Goal: Communication & Community: Answer question/provide support

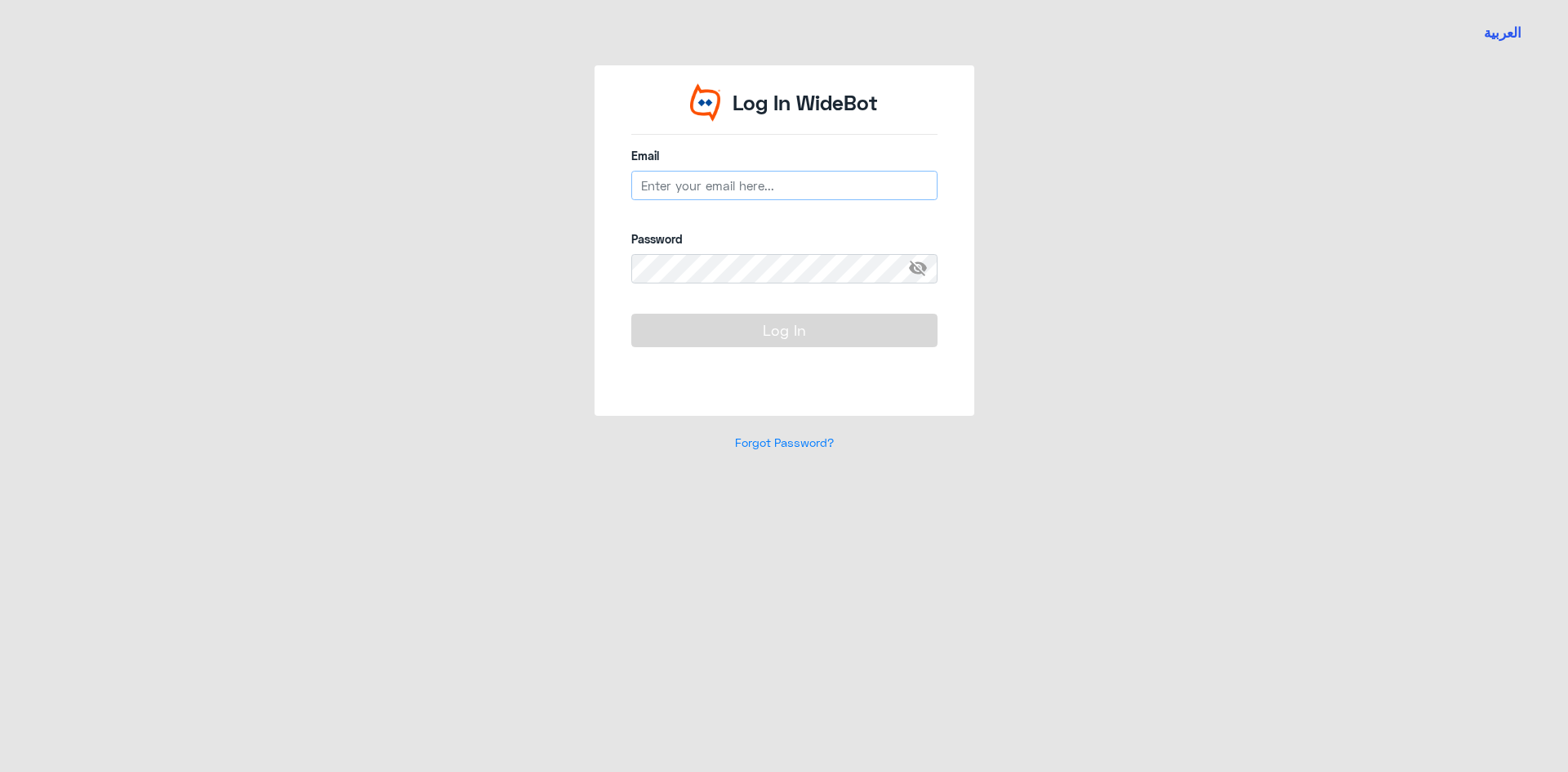
click at [690, 179] on input "email" at bounding box center [784, 185] width 306 height 30
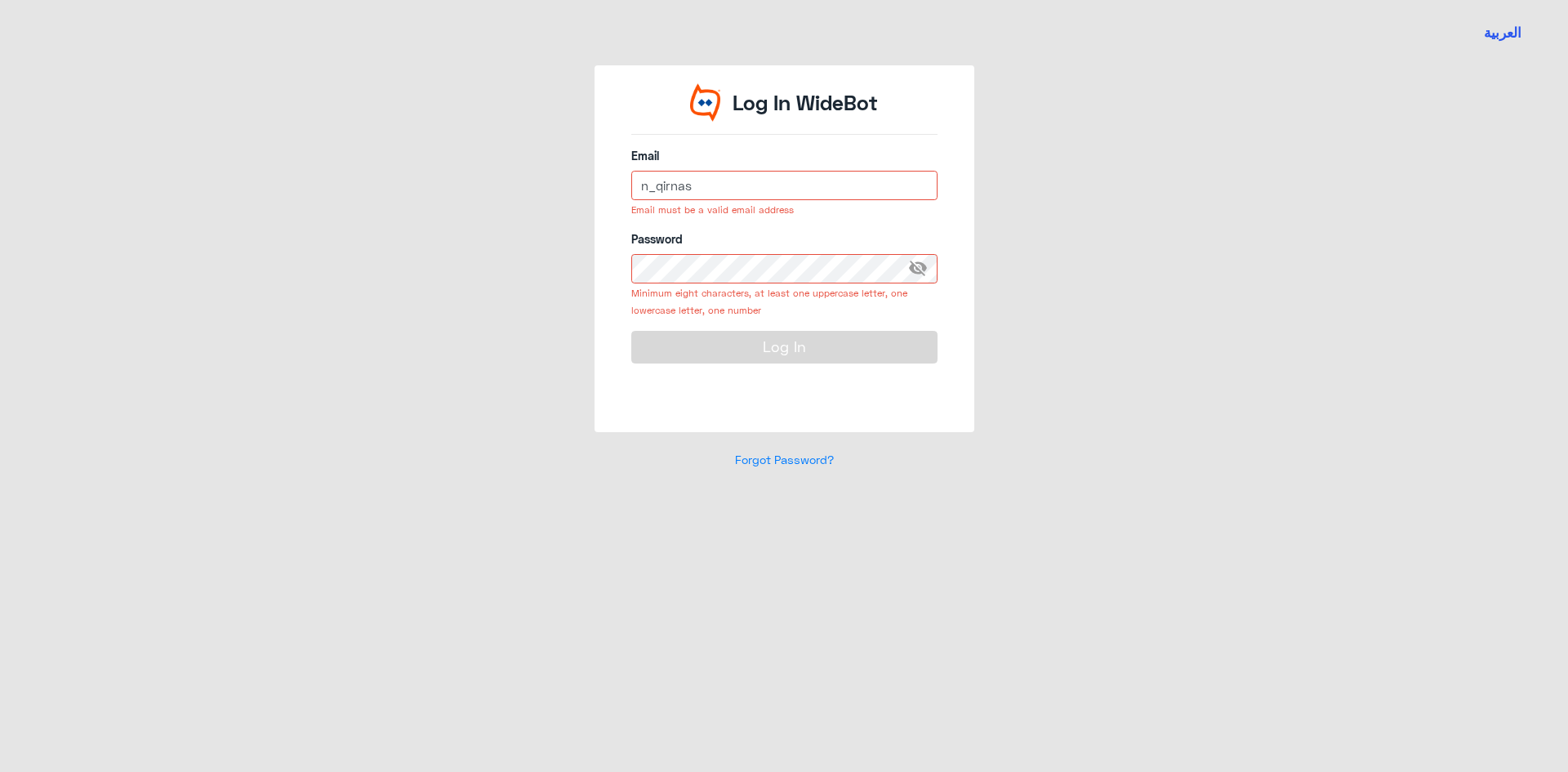
click at [728, 195] on input "n_qirnas" at bounding box center [784, 185] width 306 height 30
type input "[EMAIL_ADDRESS][DOMAIN_NAME]"
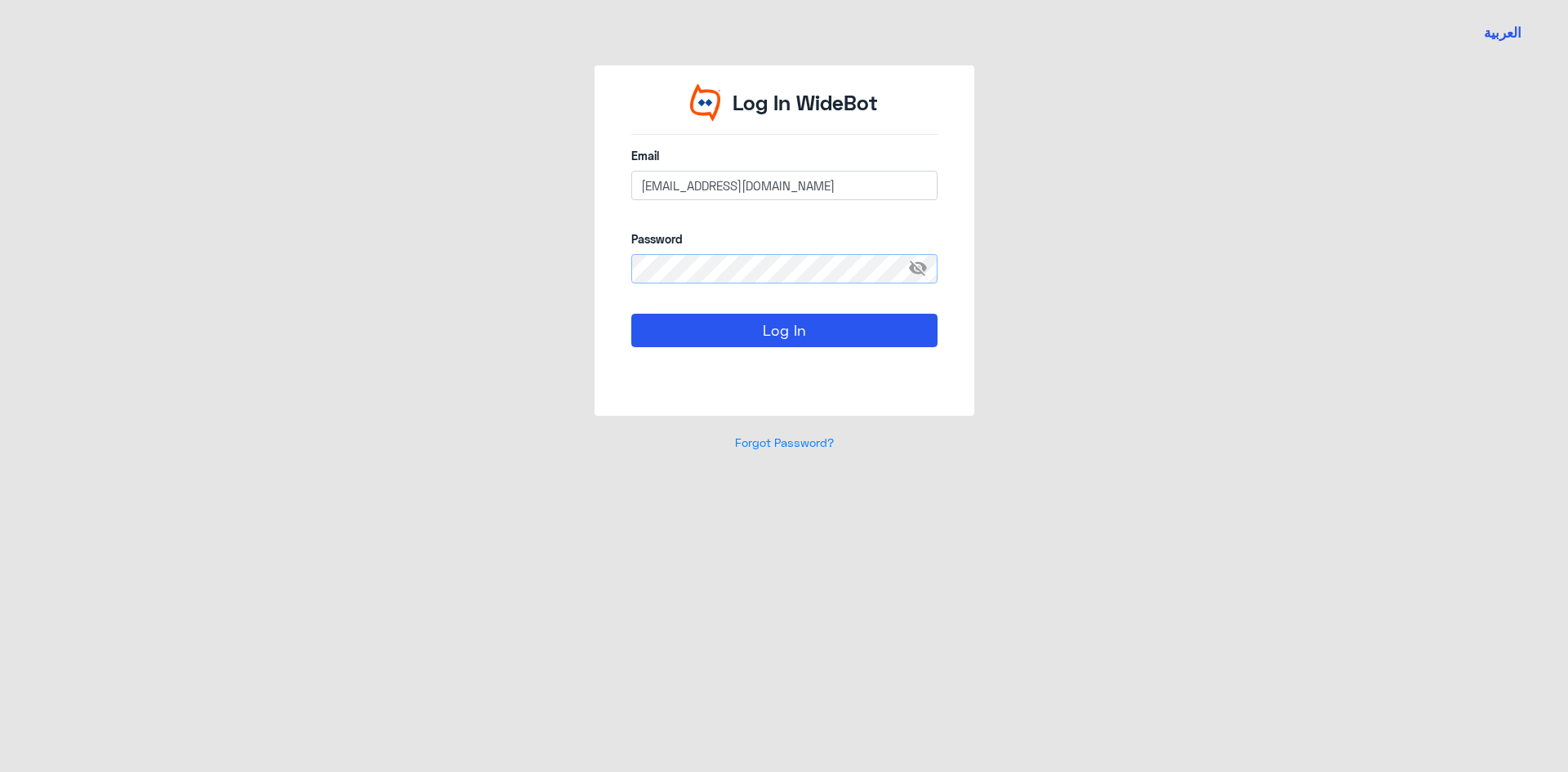
click at [631, 314] on button "Log In" at bounding box center [784, 330] width 306 height 33
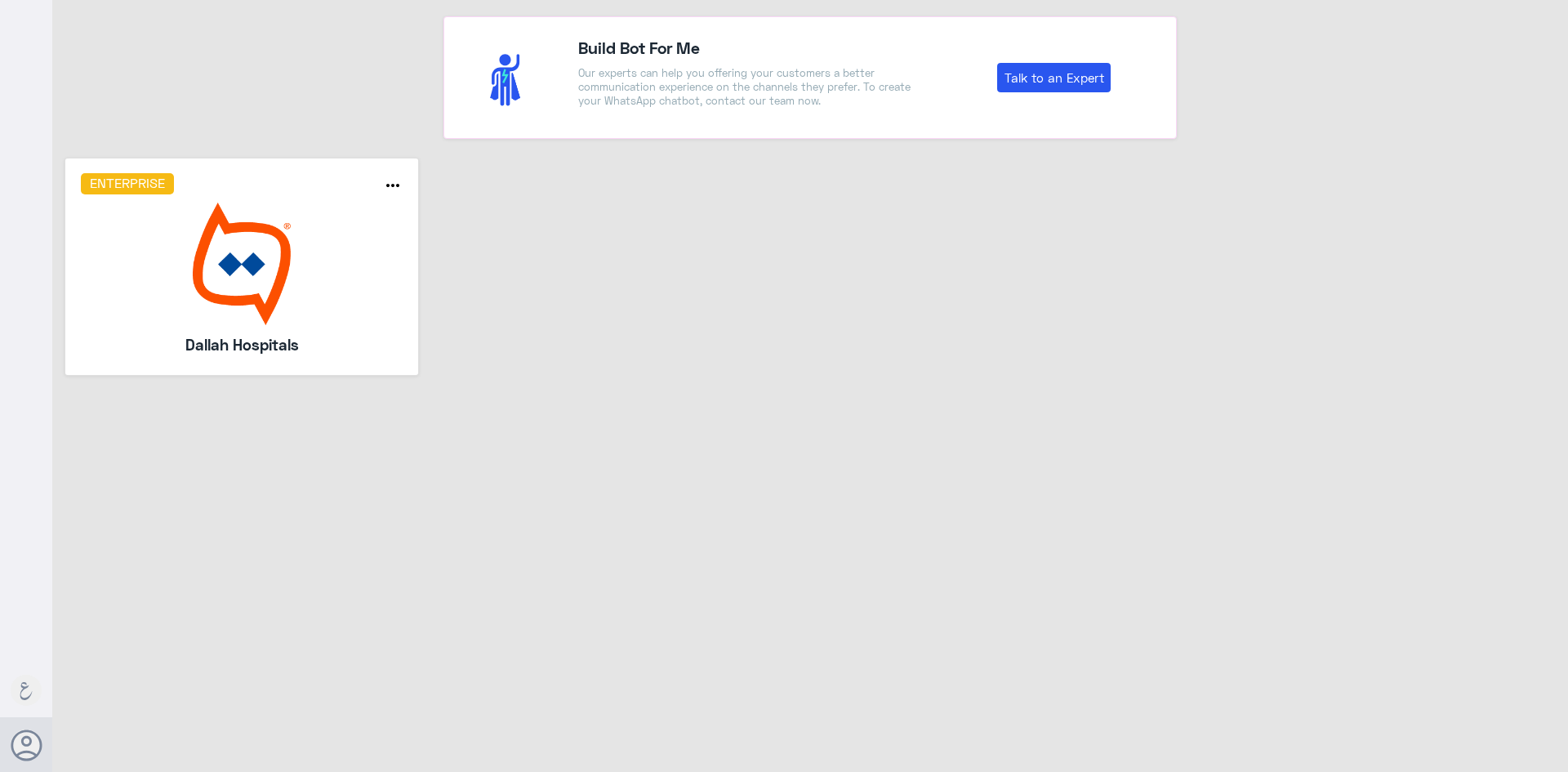
click at [260, 225] on img at bounding box center [242, 264] width 322 height 122
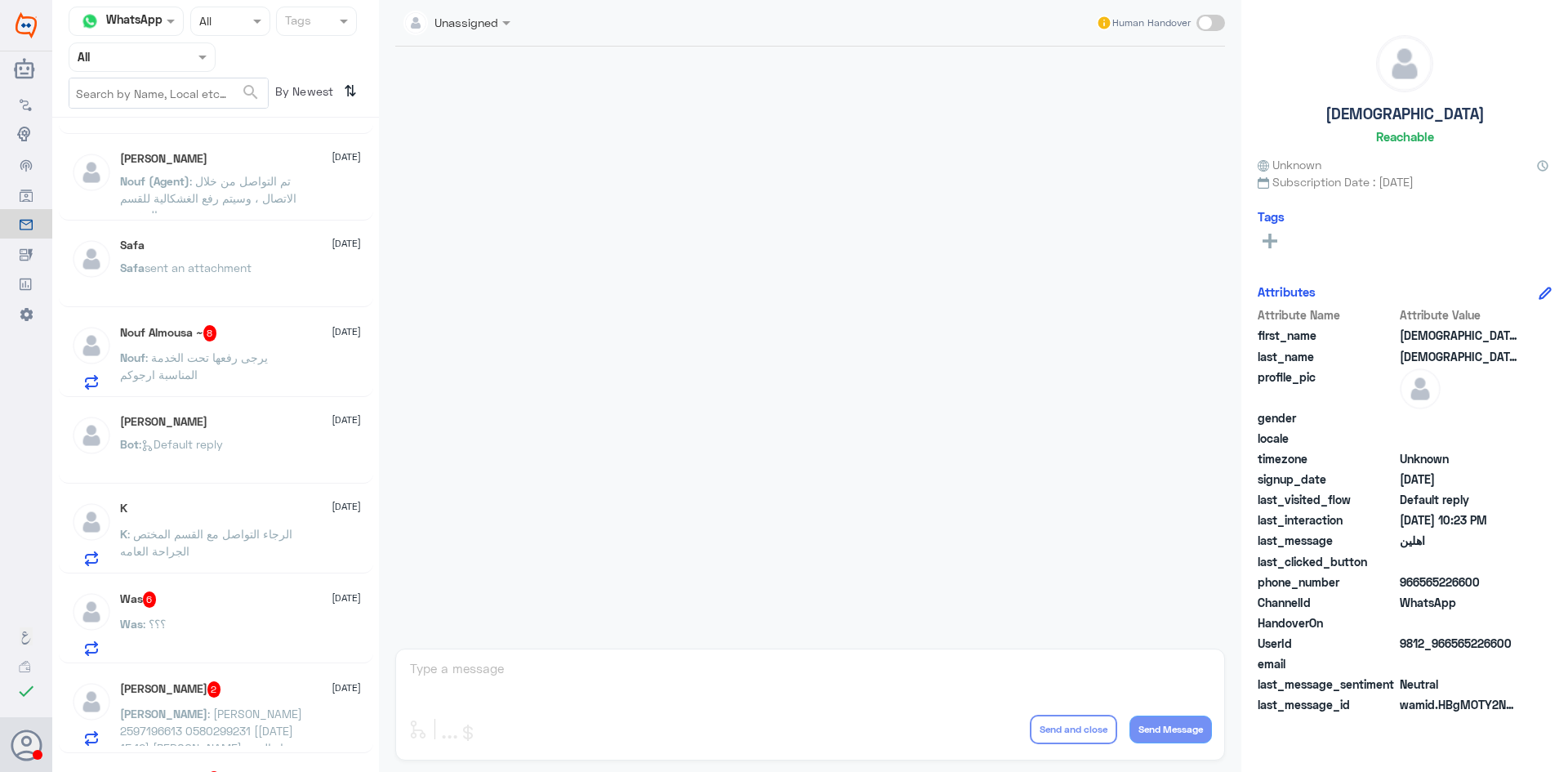
scroll to position [1789, 0]
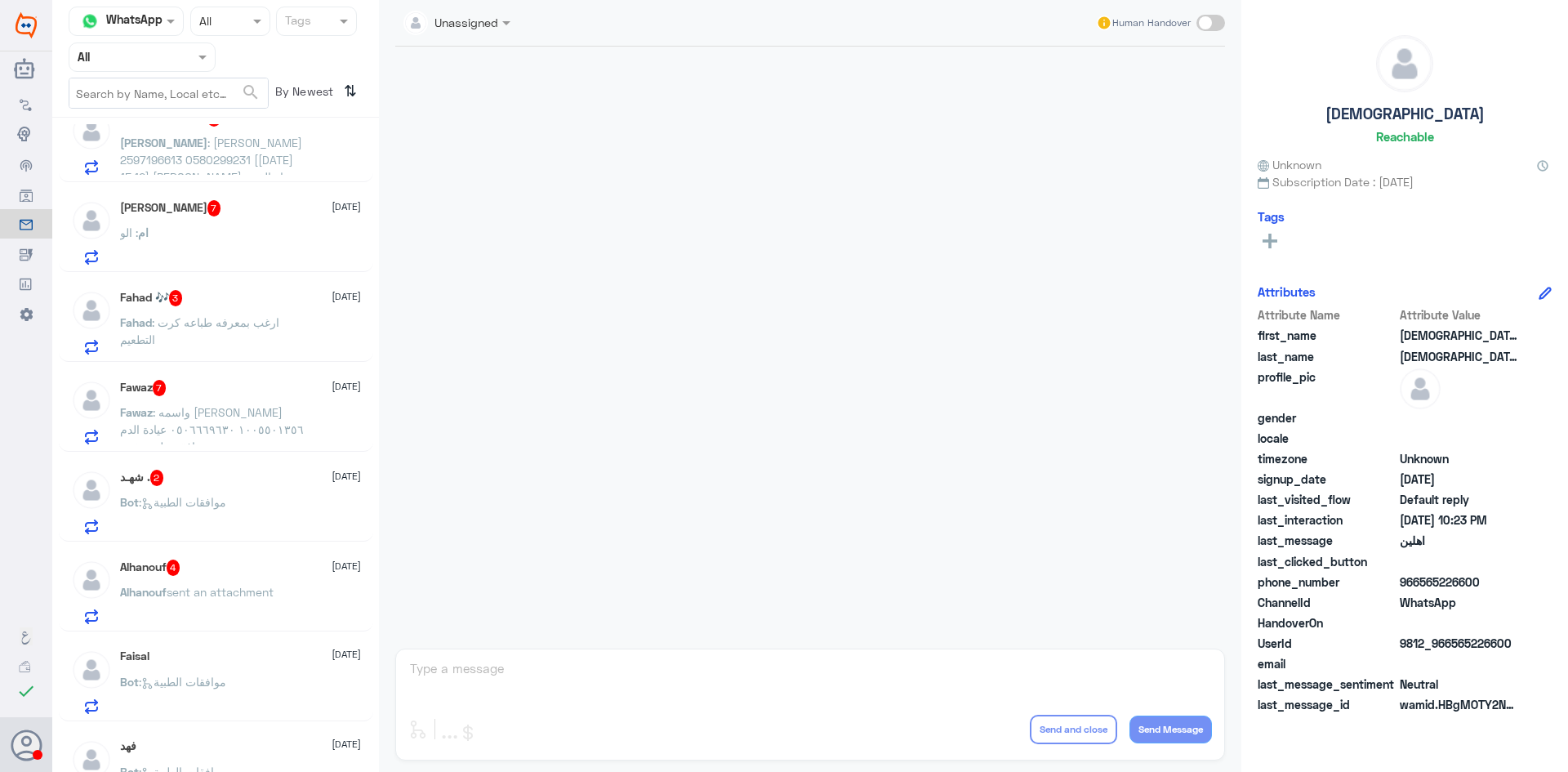
drag, startPoint x: 376, startPoint y: 597, endPoint x: 373, endPoint y: 617, distance: 20.2
click at [373, 626] on div "Channel WhatsApp Status × All Tags Agent Filter All search By Newest ⇅ [DEMOGRA…" at bounding box center [810, 388] width 1515 height 777
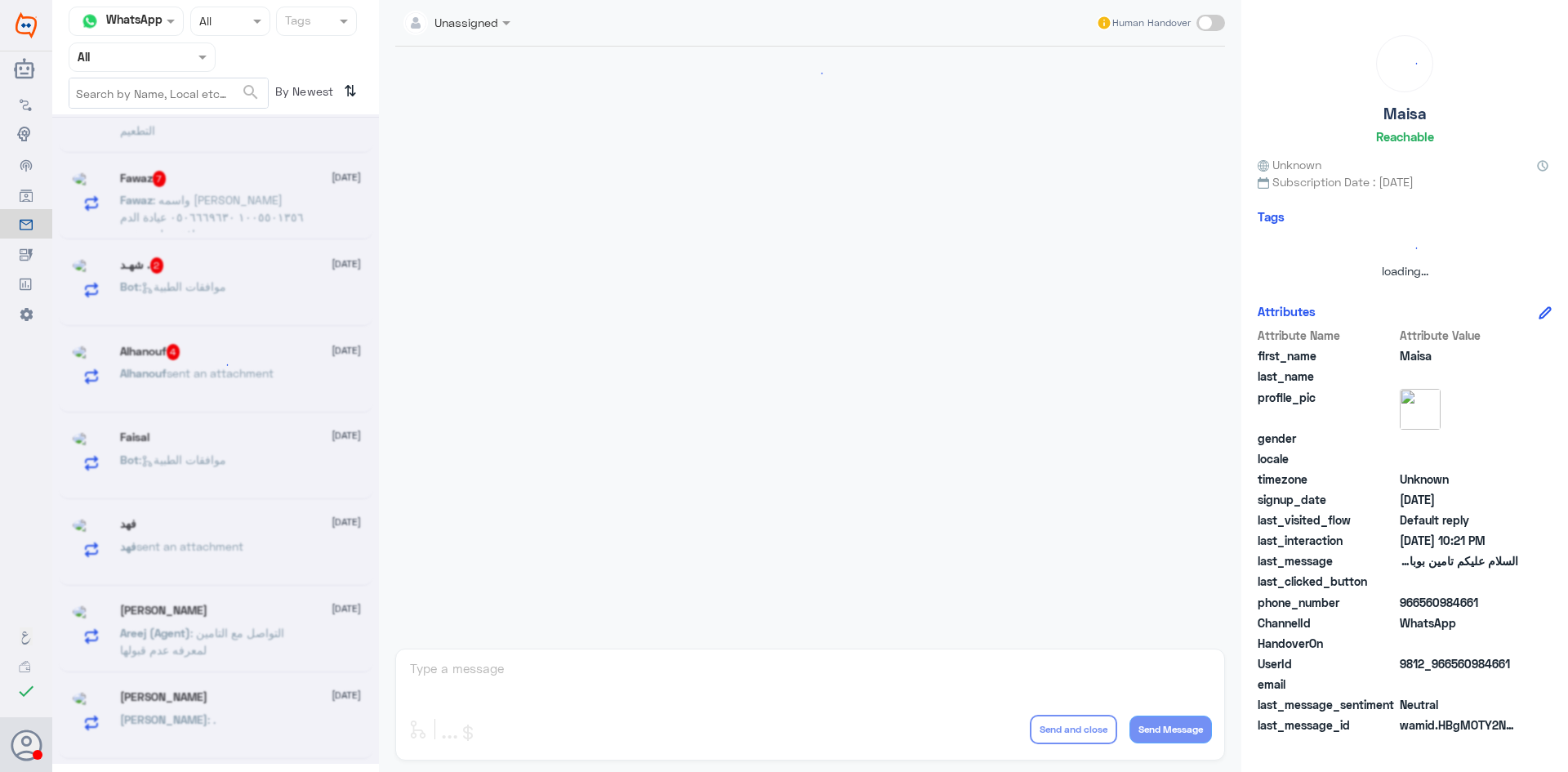
scroll to position [1796, 0]
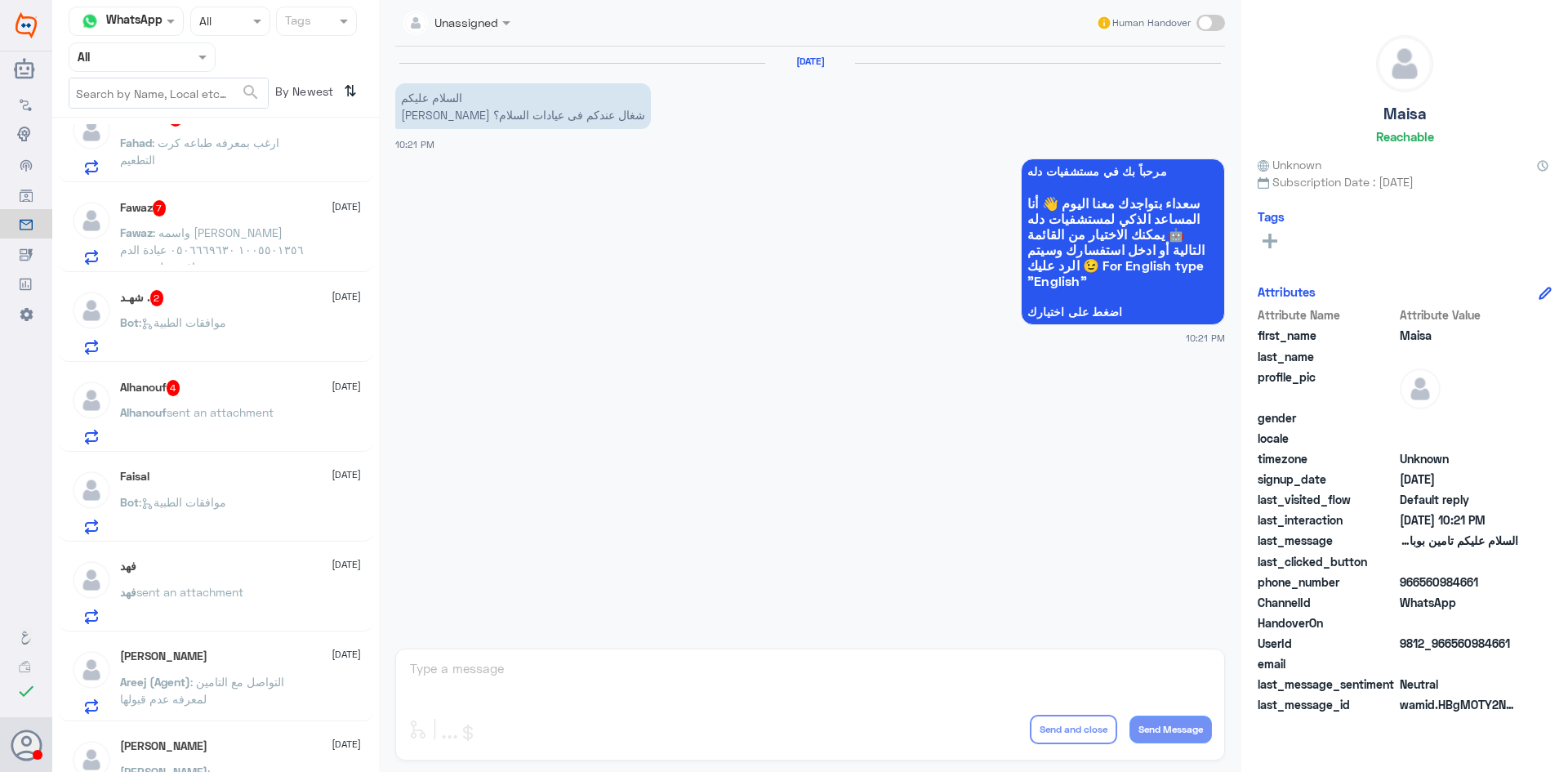
click at [564, 11] on div "Unassigned Human Handover" at bounding box center [809, 23] width 829 height 30
click at [208, 69] on div "Agent Filter All" at bounding box center [143, 56] width 147 height 30
click at [199, 182] on div "Your Inbox" at bounding box center [143, 166] width 147 height 37
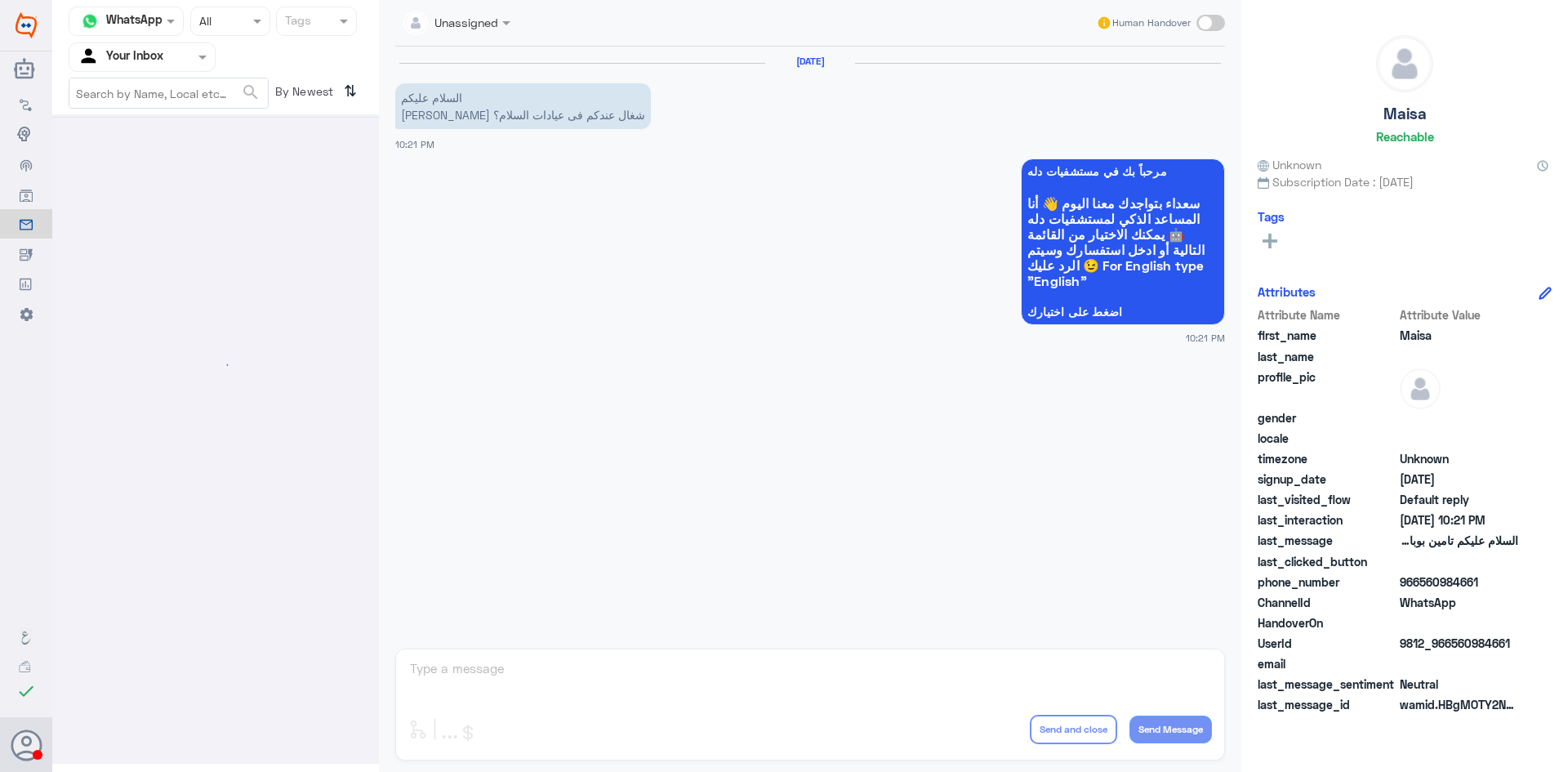
click at [197, 207] on div at bounding box center [215, 439] width 326 height 650
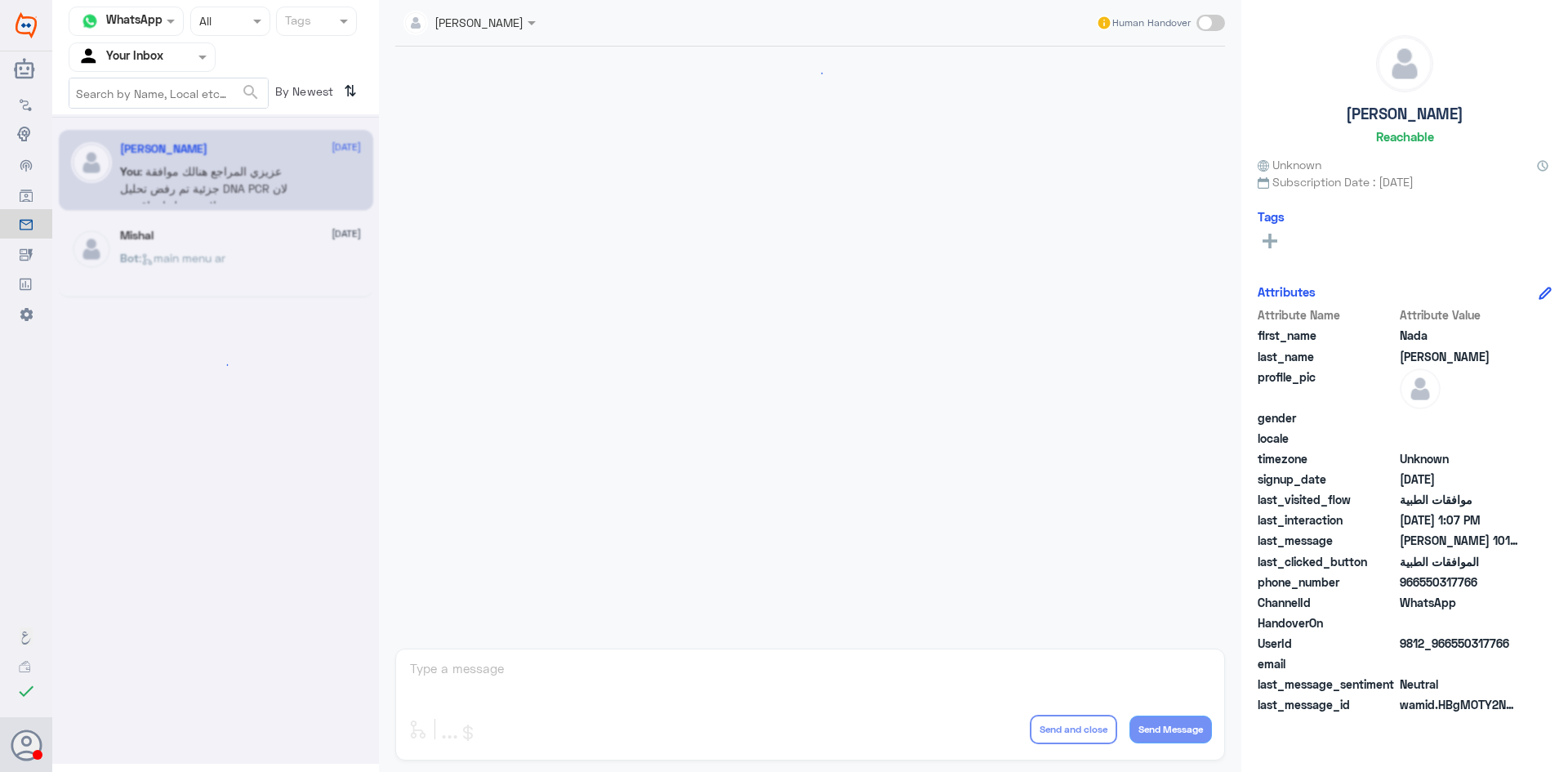
click at [173, 64] on div at bounding box center [143, 57] width 145 height 19
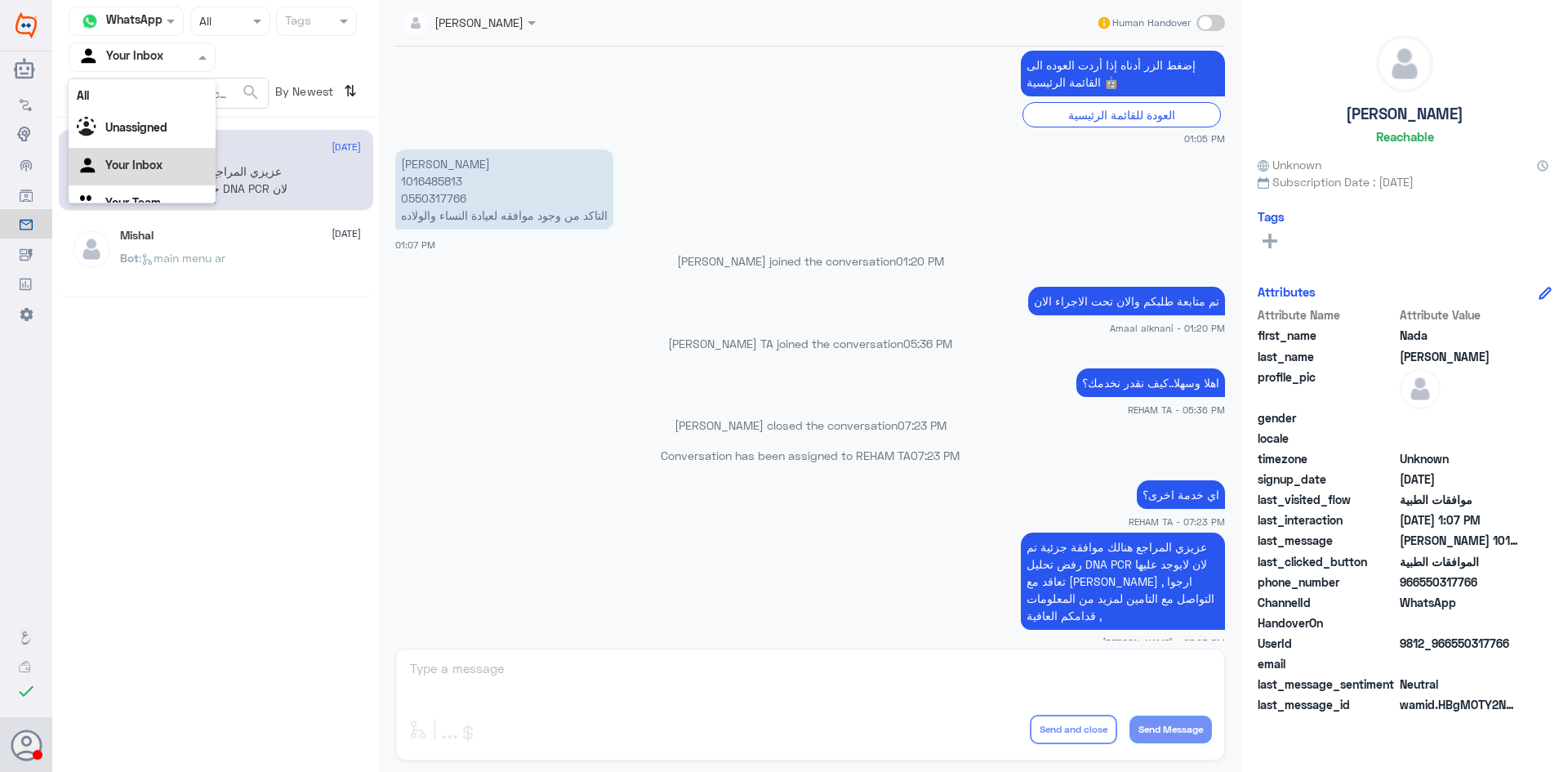
scroll to position [20, 0]
click at [181, 177] on div "Your Team" at bounding box center [143, 183] width 147 height 37
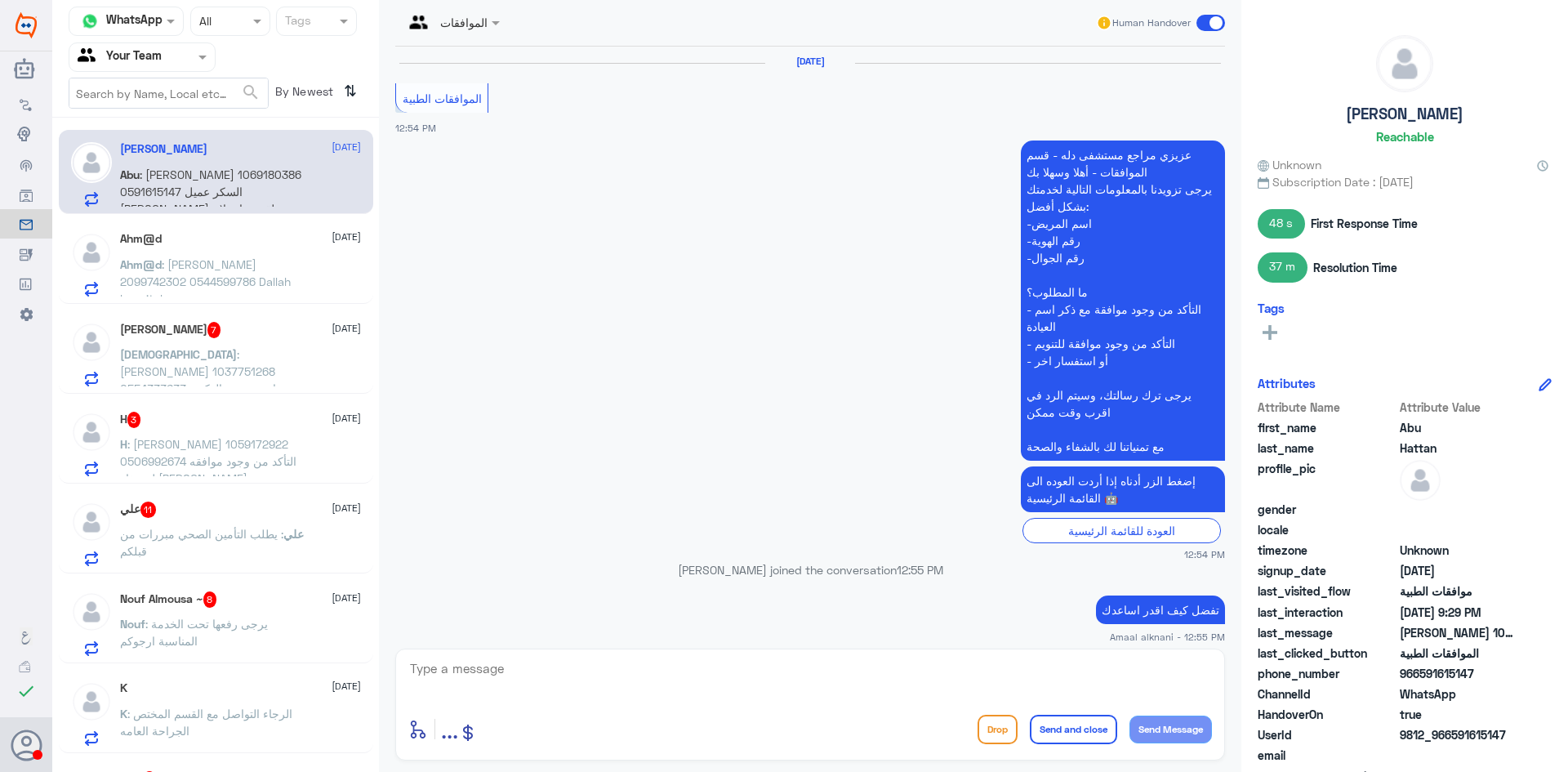
scroll to position [1564, 0]
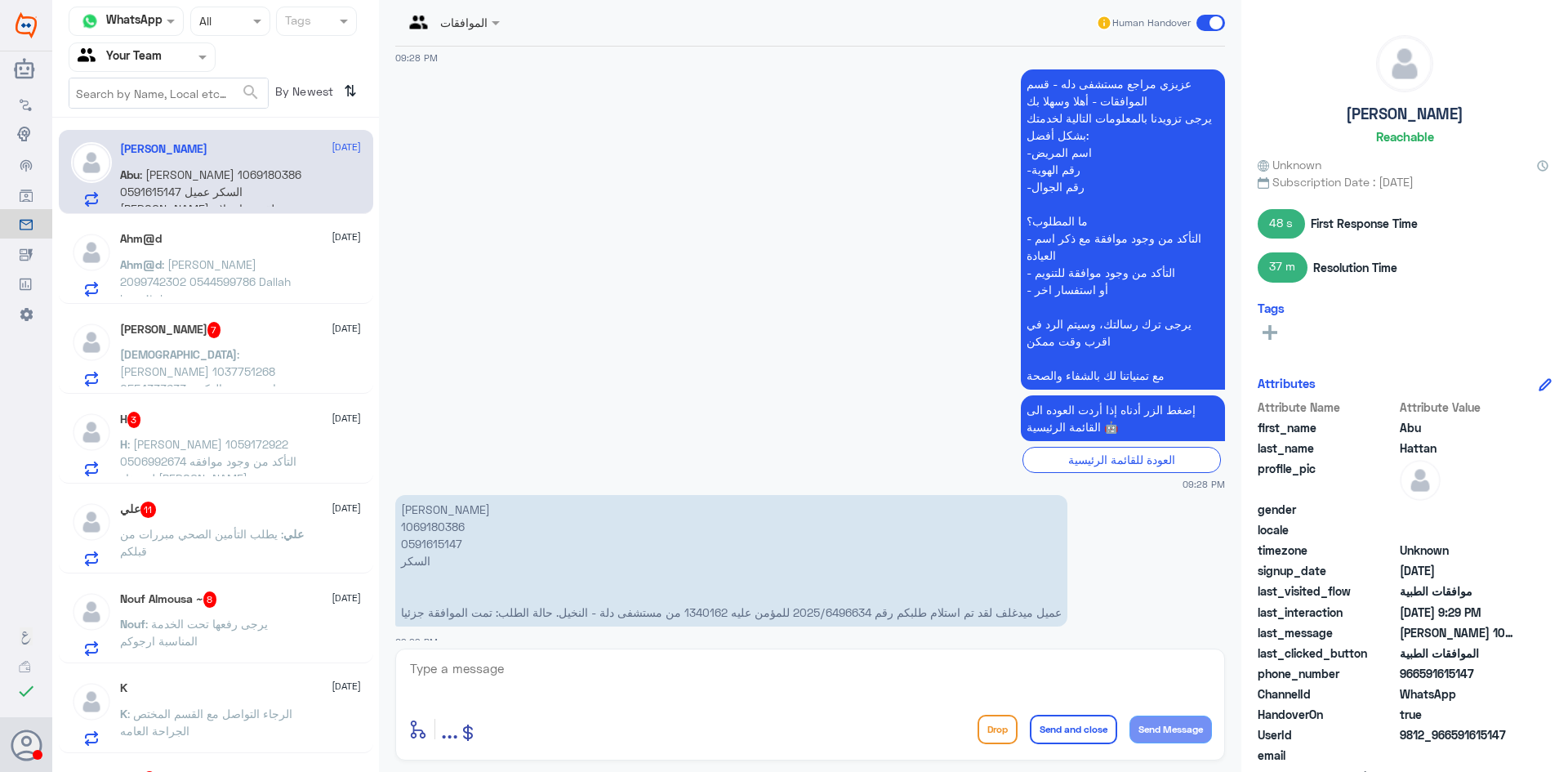
drag, startPoint x: 372, startPoint y: 137, endPoint x: 382, endPoint y: 152, distance: 18.0
click at [382, 152] on div "Channel WhatsApp Status × All Tags Agent Filter Your Team search By Newest ⇅ Ab…" at bounding box center [810, 388] width 1515 height 777
click at [380, 148] on div "الموافقات Human Handover 10 Jul 2025 الموافقات الطبية 12:54 PM عزيزي مراجع مستش…" at bounding box center [809, 388] width 862 height 777
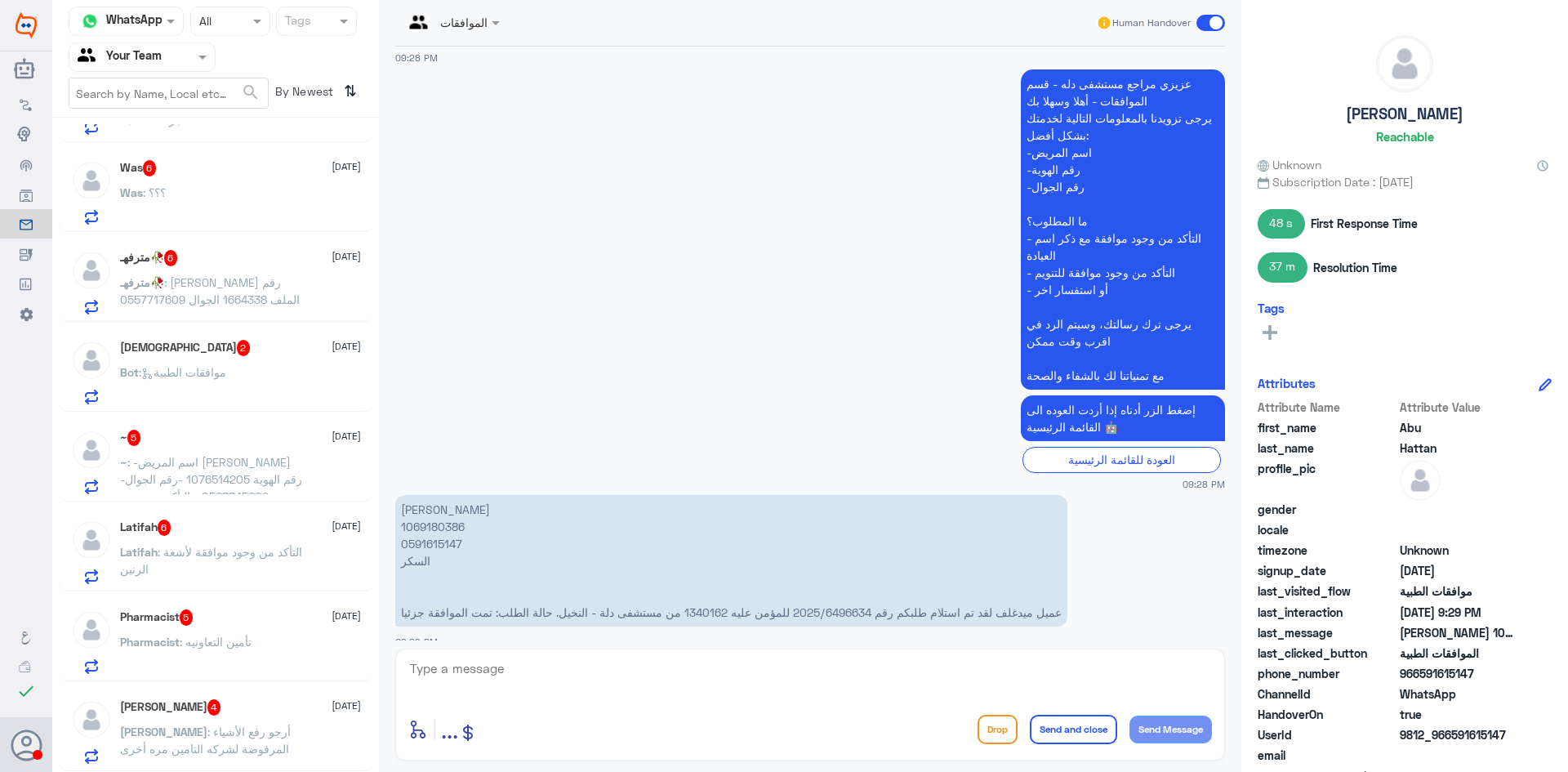
scroll to position [1150, 0]
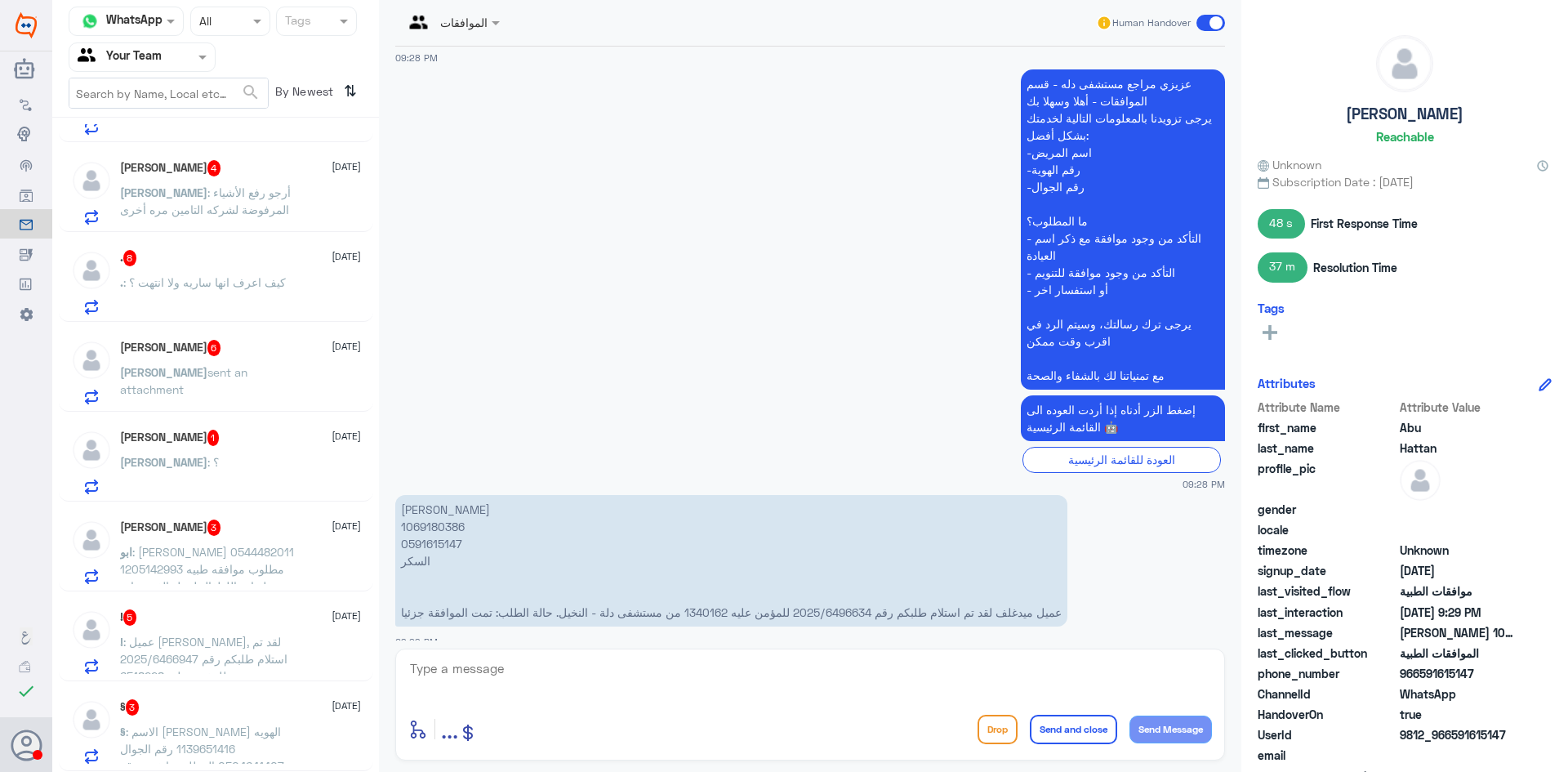
drag, startPoint x: 379, startPoint y: 583, endPoint x: 372, endPoint y: 615, distance: 32.8
click at [372, 617] on div "Channel WhatsApp Status × All Tags Agent Filter Your Team search By Newest ⇅ Ab…" at bounding box center [810, 388] width 1515 height 777
click at [383, 595] on div "الموافقات Human Handover 10 Jul 2025 الموافقات الطبية 12:54 PM عزيزي مراجع مستش…" at bounding box center [809, 388] width 862 height 777
click at [324, 717] on div "§ 3 30 August § : الاسم مقرن بدر المطيري الهويه 1139651416 رقم الجوال 050464140…" at bounding box center [240, 731] width 241 height 64
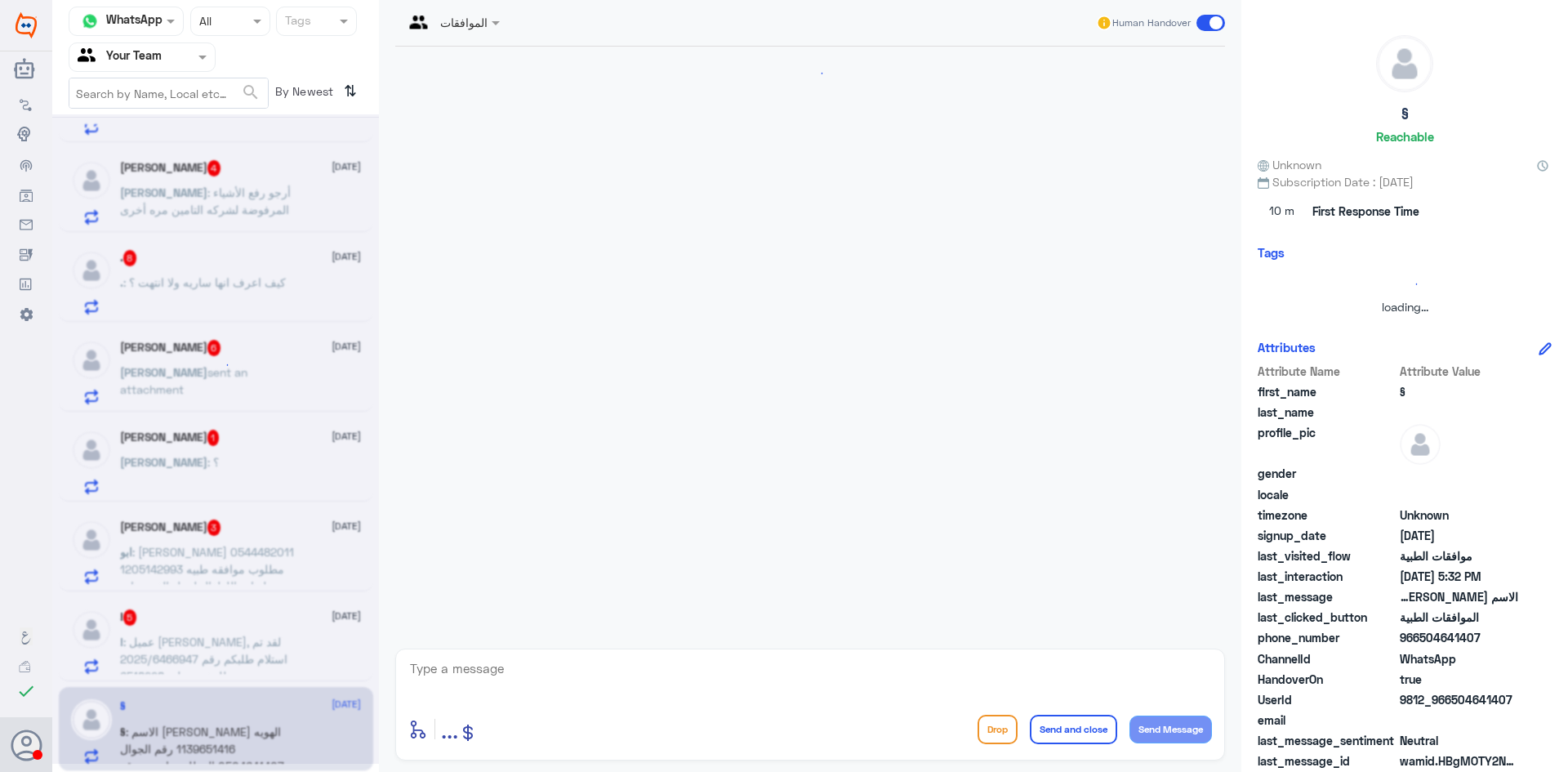
scroll to position [365, 0]
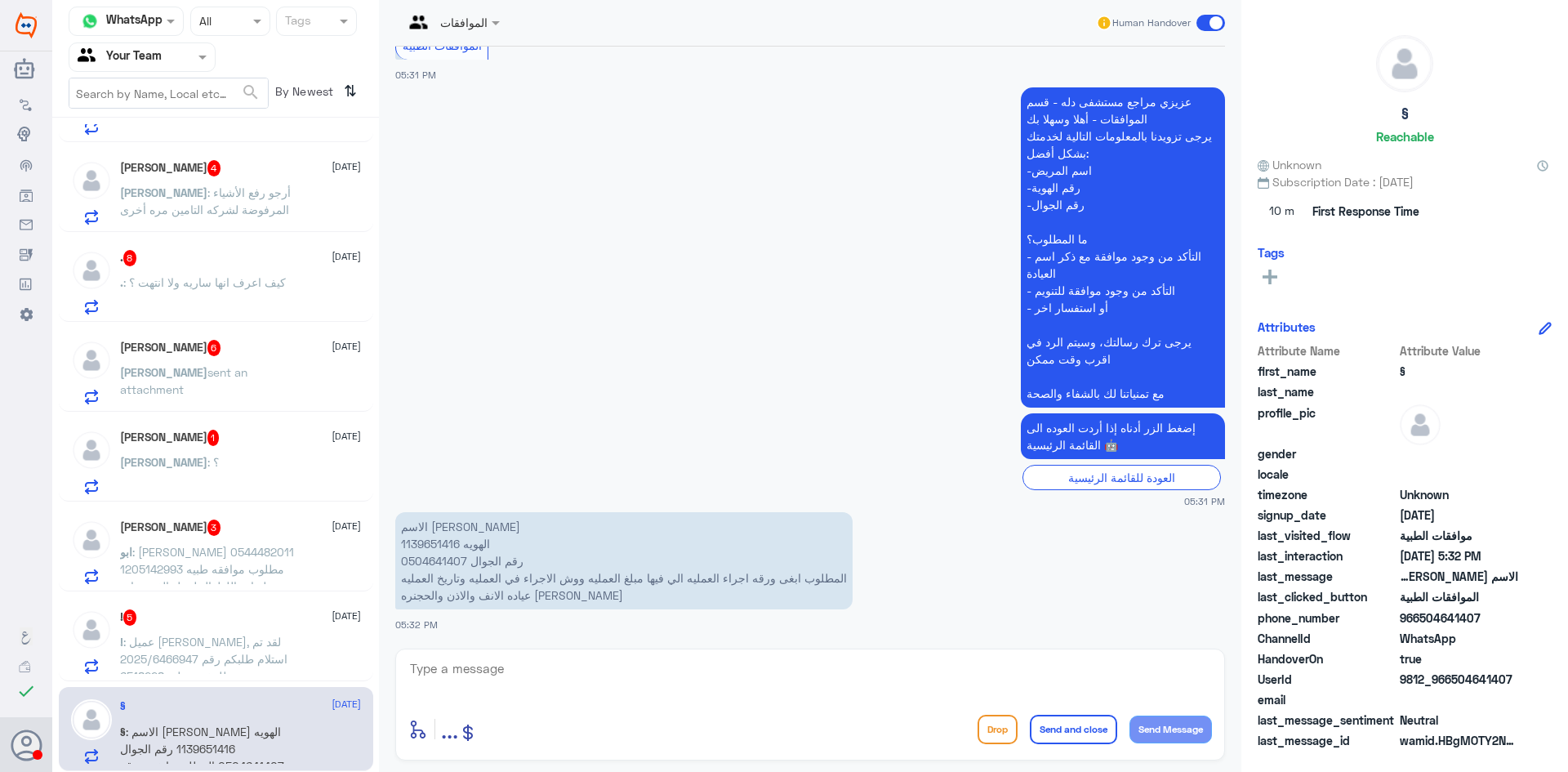
click at [438, 550] on p "الاسم مقرن بدر المطيري الهويه 1139651416 رقم الجوال 0504641407 المطلوب ابغى ورق…" at bounding box center [624, 561] width 457 height 98
copy p "1139651416"
click at [631, 666] on textarea at bounding box center [810, 677] width 804 height 40
type textarea "u"
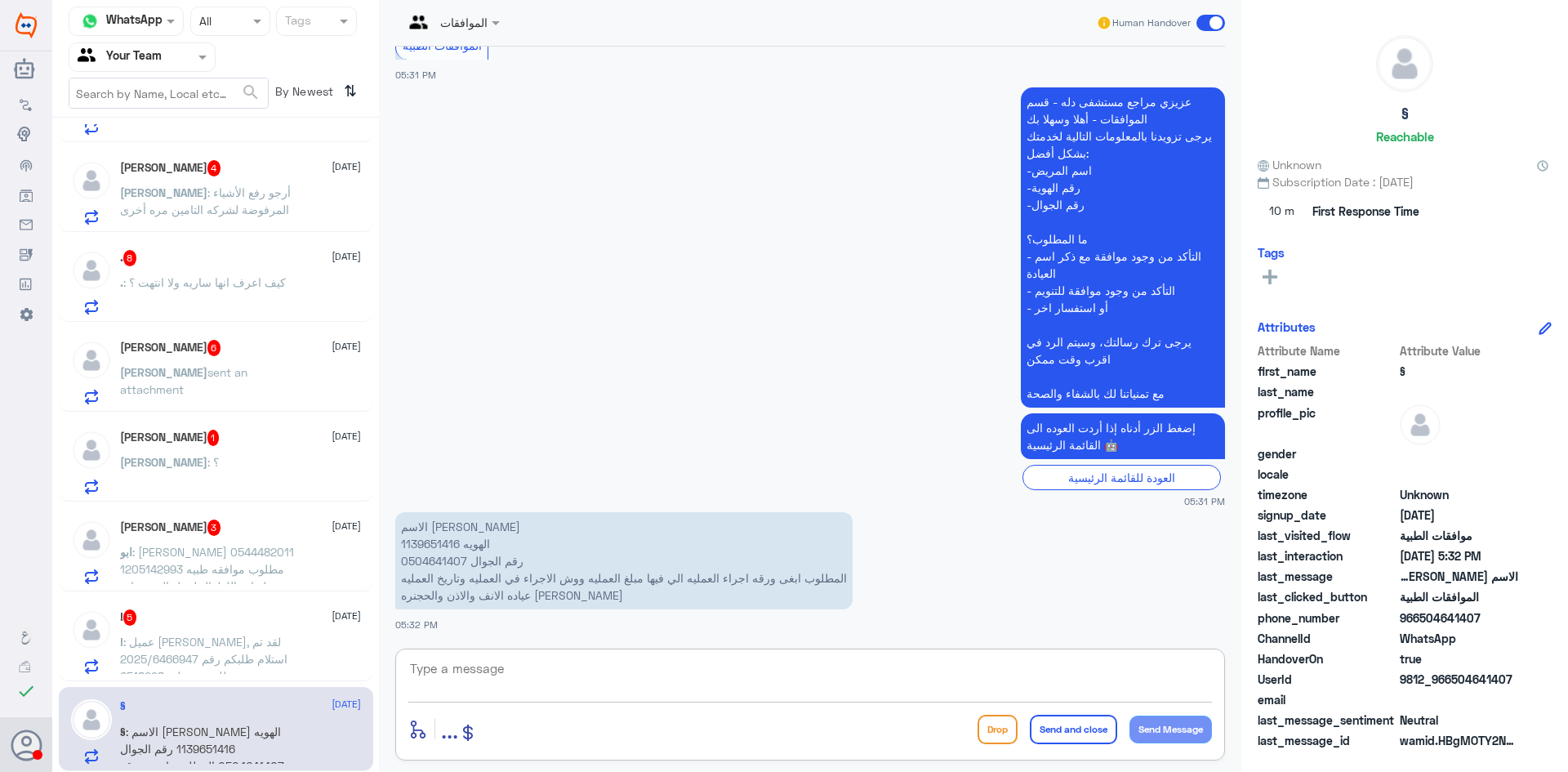
click at [690, 678] on textarea at bounding box center [810, 677] width 804 height 40
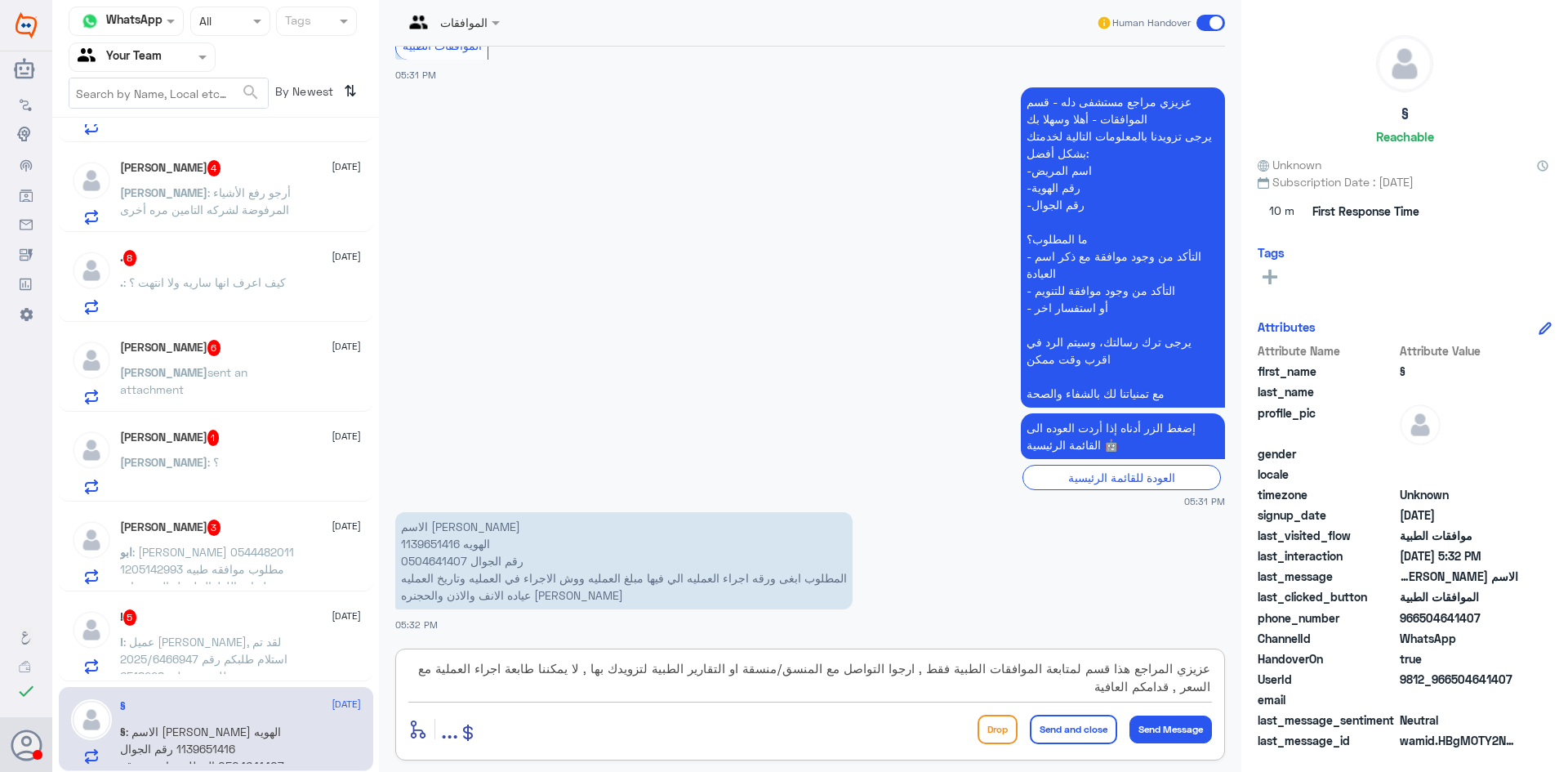
type textarea "عزيزي المراجع هذا قسم لمتابعة الموافقات الطبية فقط , ارجوا التواصل مع المنسق/من…"
click at [1071, 728] on button "Send and close" at bounding box center [1072, 729] width 87 height 30
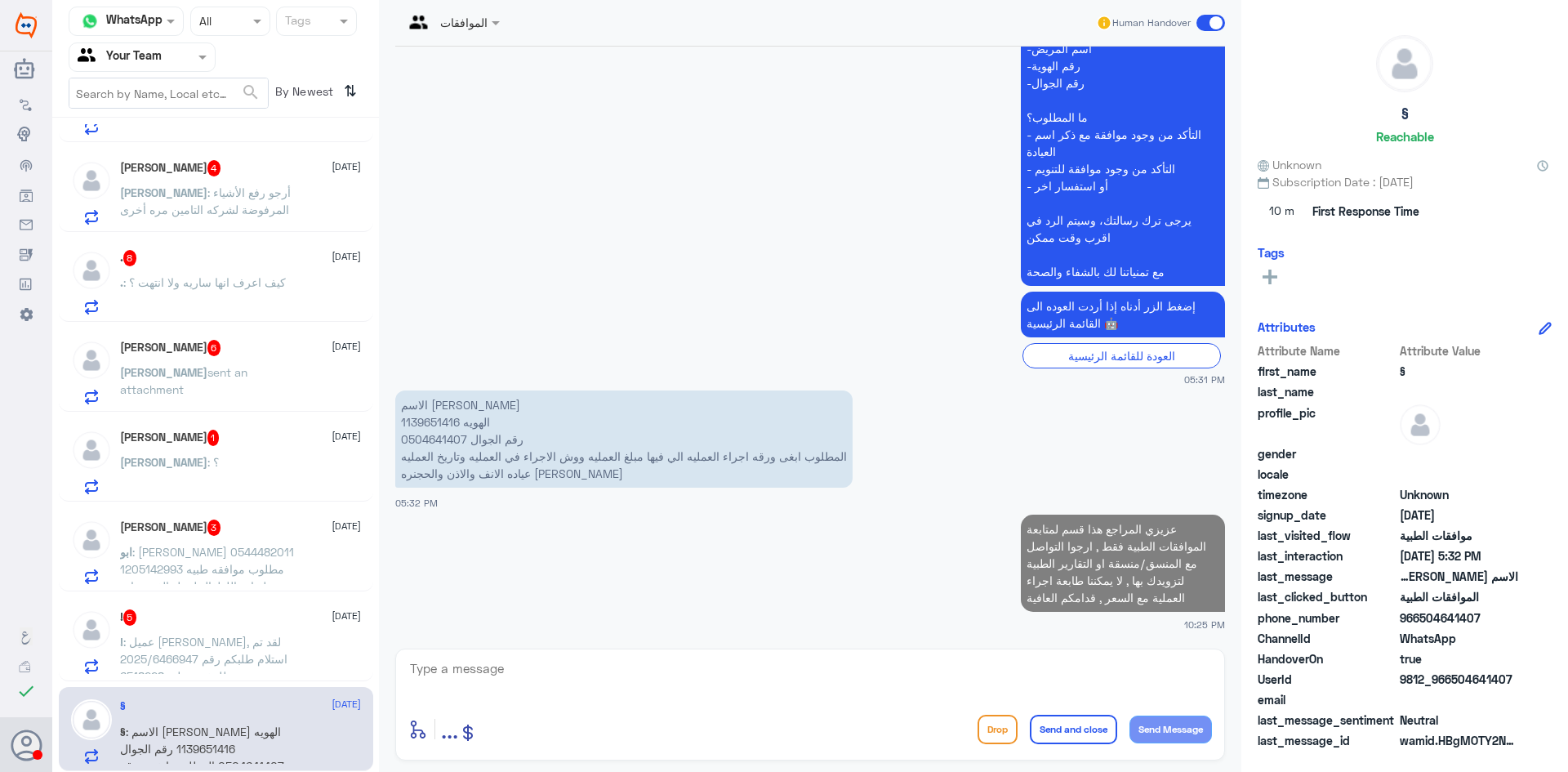
scroll to position [1147, 0]
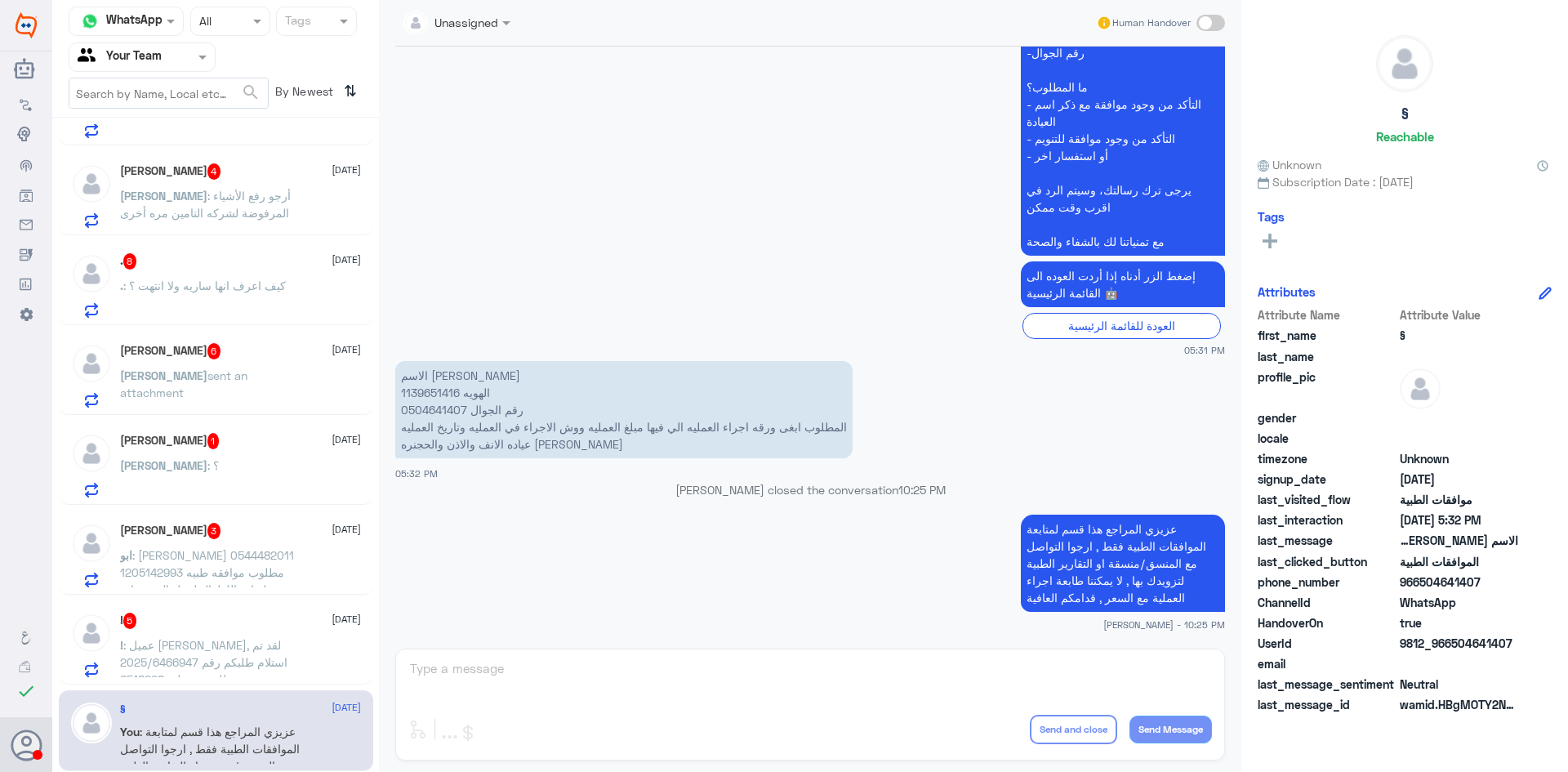
click at [244, 644] on span ": عميل ميدغلف, لقد تم استلام طلبكم رقم 2025/6466947 للمؤمن عليه 6518228" at bounding box center [203, 662] width 167 height 48
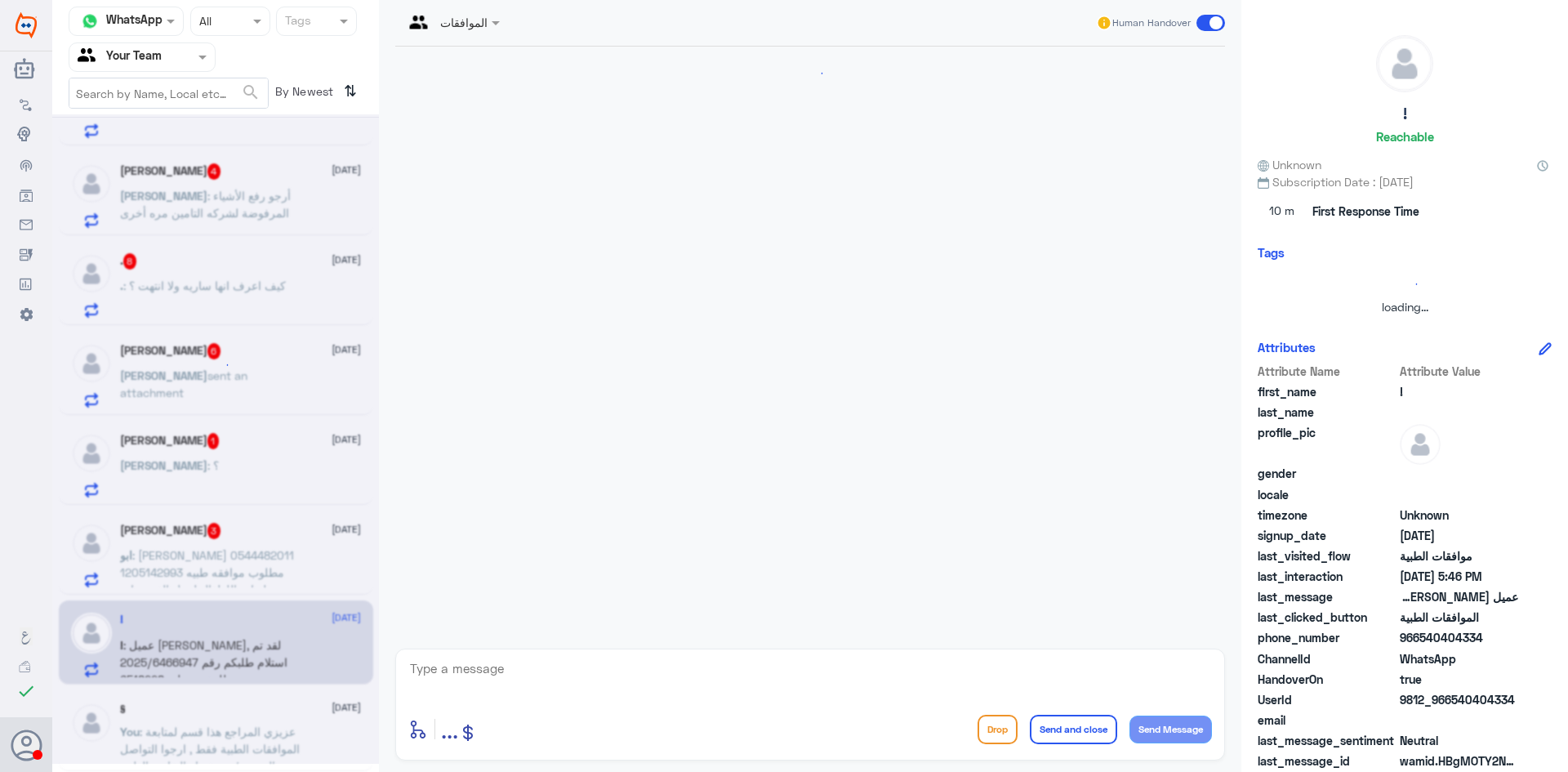
scroll to position [460, 0]
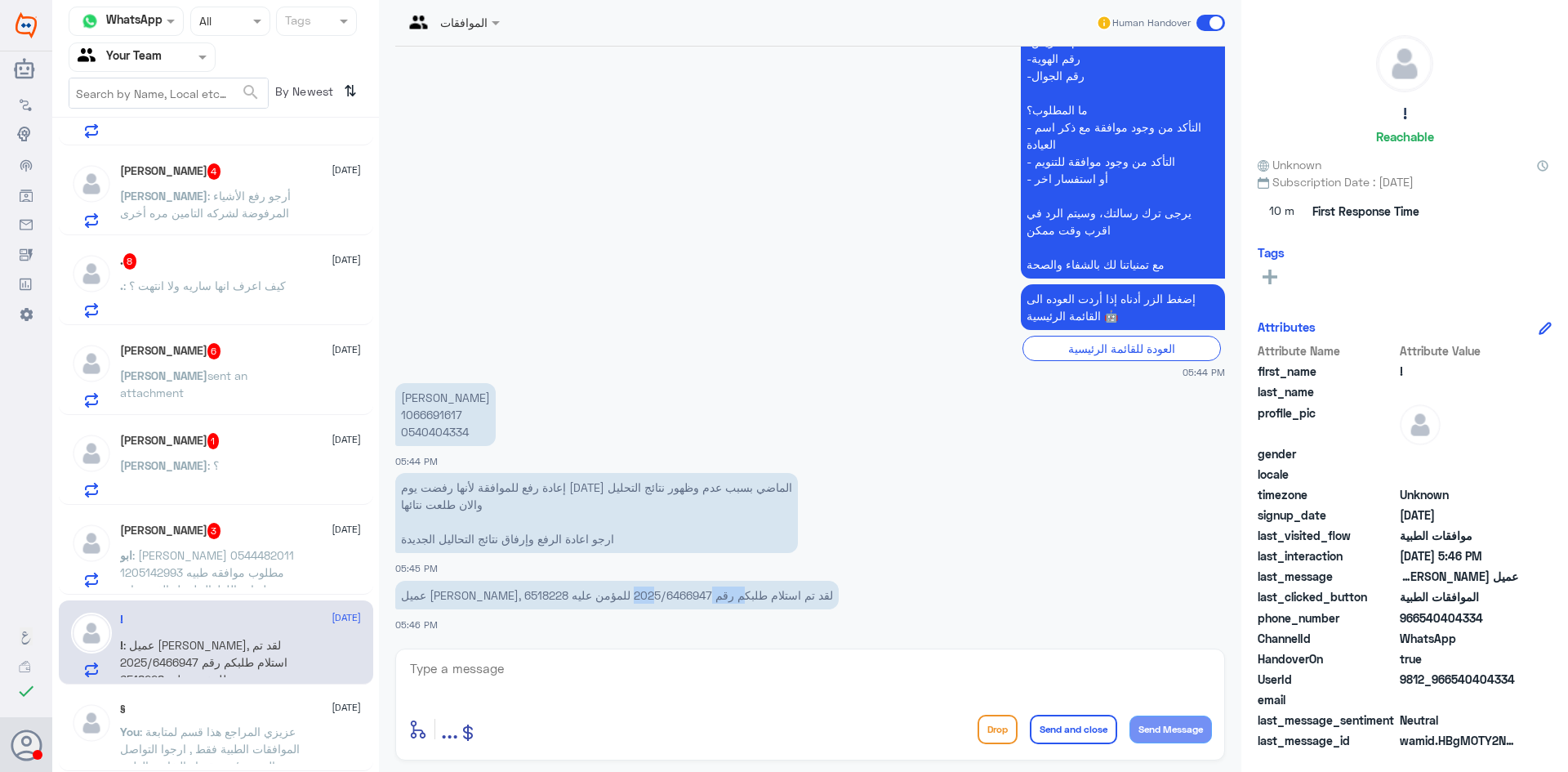
drag, startPoint x: 550, startPoint y: 606, endPoint x: 585, endPoint y: 607, distance: 35.0
click at [585, 607] on p "عميل ميدغلف, لقد تم استلام طلبكم رقم 2025/6466947 للمؤمن عليه 6518228" at bounding box center [617, 595] width 444 height 29
click at [512, 597] on p "عميل ميدغلف, لقد تم استلام طلبكم رقم 2025/6466947 للمؤمن عليه 6518228" at bounding box center [617, 595] width 444 height 29
drag, startPoint x: 512, startPoint y: 597, endPoint x: 563, endPoint y: 607, distance: 52.0
click at [563, 607] on p "عميل ميدغلف, لقد تم استلام طلبكم رقم 2025/6466947 للمؤمن عليه 6518228" at bounding box center [617, 595] width 444 height 29
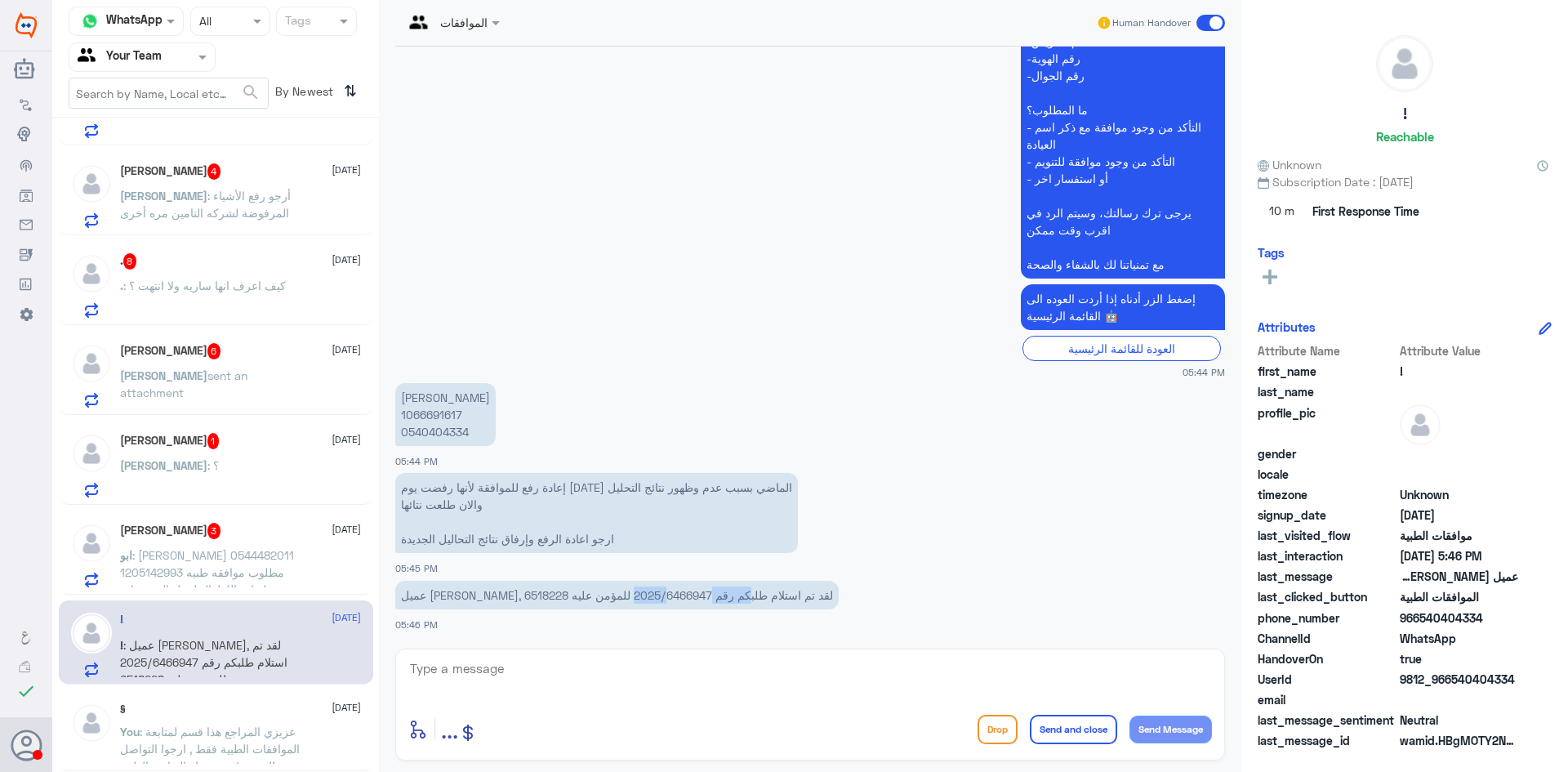
copy p "2025/6466947"
click at [774, 683] on textarea at bounding box center [810, 677] width 804 height 40
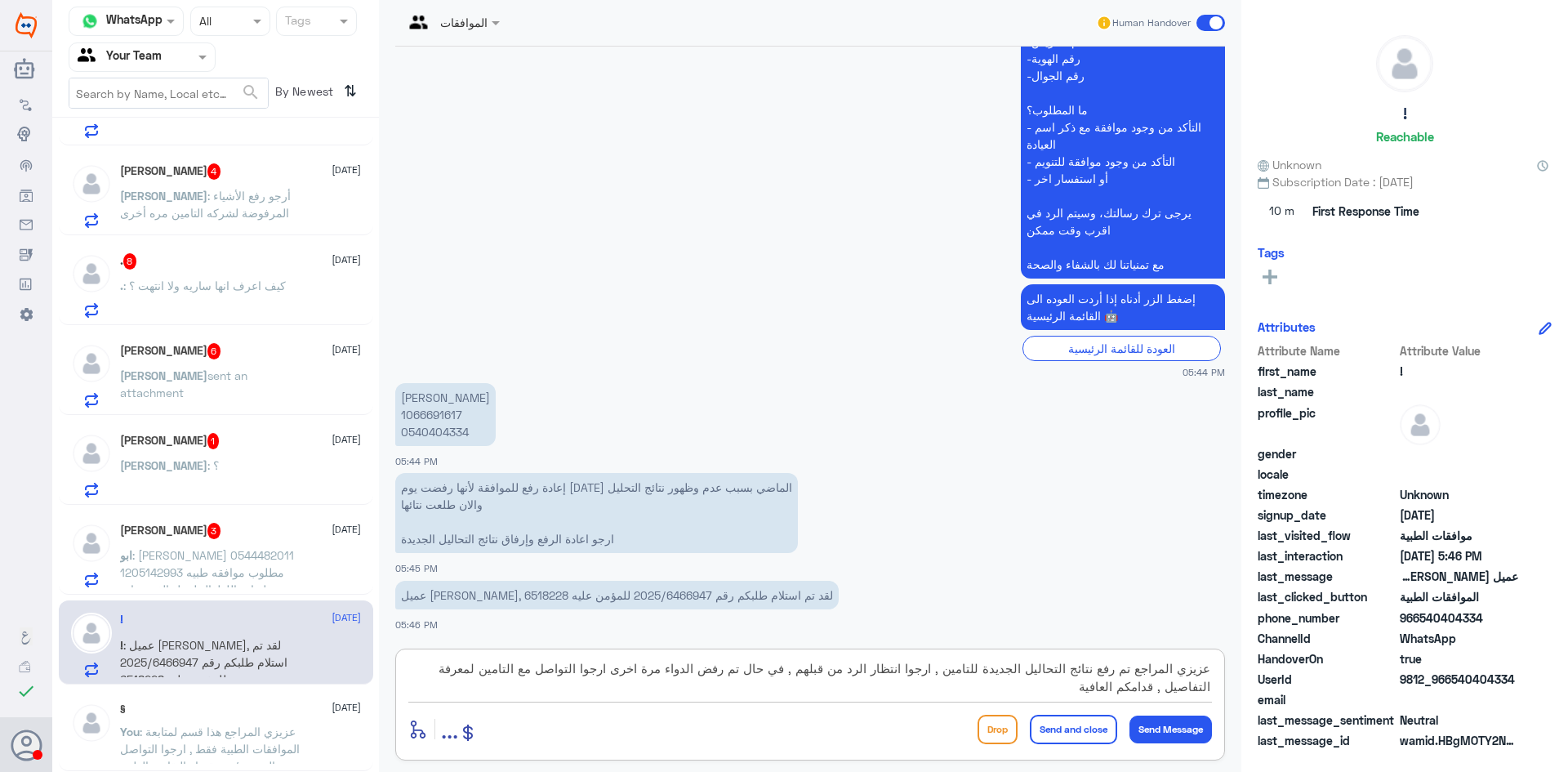
type textarea "عزيزي المراجع تم رفع نتائج التحاليل الجديدة للتامين , ارجوا انتظار الرد من قبله…"
click at [1078, 734] on button "Send and close" at bounding box center [1072, 729] width 87 height 30
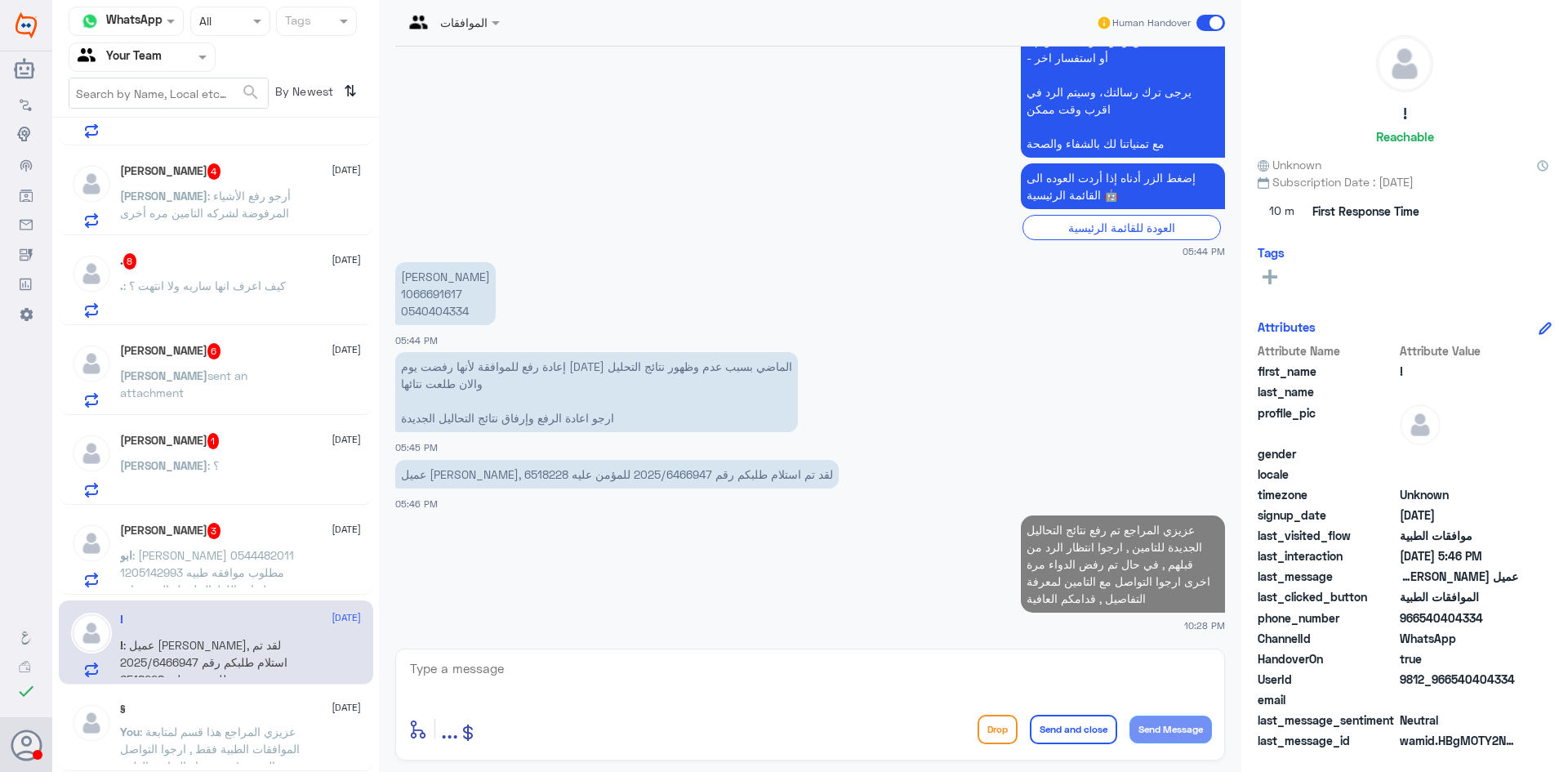
scroll to position [1143, 0]
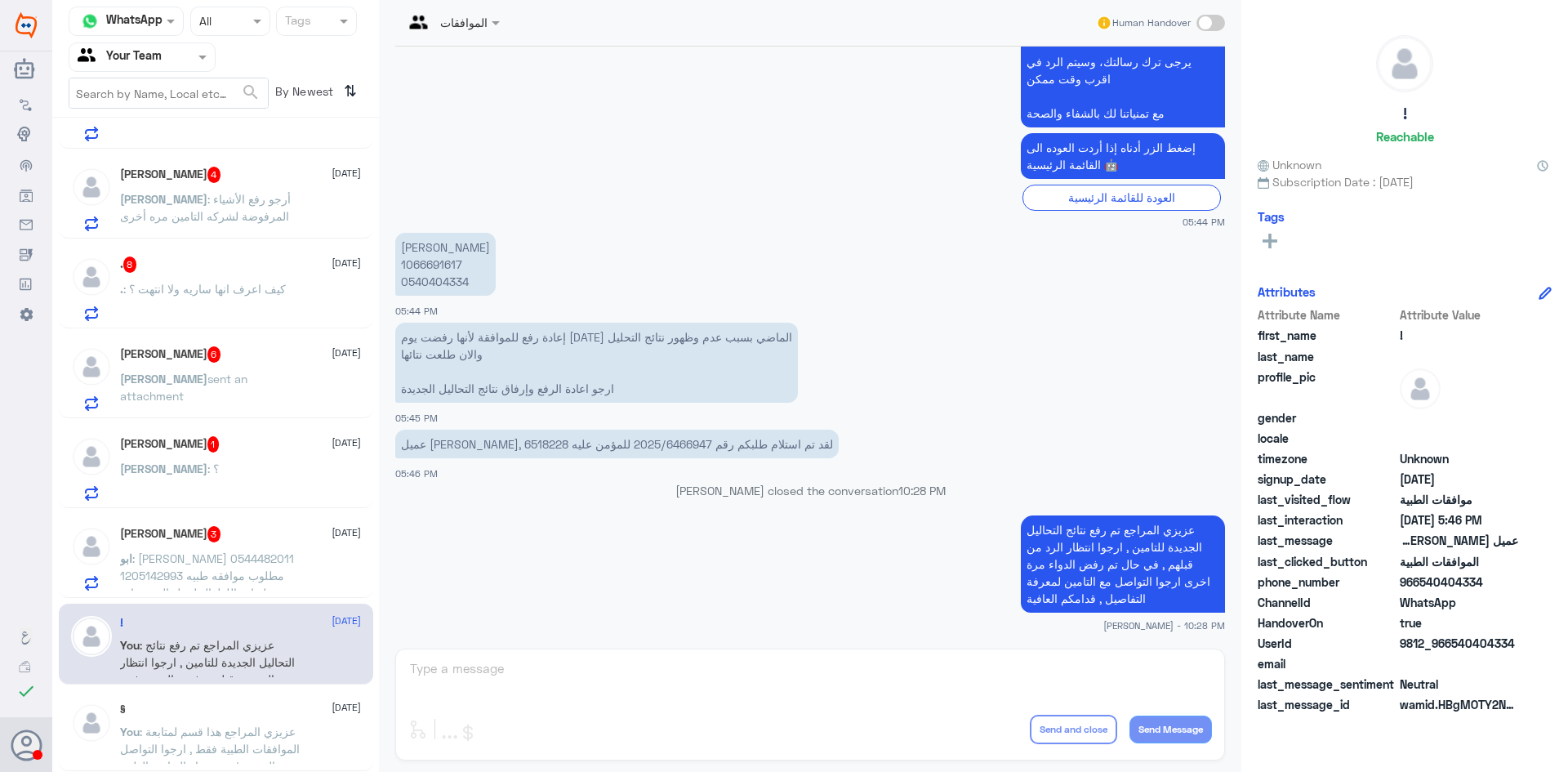
click at [223, 552] on span ": يزن وليد الحربي 0544482011 1205142993 مطلوب موافقه طبيه لعياده اللطفال لعمل ا…" at bounding box center [207, 575] width 174 height 48
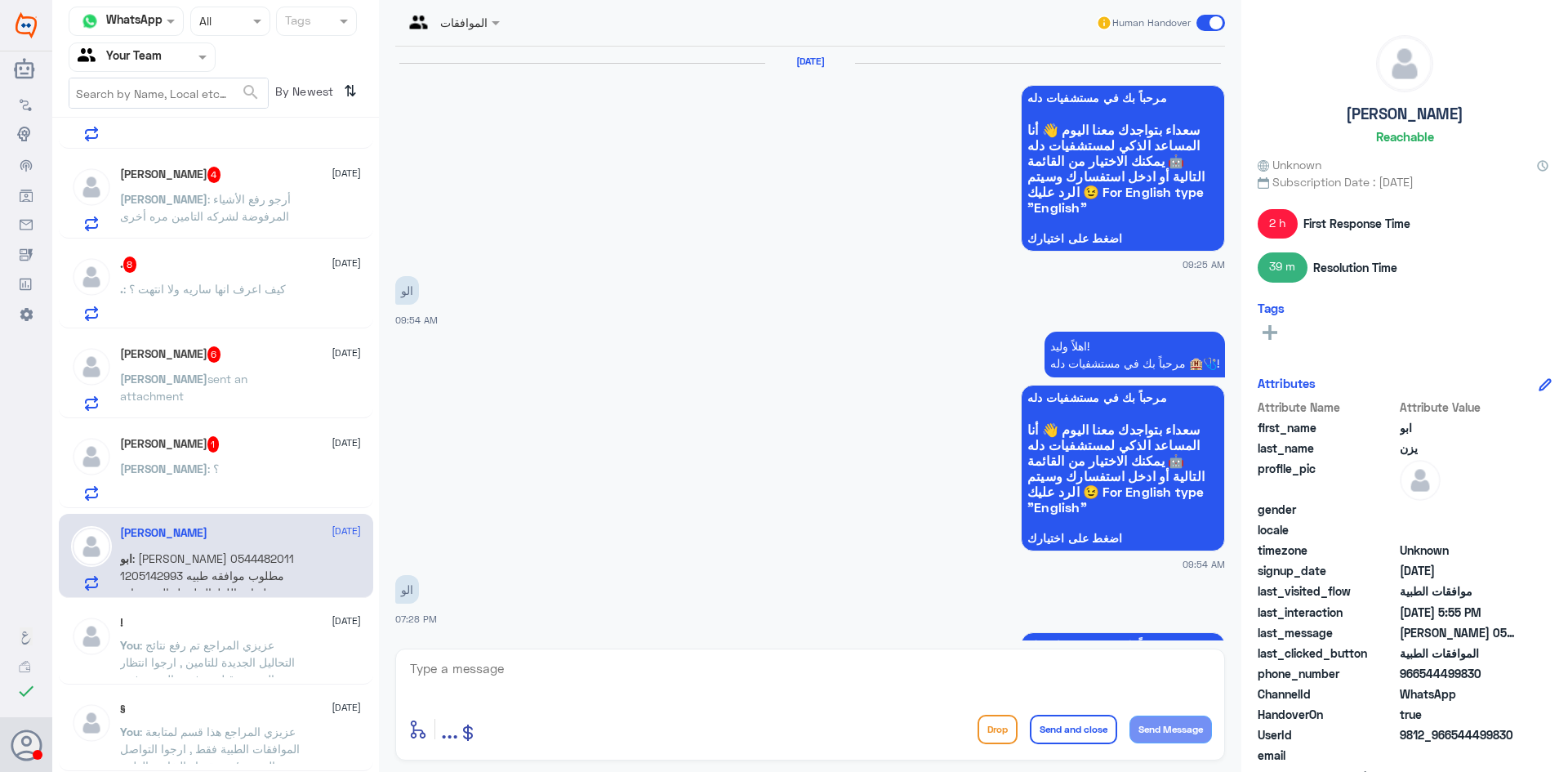
scroll to position [1788, 0]
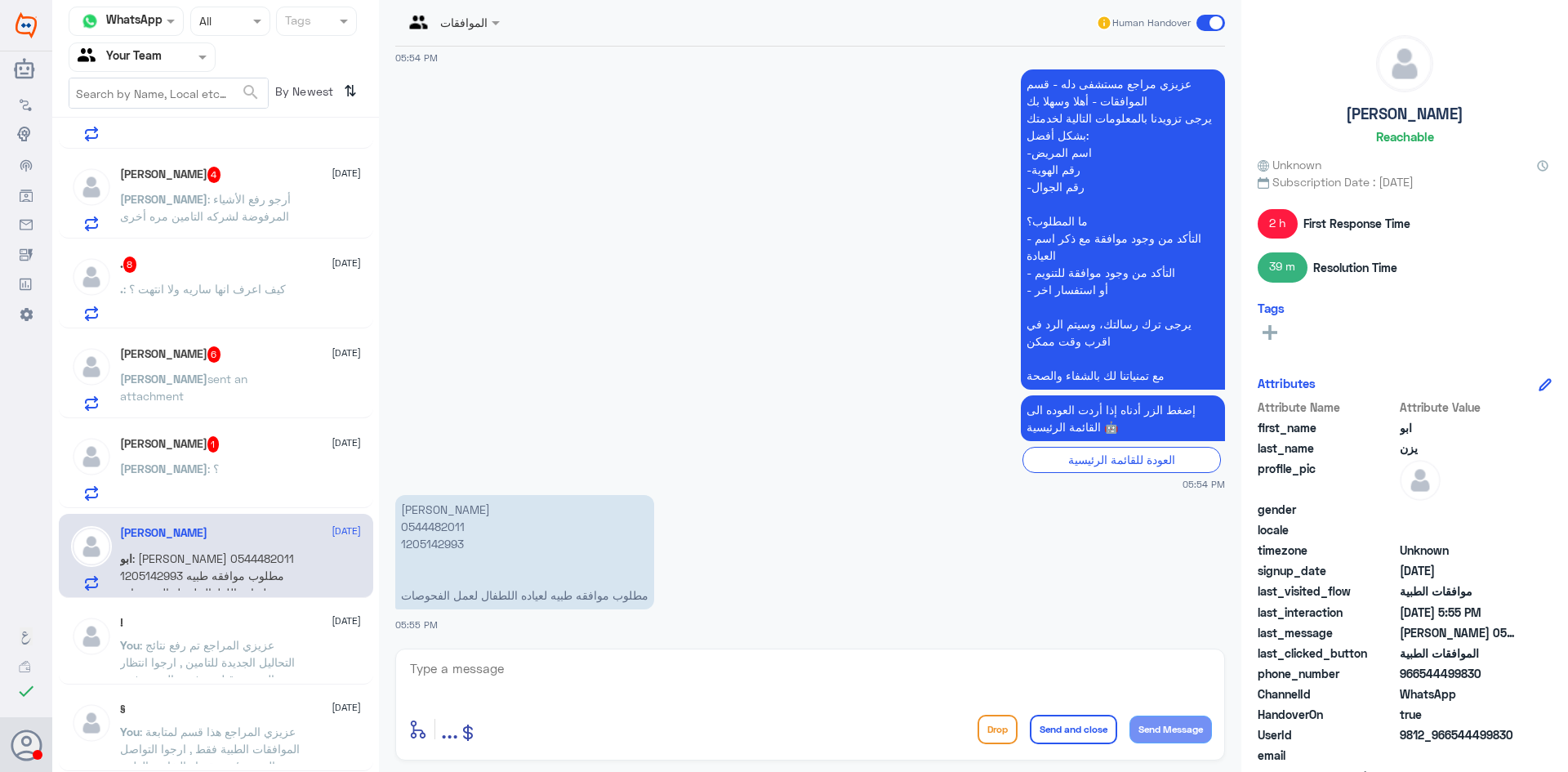
click at [432, 542] on p "يزن وليد الحربي 0544482011 1205142993 مطلوب موافقه طبيه لعياده اللطفال لعمل الف…" at bounding box center [524, 552] width 259 height 115
copy p "1205142993"
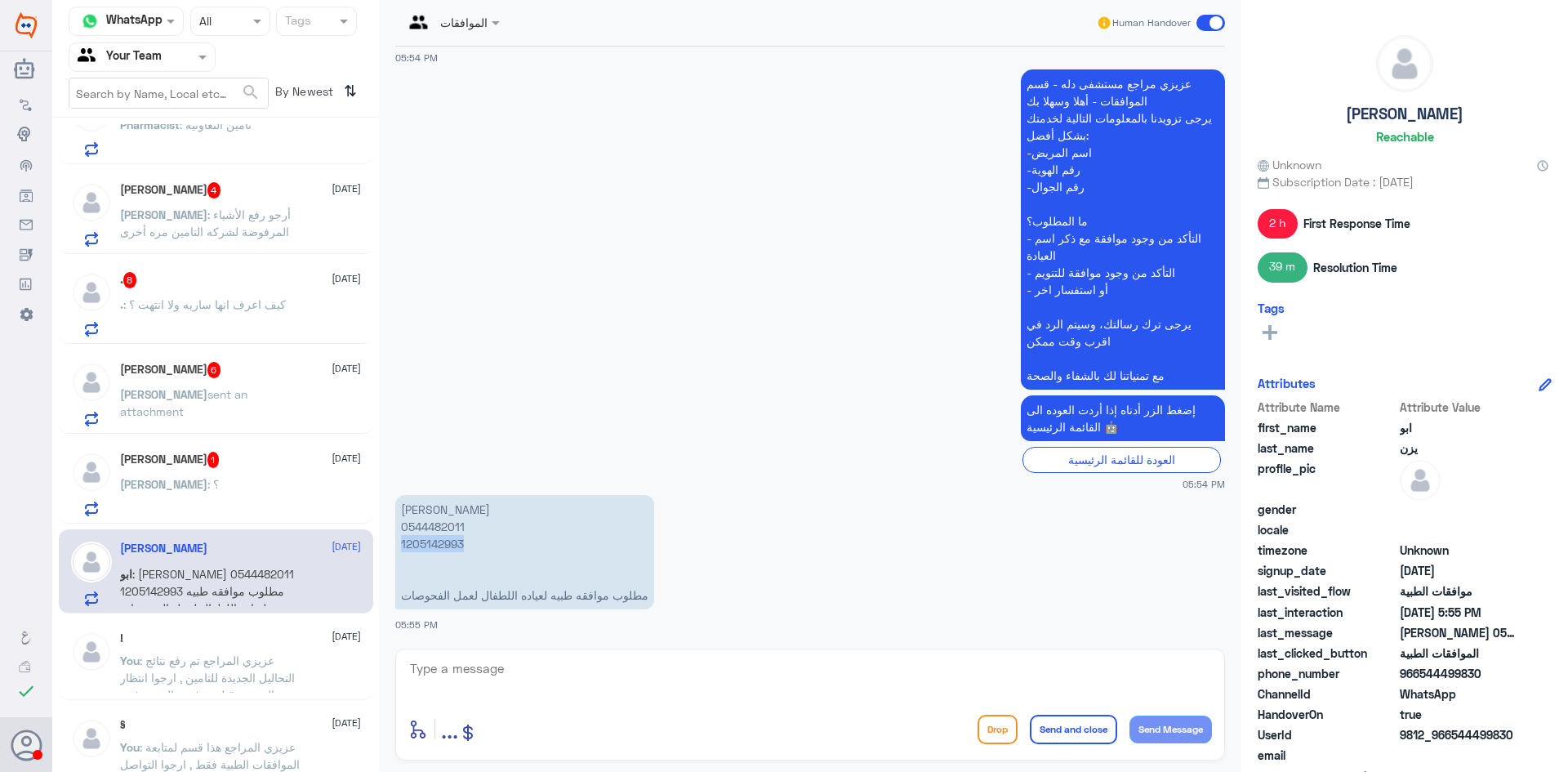
scroll to position [1143, 0]
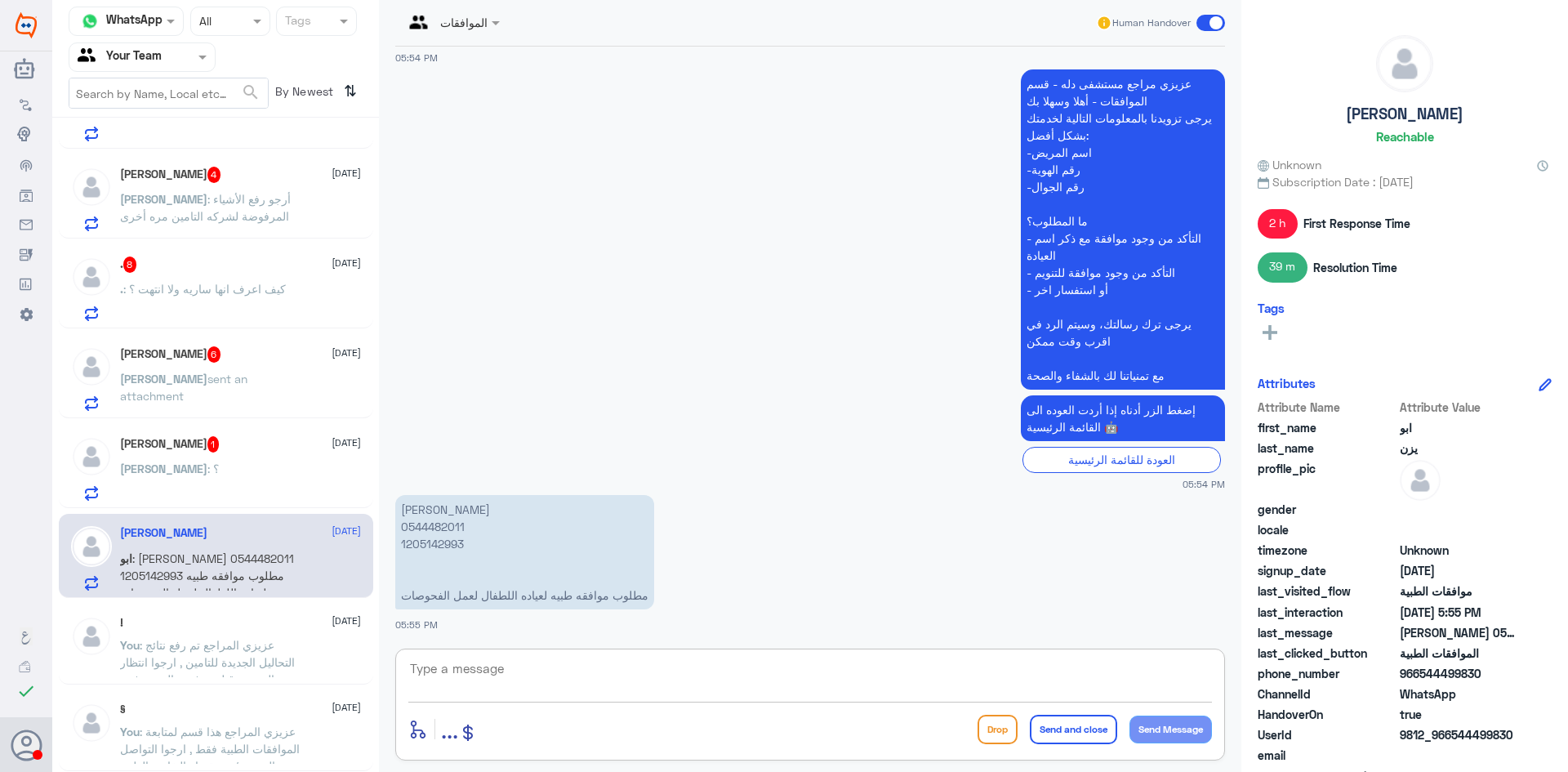
click at [575, 673] on textarea at bounding box center [810, 677] width 804 height 40
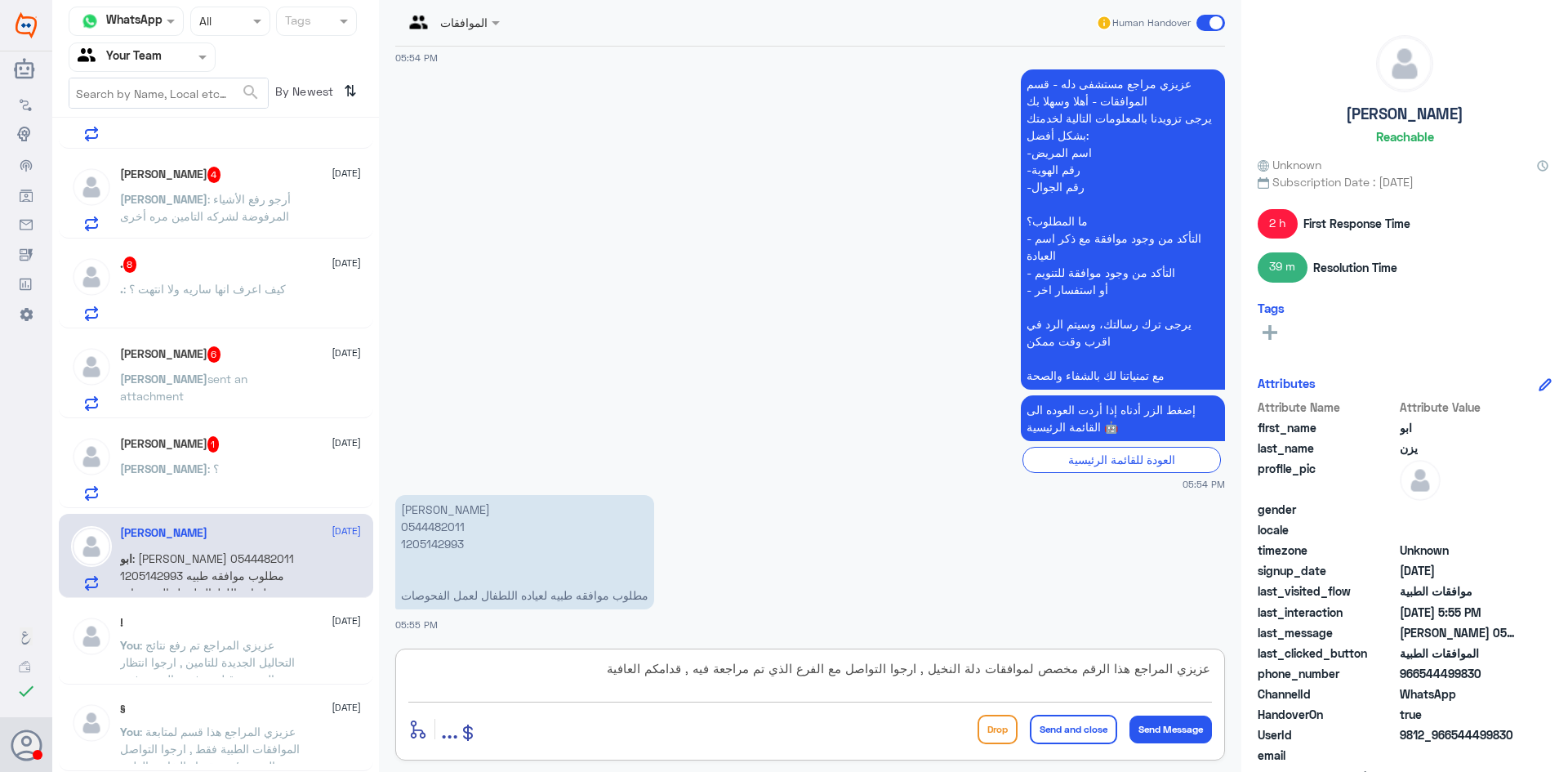
type textarea "عزيزي المراجع هذا الرقم مخصص لموافقات دلة النخيل , ارجوا التواصل مع الفرع الذي …"
click at [1091, 720] on button "Send and close" at bounding box center [1072, 729] width 87 height 30
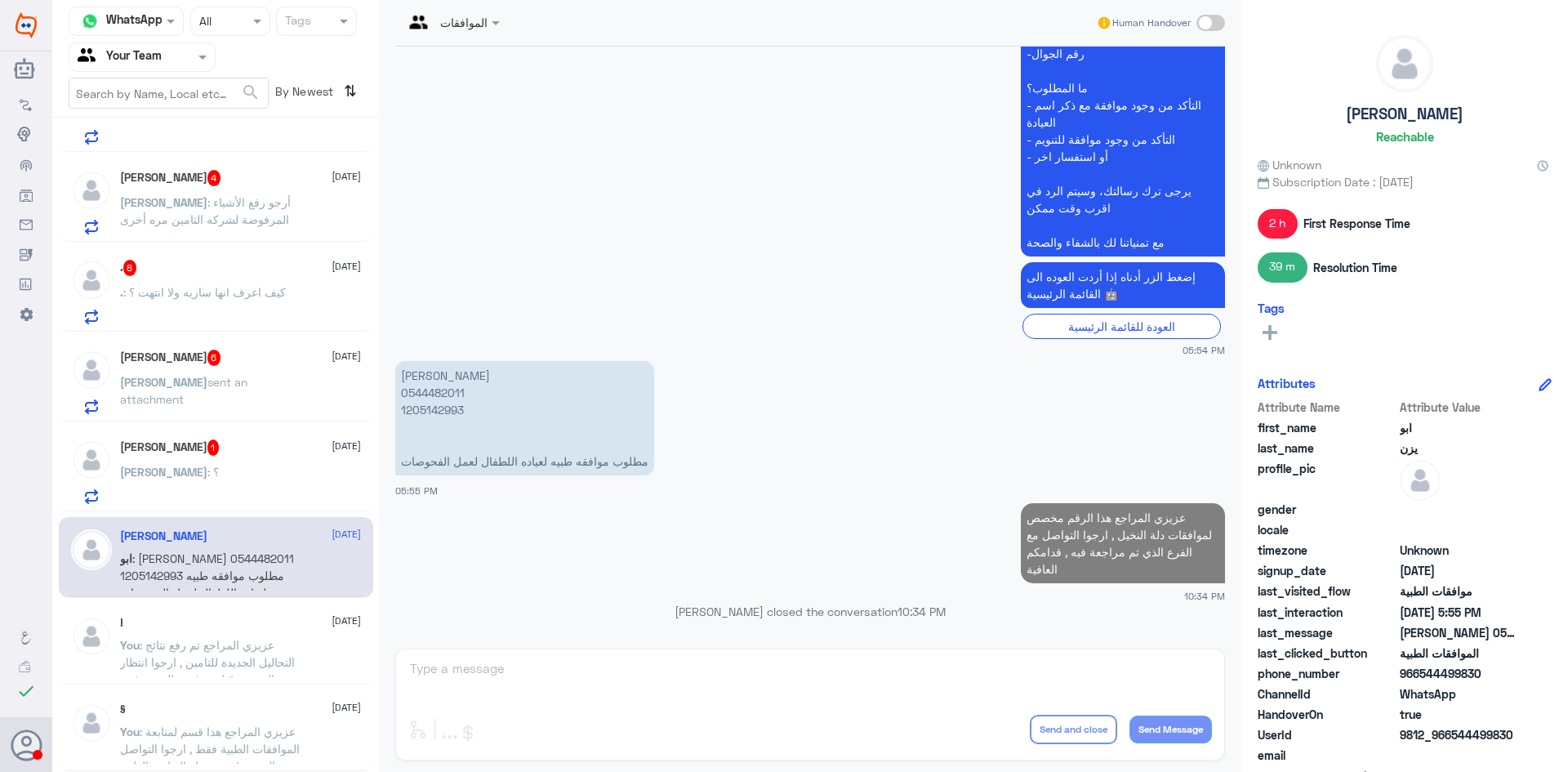
scroll to position [1140, 0]
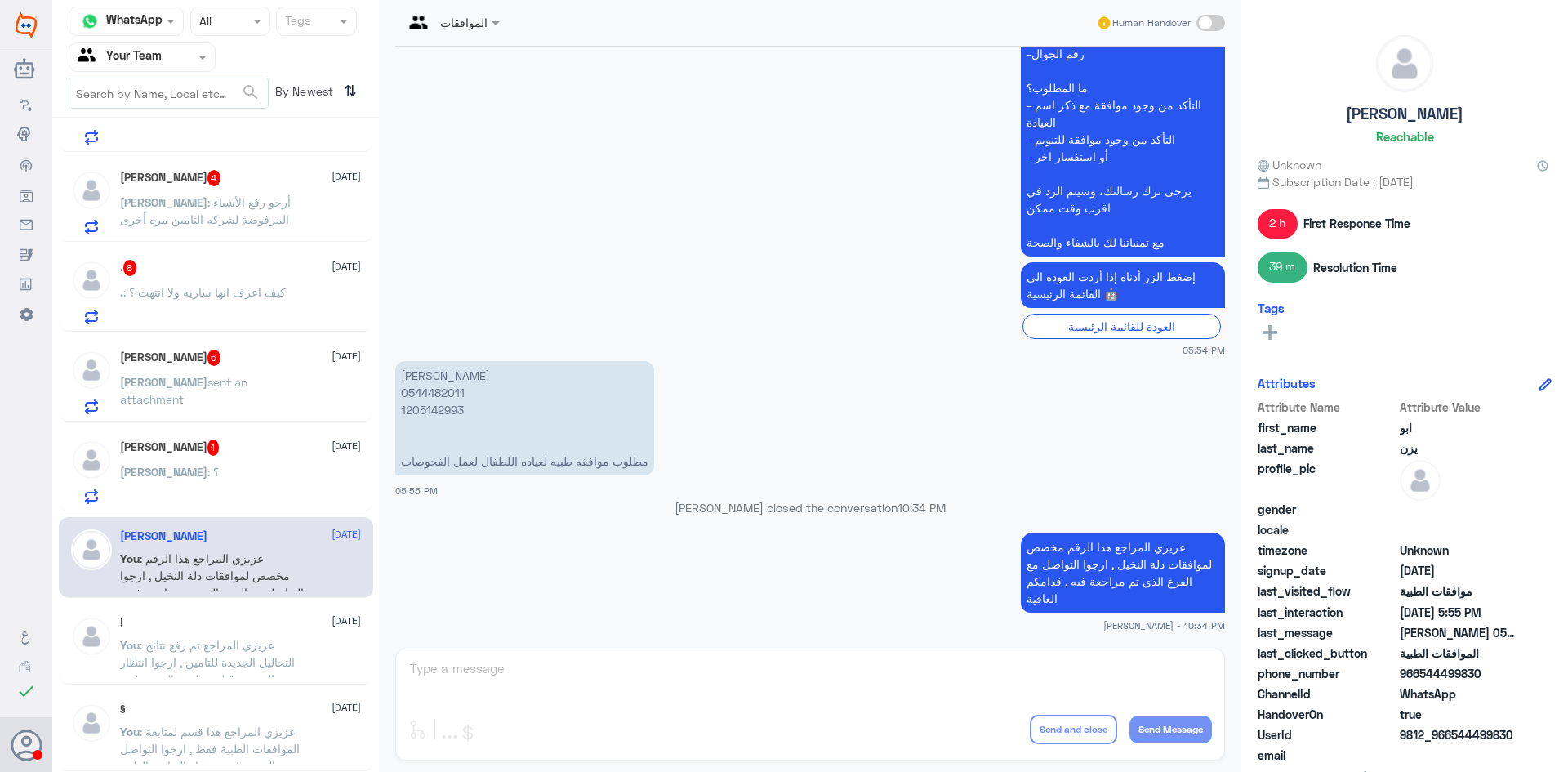
click at [237, 466] on div "Omar Bin Jahlan 1 30 August Omar : ؟" at bounding box center [240, 471] width 241 height 64
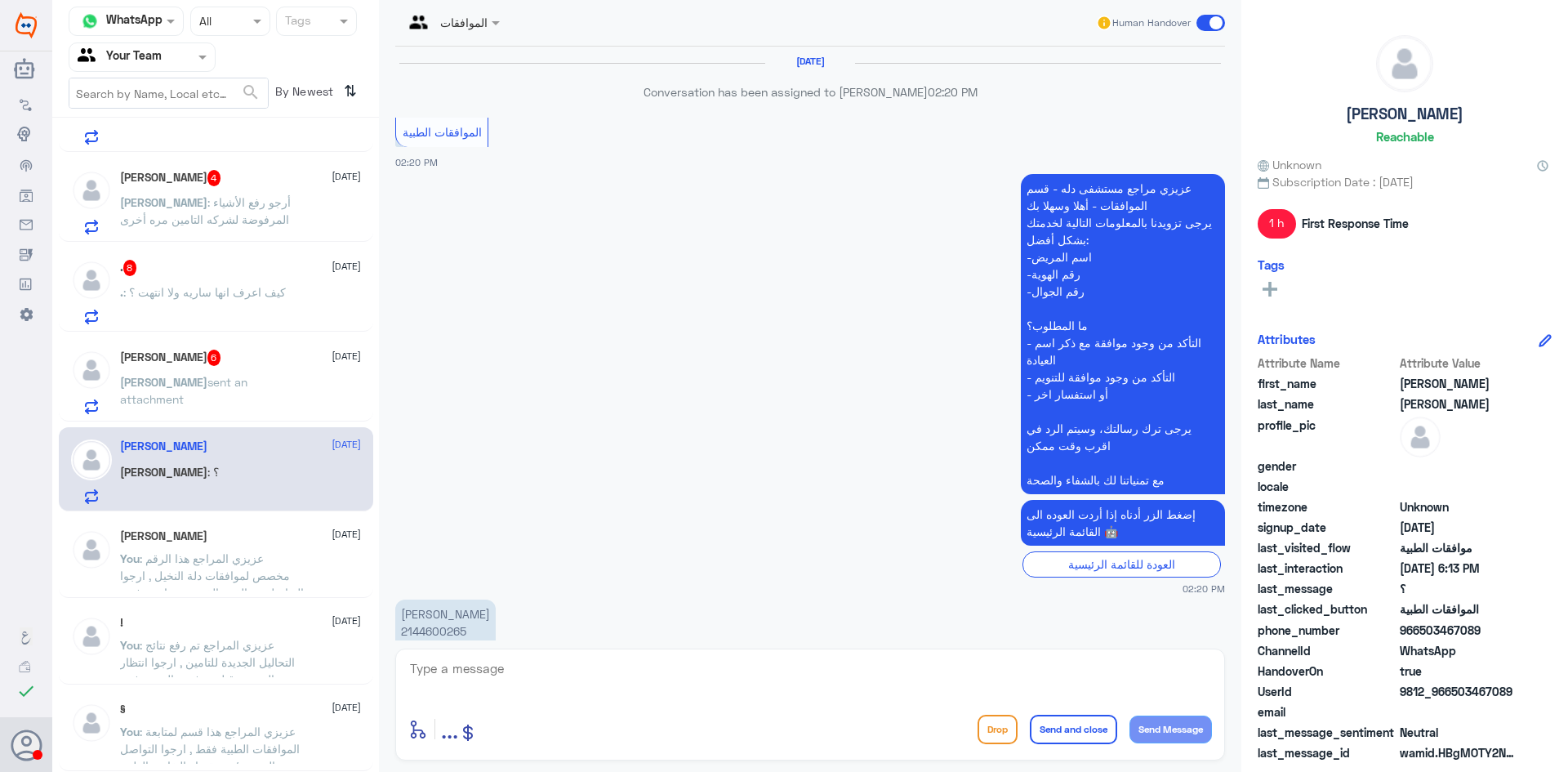
scroll to position [1693, 0]
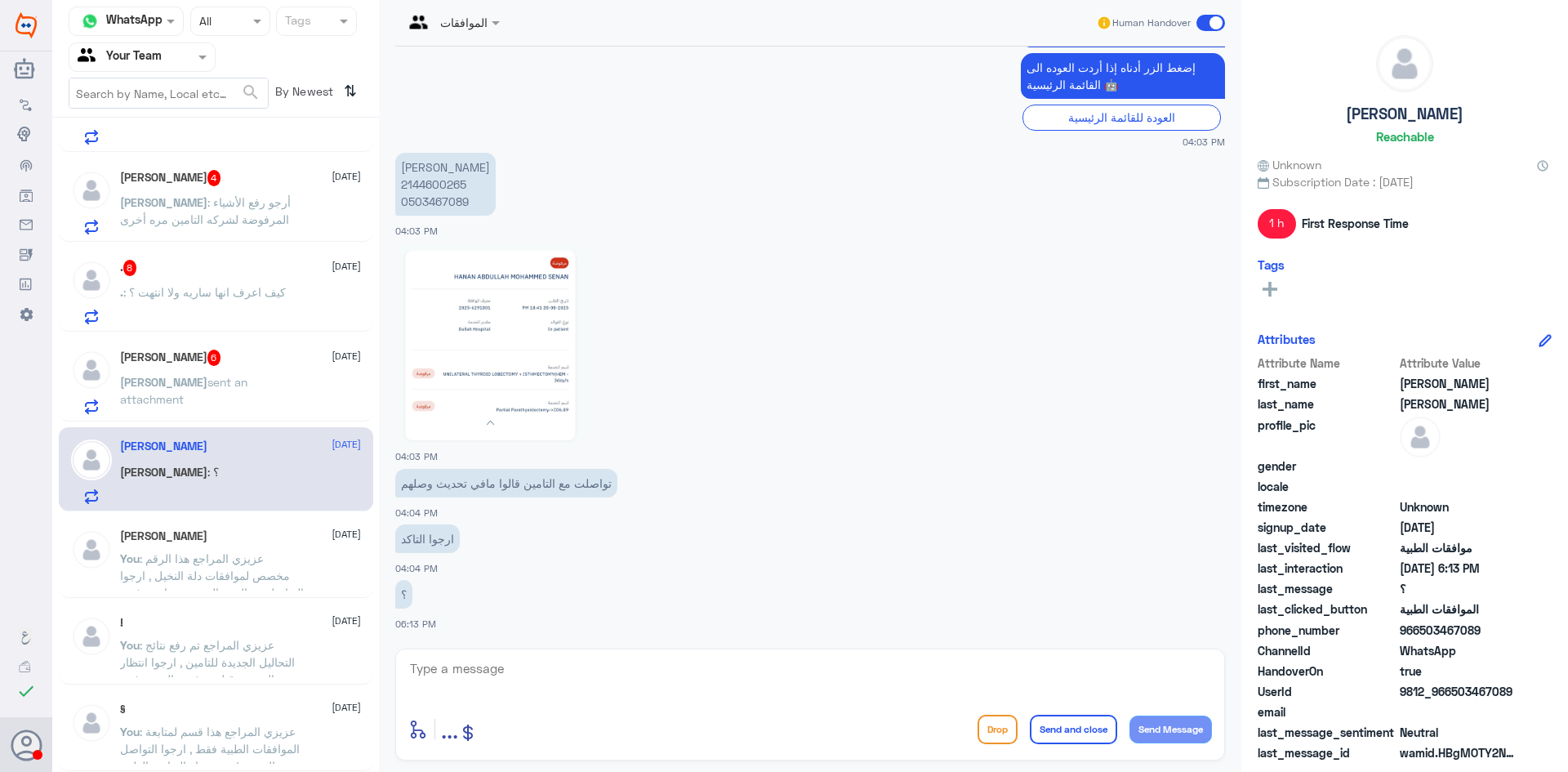
click at [510, 376] on img at bounding box center [490, 342] width 190 height 198
click at [412, 182] on p "حنان عبدالله محمد 2144600265 0503467089" at bounding box center [445, 185] width 100 height 63
copy p "2144600265"
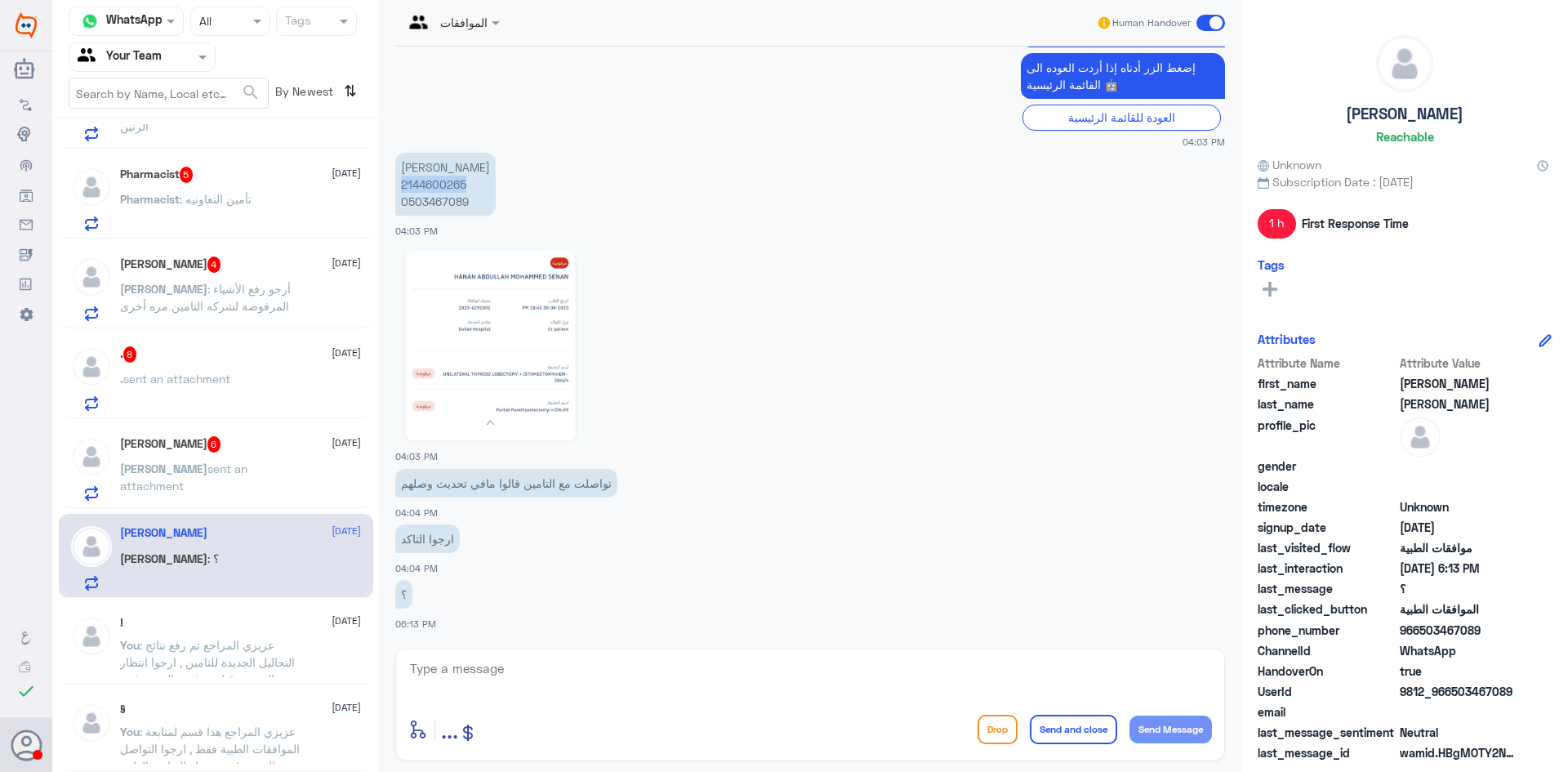
click at [476, 338] on img at bounding box center [490, 342] width 190 height 198
click at [547, 675] on textarea at bounding box center [810, 677] width 804 height 40
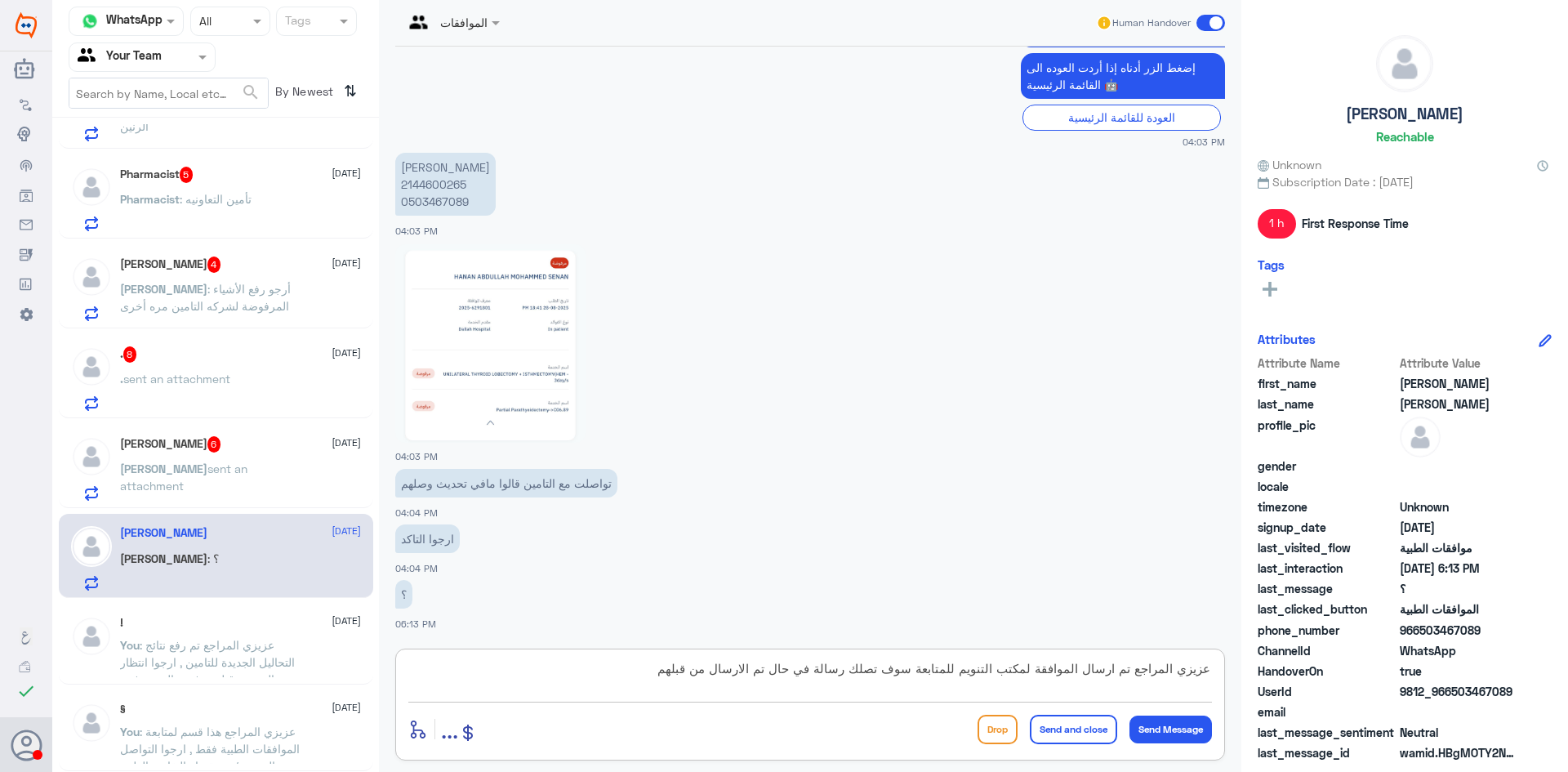
type textarea "عزيزي المراجع تم ارسال الموافقة لمكتب التنويم للمتابعة سوف تصلك رسالة في حال تم…"
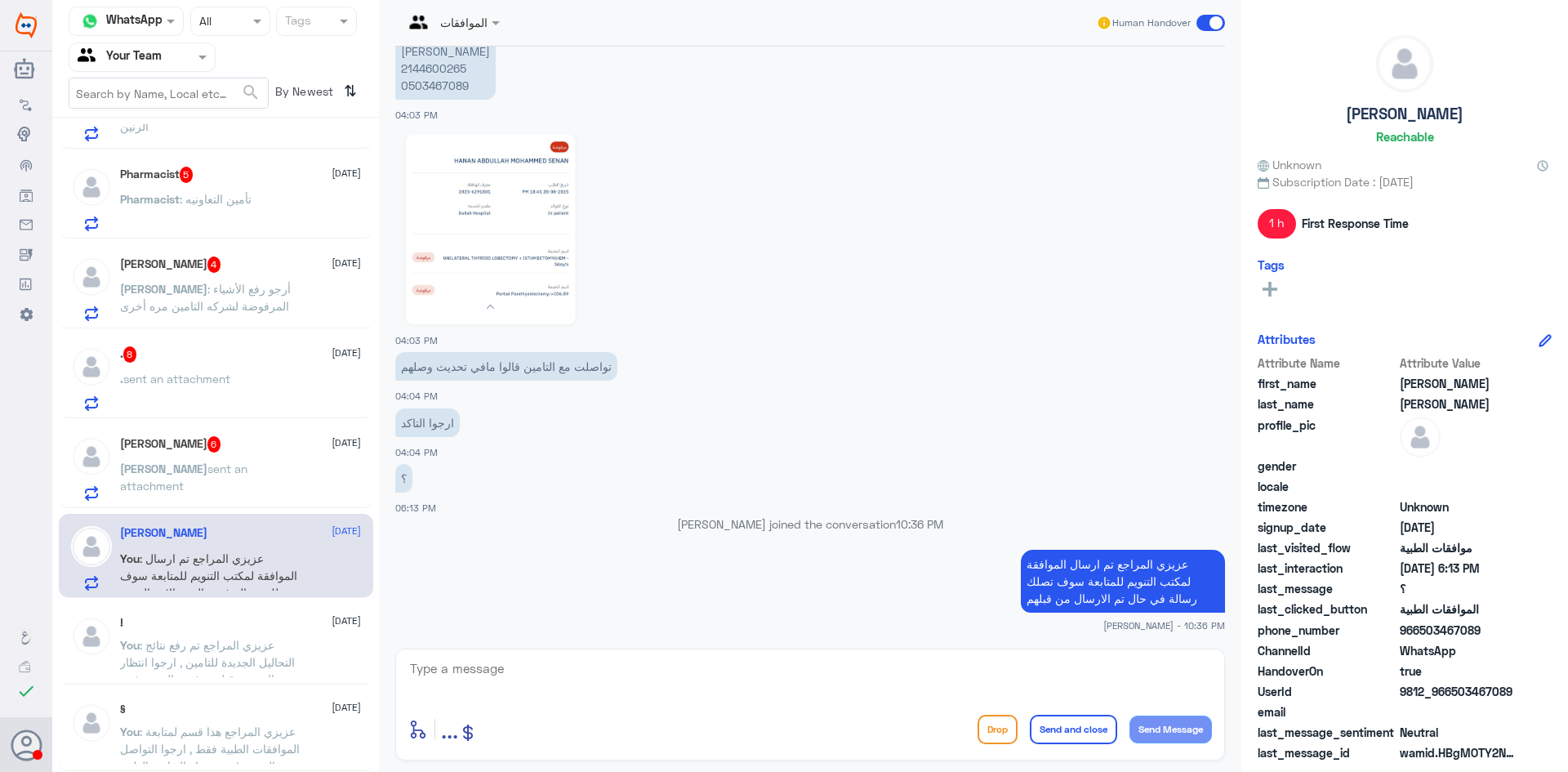
scroll to position [1776, 0]
click at [198, 456] on div "Ahmed Abuelezz 6 30 August Ahmed sent an attachment" at bounding box center [240, 468] width 241 height 64
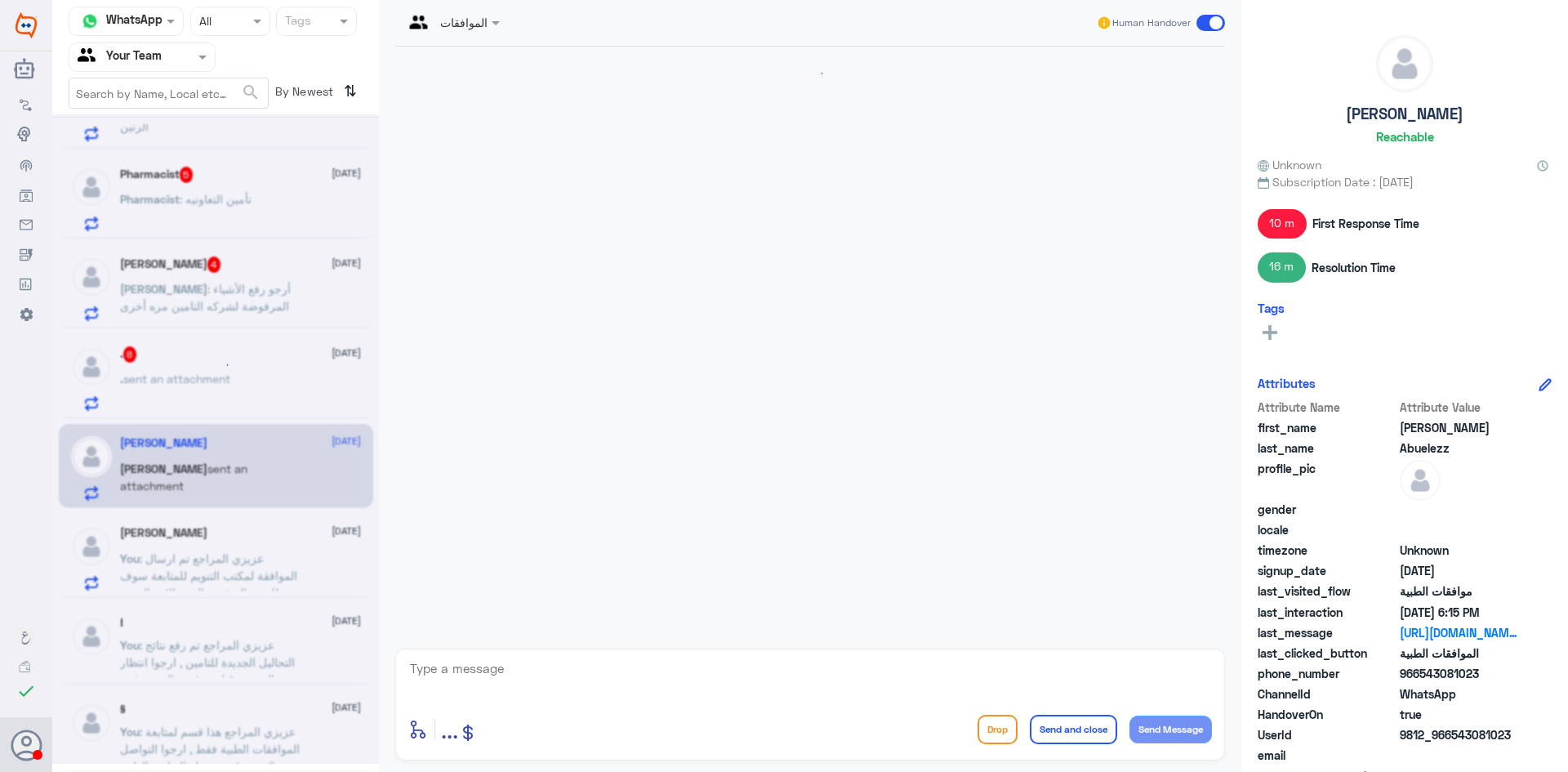
scroll to position [1624, 0]
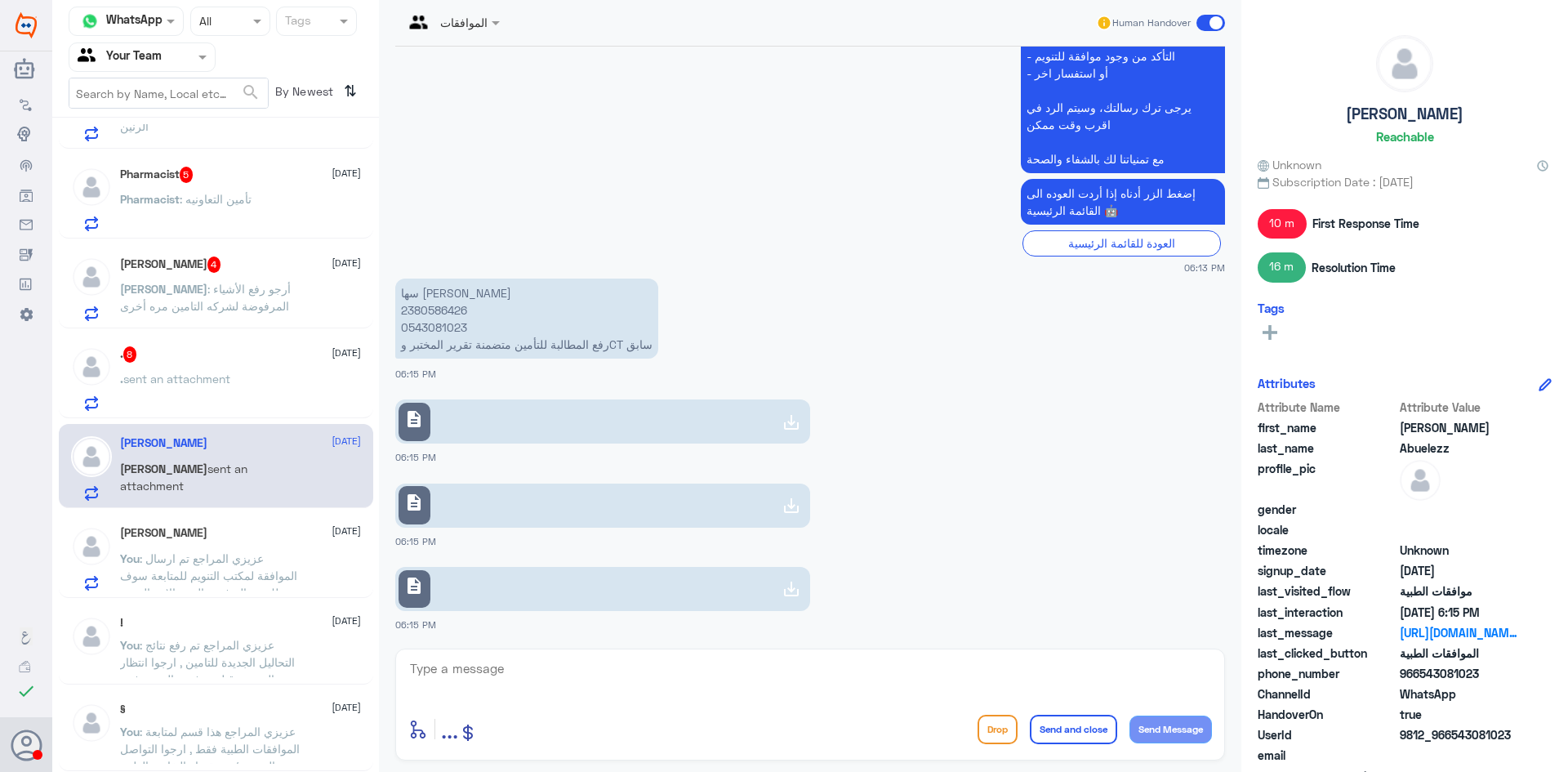
click at [429, 309] on p "سها جمال عبدالناصر حسين 2380586426 0543081023 رفع المطالبة للتأمين متضمنة تقرير…" at bounding box center [526, 319] width 263 height 80
click at [428, 314] on p "سها جمال عبدالناصر حسين 2380586426 0543081023 رفع المطالبة للتأمين متضمنة تقرير…" at bounding box center [526, 319] width 263 height 80
click at [428, 315] on p "سها جمال عبدالناصر حسين 2380586426 0543081023 رفع المطالبة للتأمين متضمنة تقرير…" at bounding box center [526, 319] width 263 height 80
copy p "2380586426"
click at [782, 425] on icon at bounding box center [791, 422] width 19 height 19
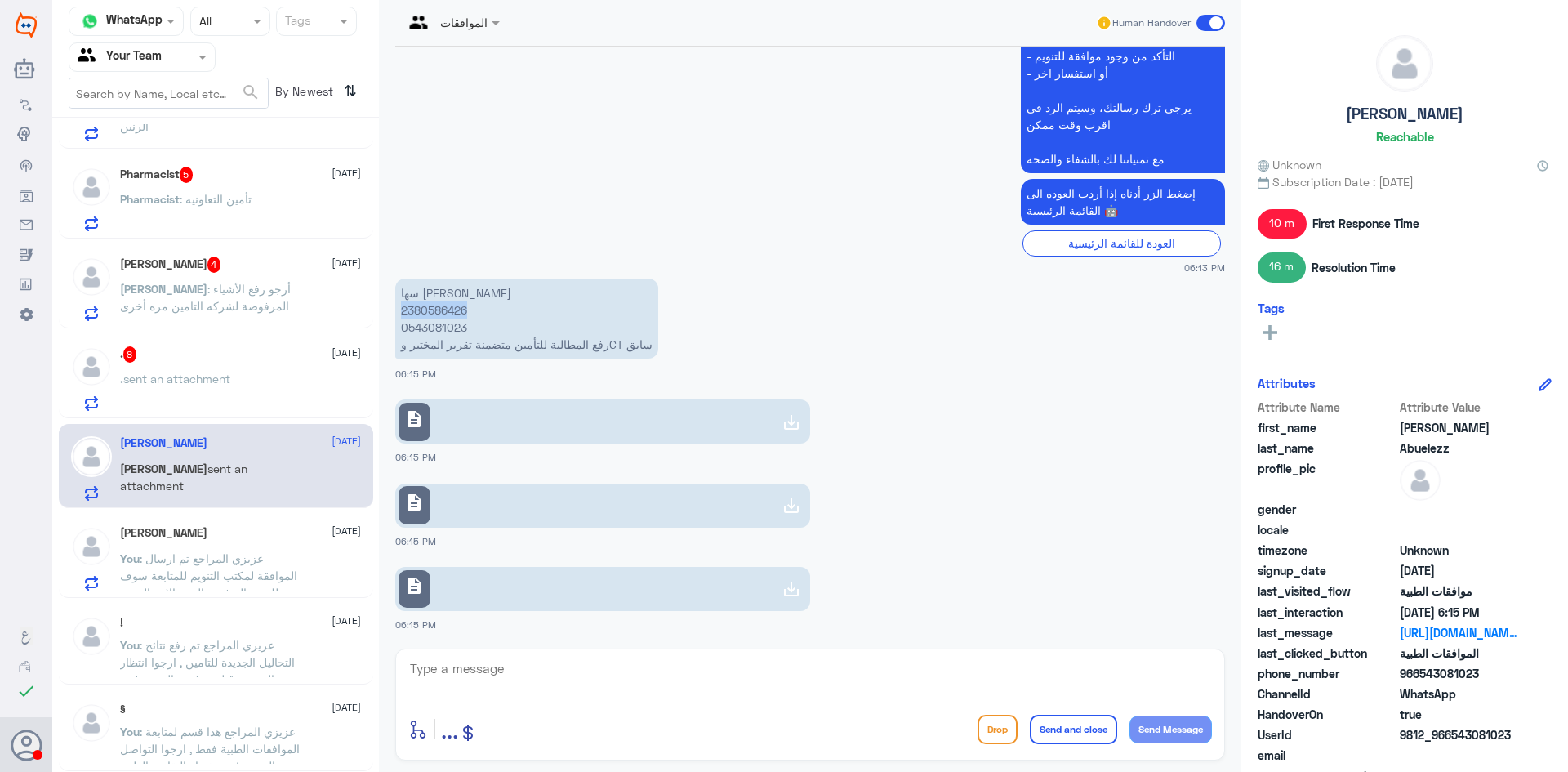
click at [792, 513] on icon at bounding box center [791, 505] width 19 height 19
click at [784, 585] on icon at bounding box center [791, 588] width 19 height 19
click at [641, 654] on div "enter flow name ... Drop Send and close Send Message" at bounding box center [809, 704] width 829 height 112
click at [515, 665] on textarea at bounding box center [810, 677] width 804 height 40
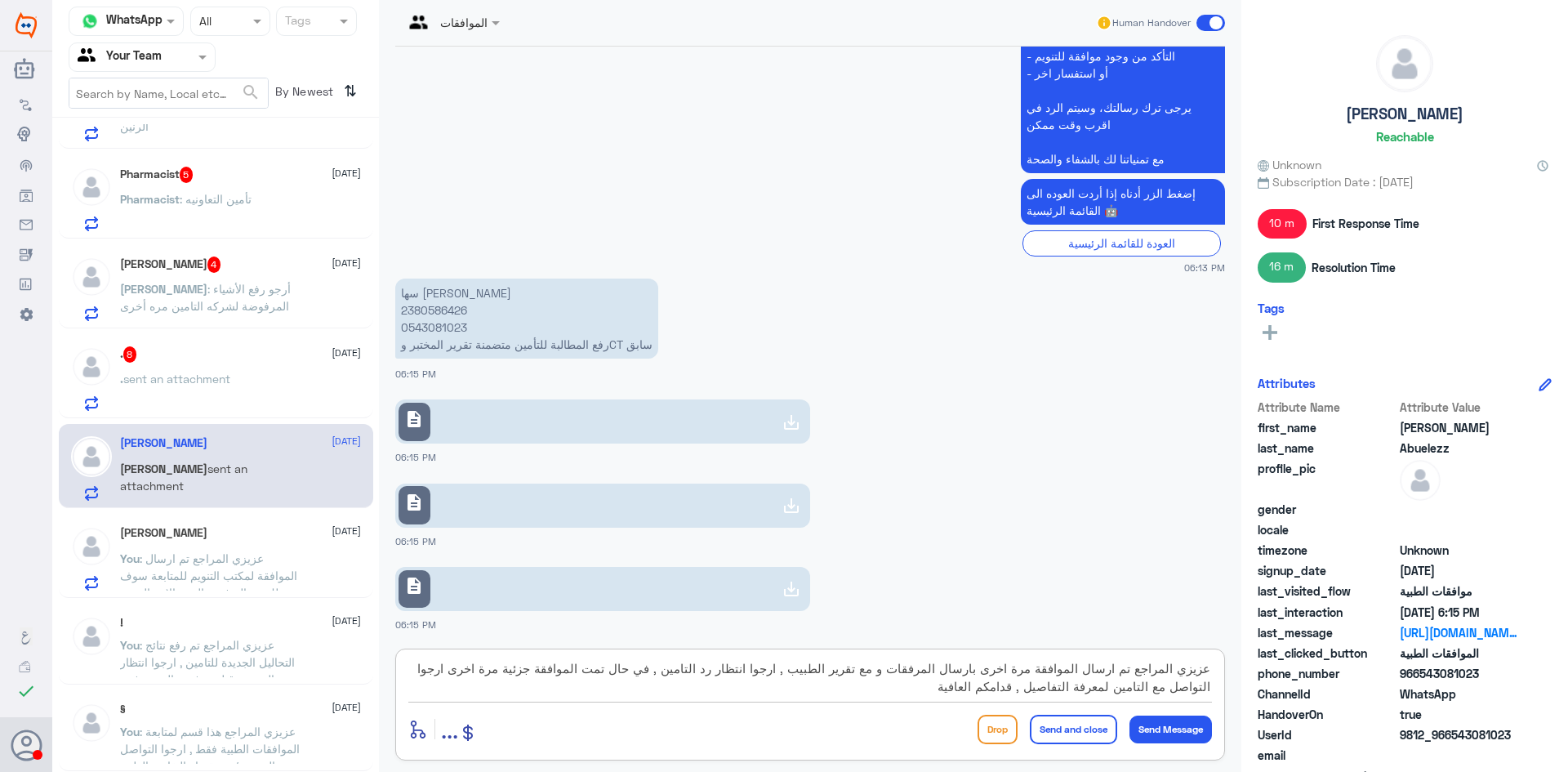
type textarea "عزيزي المراجع تم ارسال الموافقة مرة اخرى بارسال المرفقات و مع تقرير الطبيب , ار…"
click at [1079, 724] on button "Send and close" at bounding box center [1072, 729] width 87 height 30
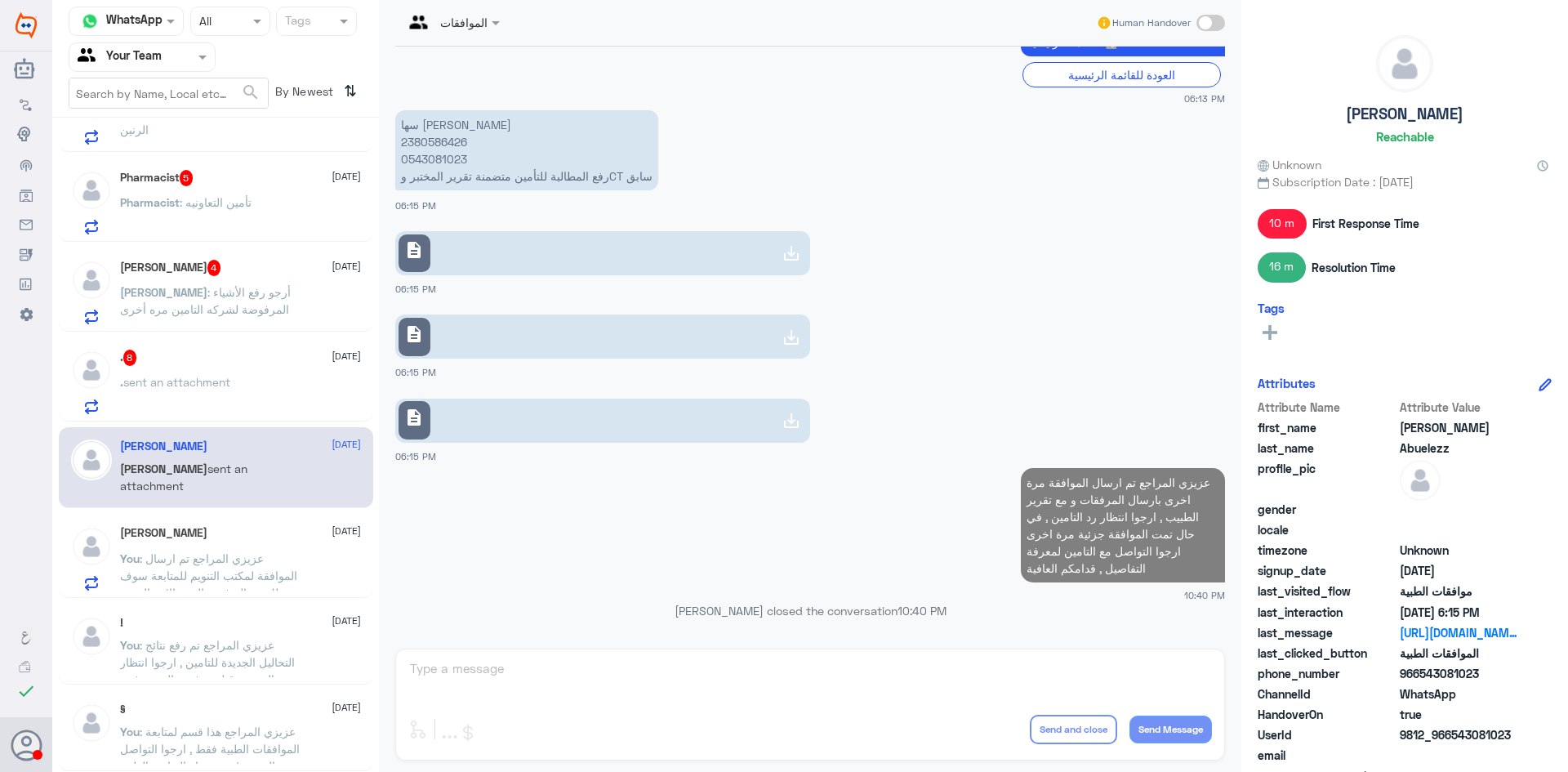
scroll to position [1136, 0]
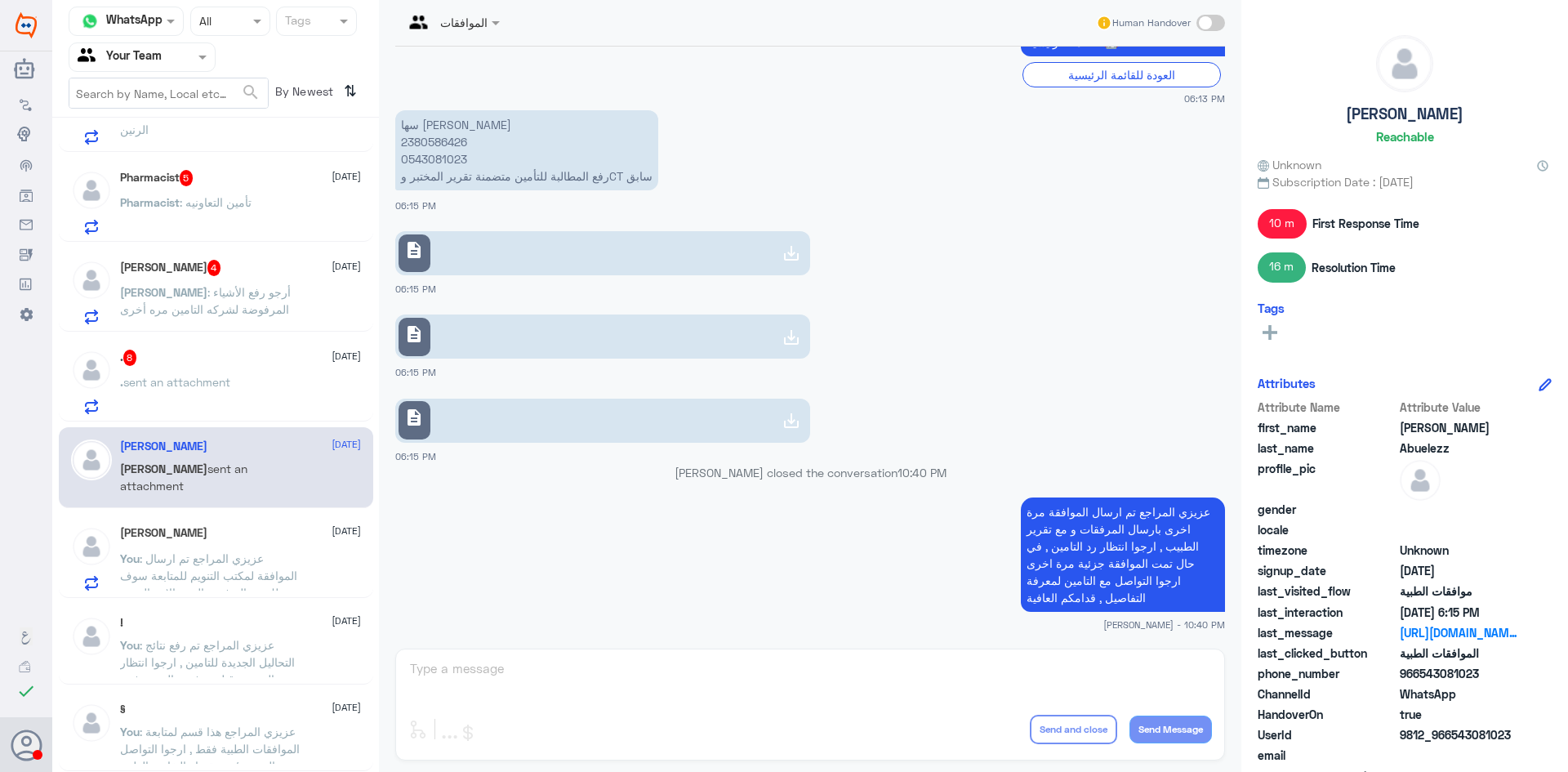
click at [291, 389] on div ". sent an attachment" at bounding box center [240, 395] width 241 height 36
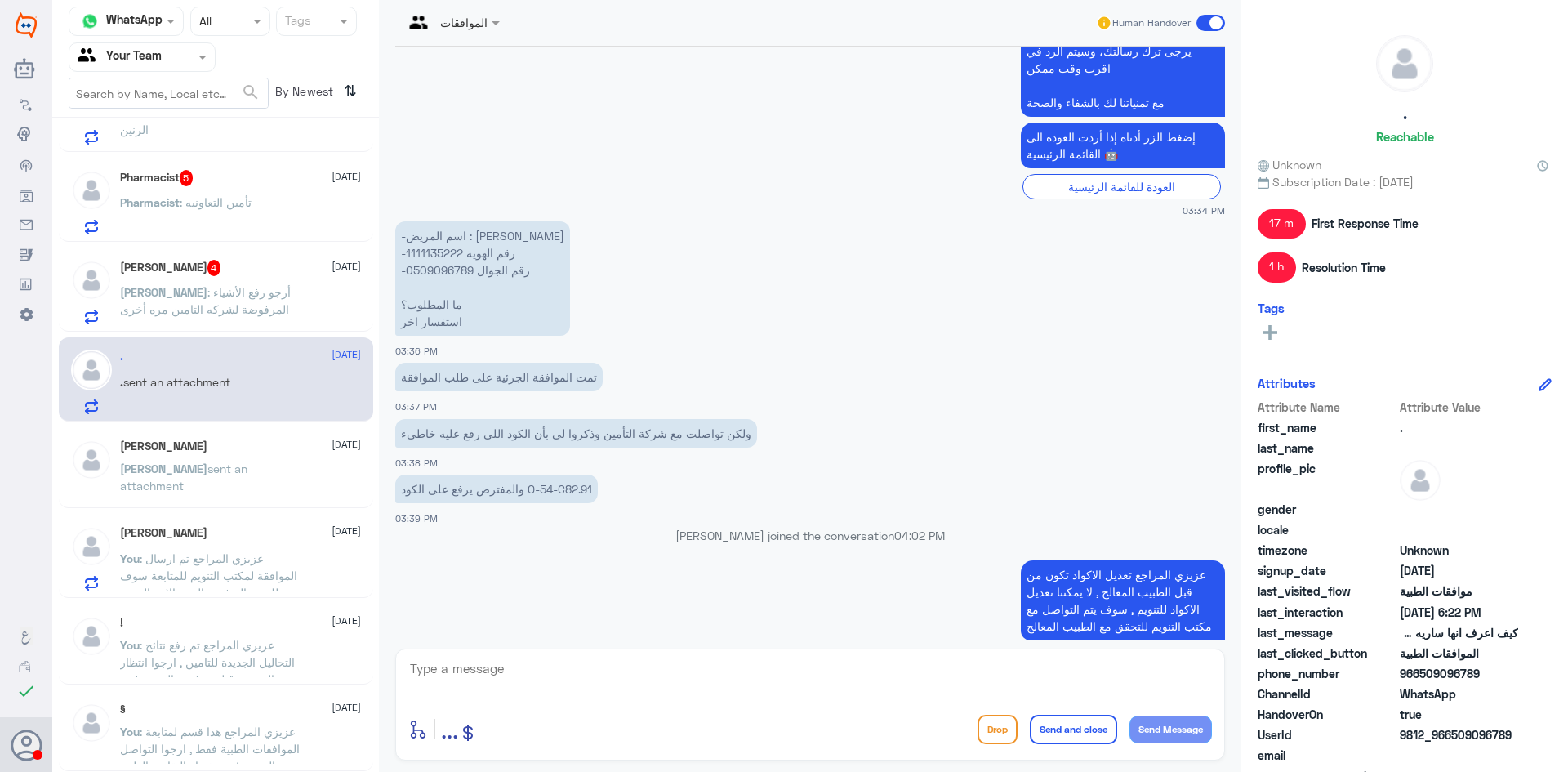
scroll to position [1115, 0]
click at [447, 251] on p "-اسم المريض : منار الجربوع -رقم الهوية 1111135222 -رقم الجوال 0509096789 ما الم…" at bounding box center [482, 280] width 175 height 115
copy p "1111135222"
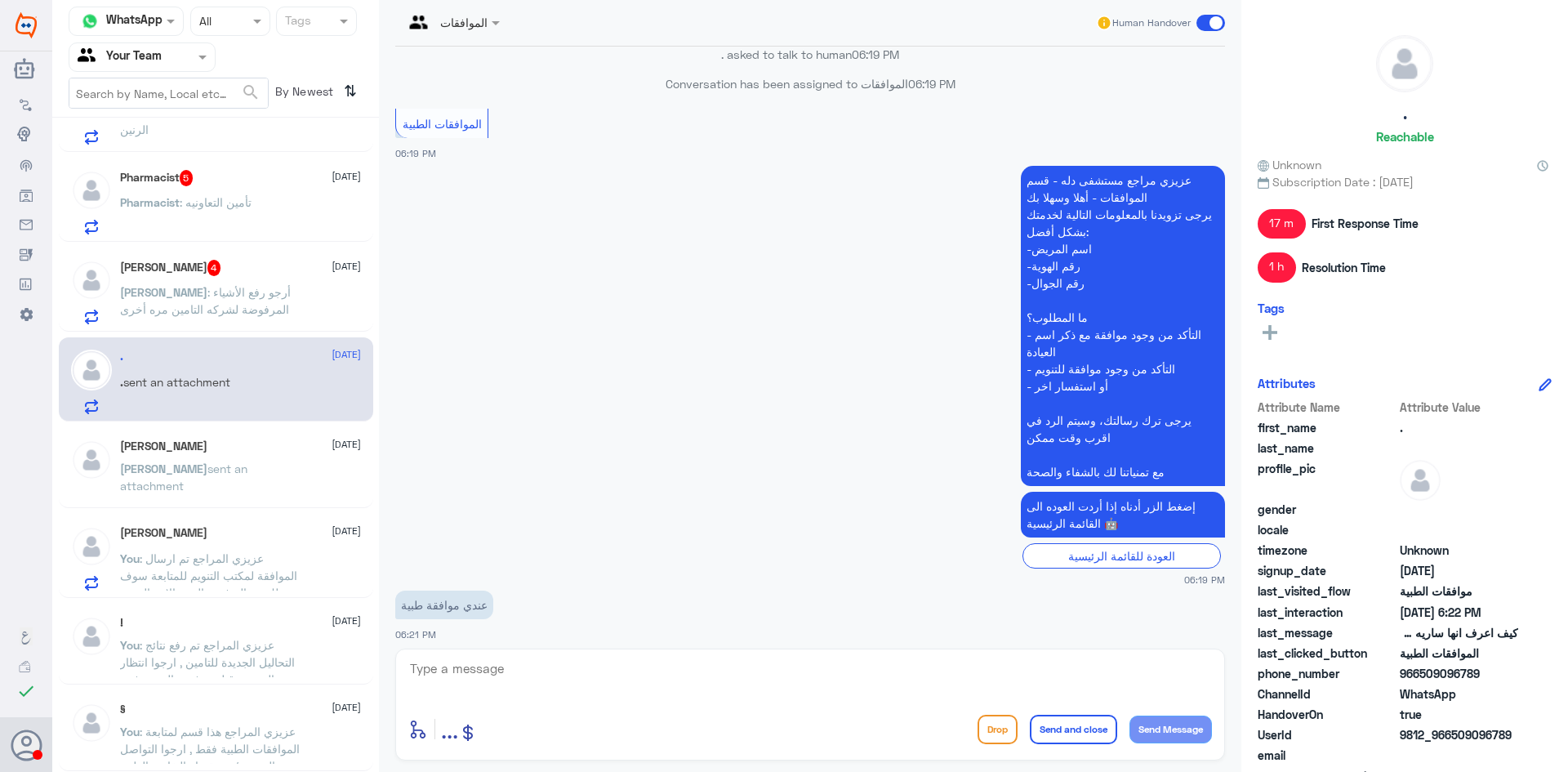
scroll to position [4698, 0]
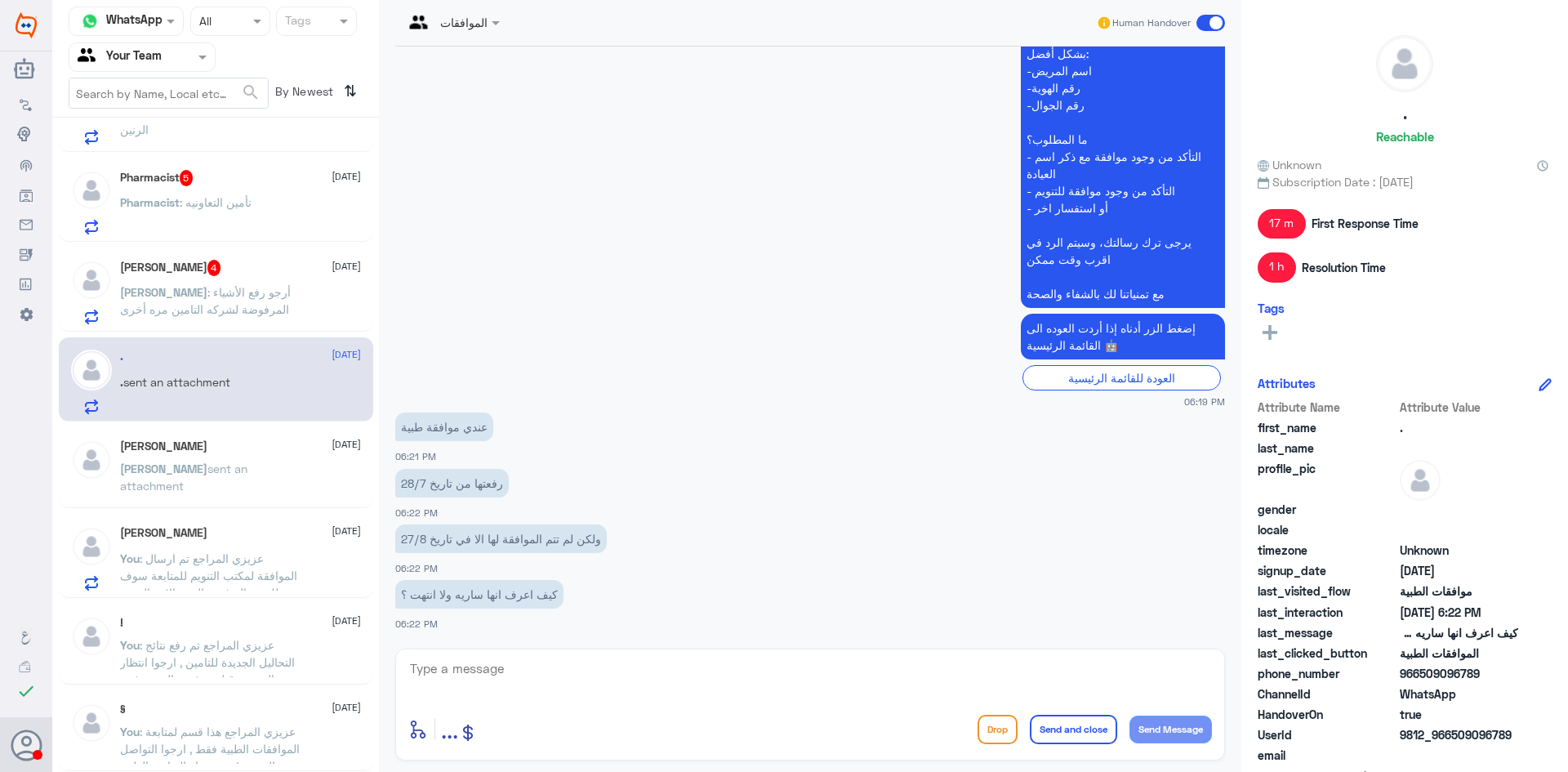
click at [753, 648] on div "الموافقات Human Handover 30 Jul 2025 السلام عليكم 03:33 PM مرحباً بك في مستشفيا…" at bounding box center [809, 388] width 862 height 777
click at [753, 667] on textarea at bounding box center [810, 677] width 804 height 40
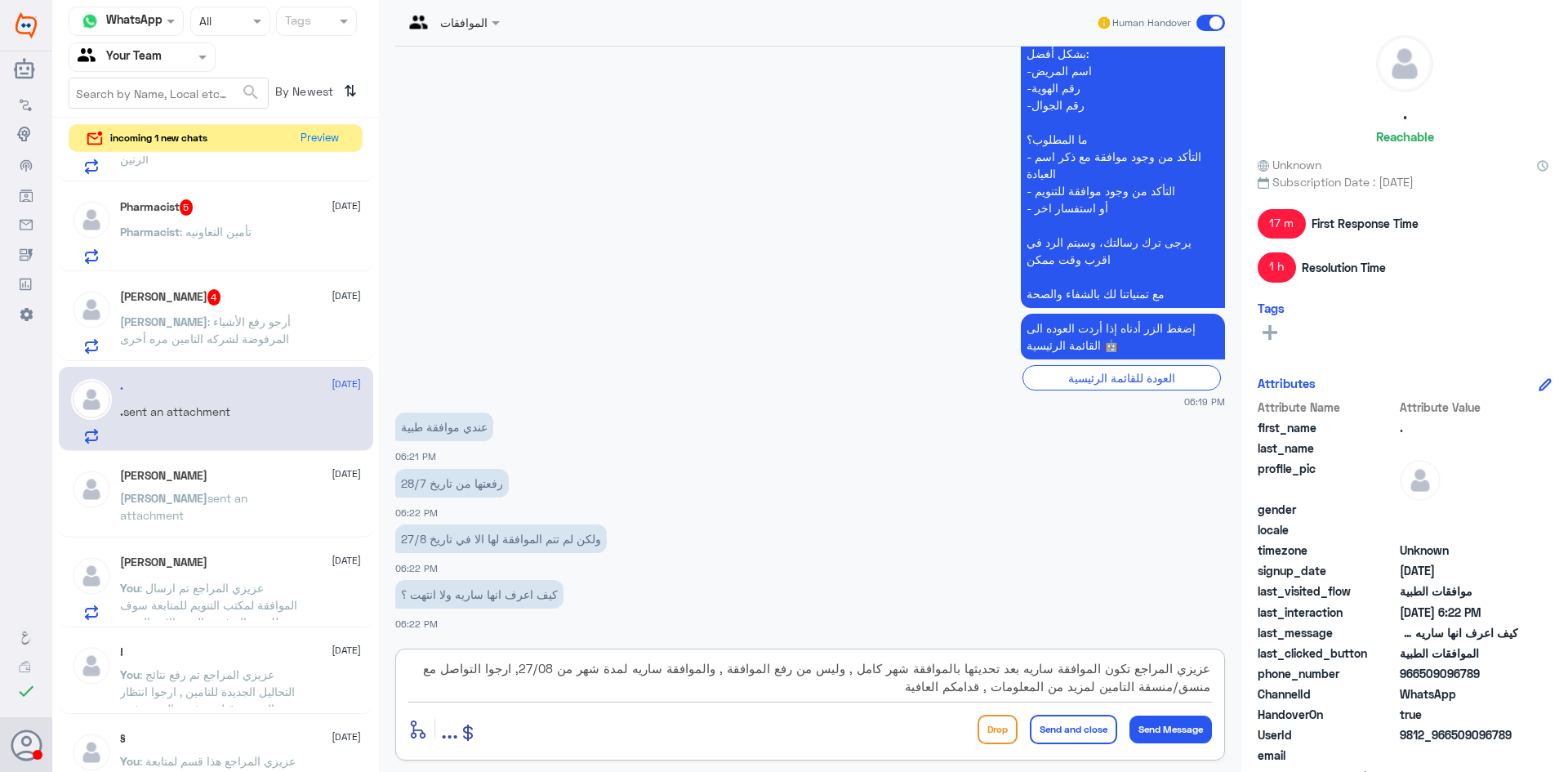
type textarea "عزيزي المراجع تكون الموافقة ساريه بعد تحديثها بالموافقة شهر كامل , وليس من رفع …"
click at [1052, 729] on button "Send and close" at bounding box center [1072, 729] width 87 height 30
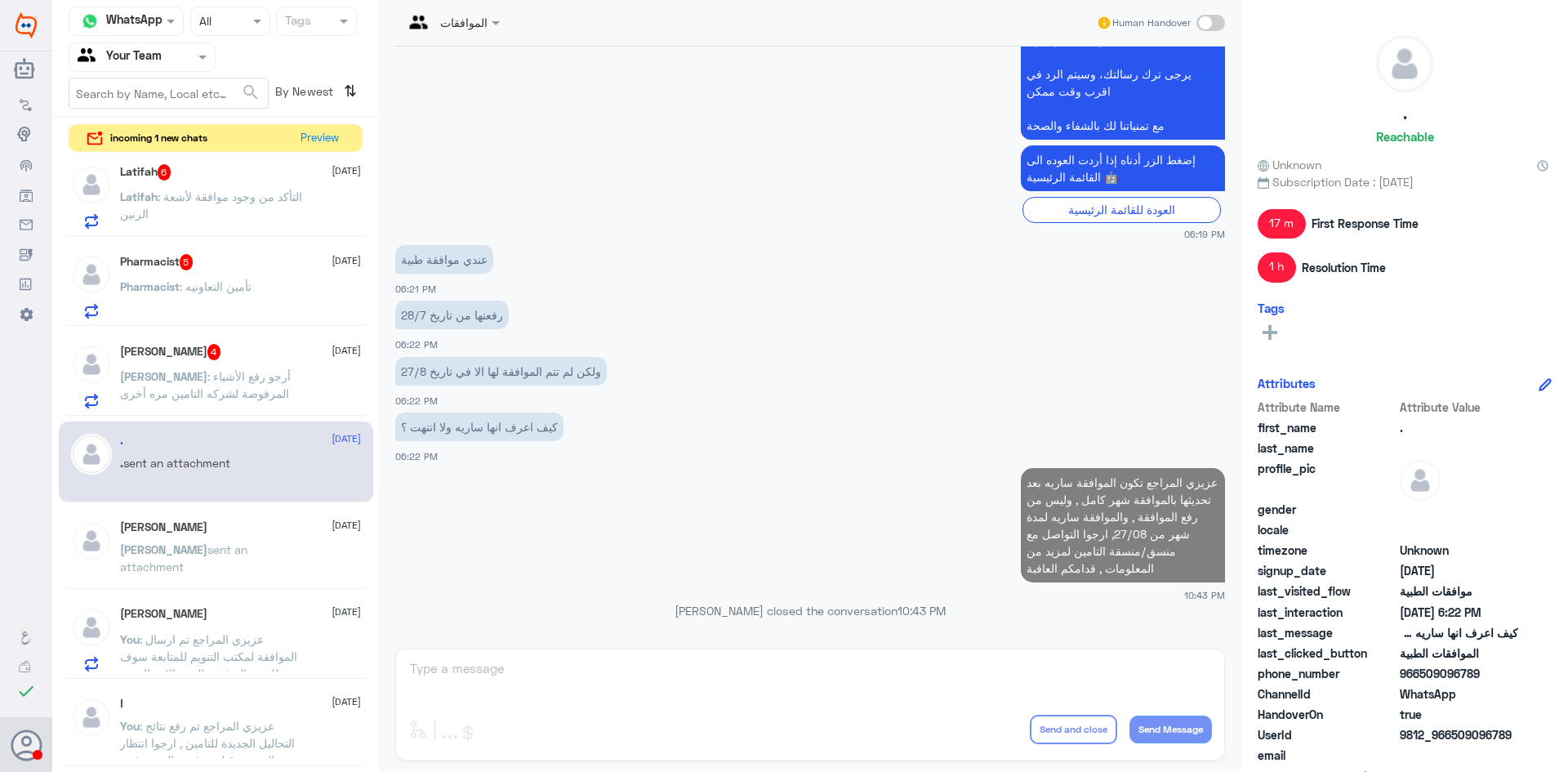
scroll to position [977, 0]
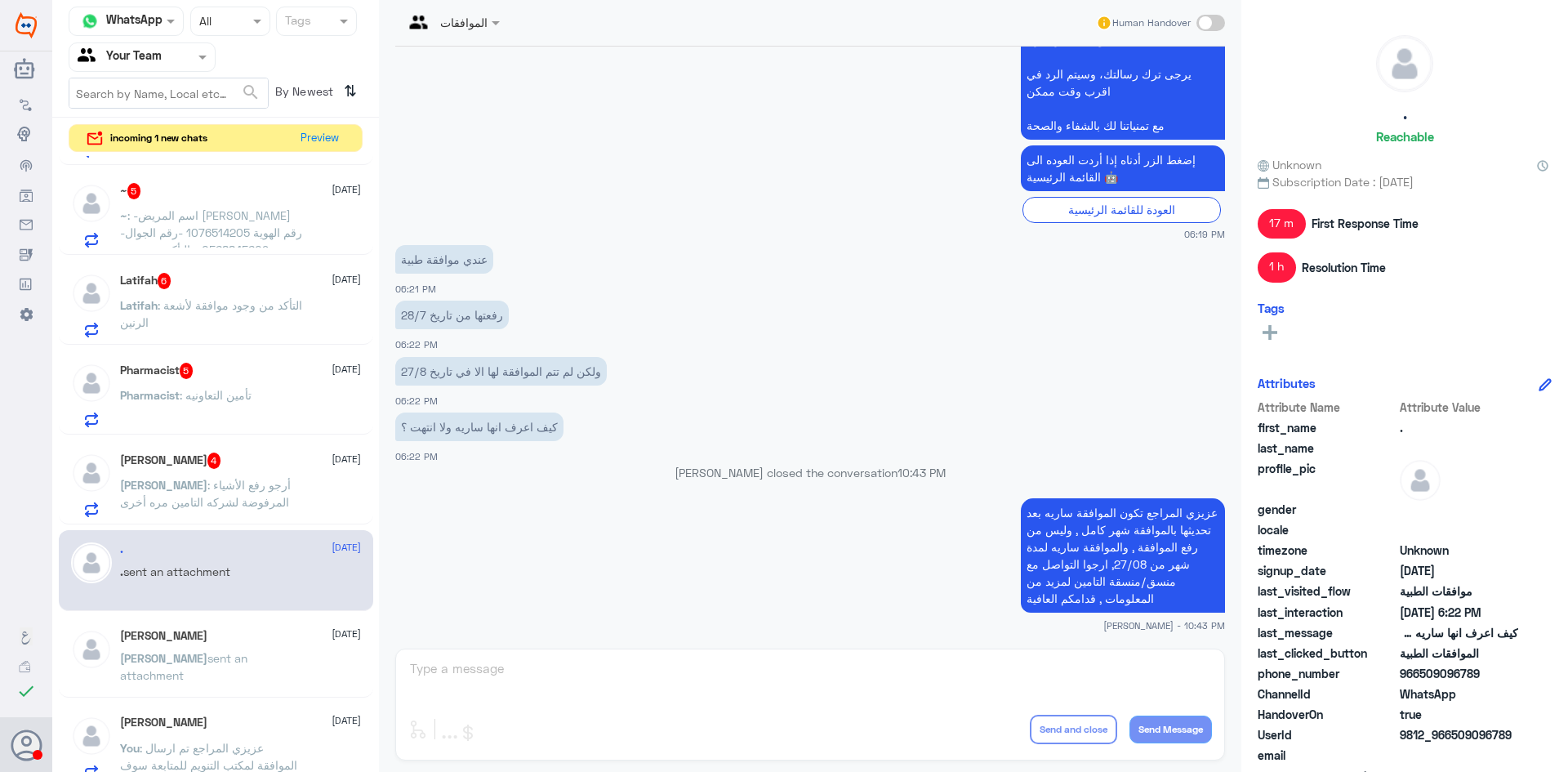
click at [301, 482] on p "Mohamed : أرجو رفع الأشياء المرفوضة لشركه التامين مره أخرى" at bounding box center [211, 496] width 184 height 41
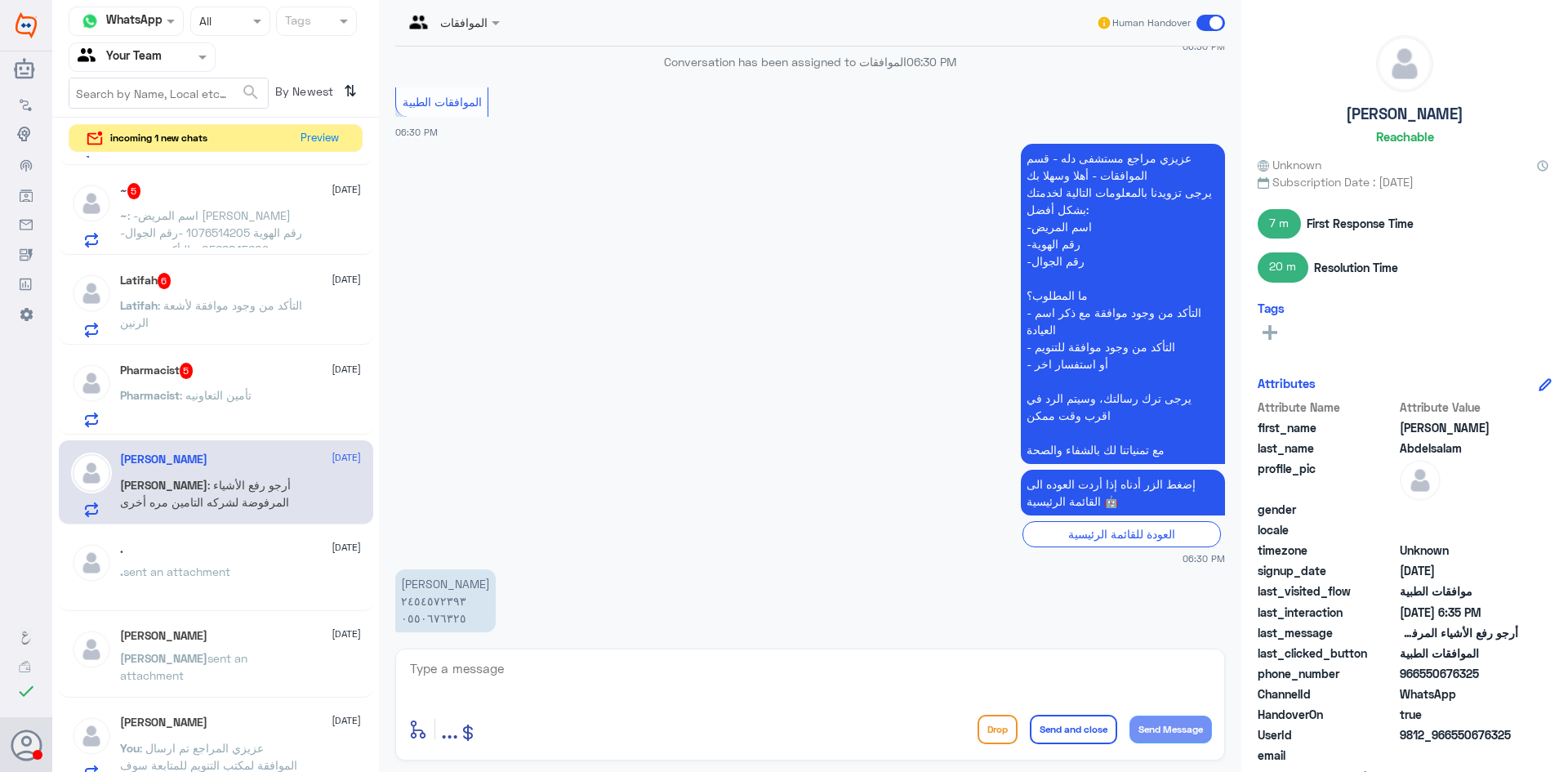
scroll to position [1247, 0]
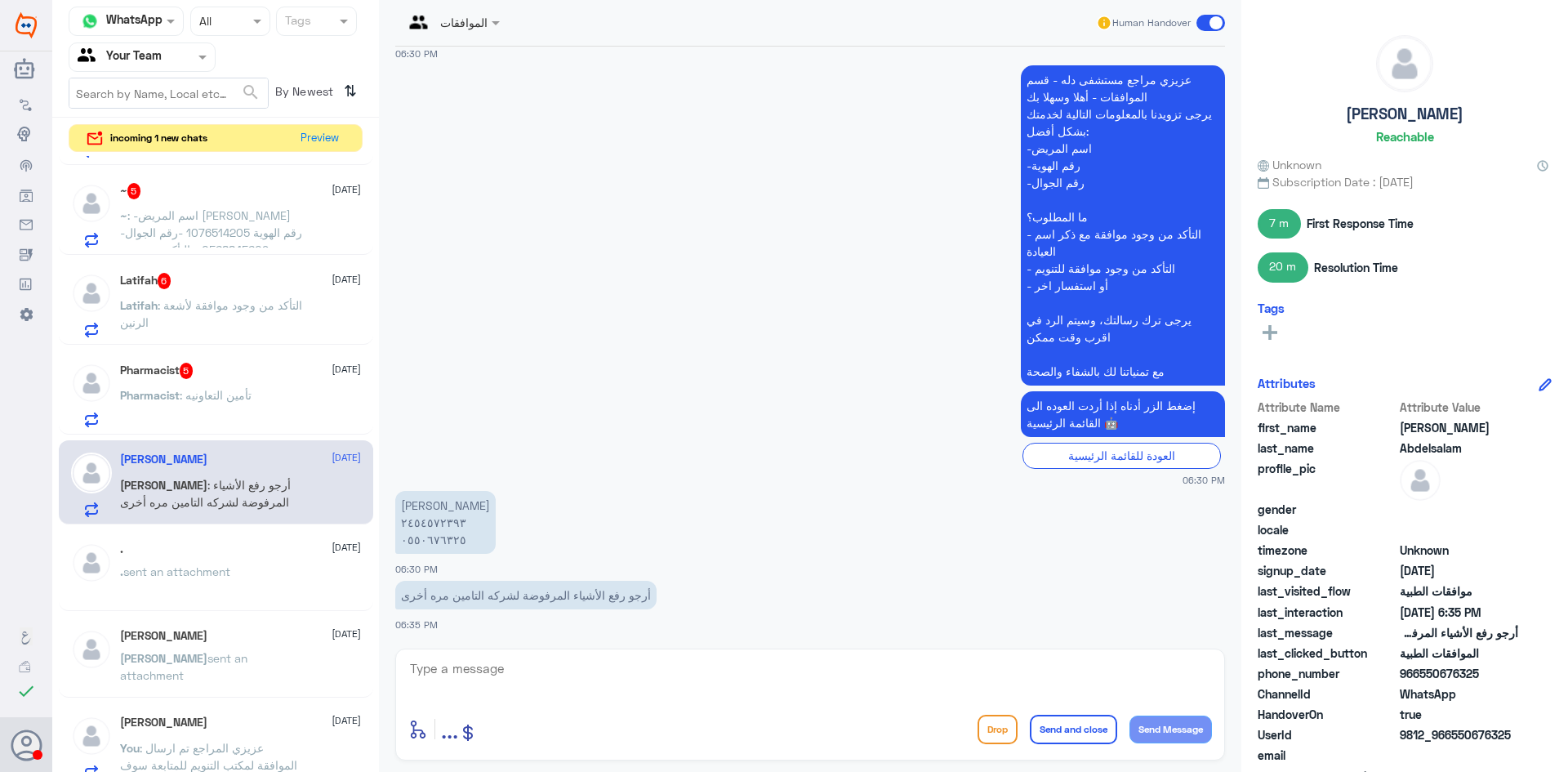
click at [649, 671] on textarea at bounding box center [810, 677] width 804 height 40
paste textarea "OMIPURE"
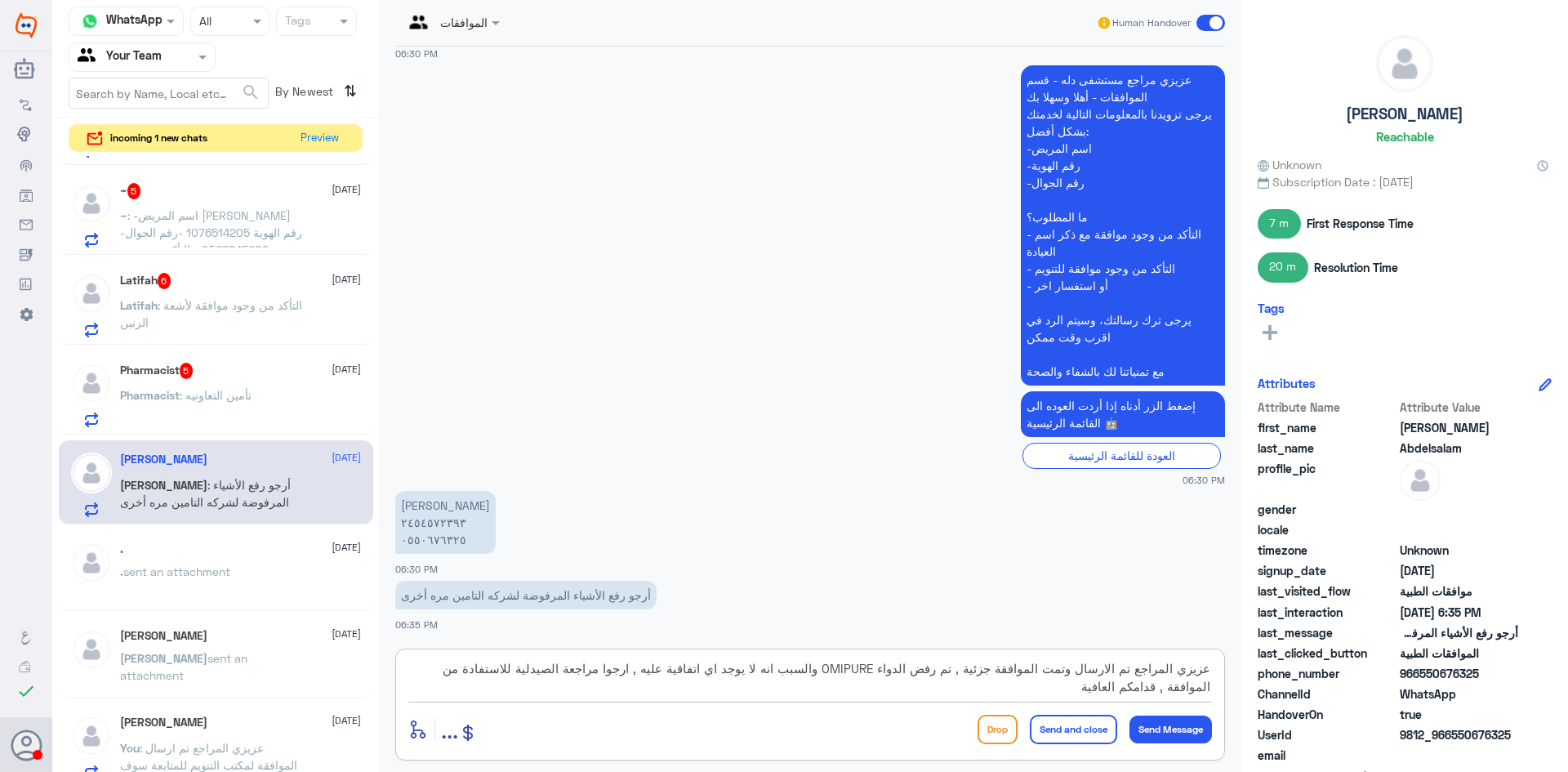
type textarea "عزيزي المراجع تم الارسال وتمت الموافقة جزئية , تم رفض الدواء OMIPURE والسبب انه…"
click at [1062, 732] on button "Send and close" at bounding box center [1072, 729] width 87 height 30
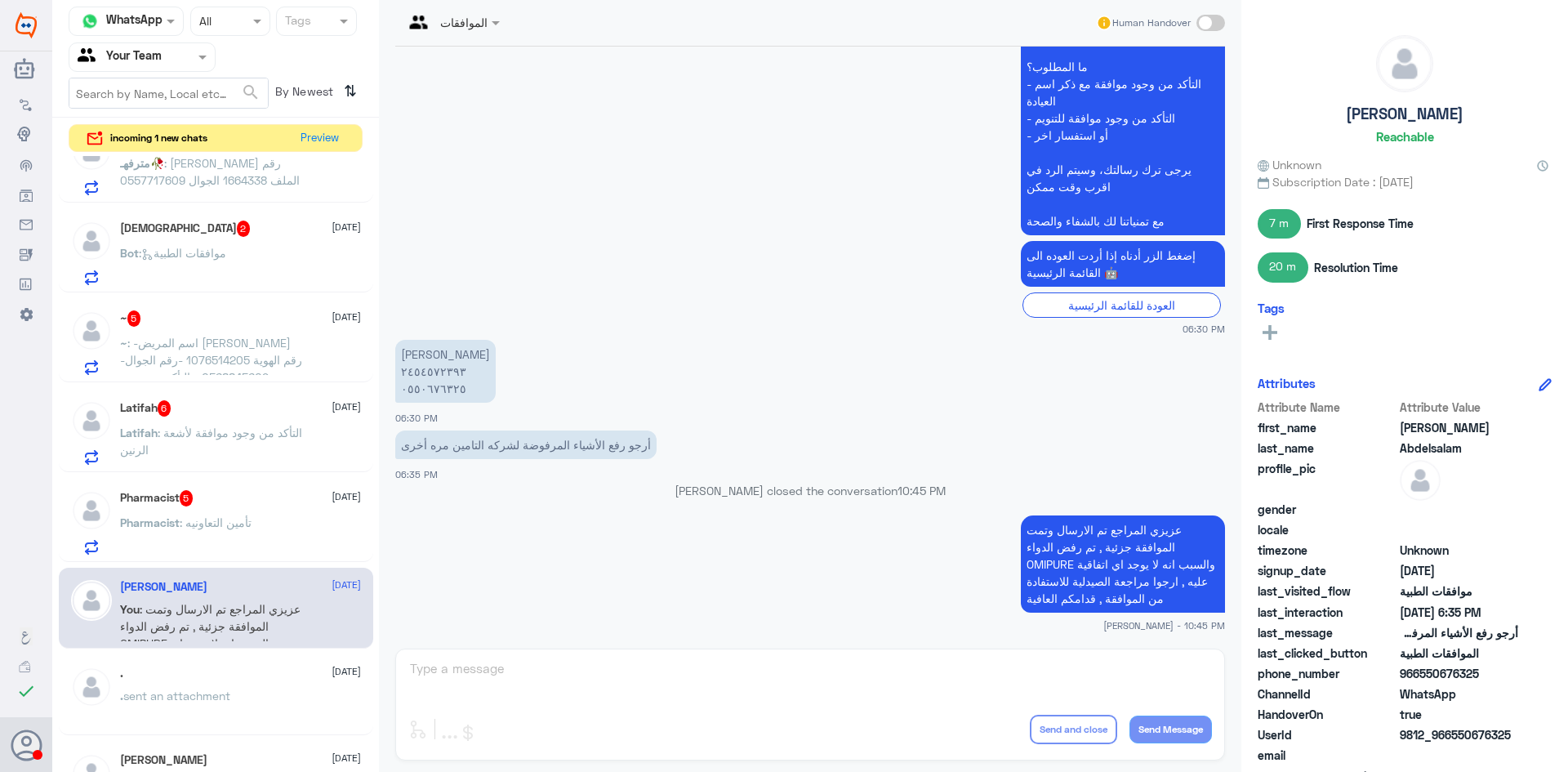
scroll to position [813, 0]
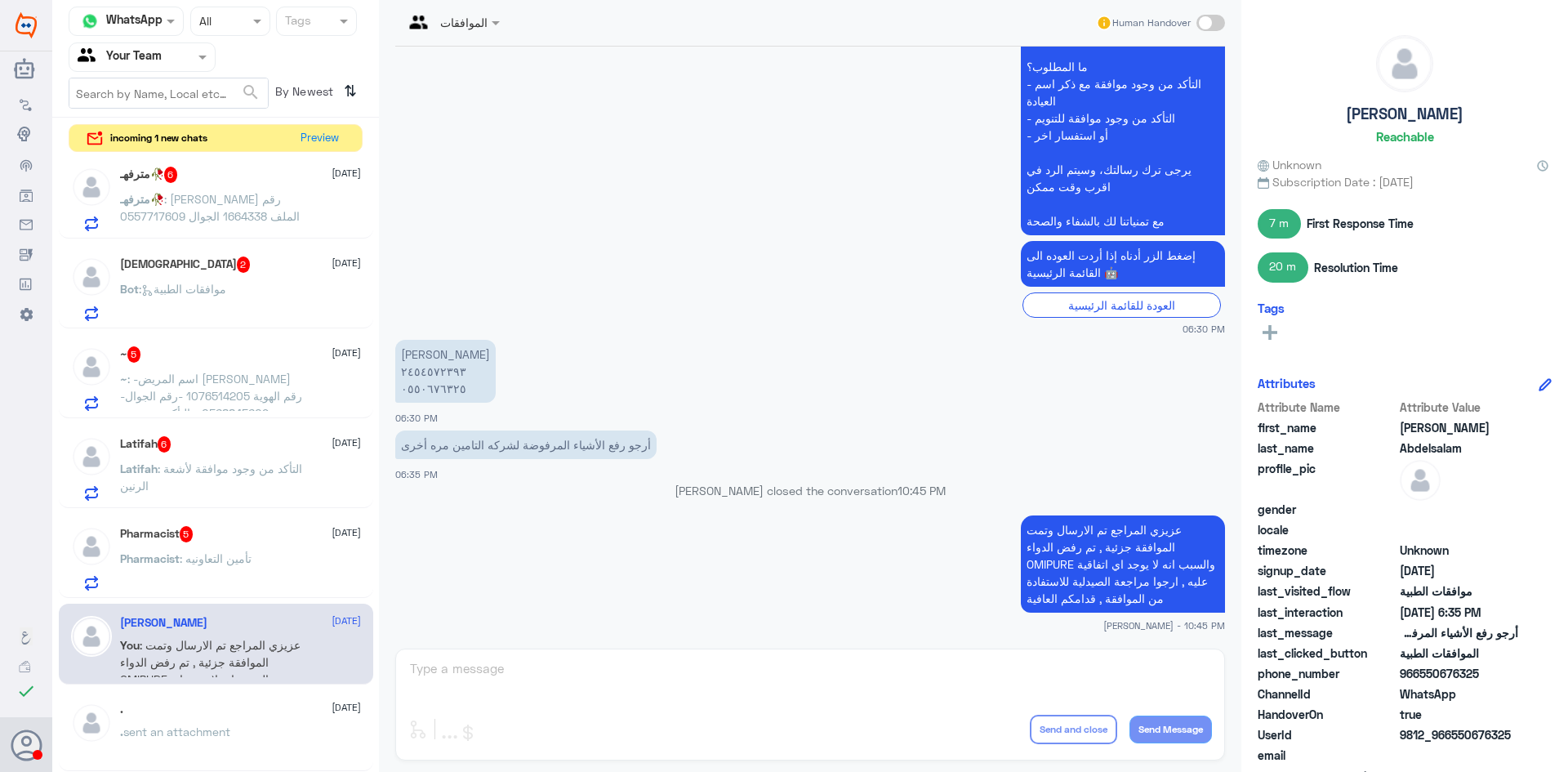
click at [266, 520] on div "Pharmacist 5 30 August Pharmacist : تأمين التعاونيه" at bounding box center [215, 556] width 315 height 84
click at [270, 546] on div "Pharmacist 5 30 August Pharmacist : تأمين التعاونيه" at bounding box center [240, 558] width 241 height 64
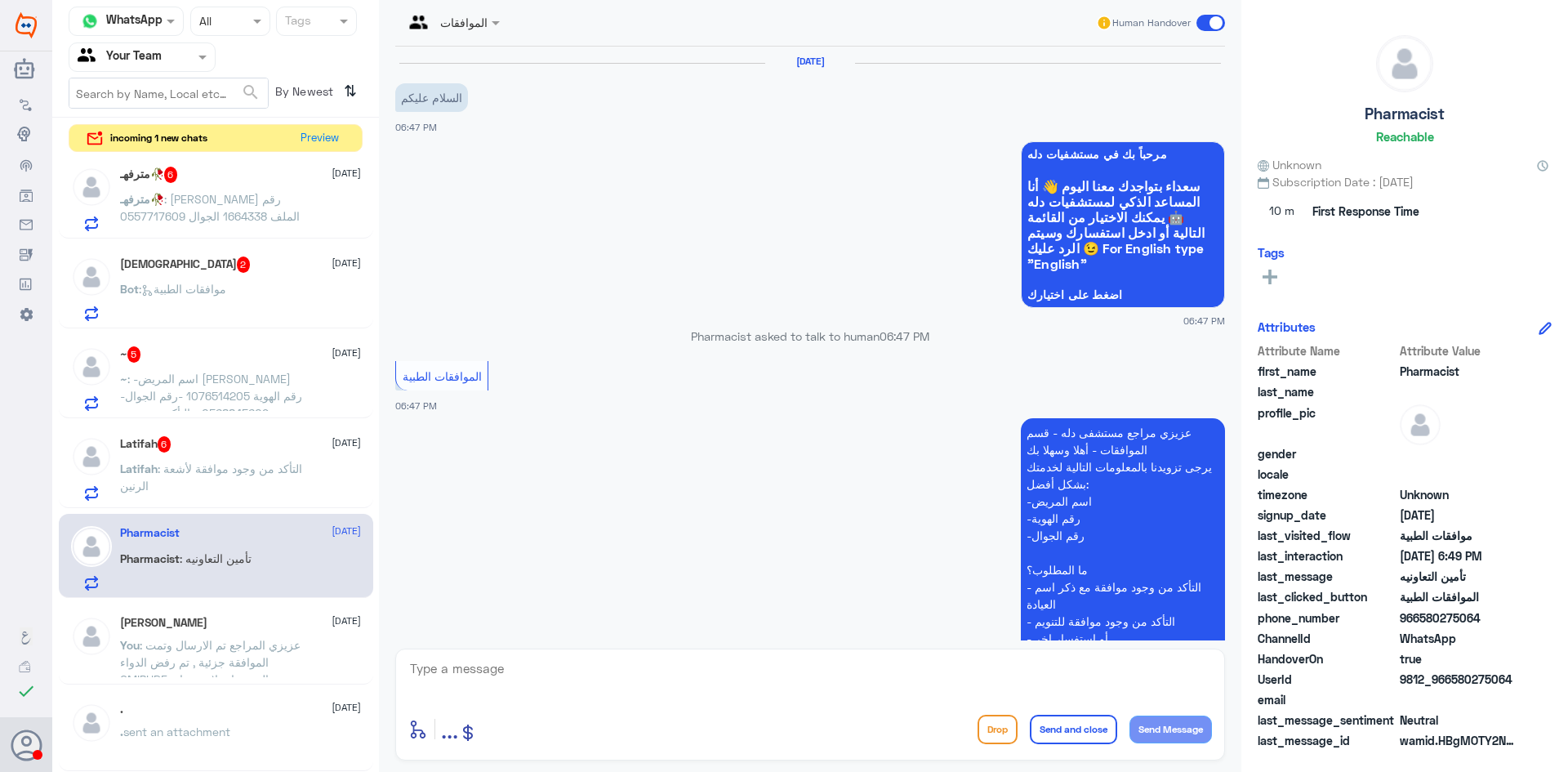
scroll to position [544, 0]
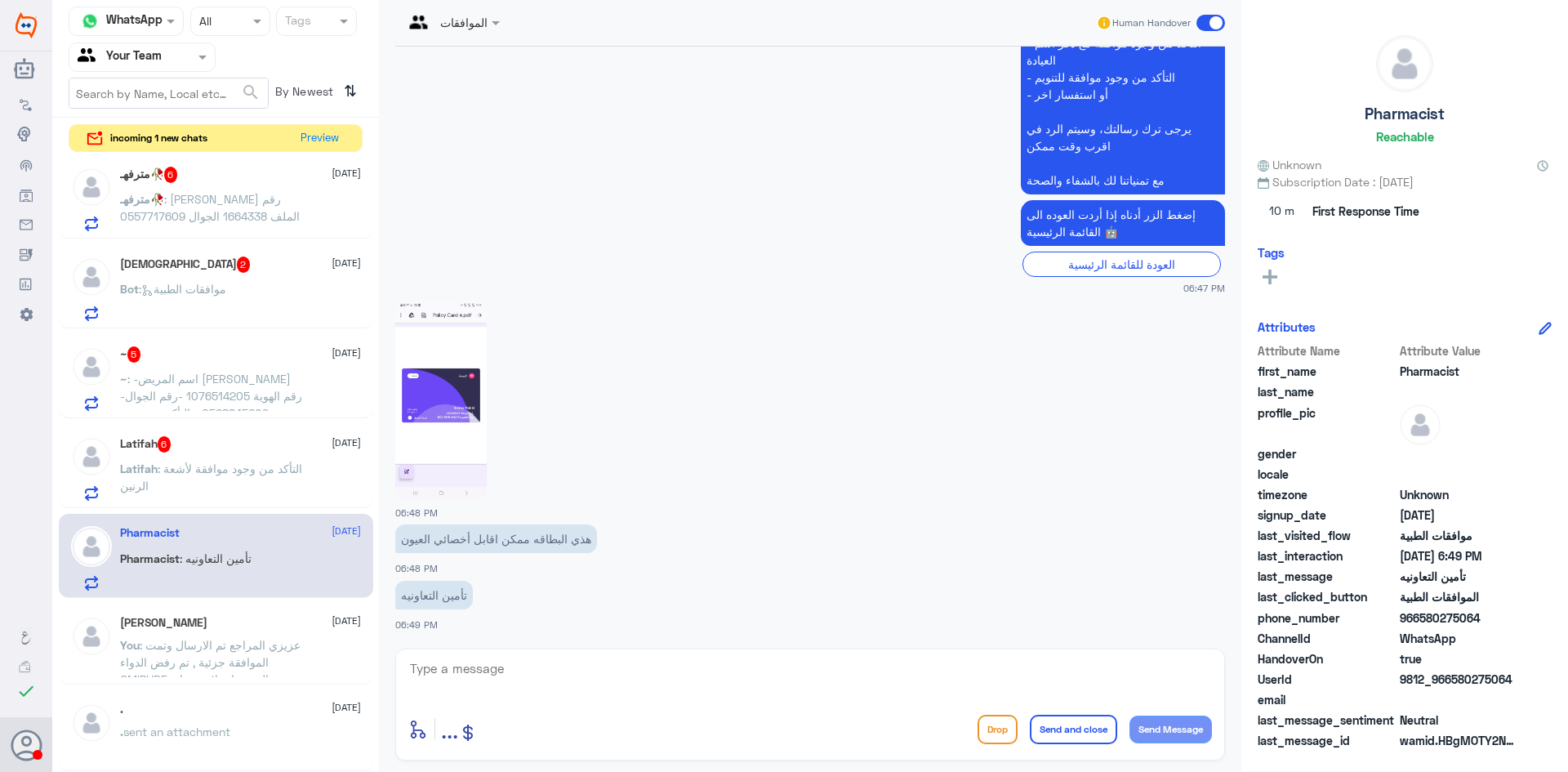
click at [604, 667] on textarea at bounding box center [810, 677] width 804 height 40
type textarea "عزيزي المراجع هذا القسم لمتابعة الموافقات الطبية فقط , قدامكم العافية"
click at [1068, 721] on button "Send and close" at bounding box center [1072, 729] width 87 height 30
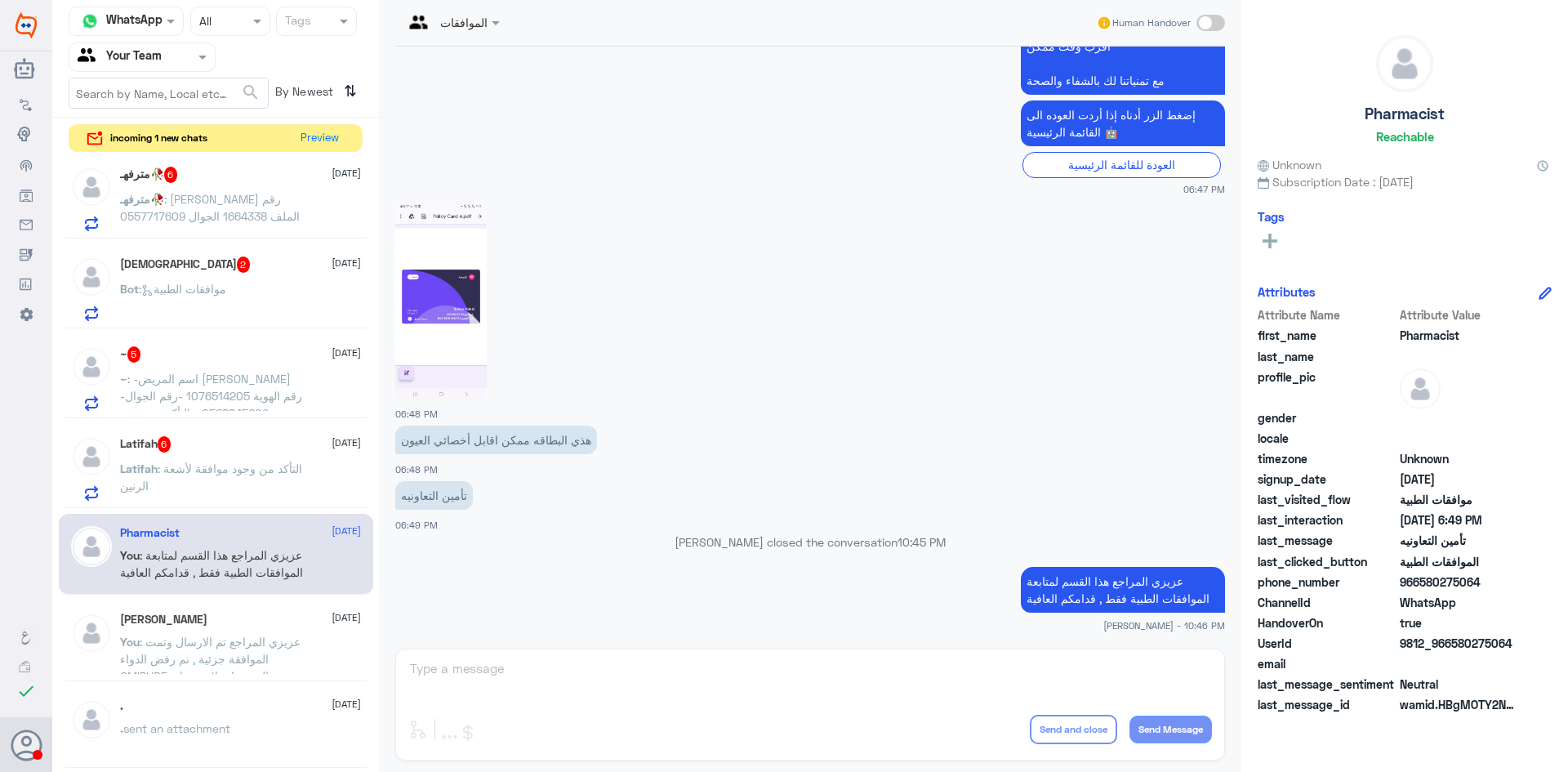
click at [198, 469] on span ": التأكد من وجود موافقة لأشعة الرنين" at bounding box center [210, 476] width 182 height 31
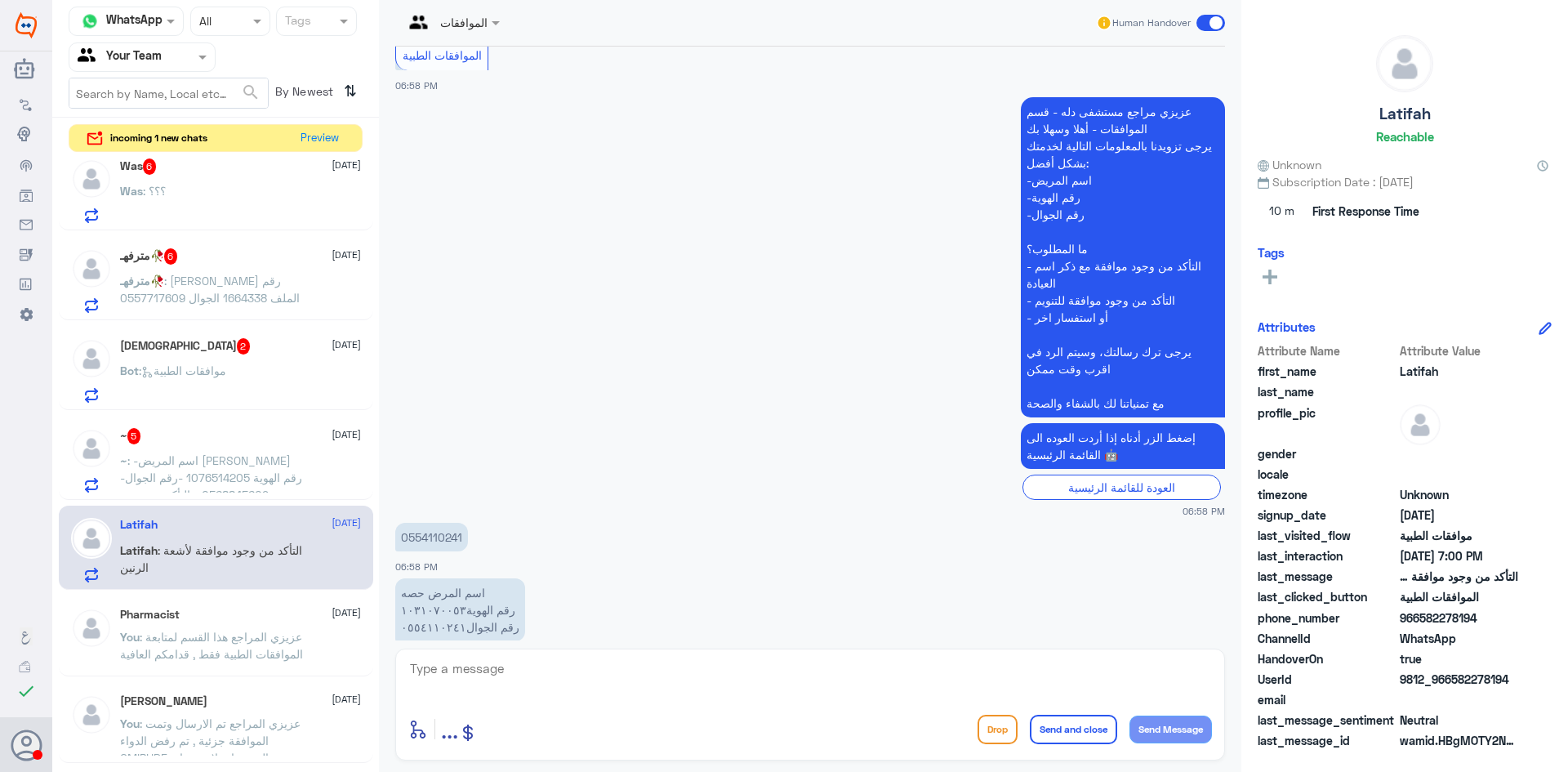
scroll to position [827, 0]
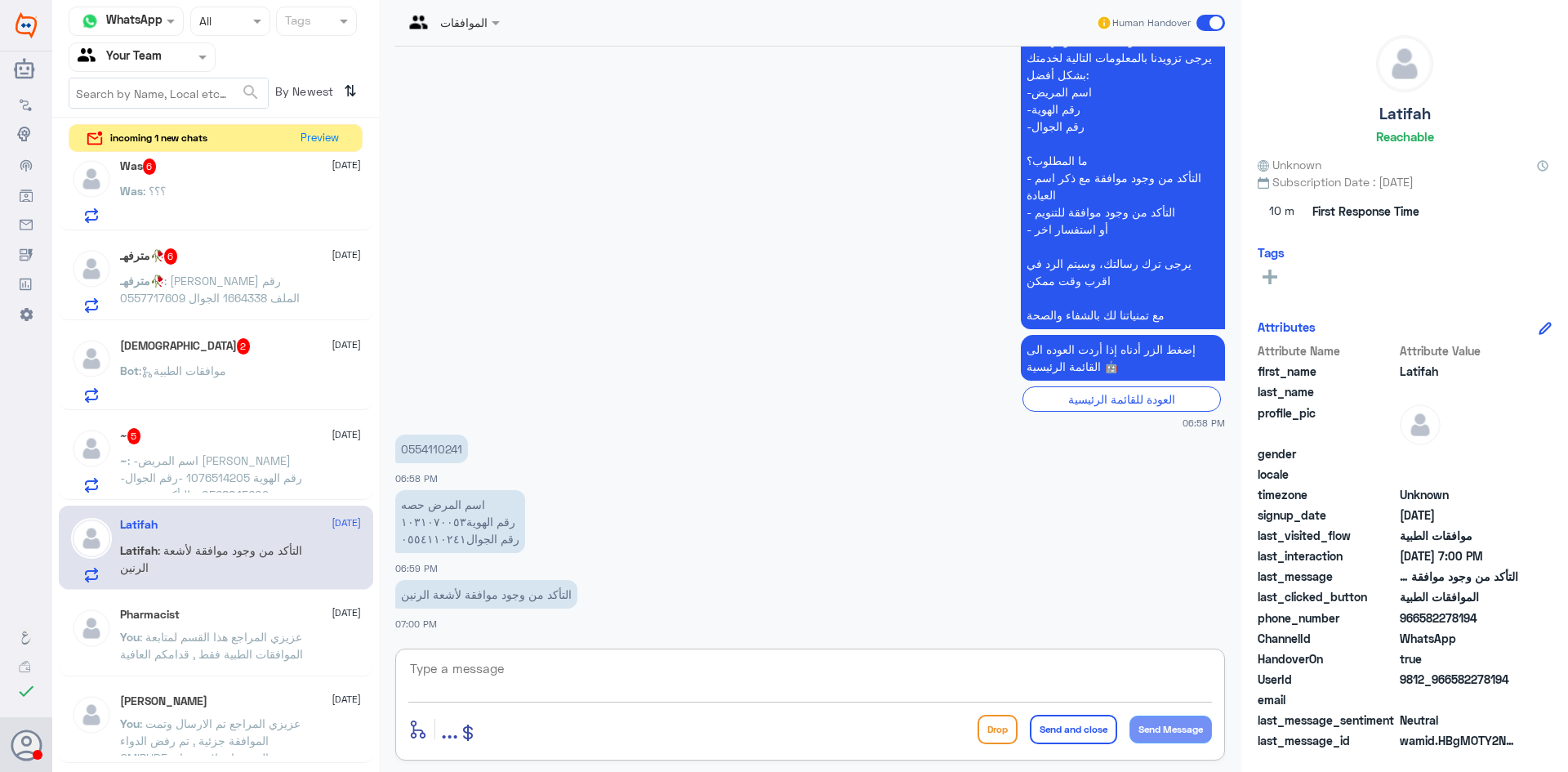
click at [556, 664] on textarea at bounding box center [810, 677] width 804 height 40
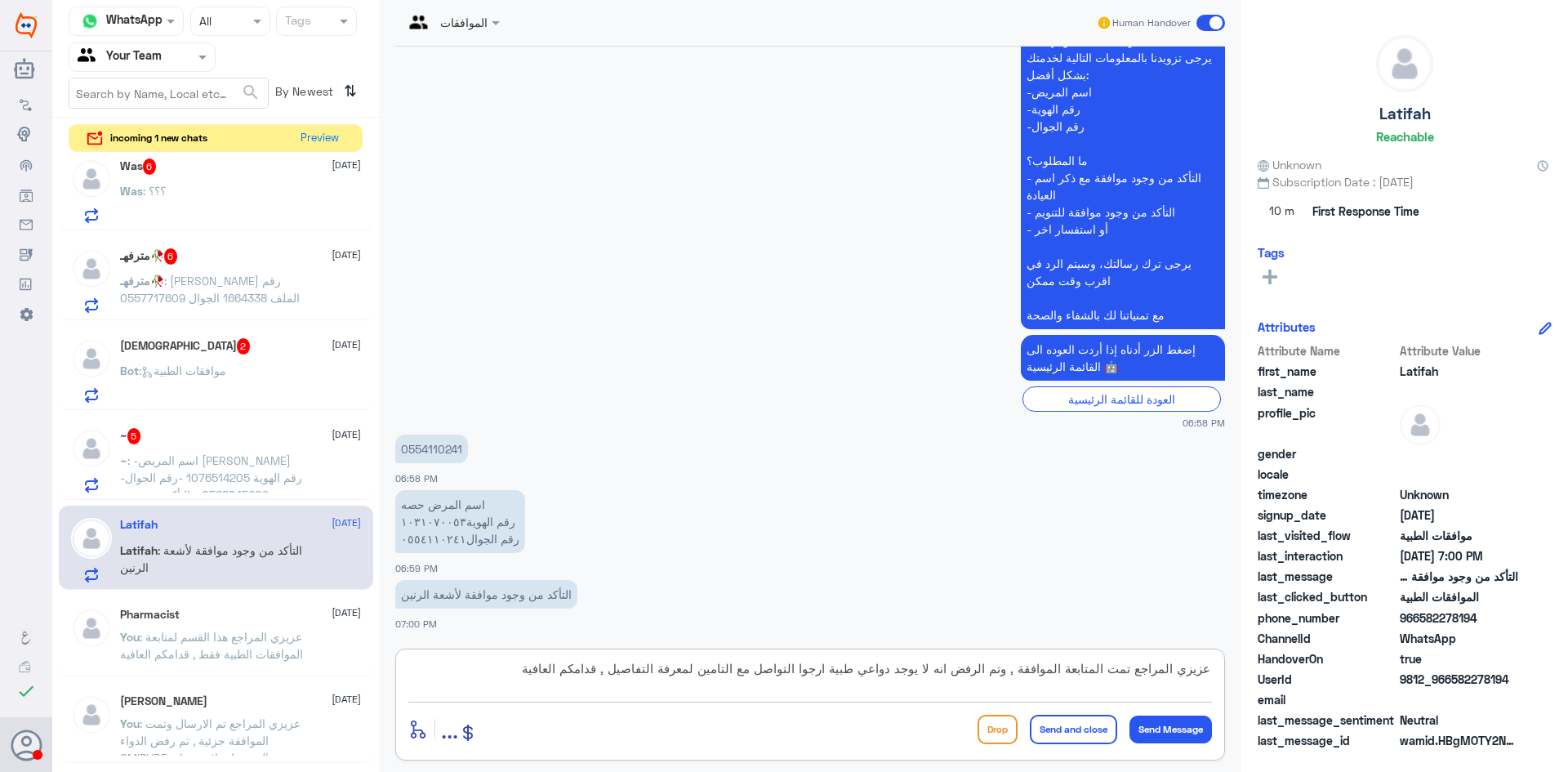
type textarea "عزيزي المراجع تمت المتابعة الموافقة , وتم الرفض انه لا يوجد دواعي طبية ارجوا ال…"
click at [1059, 724] on button "Send and close" at bounding box center [1072, 729] width 87 height 30
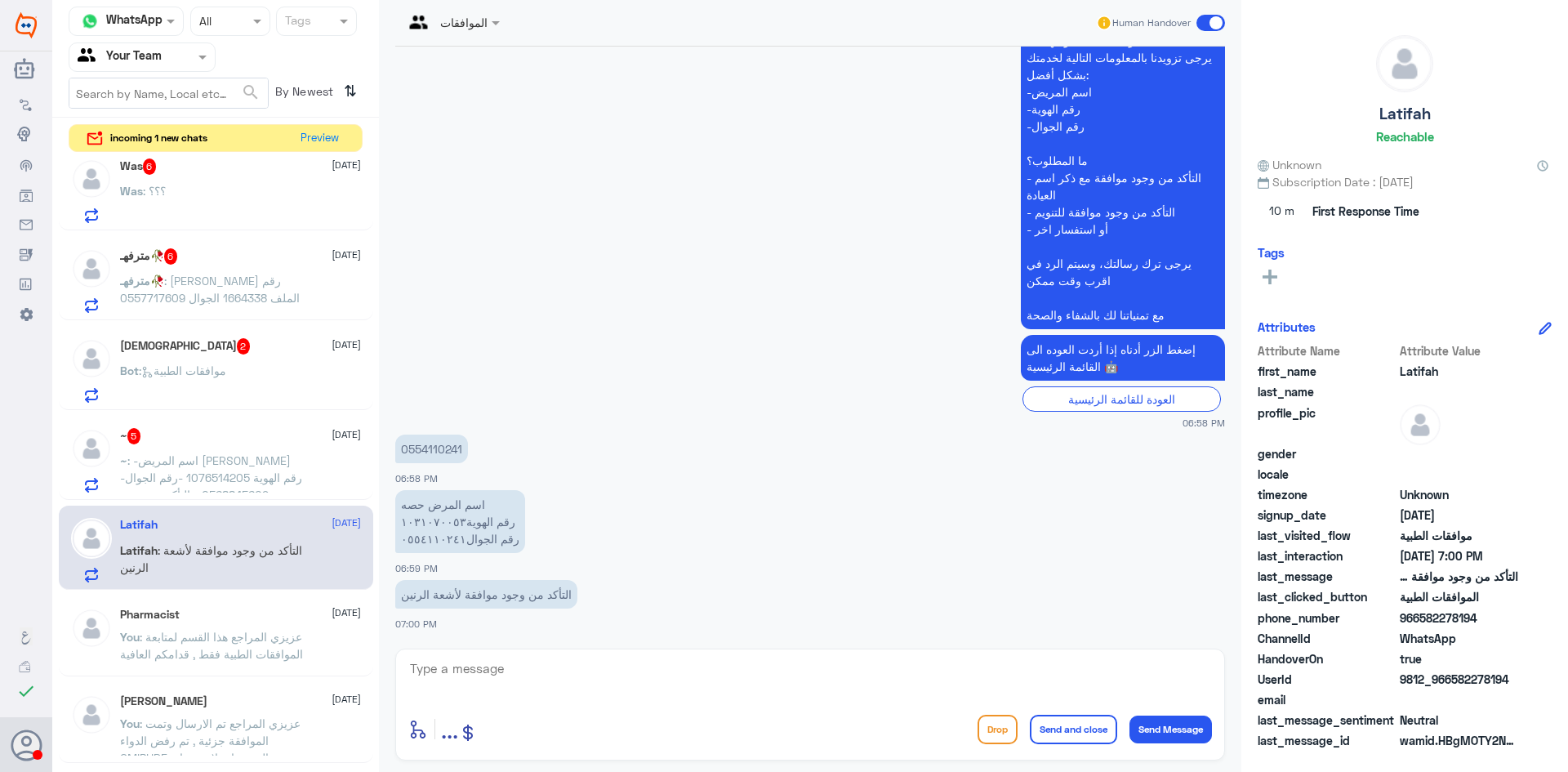
scroll to position [930, 0]
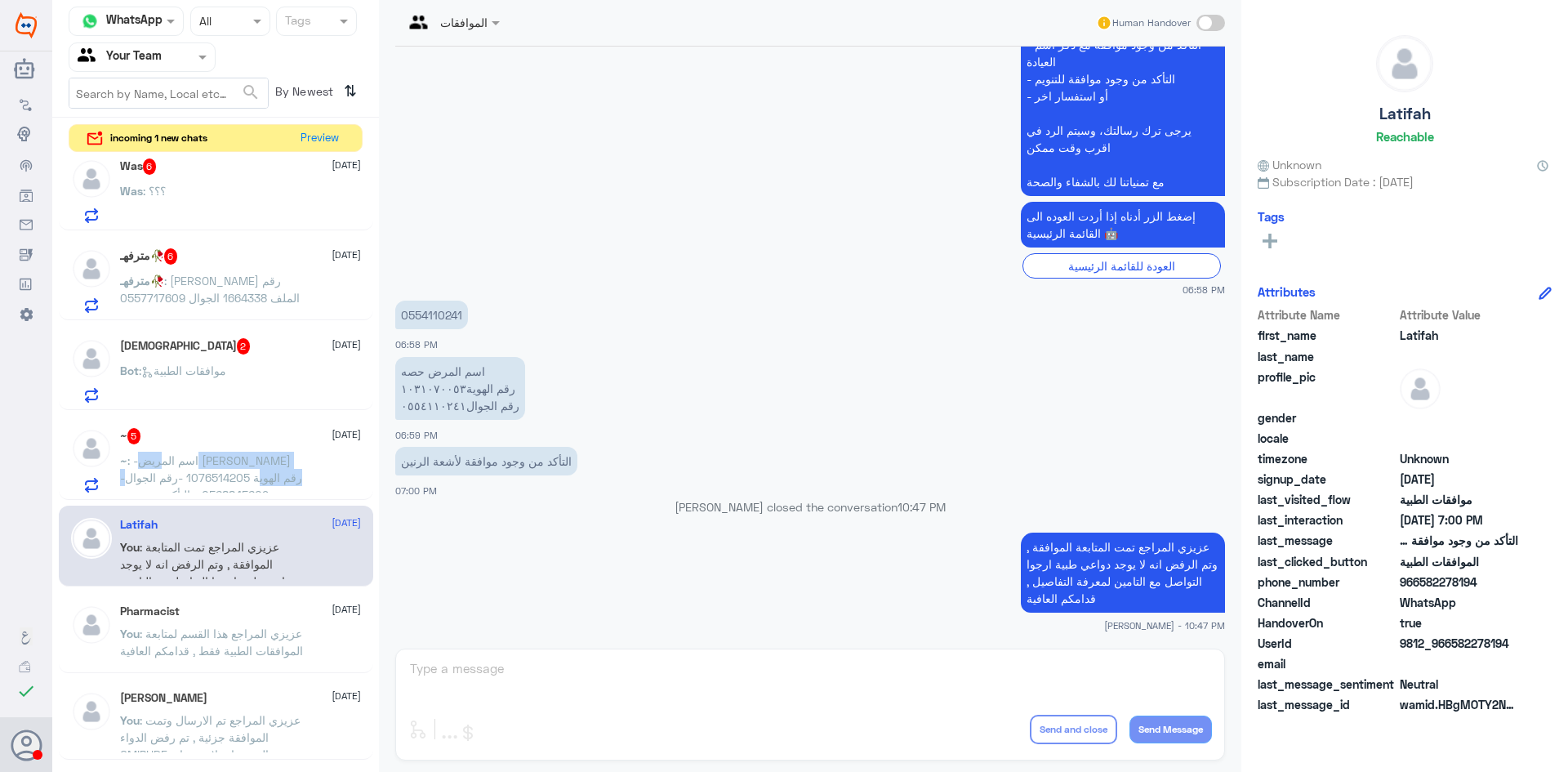
drag, startPoint x: 253, startPoint y: 466, endPoint x: 252, endPoint y: 475, distance: 9.1
click at [252, 475] on span ": -اسم المريض ماريه العتيبي -رقم الهوية 1076514205 -رقم الجوال 0568845609 - الت…" at bounding box center [211, 503] width 184 height 99
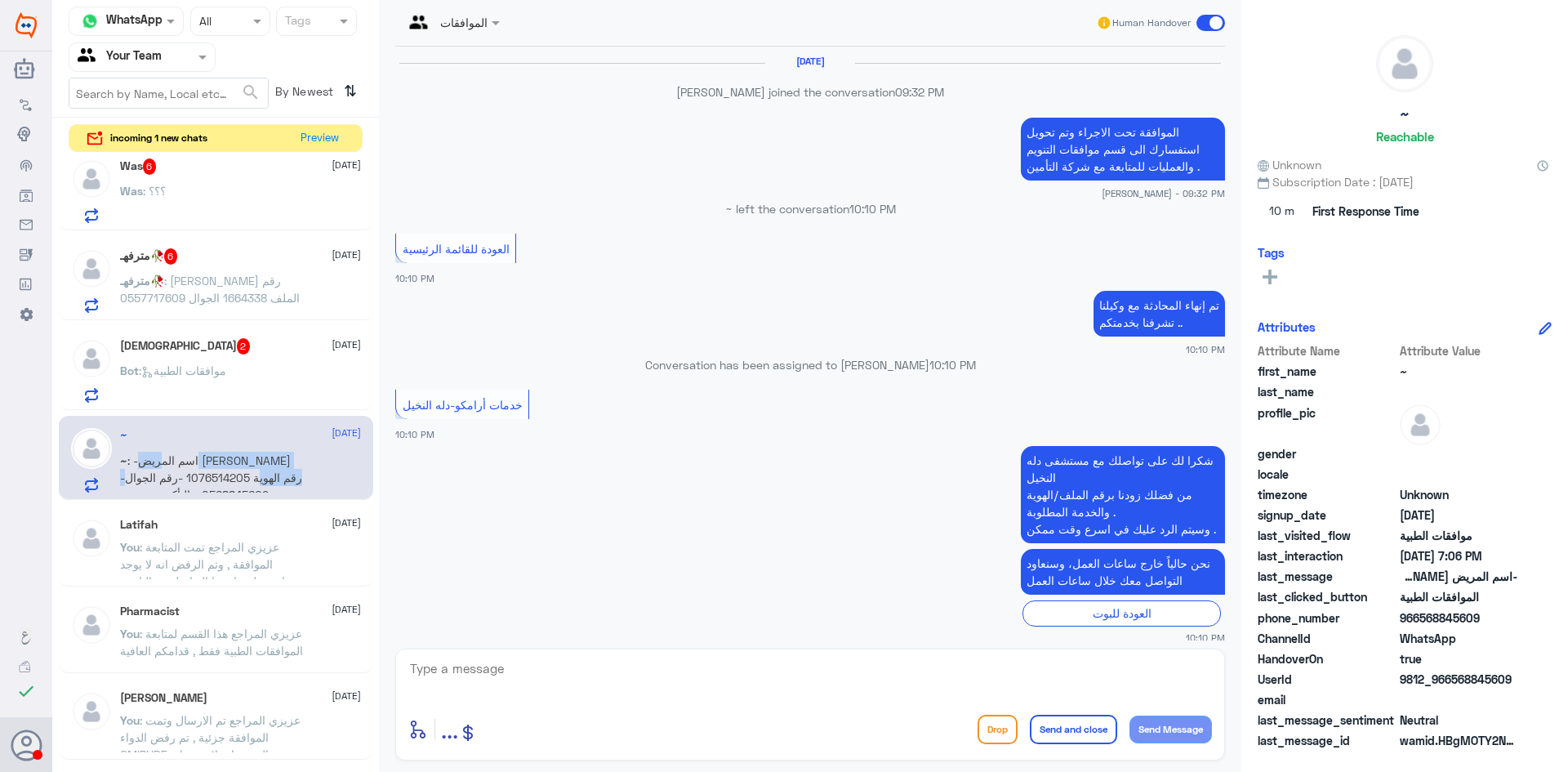
scroll to position [1572, 0]
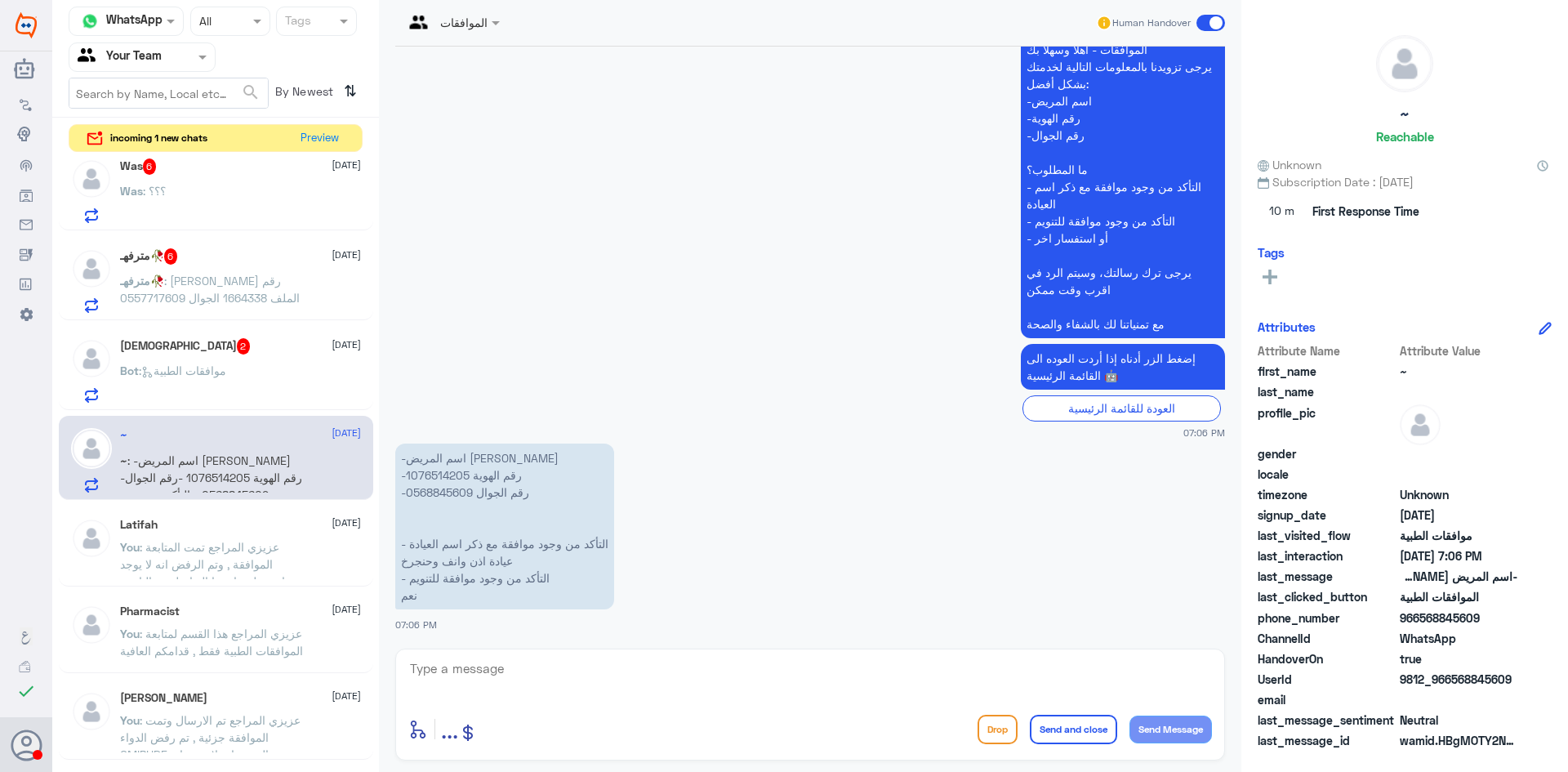
click at [424, 477] on p "-اسم المريض ماريه العتيبي -رقم الهوية 1076514205 -رقم الجوال 0568845609 - التأك…" at bounding box center [504, 526] width 219 height 165
click at [424, 478] on p "-اسم المريض ماريه العتيبي -رقم الهوية 1076514205 -رقم الجوال 0568845609 - التأك…" at bounding box center [504, 526] width 219 height 165
copy p "1076514205"
click at [723, 681] on textarea at bounding box center [810, 677] width 804 height 40
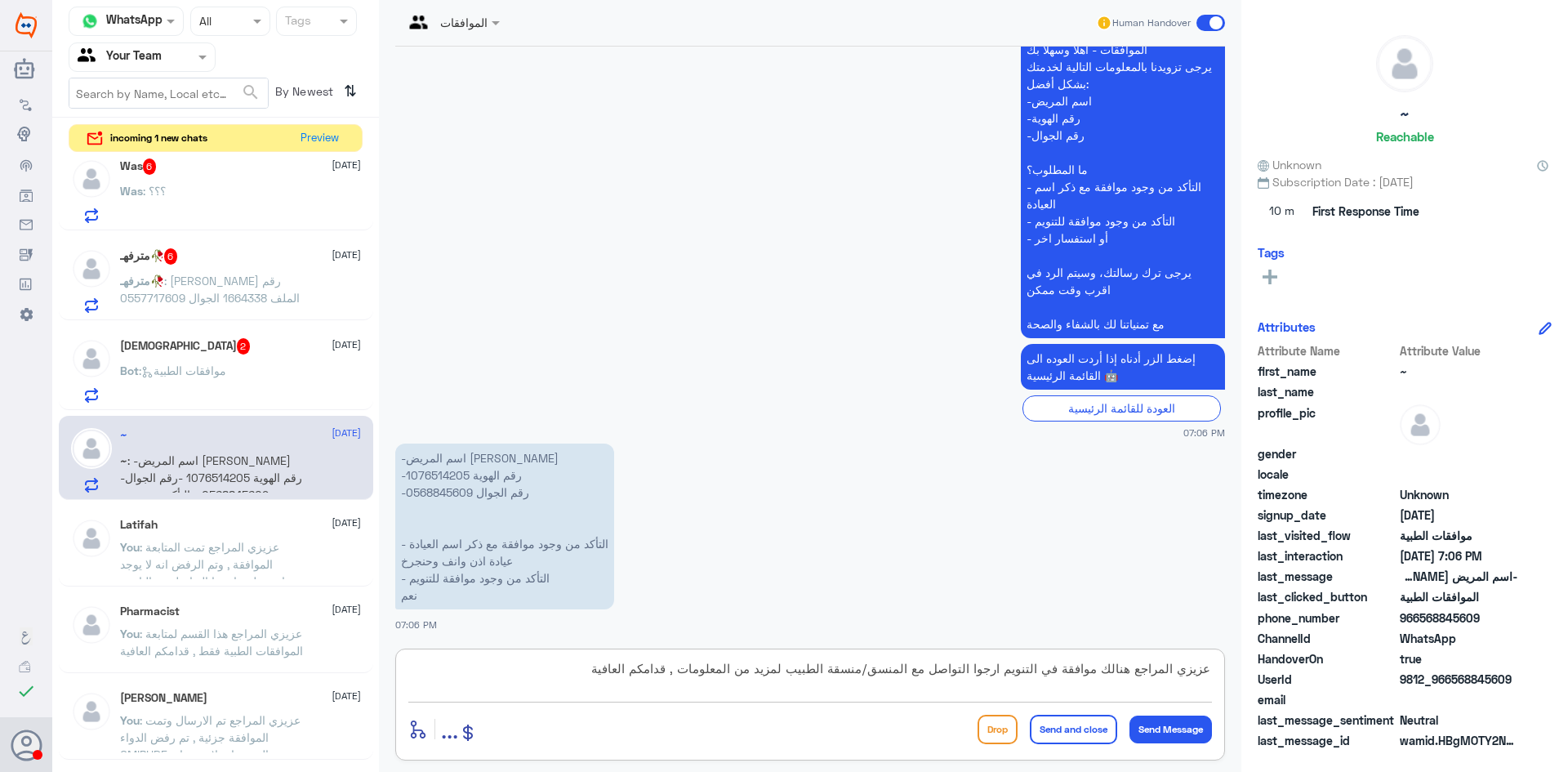
type textarea "عزيزي المراجع هنالك موافقة في التنويم ارجوا التواصل مع المنسق/منسقة الطبيب لمزي…"
click at [1036, 734] on button "Send and close" at bounding box center [1072, 729] width 87 height 30
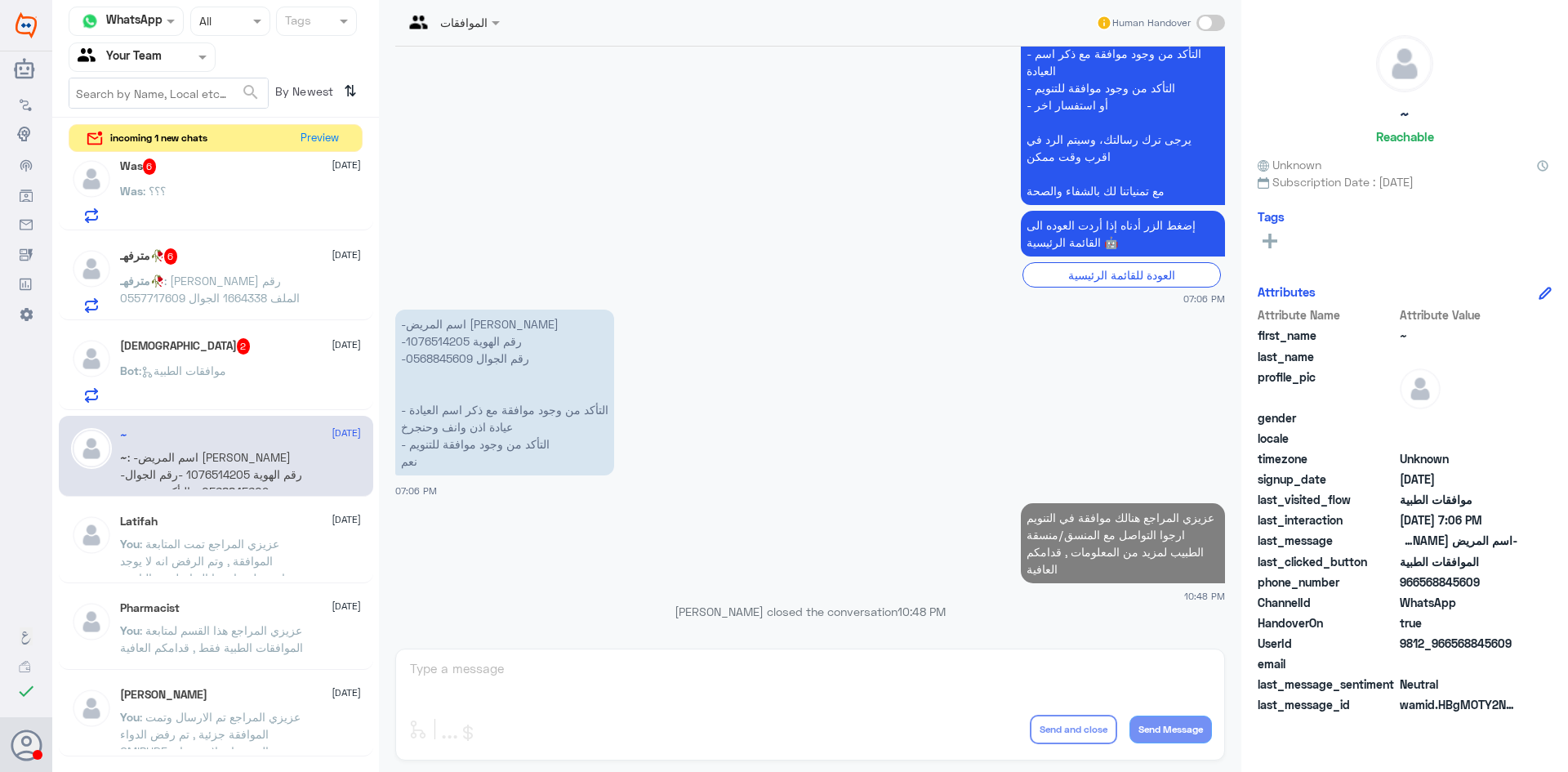
scroll to position [1671, 0]
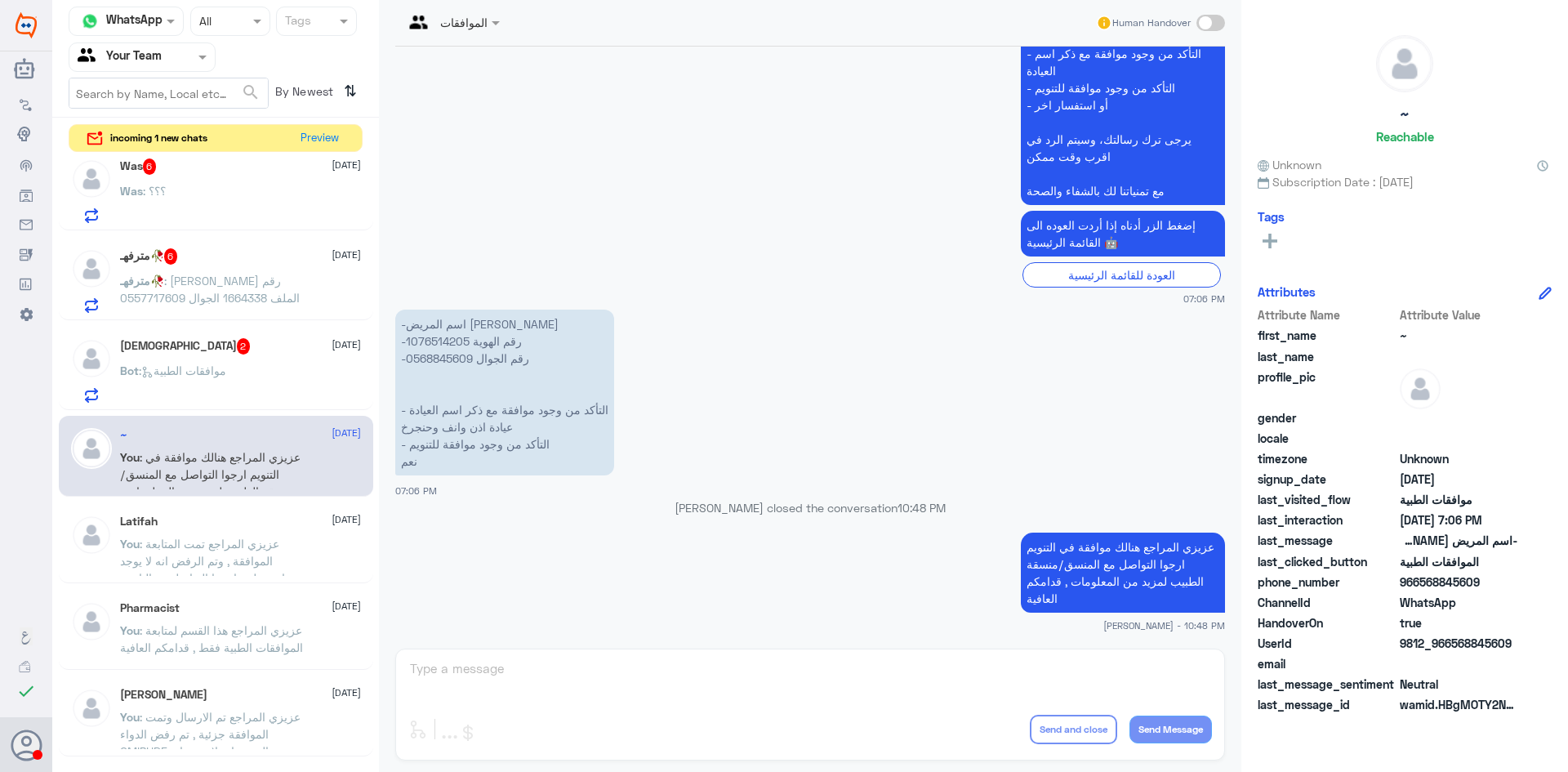
click at [261, 398] on div "Bot : موافقات الطبية" at bounding box center [240, 384] width 241 height 36
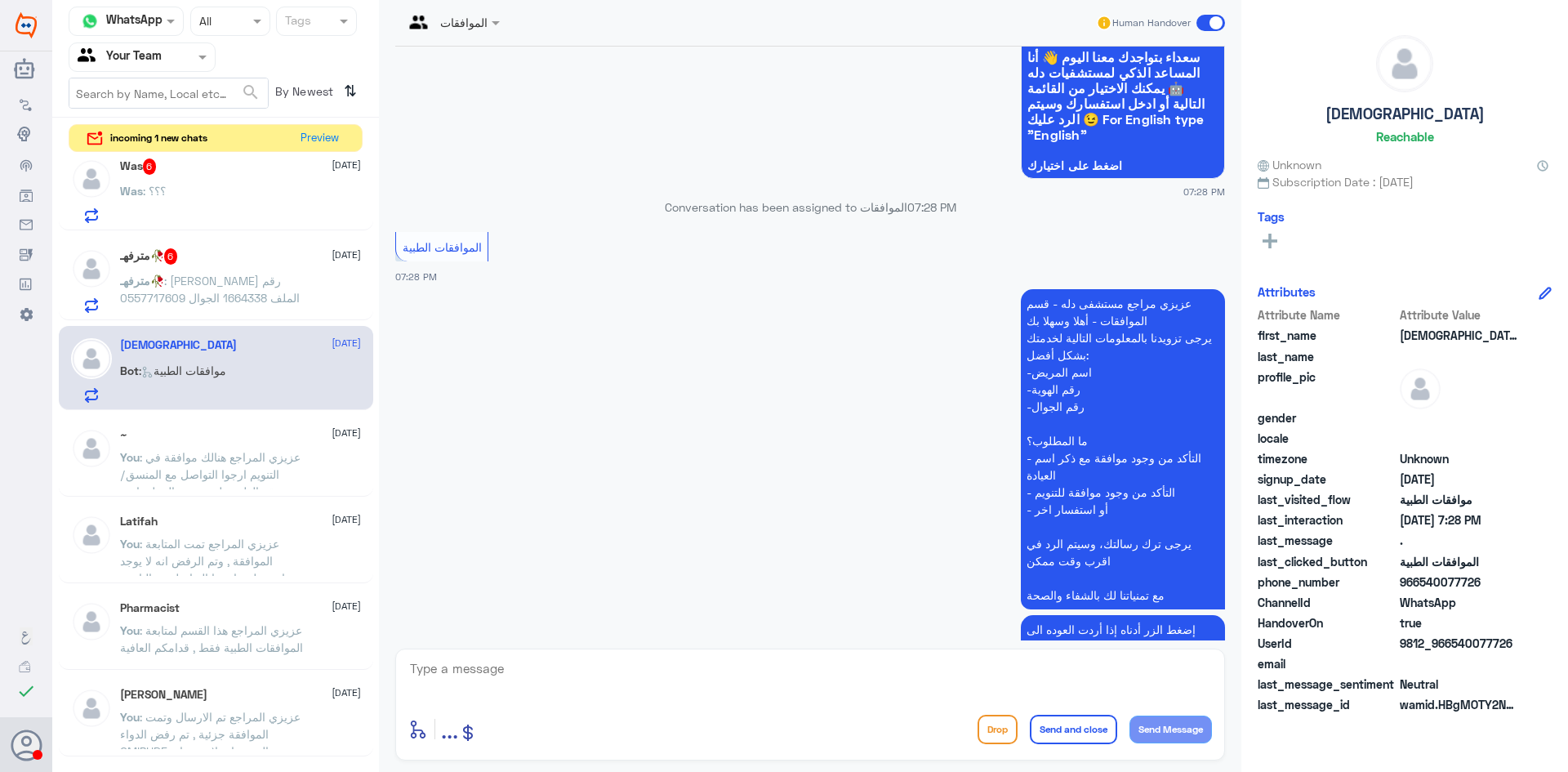
scroll to position [207, 0]
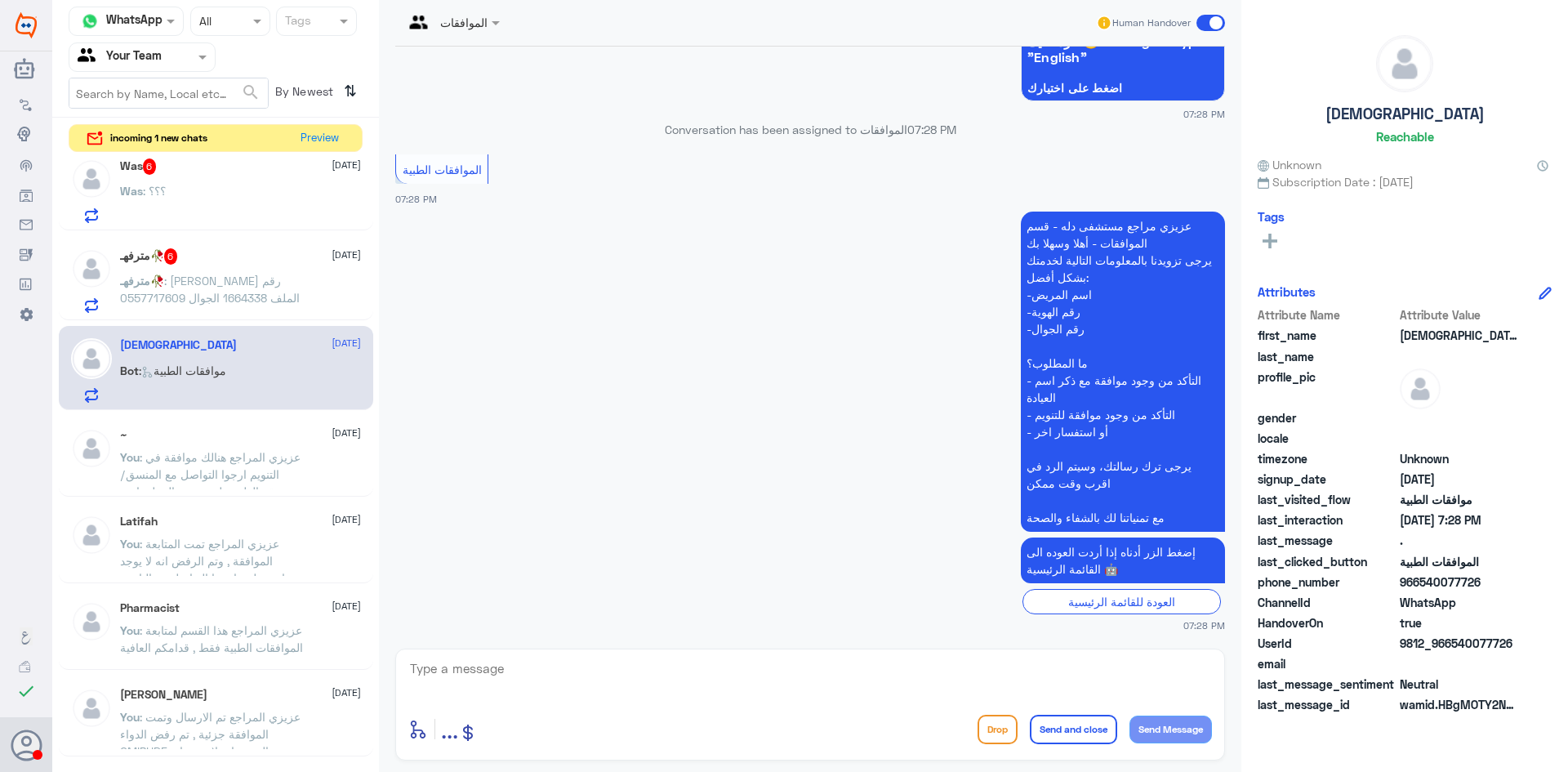
click at [690, 665] on textarea at bounding box center [810, 677] width 804 height 40
type textarea "عزيزي المراجع ارجوا تزويدنا بالمعلومات مع التوضيح للمساعدة , قدامكم العافية"
click at [1065, 724] on button "Send and close" at bounding box center [1072, 729] width 87 height 30
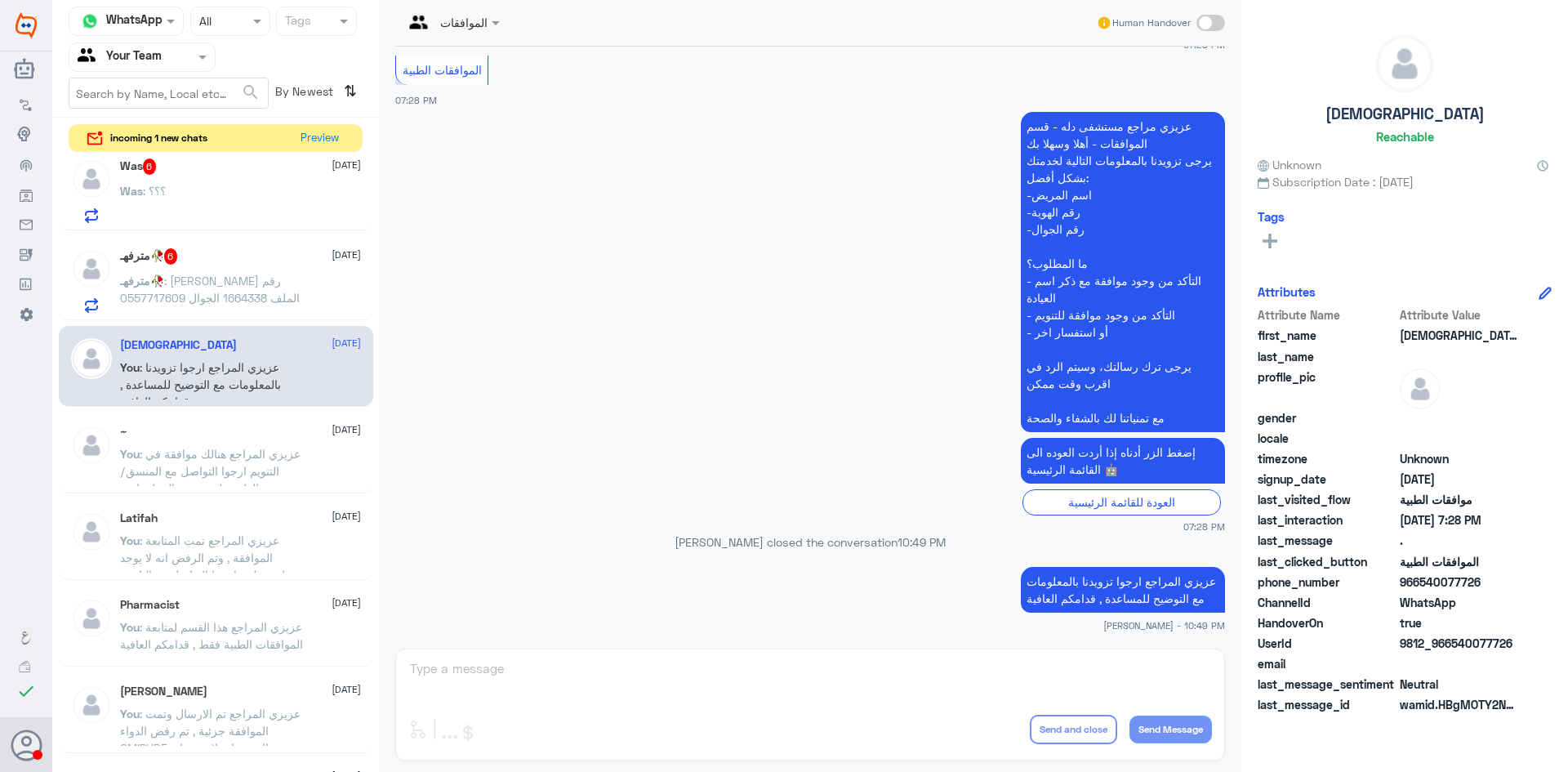
click at [257, 270] on div "مترفهـ🥀 6 30 August مترفهـ🥀 : فلوه ذيب القحطاني رقم الملف 1664338 الجوال 055771…" at bounding box center [240, 280] width 241 height 64
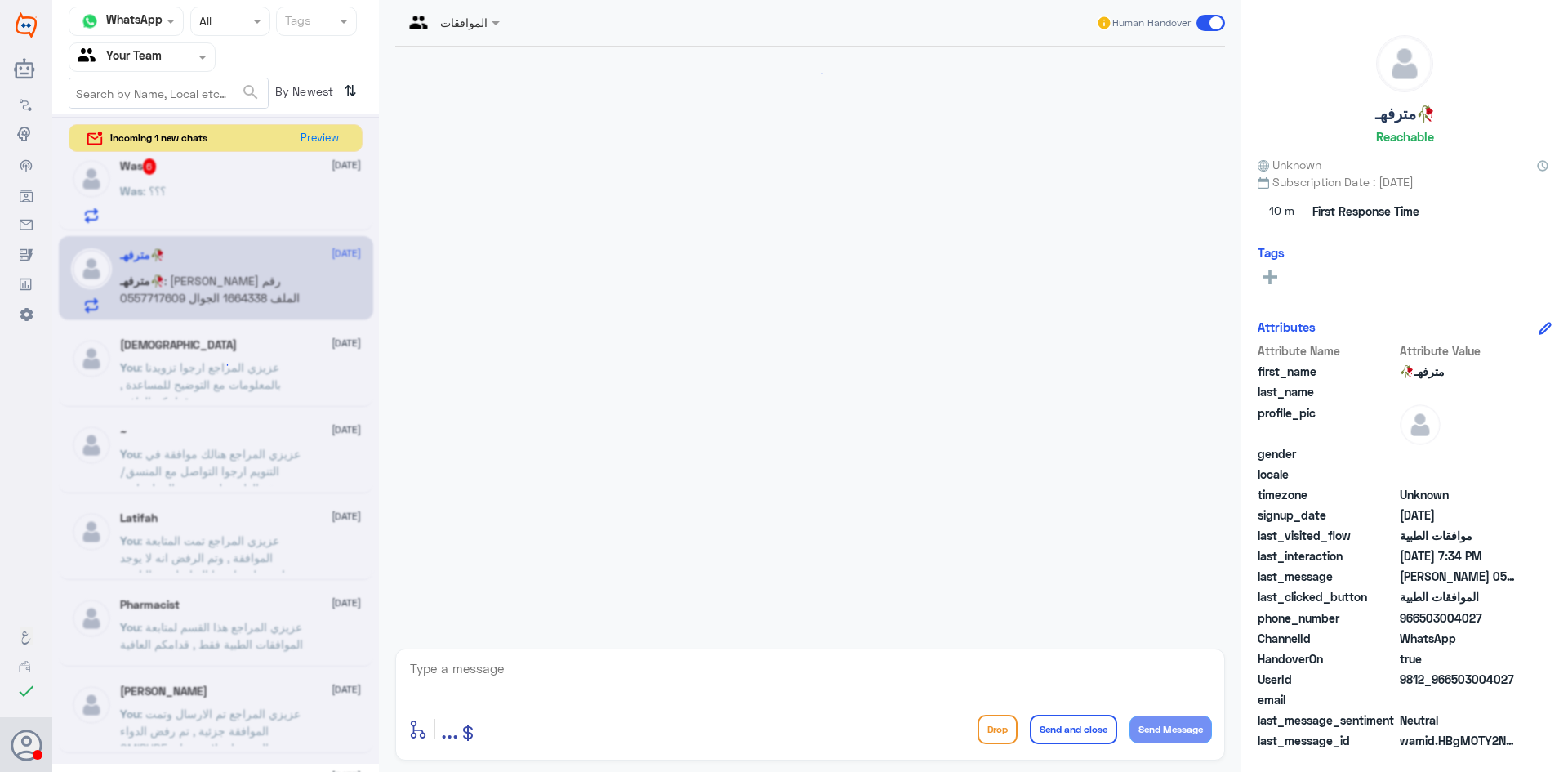
scroll to position [1074, 0]
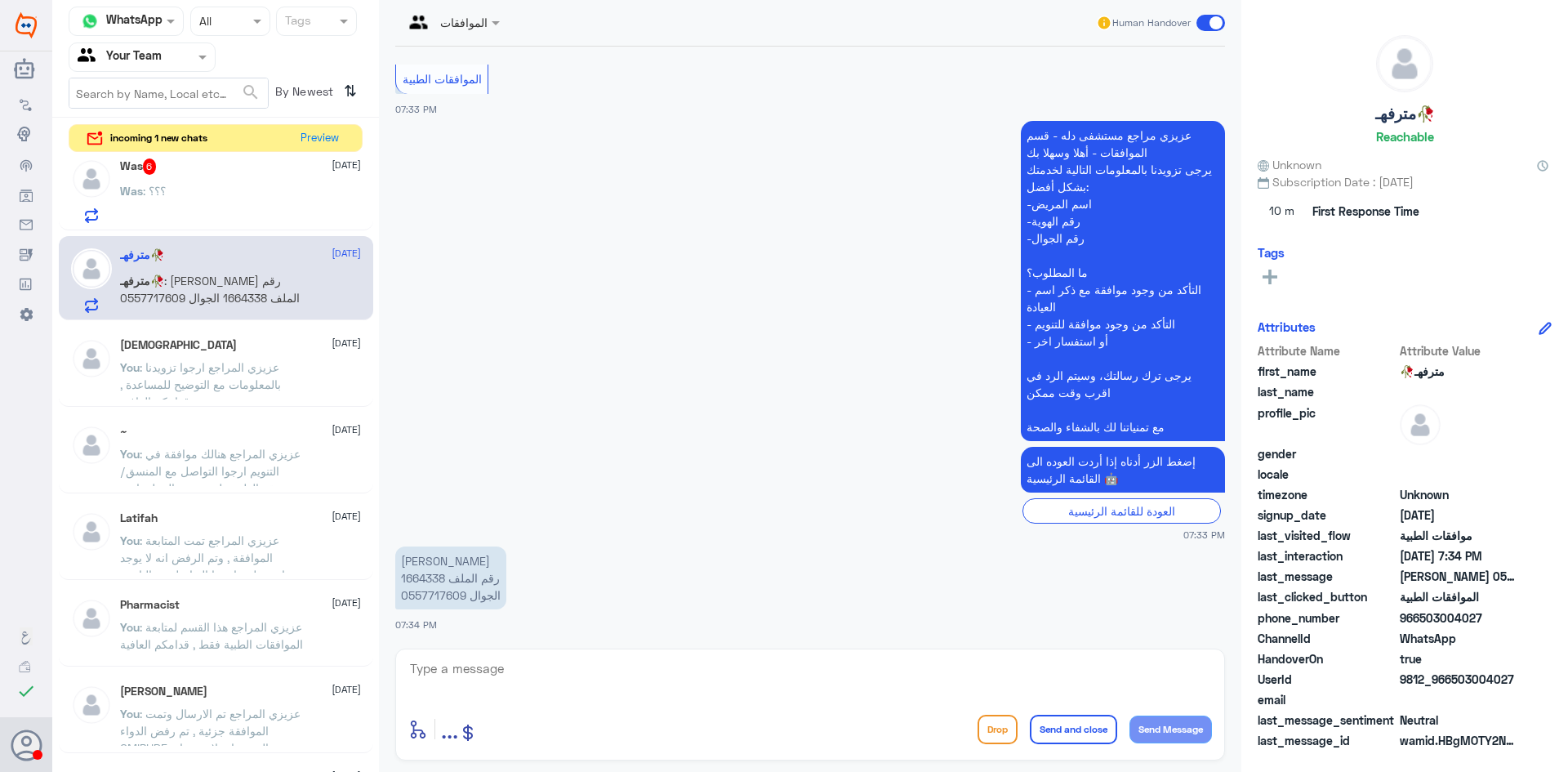
click at [426, 569] on p "فلوه ذيب القحطاني رقم الملف 1664338 الجوال 0557717609" at bounding box center [451, 578] width 111 height 63
copy p "1664338"
click at [786, 678] on textarea at bounding box center [810, 677] width 804 height 40
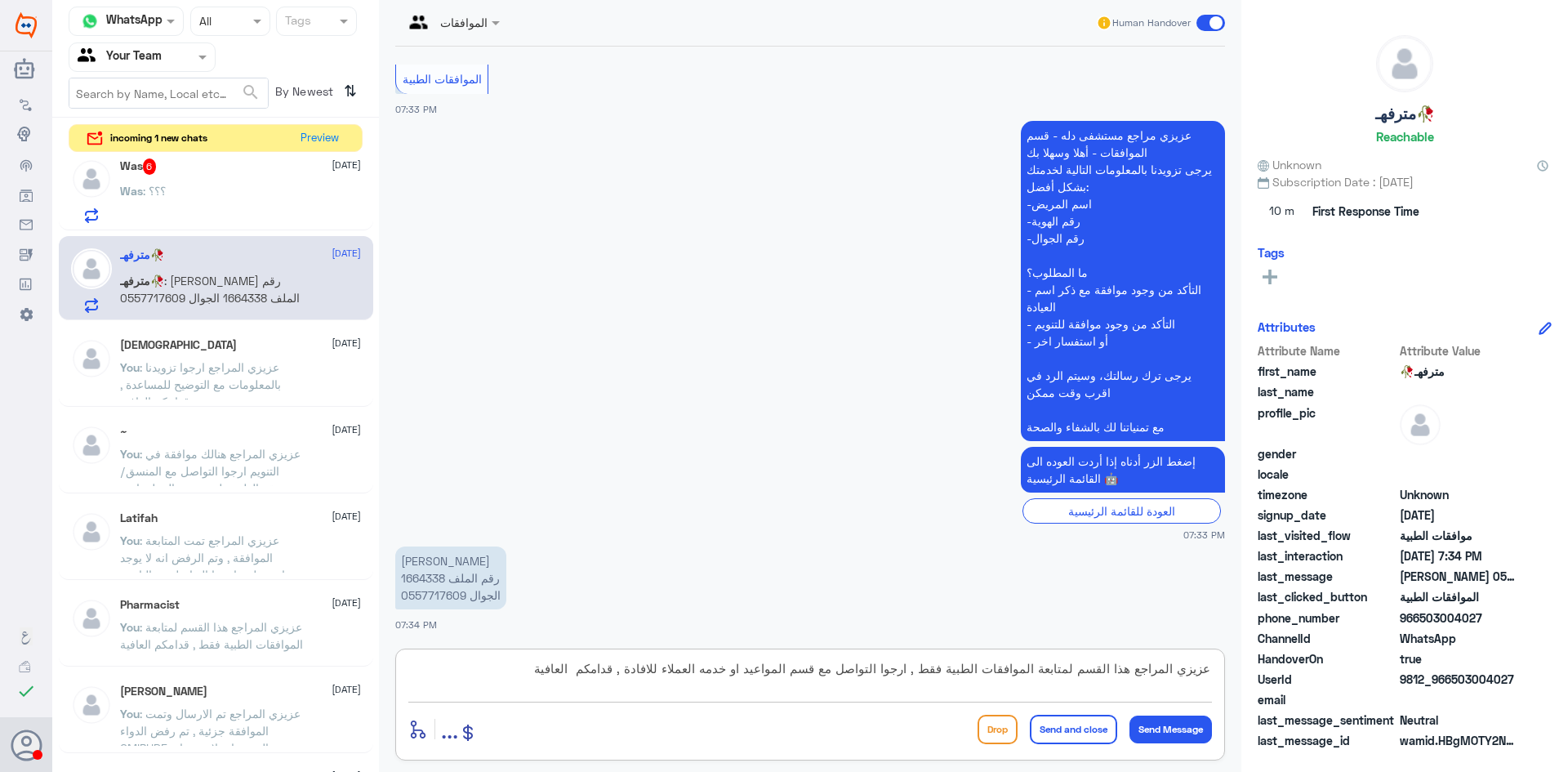
type textarea "عزيزي المراجع هذا القسم لمتابعة الموافقات الطبية فقط , ارجوا التواصل مع قسم الم…"
click at [1057, 729] on button "Send and close" at bounding box center [1072, 729] width 87 height 30
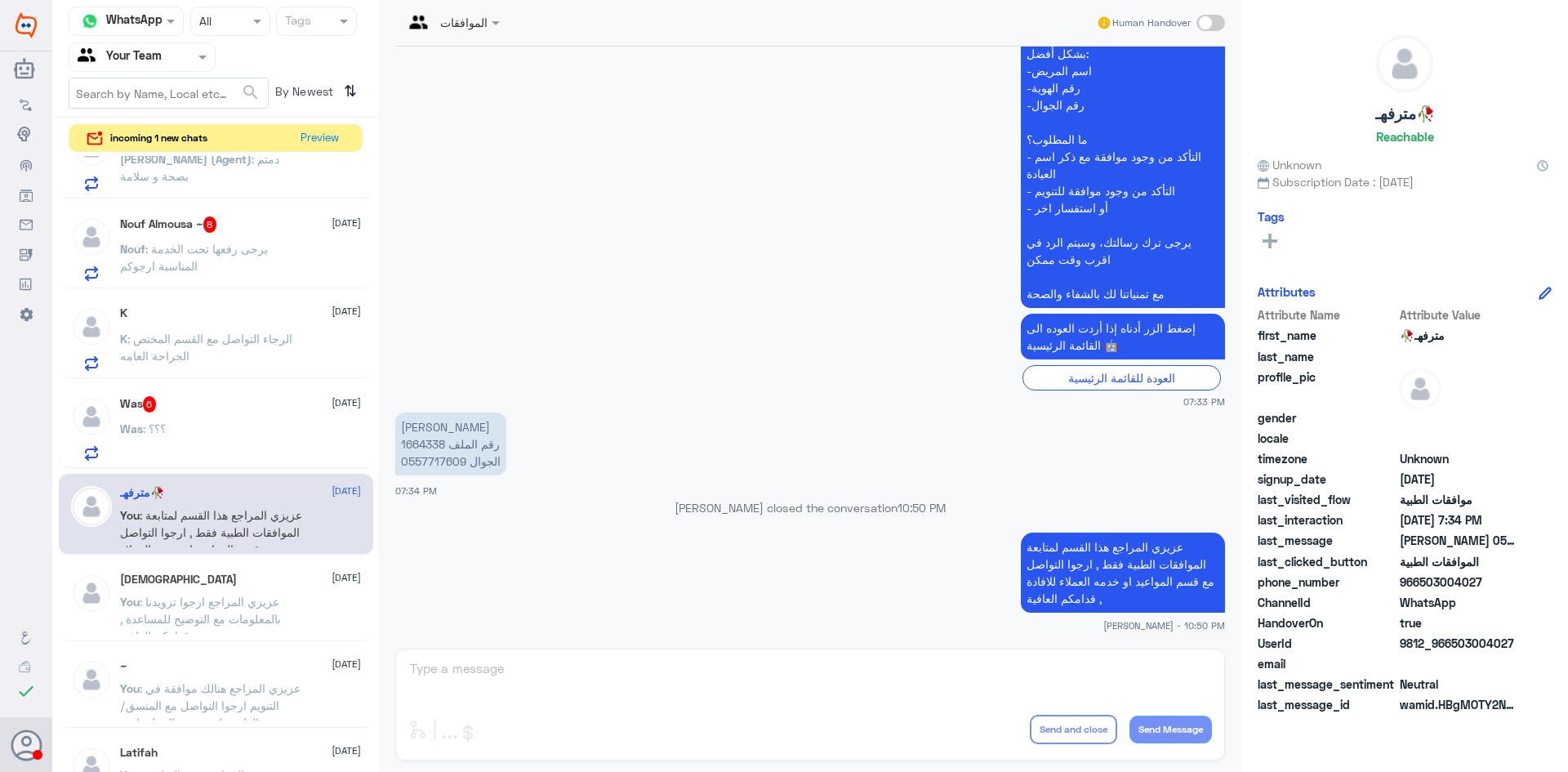
scroll to position [494, 0]
click at [229, 434] on div "Was : ؟؟؟" at bounding box center [240, 443] width 241 height 36
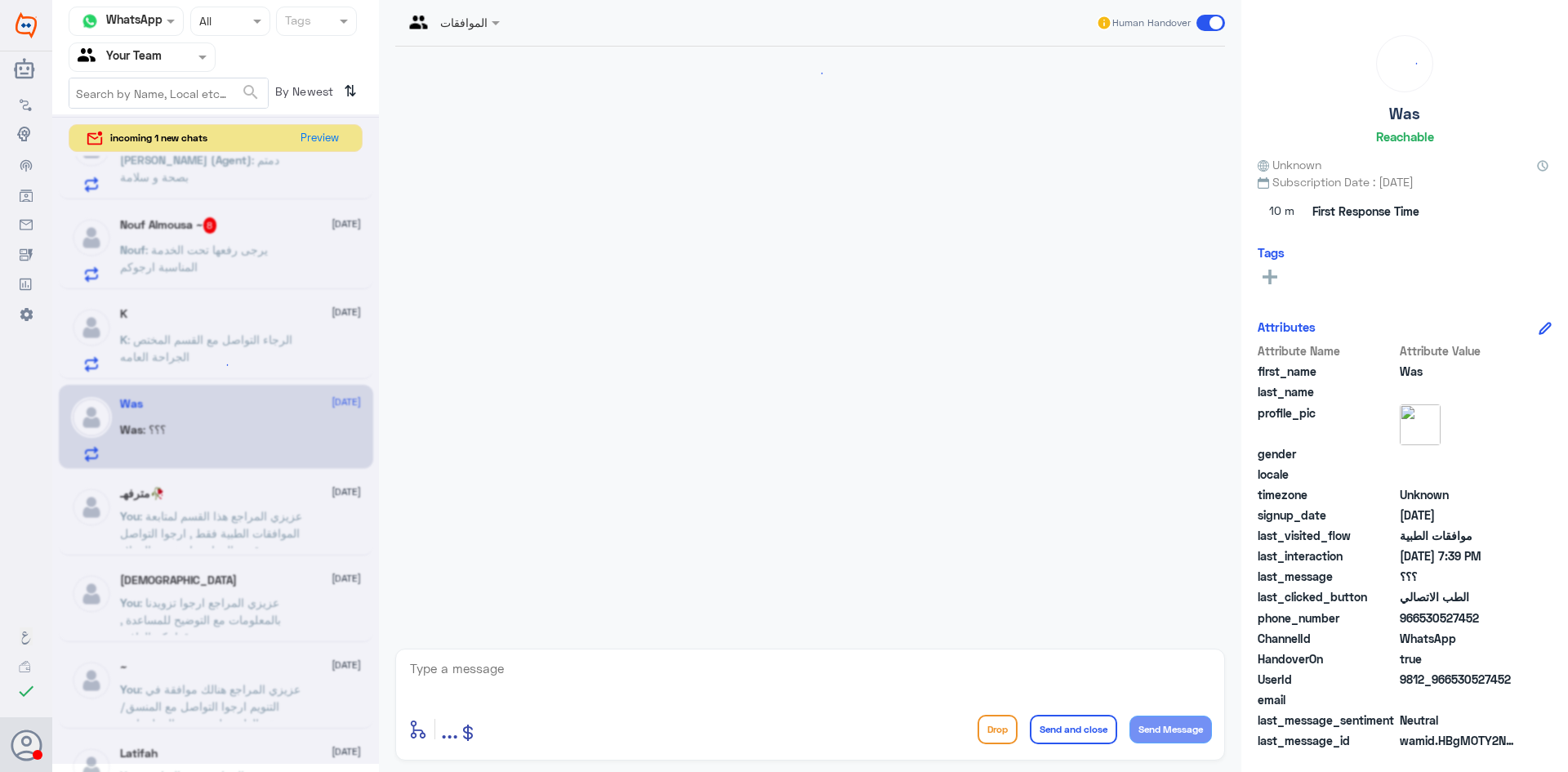
scroll to position [792, 0]
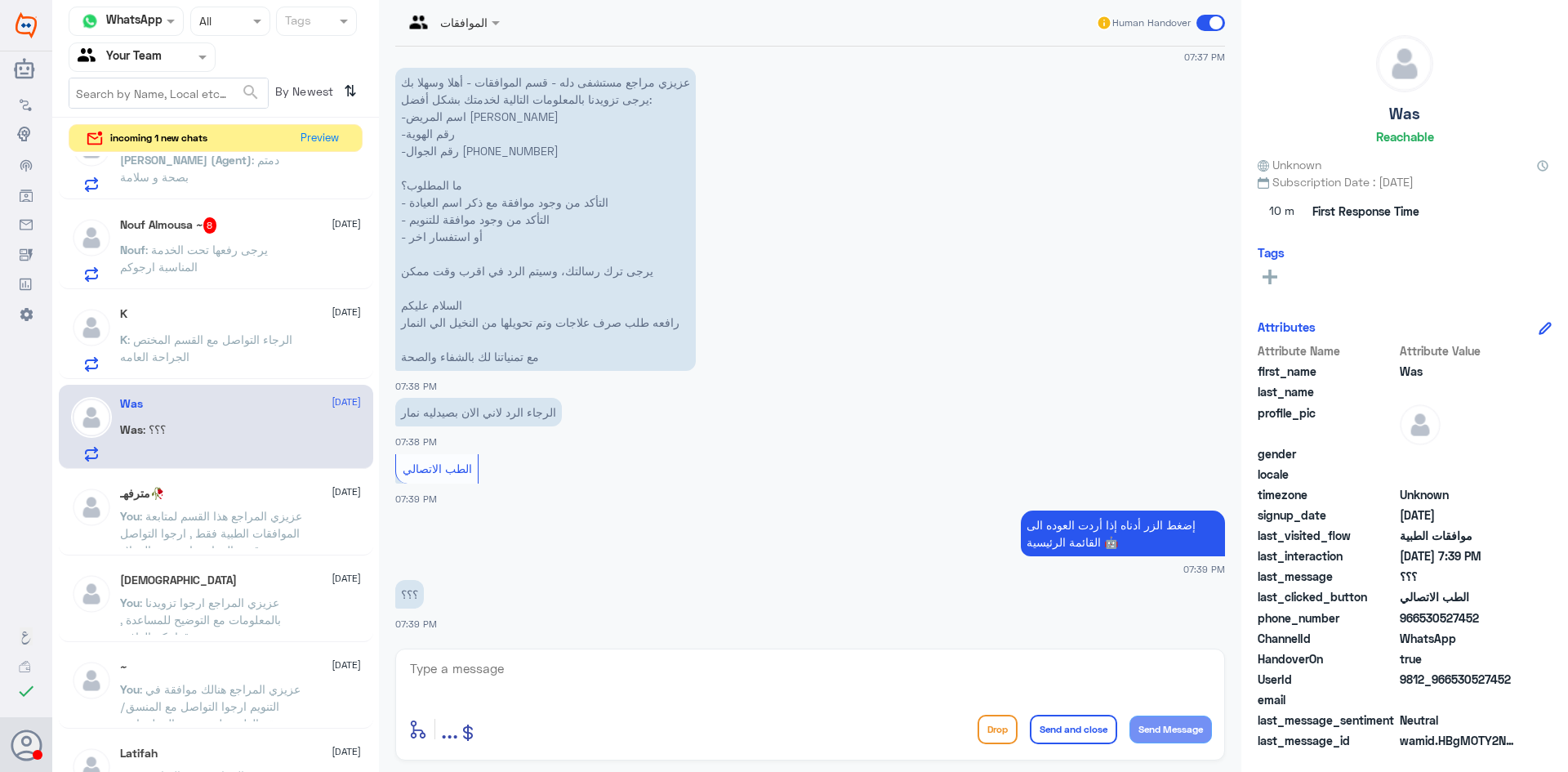
drag, startPoint x: 473, startPoint y: 655, endPoint x: 472, endPoint y: 664, distance: 9.1
click at [473, 657] on div "enter flow name ... Drop Send and close Send Message" at bounding box center [809, 704] width 829 height 112
click at [472, 670] on textarea at bounding box center [810, 677] width 804 height 40
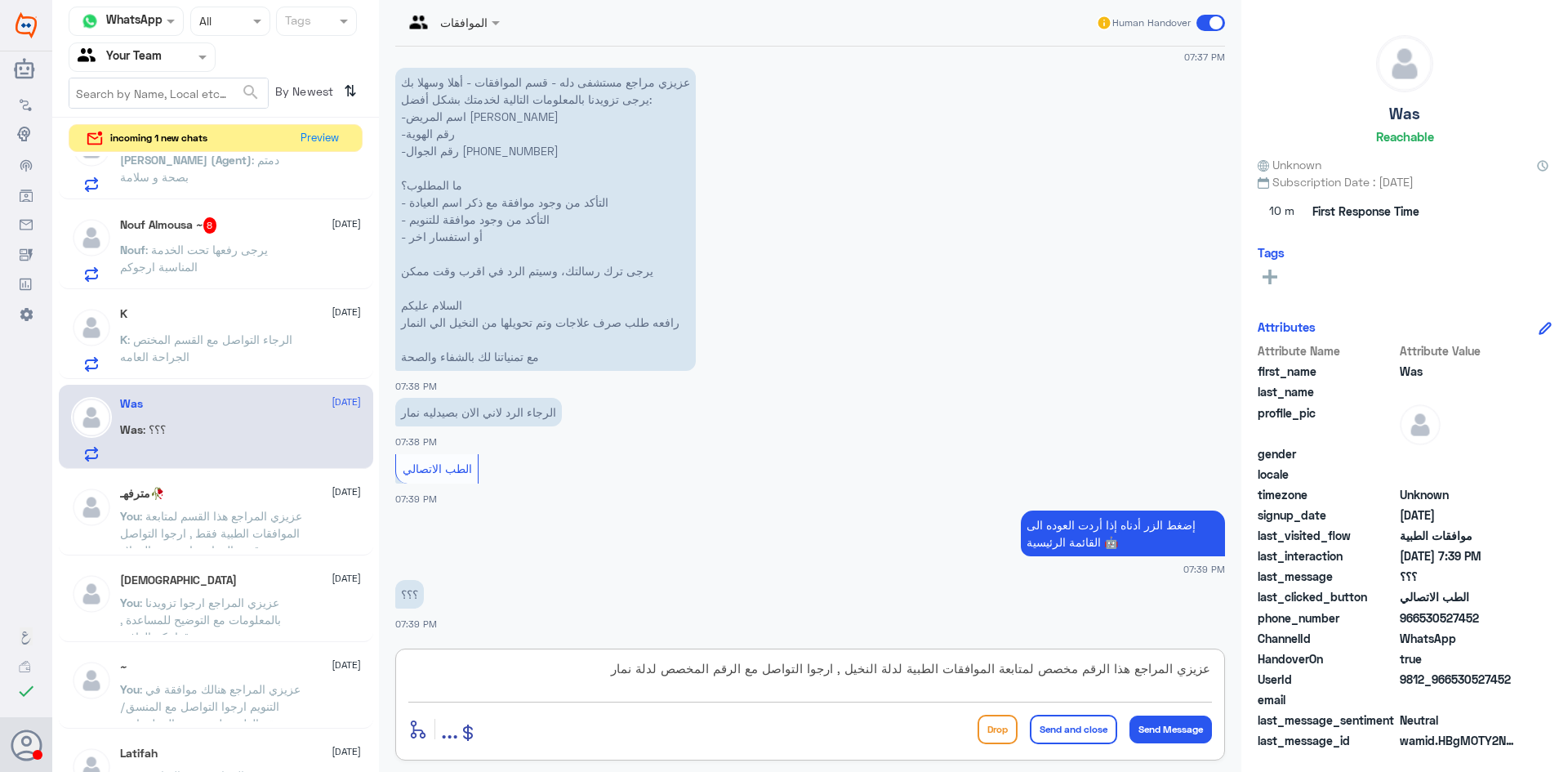
paste textarea "( 0112995140 , 0546022896 )"
type textarea "عزيزي المراجع هذا الرقم مخصص لمتابعة الموافقات الطبية لدلة النخيل , ارجوا التوا…"
click at [1059, 722] on button "Send and close" at bounding box center [1072, 729] width 87 height 30
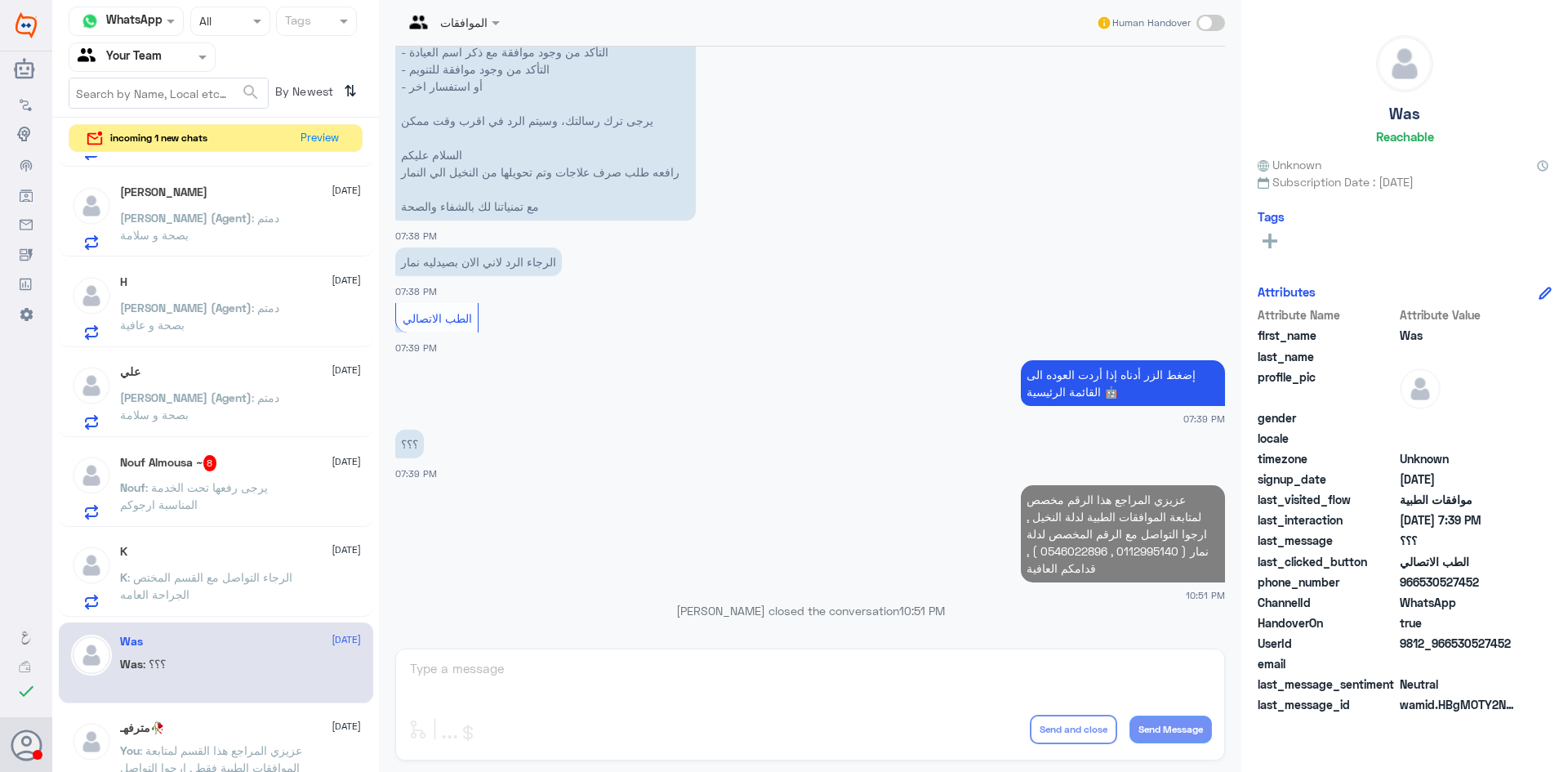
scroll to position [249, 0]
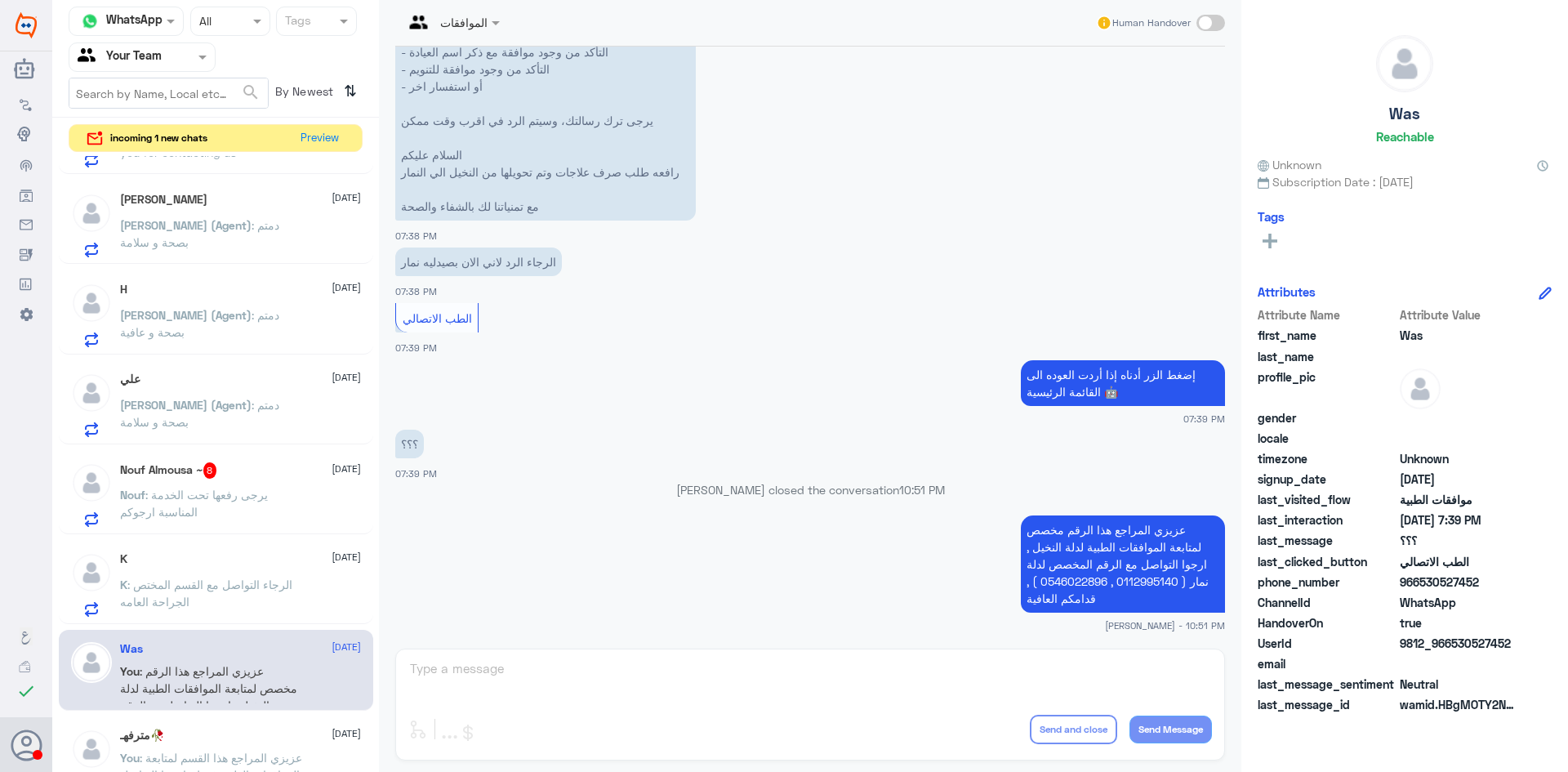
click at [236, 562] on div "K 30 August" at bounding box center [240, 559] width 241 height 14
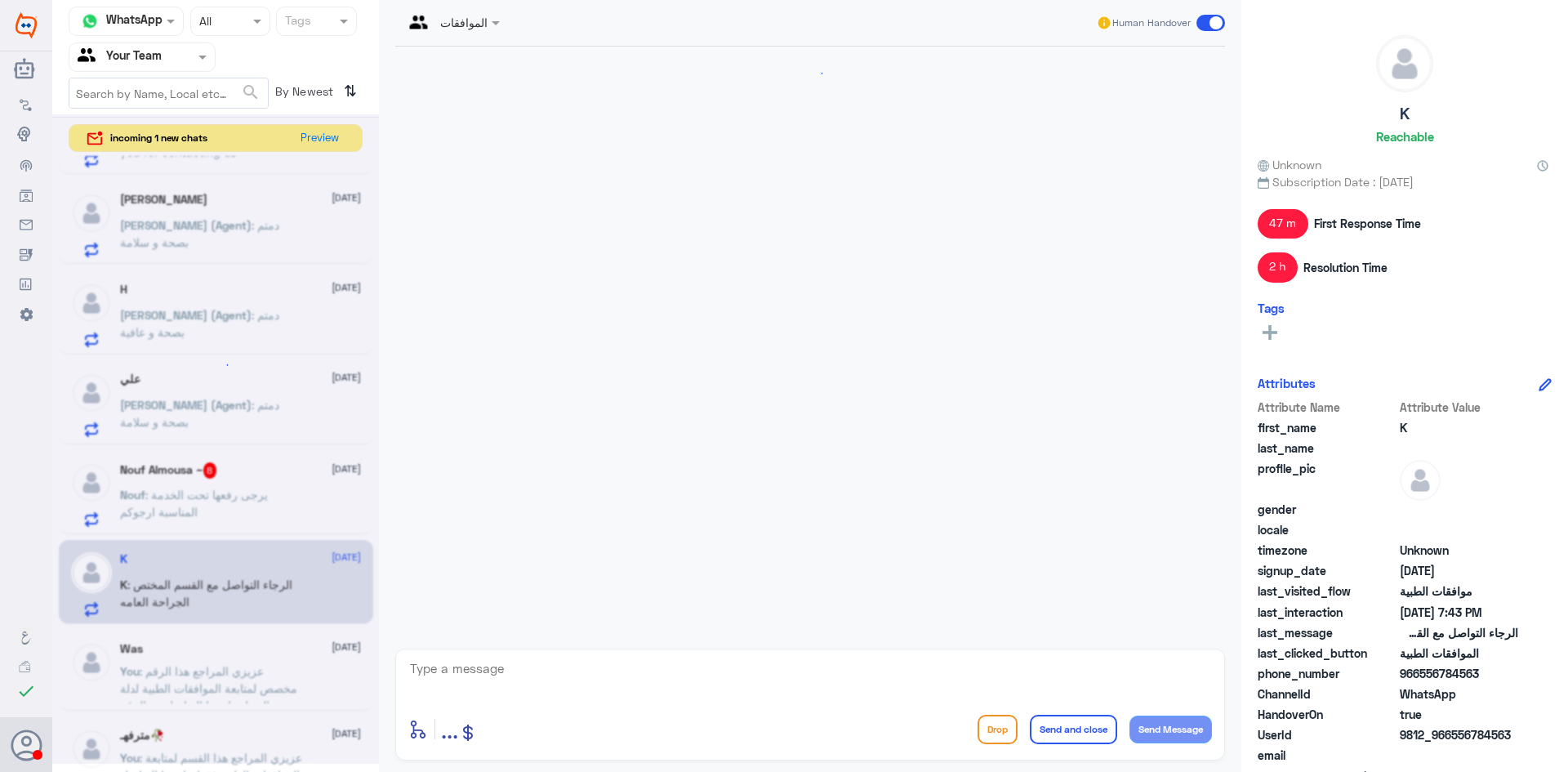
scroll to position [1467, 0]
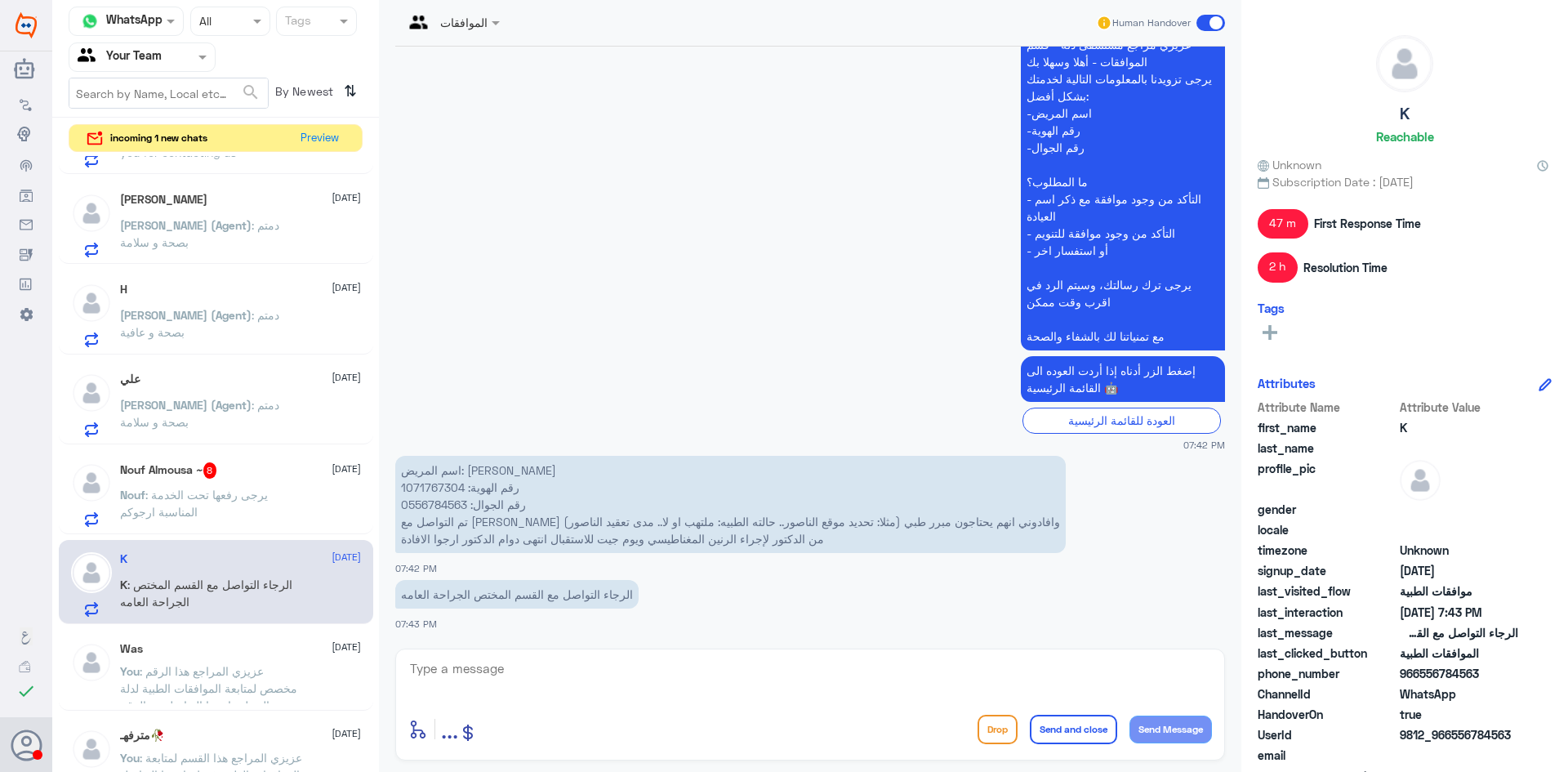
click at [440, 485] on p "اسم المريض: خالد السلمان رقم الهوية: 1071767304 رقم الجوال: 0556784563 تم التوا…" at bounding box center [730, 504] width 671 height 98
copy p "1071767304"
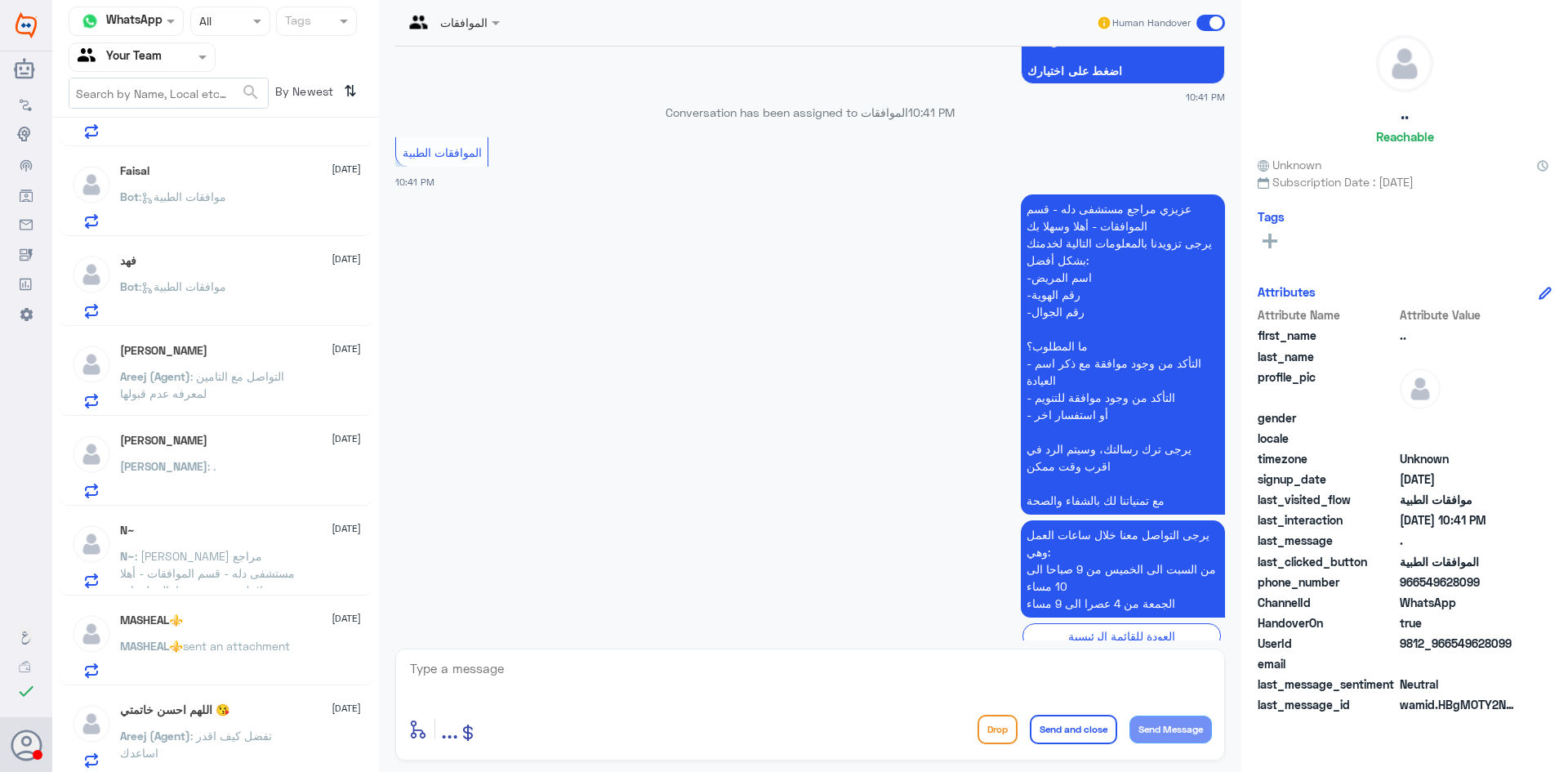
scroll to position [521, 0]
click at [272, 700] on div "اللهم احسن خاتمتي 😘 30 August" at bounding box center [240, 706] width 241 height 14
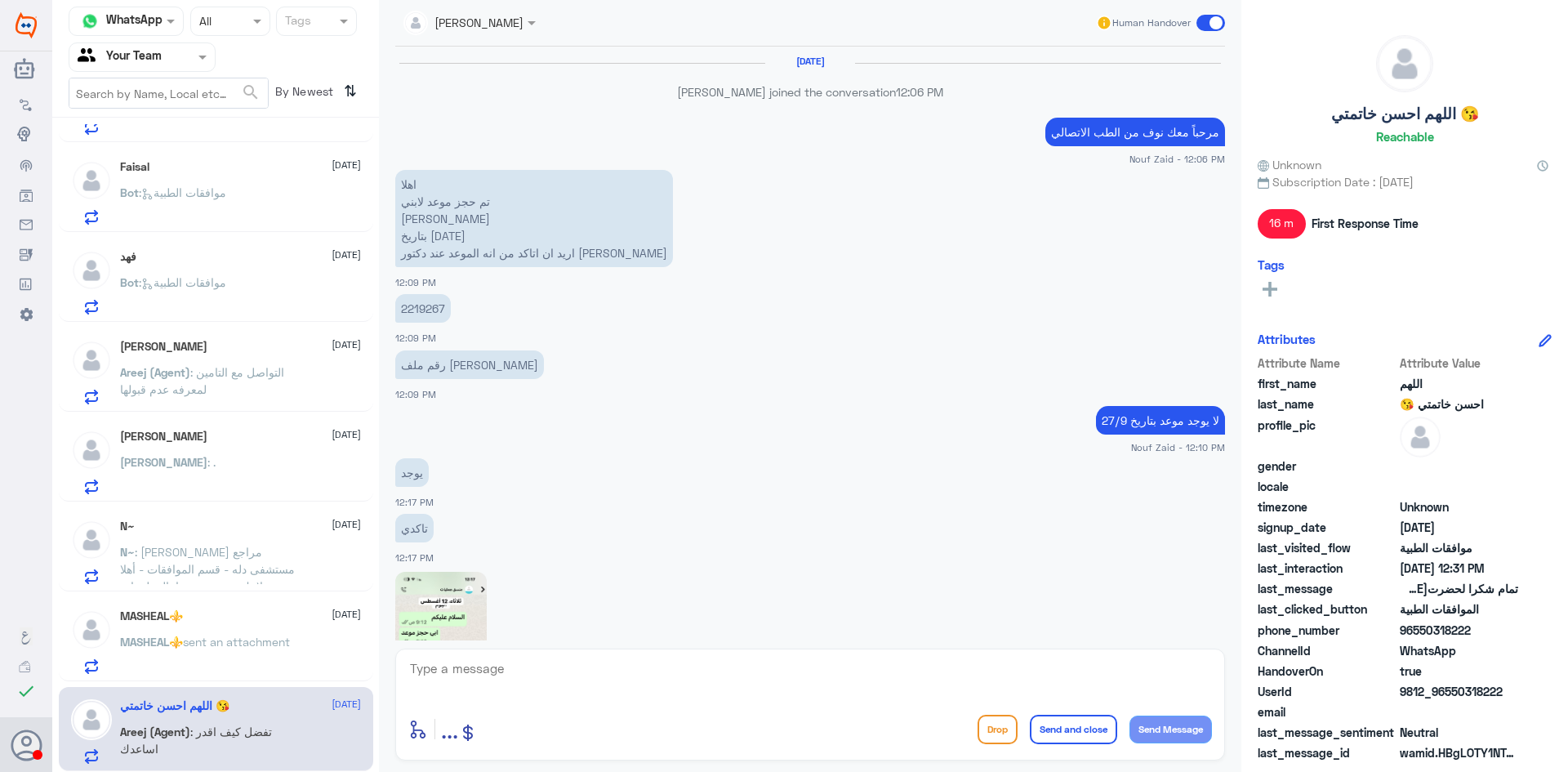
scroll to position [1190, 0]
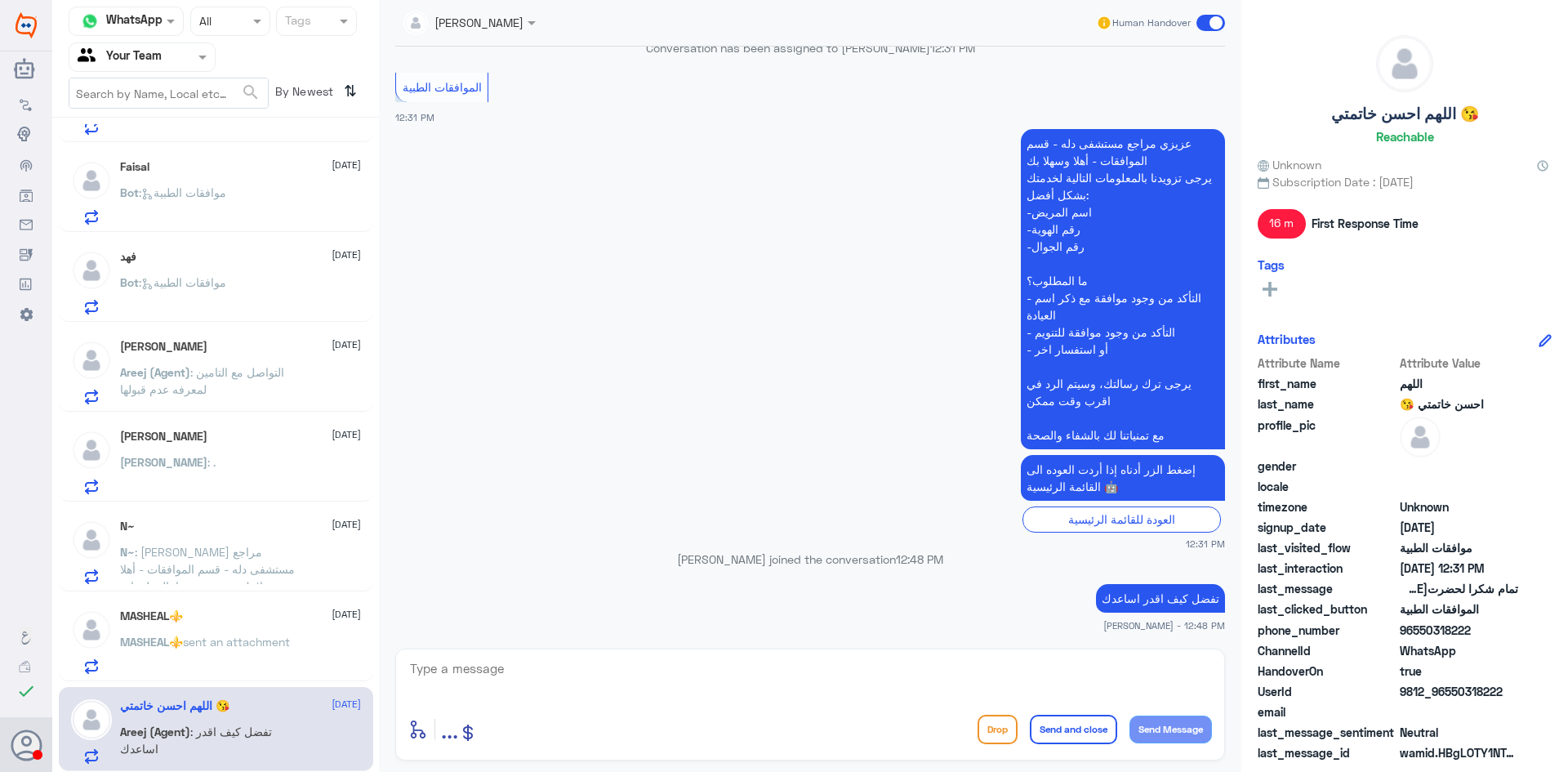
click at [682, 653] on div "enter flow name ... Drop Send and close Send Message" at bounding box center [809, 704] width 829 height 112
click at [735, 675] on textarea at bounding box center [810, 677] width 804 height 40
type textarea "عزيزي المراجع ارجوا تزويدنا بالمعلومات مع التوضيح للمساعدة , قدامكم العافية"
click at [1057, 732] on button "Send and close" at bounding box center [1072, 729] width 87 height 30
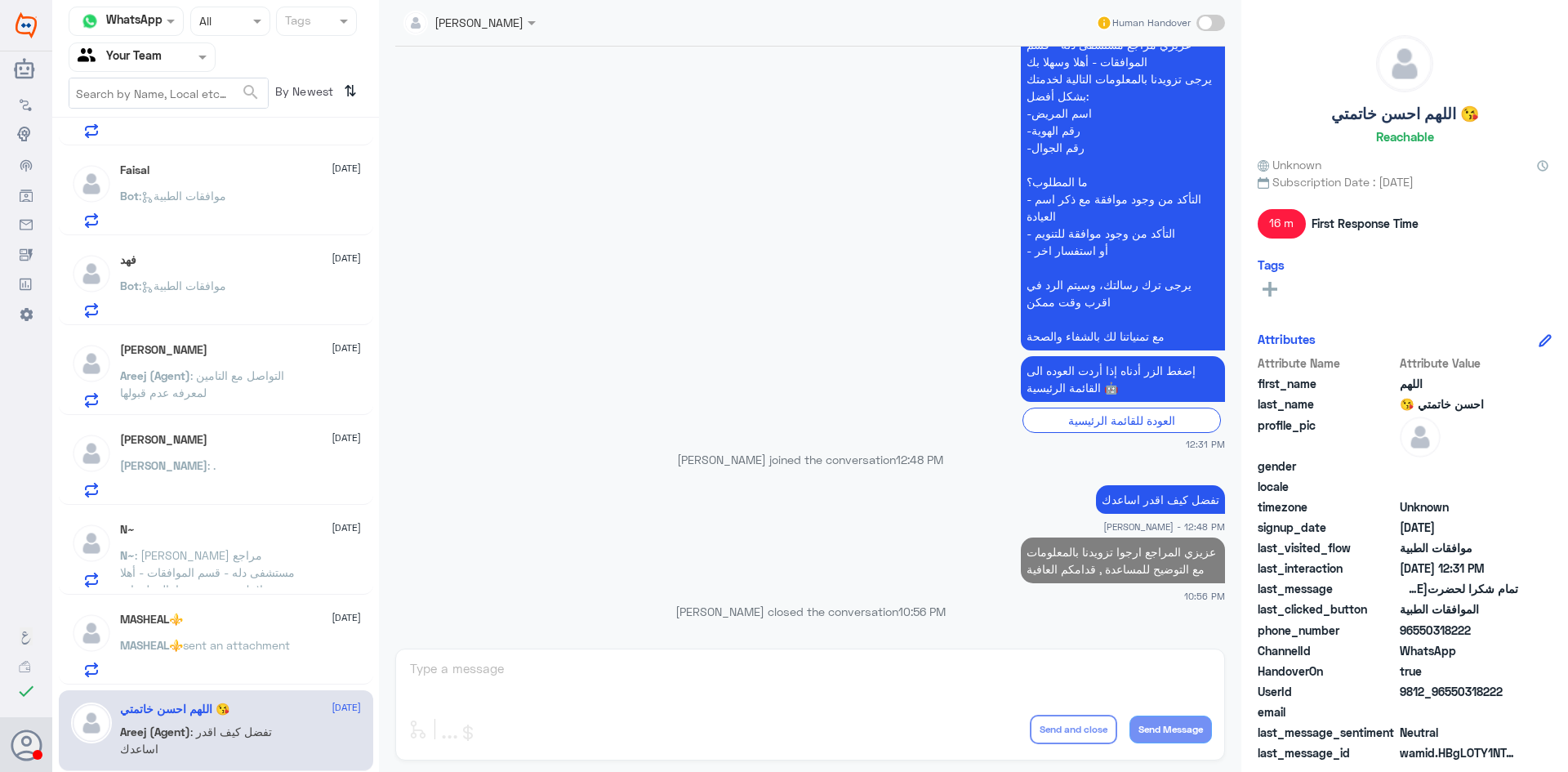
scroll to position [518, 0]
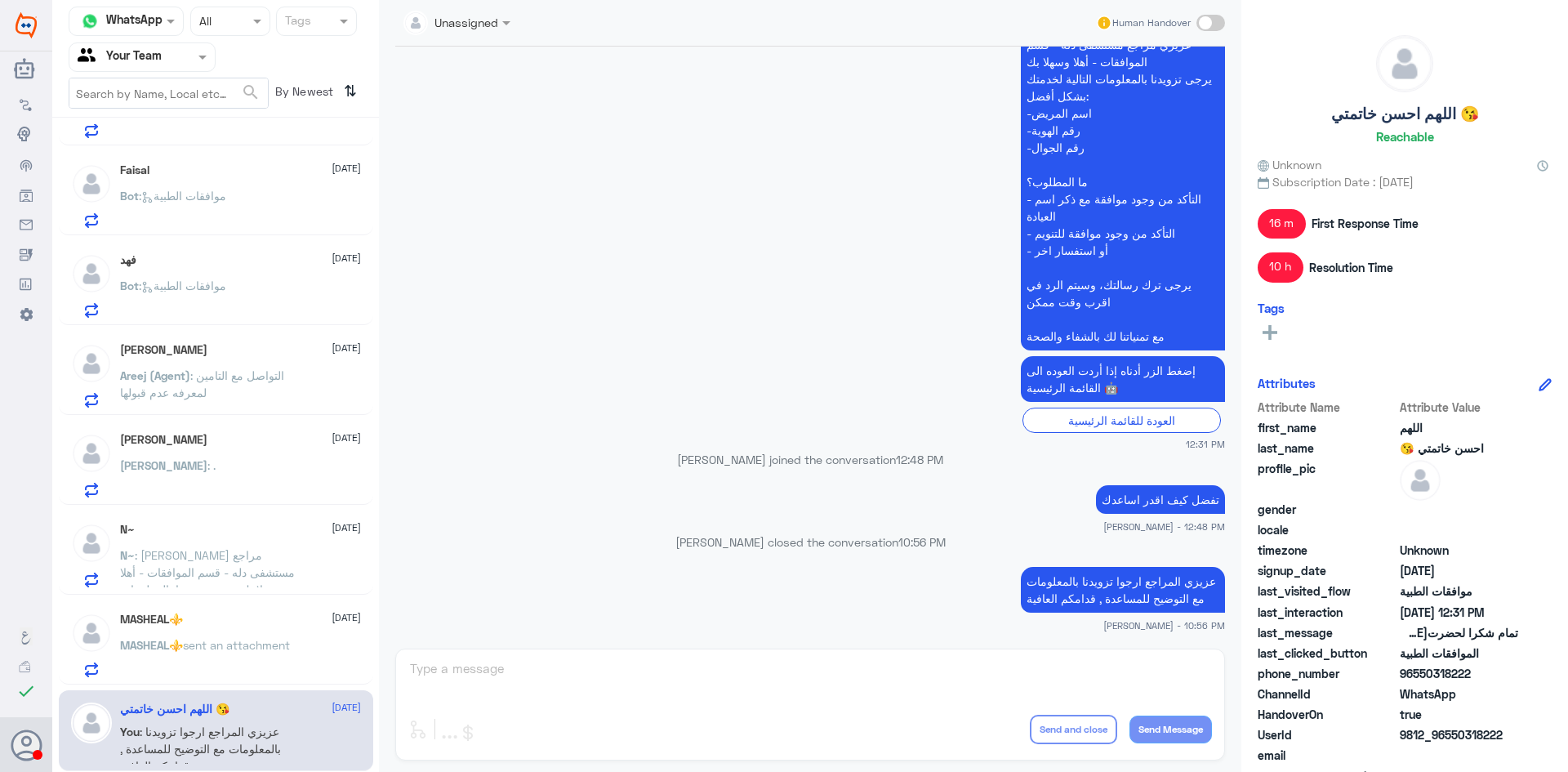
click at [208, 655] on p "MASHEAL⚜️ sent an attachment" at bounding box center [205, 656] width 170 height 41
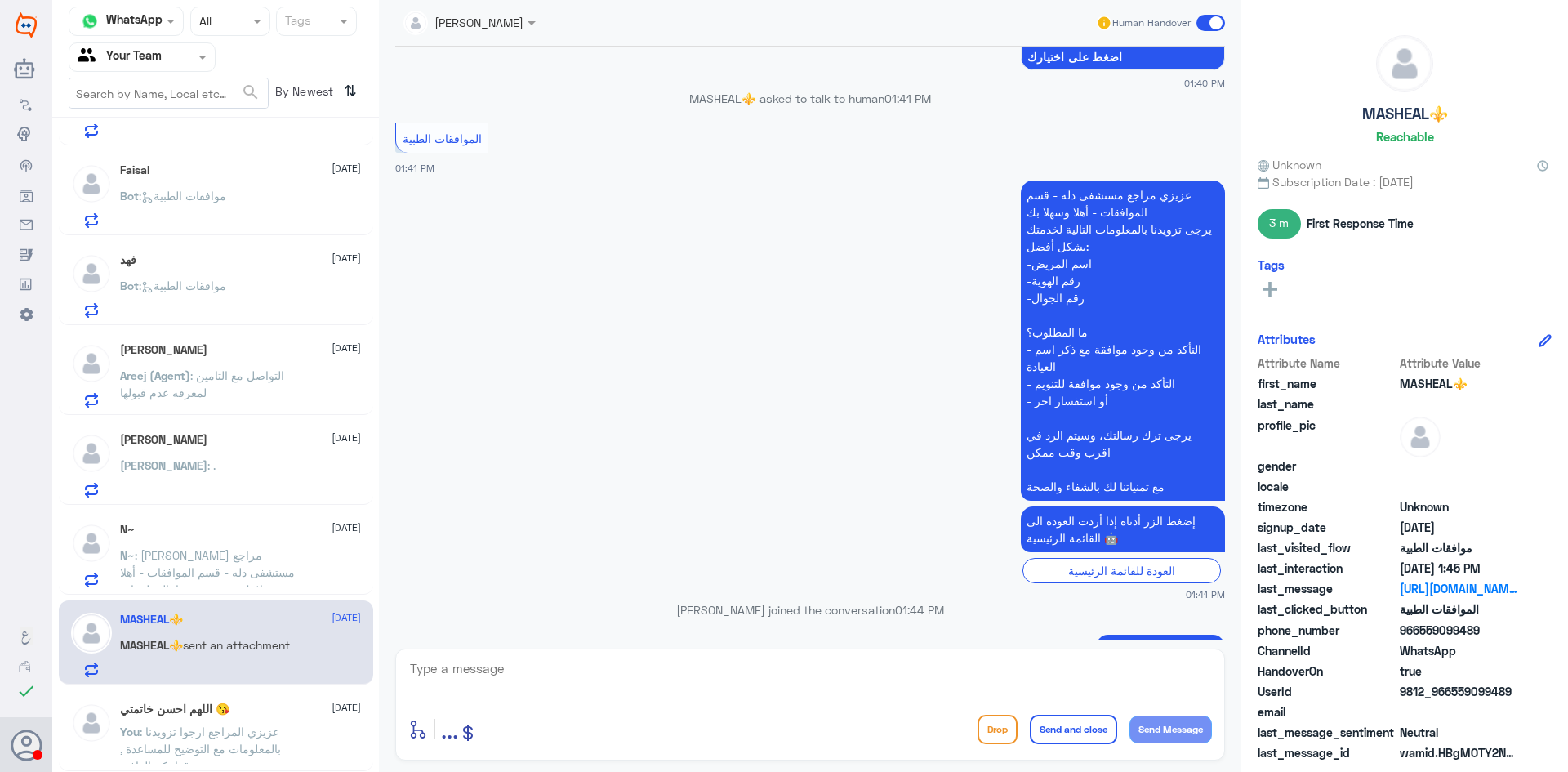
scroll to position [570, 0]
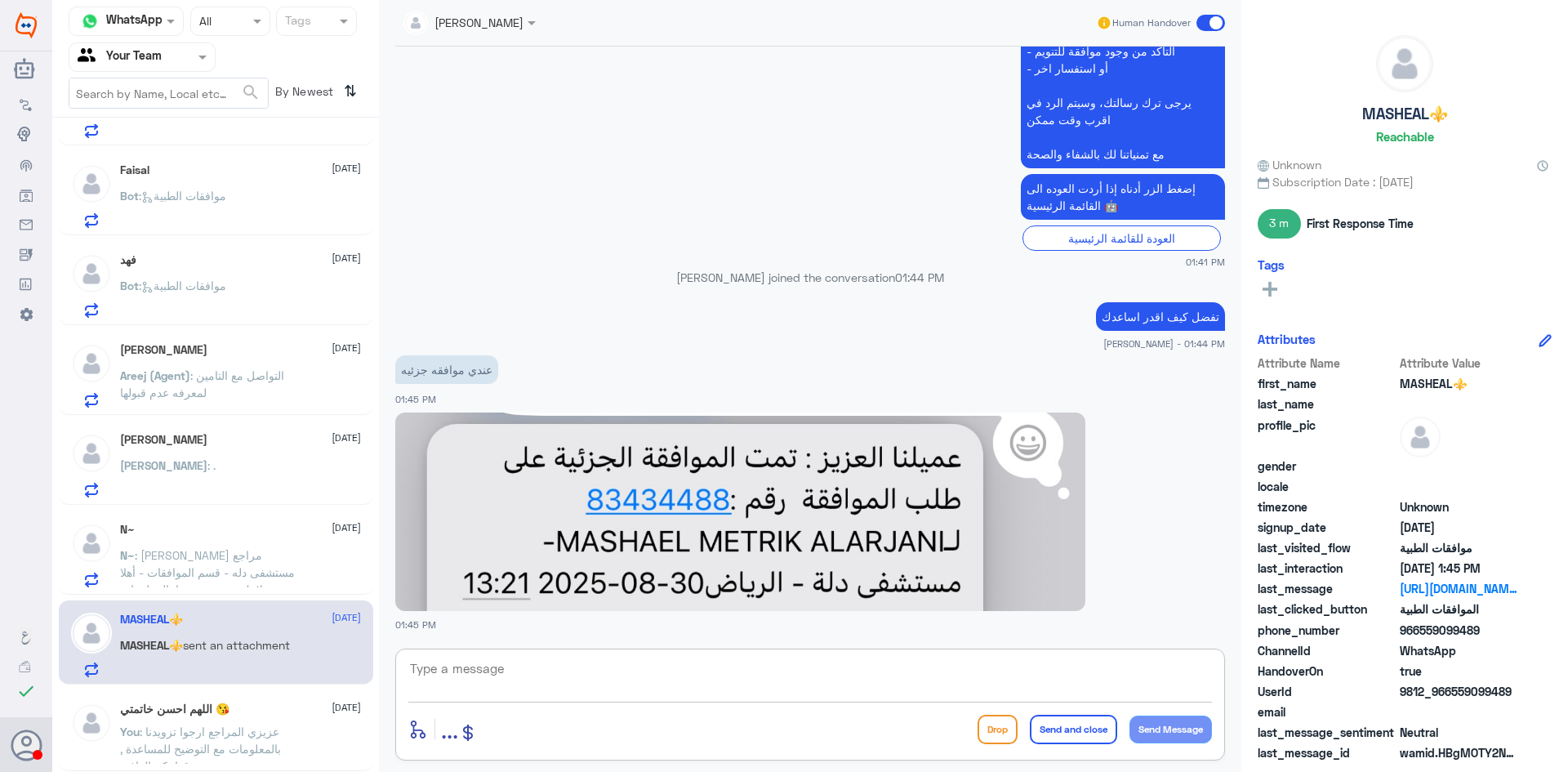
click at [885, 695] on textarea at bounding box center [810, 677] width 804 height 40
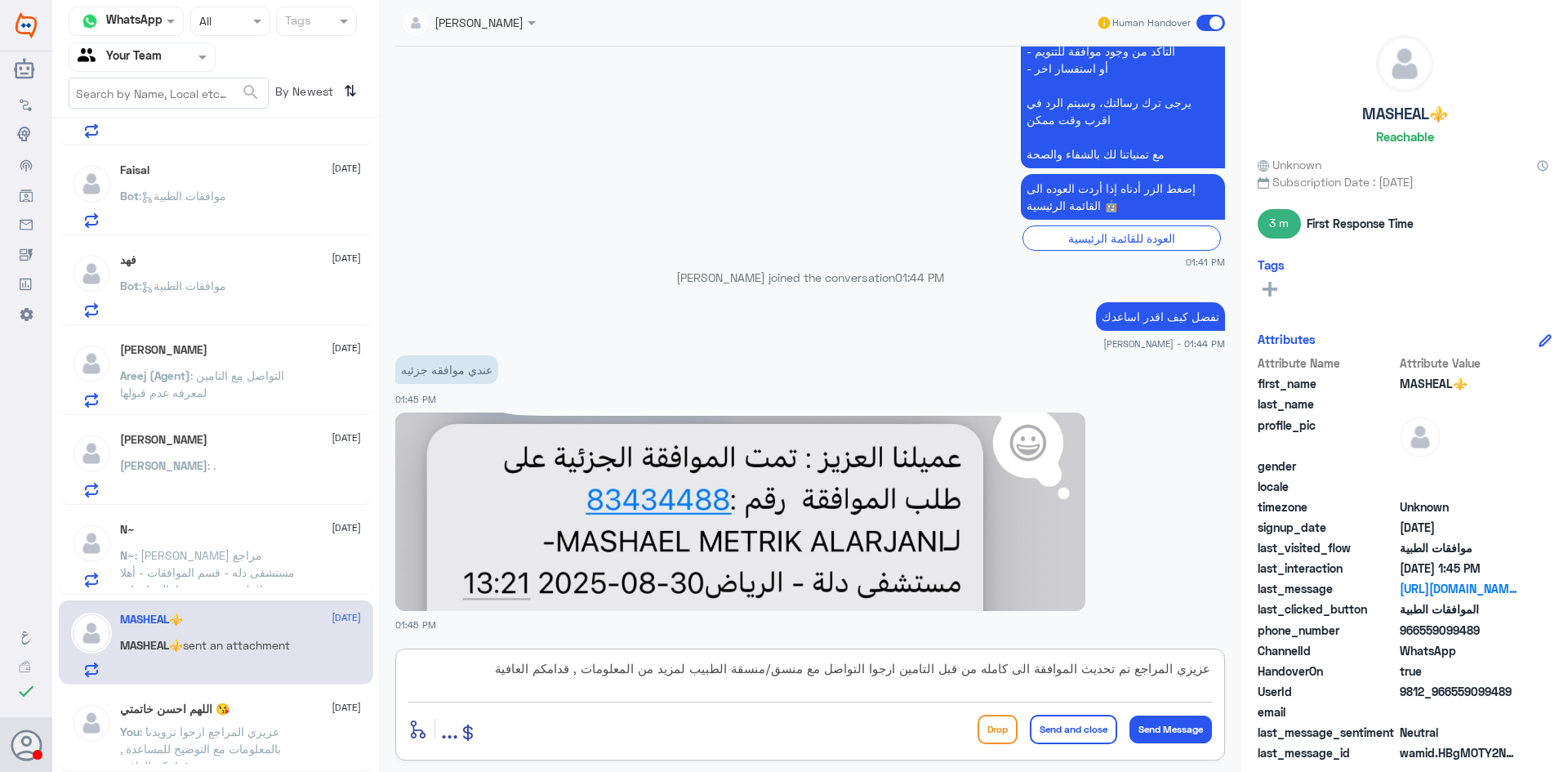
type textarea "عزيزي المراجع تم تحديث الموافقة الى كامله من قبل التامين ارجوا التواصل مع منسق/…"
click at [1077, 730] on button "Send and close" at bounding box center [1072, 729] width 87 height 30
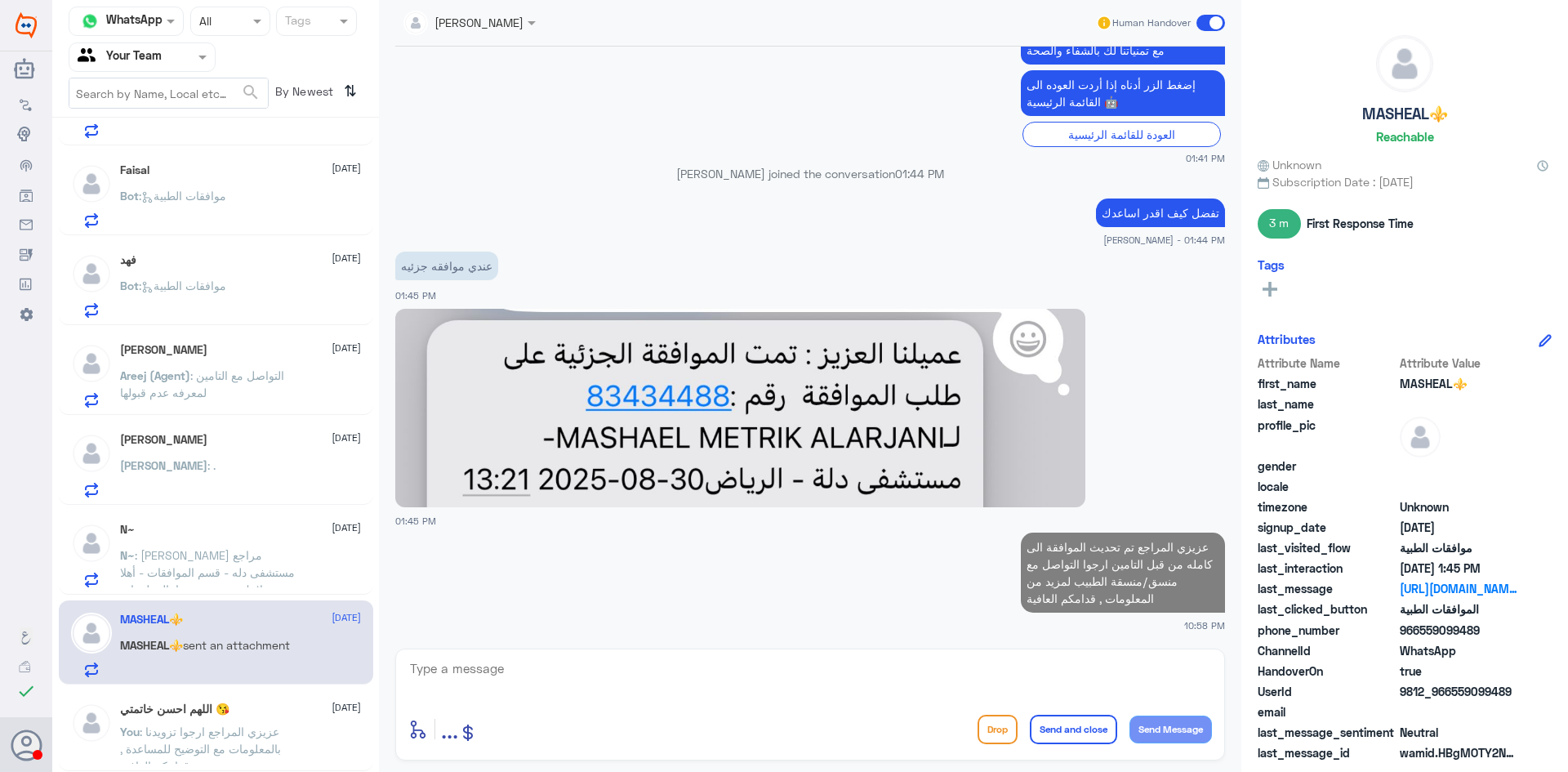
scroll to position [515, 0]
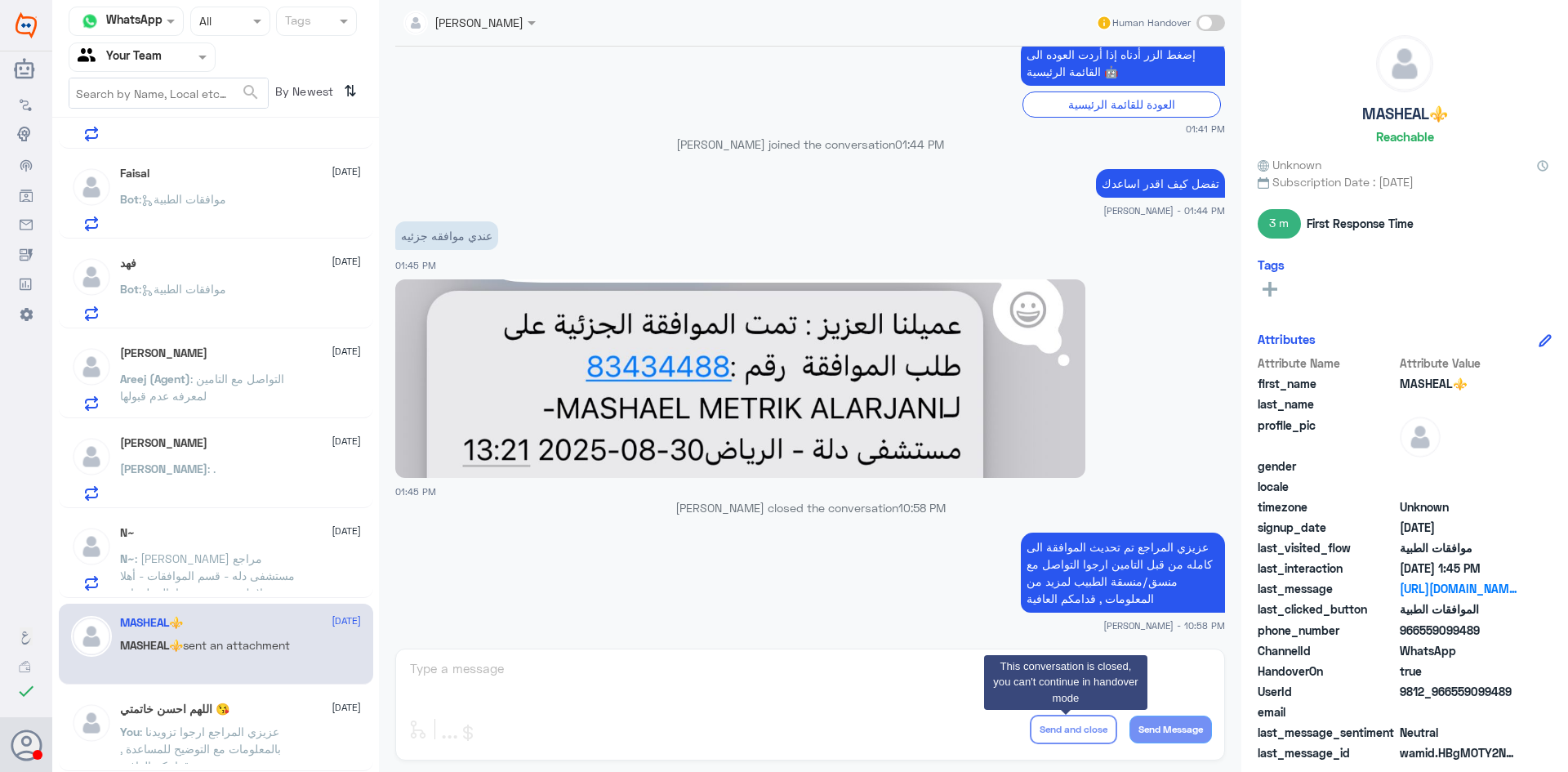
click at [213, 560] on span ": [PERSON_NAME] مراجع مستشفى دله - قسم الموافقات - أهلا وسهلا بك يرجى تزويدنا ب…" at bounding box center [207, 635] width 175 height 168
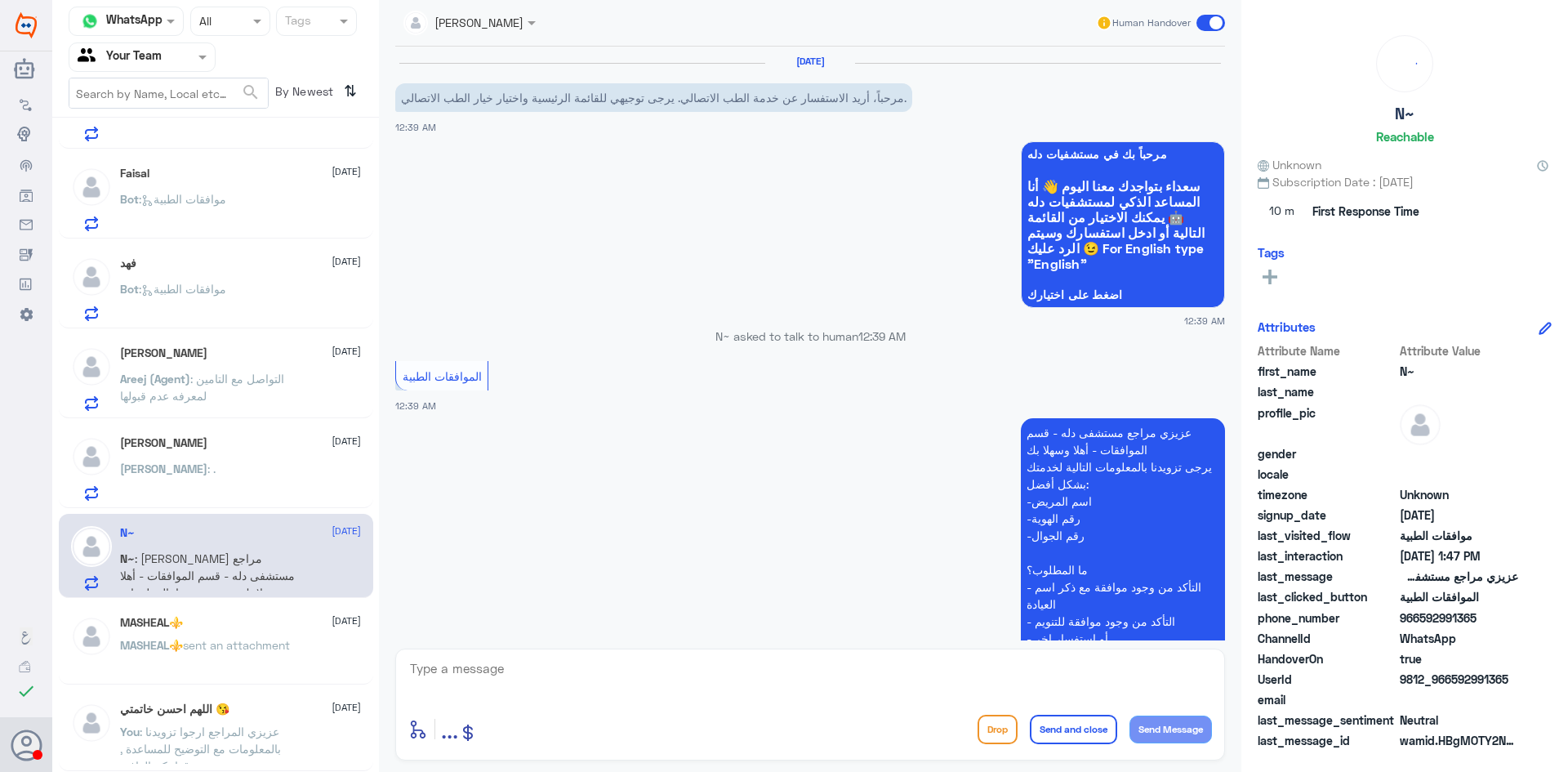
scroll to position [1322, 0]
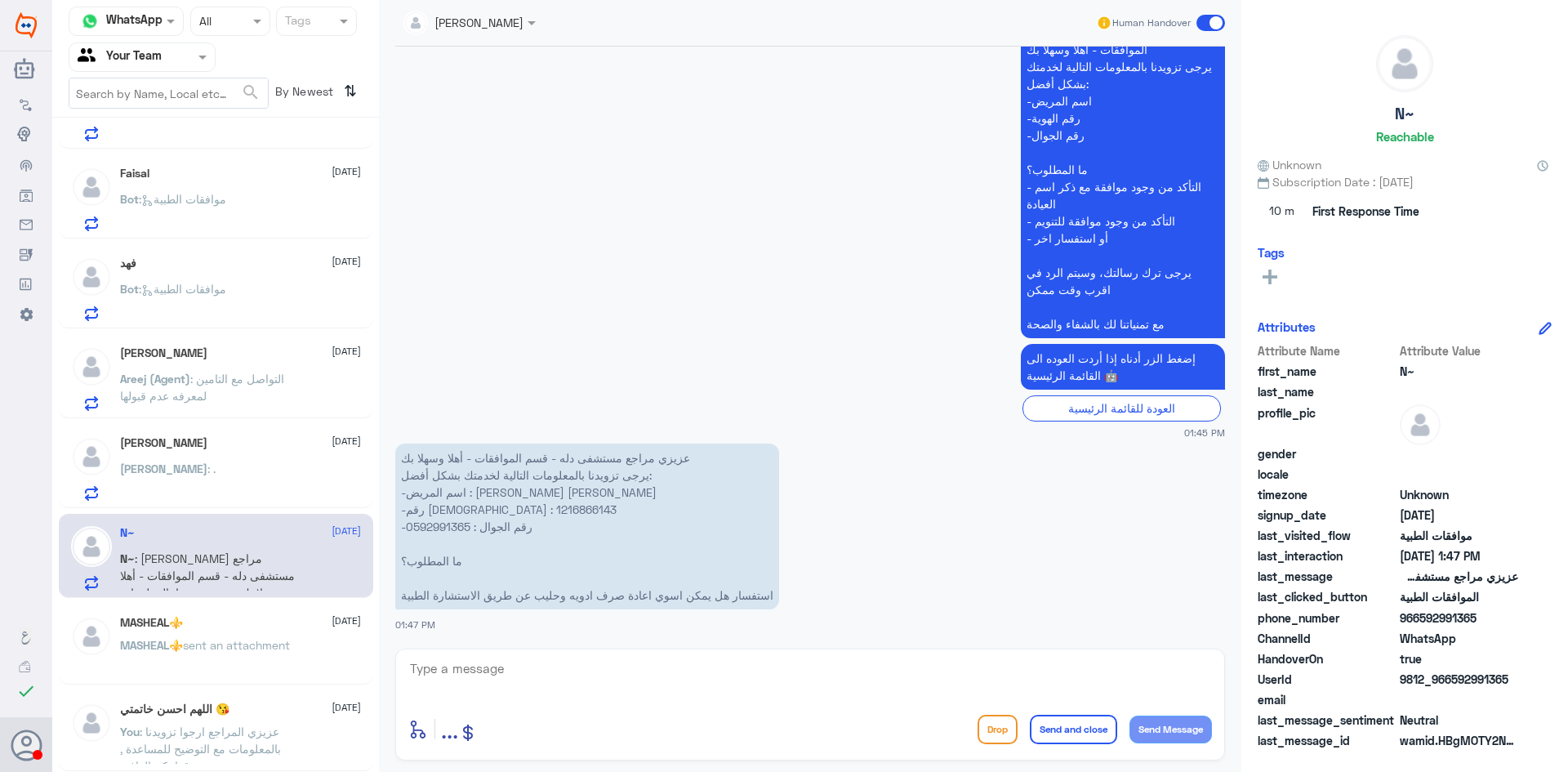
click at [438, 515] on p "عزيزي مراجع مستشفى دله - قسم الموافقات - أهلا وسهلا بك يرجى تزويدنا بالمعلومات …" at bounding box center [586, 526] width 384 height 165
click at [436, 518] on p "عزيزي مراجع مستشفى دله - قسم الموافقات - أهلا وسهلا بك يرجى تزويدنا بالمعلومات …" at bounding box center [586, 526] width 384 height 165
click at [437, 562] on p "عزيزي مراجع مستشفى دله - قسم الموافقات - أهلا وسهلا بك يرجى تزويدنا بالمعلومات …" at bounding box center [586, 526] width 384 height 165
click at [493, 669] on textarea at bounding box center [810, 677] width 804 height 40
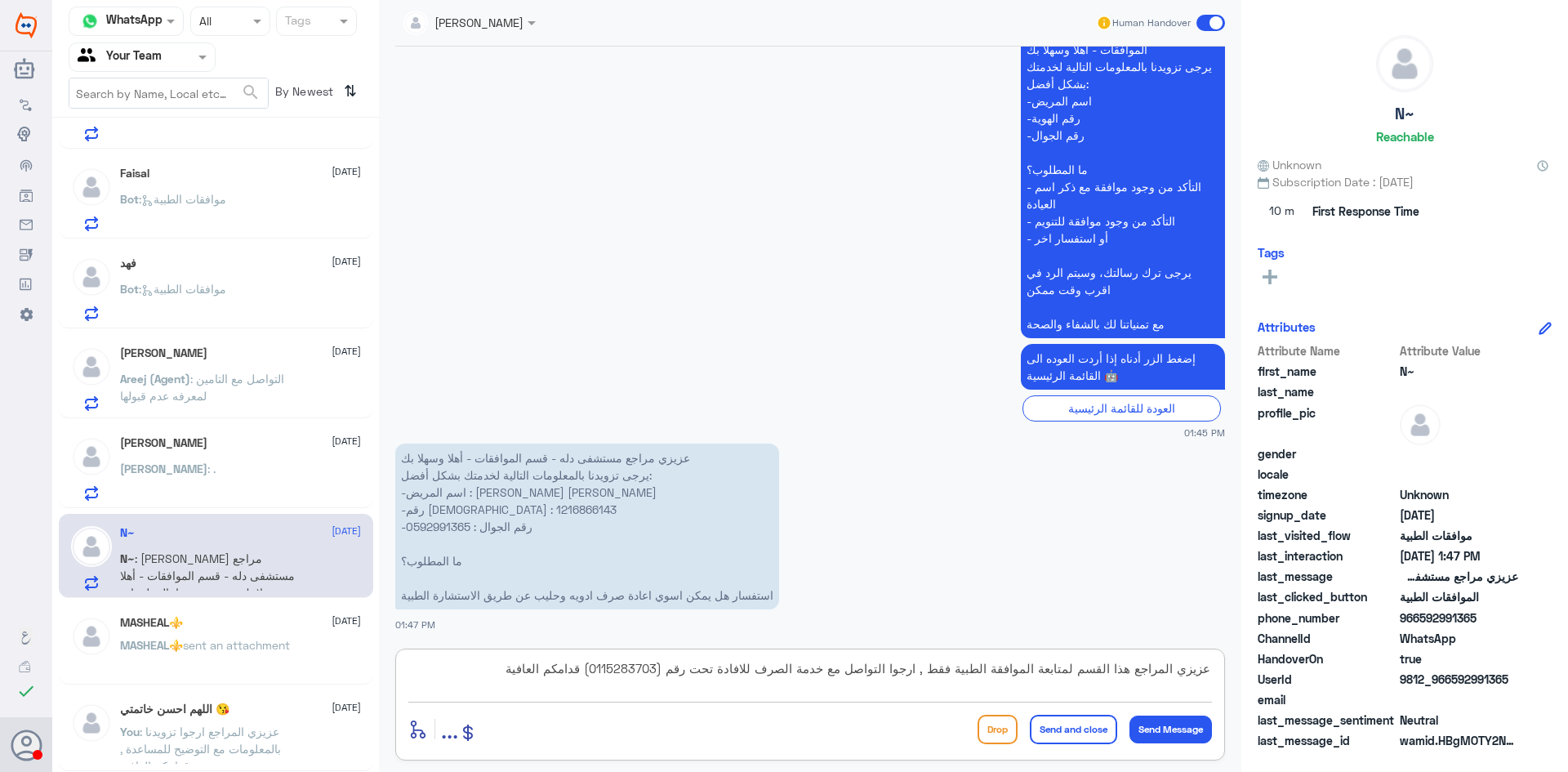
type textarea "عزيزي المراجع هذا القسم لمتابعة الموافقة الطبية فقط , ارجوا التواصل مع خدمة الص…"
click at [1057, 723] on button "Send and close" at bounding box center [1072, 729] width 87 height 30
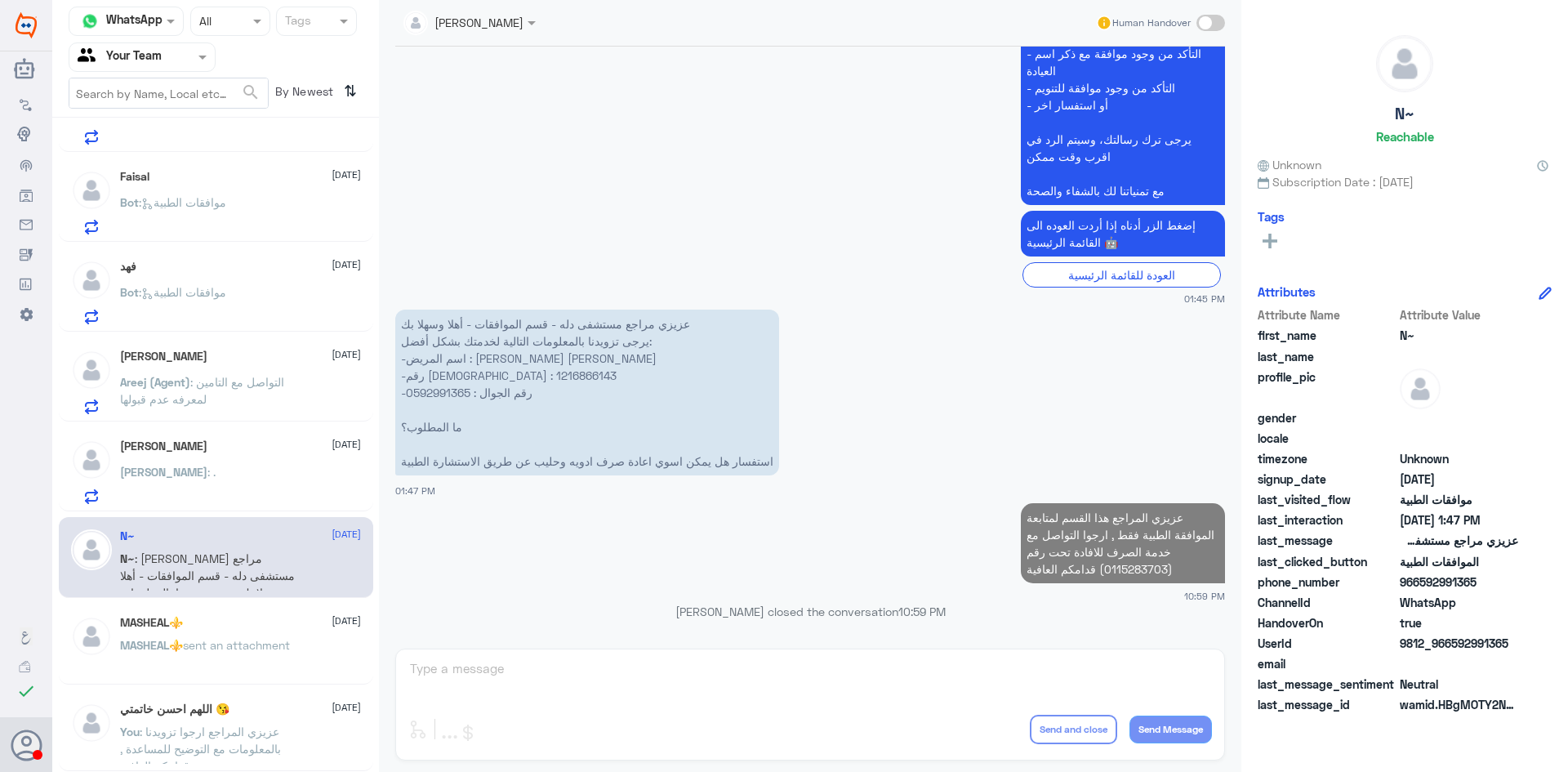
scroll to position [511, 0]
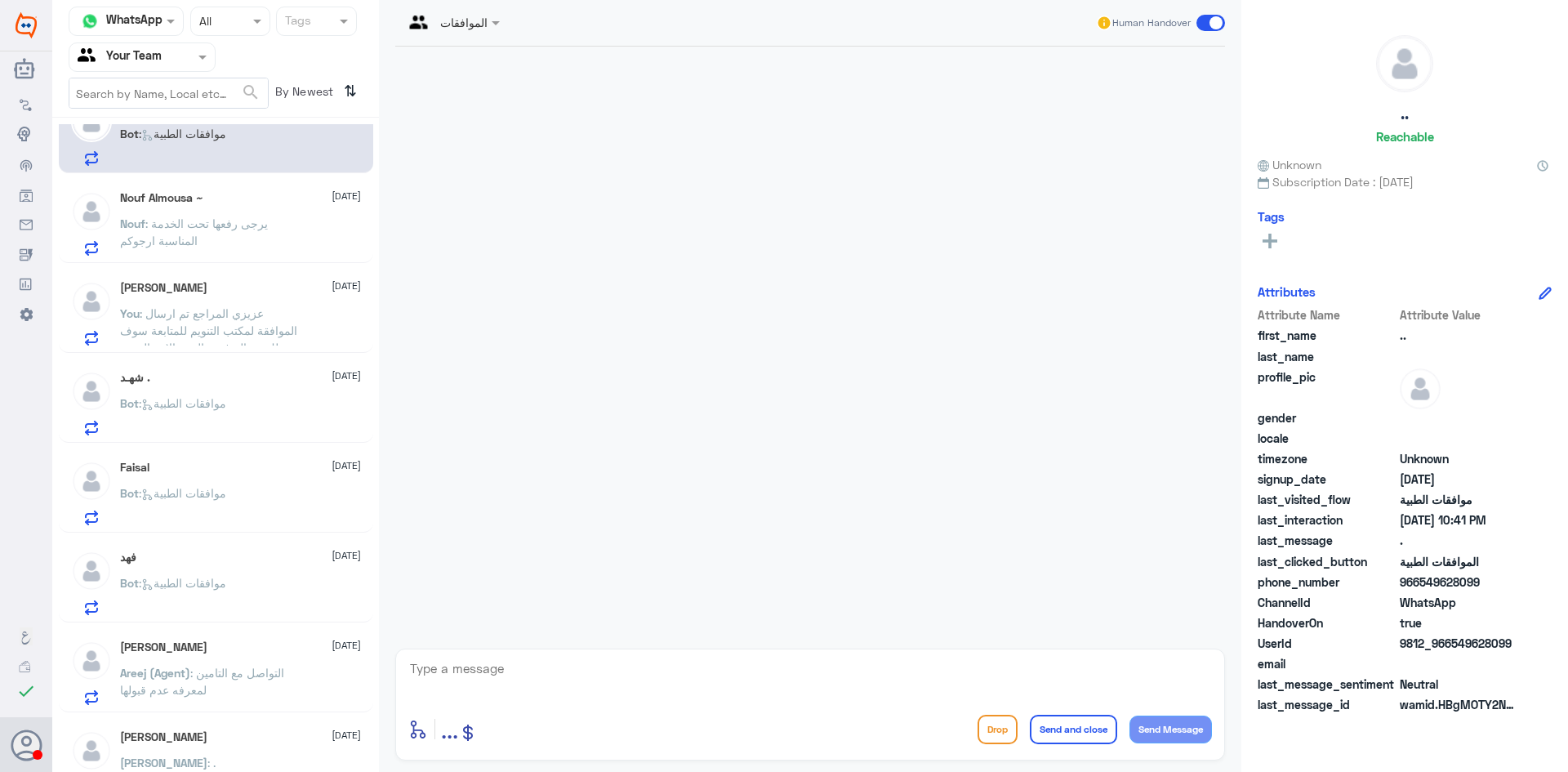
scroll to position [72, 0]
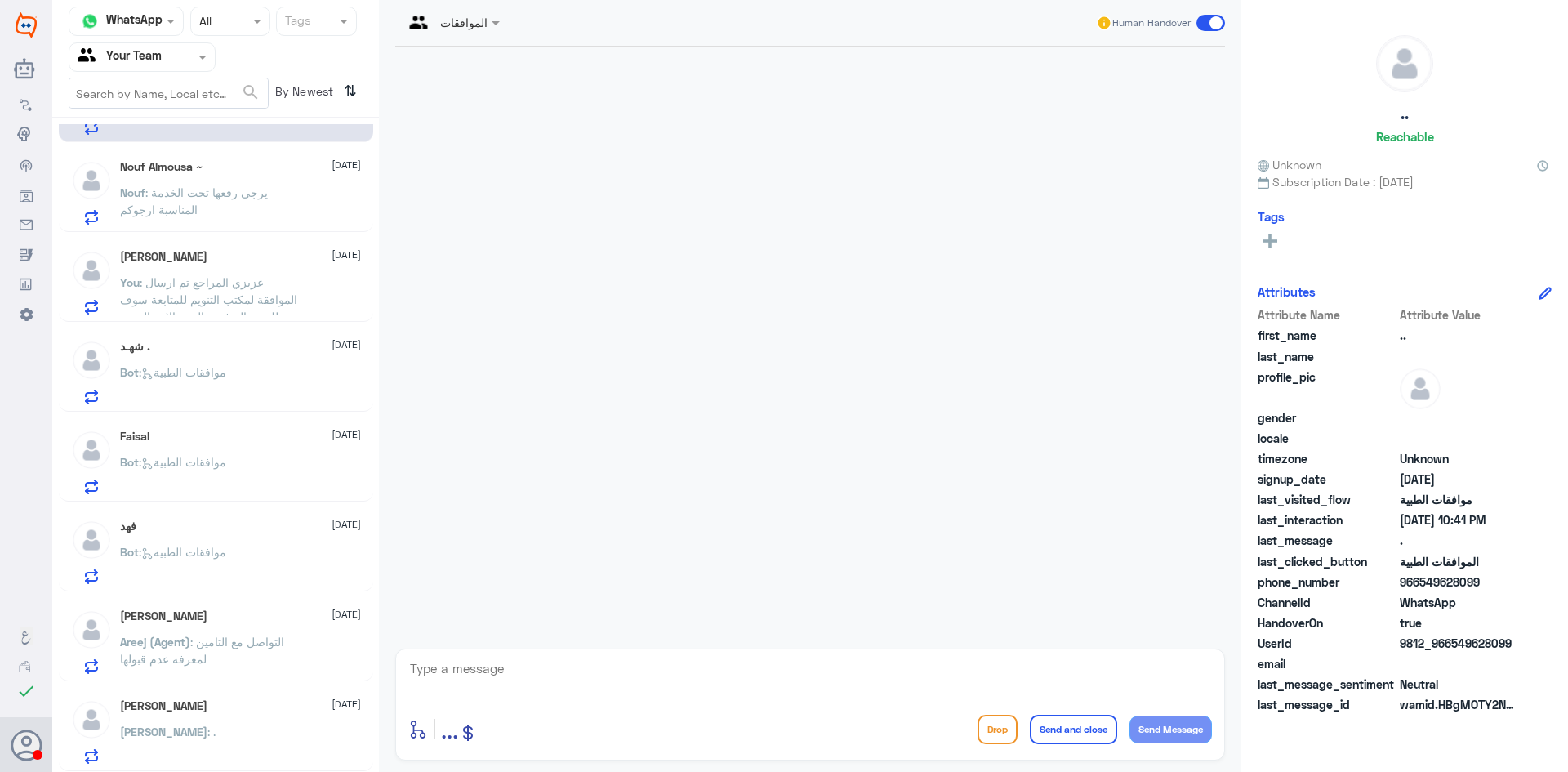
click at [272, 726] on div "Sara Alghannam 30 August Sara : ." at bounding box center [240, 731] width 241 height 64
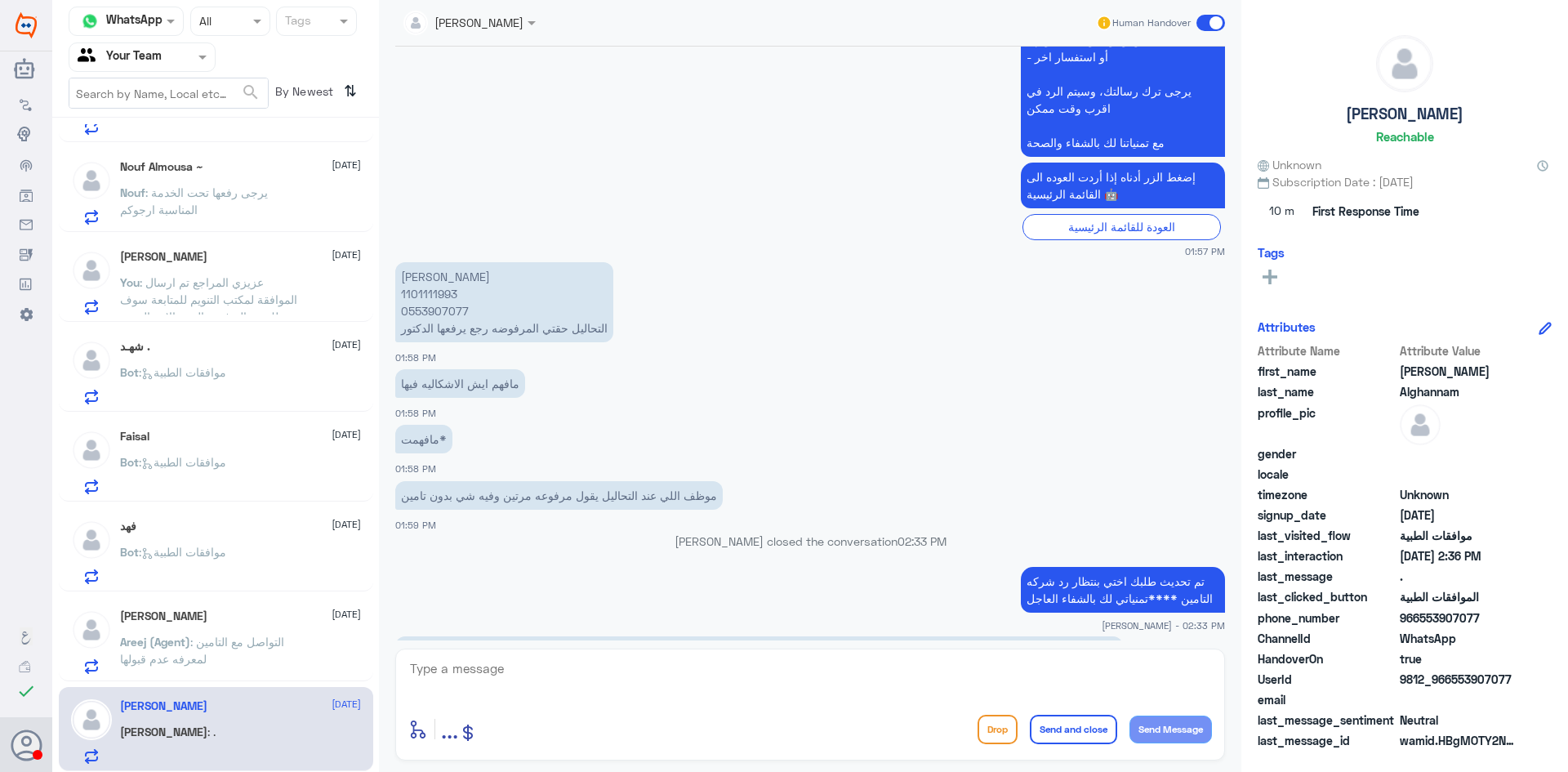
scroll to position [313, 0]
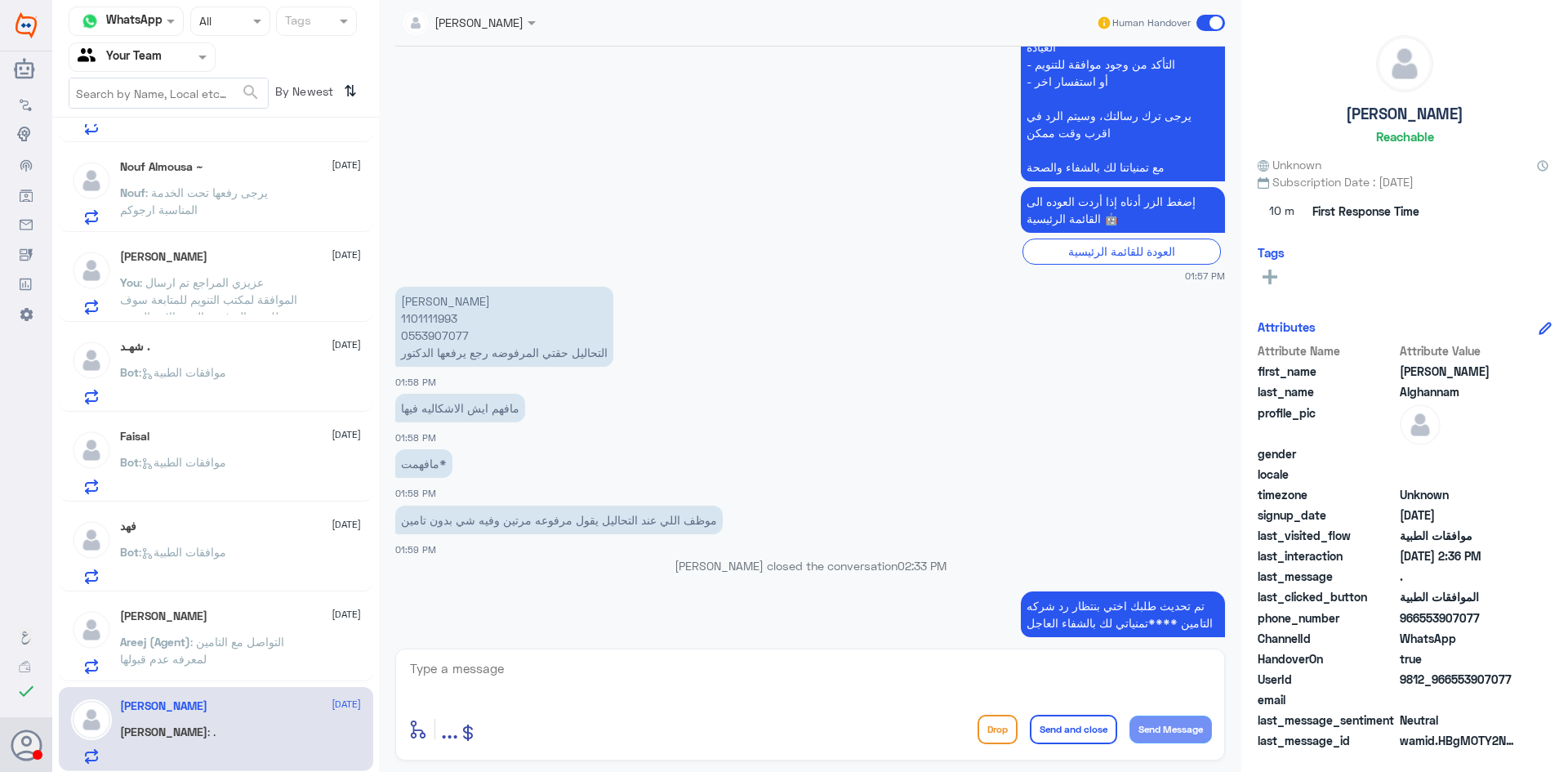
click at [429, 317] on p "ساره الغنام 1101111993 0553907077 التحاليل حقتي المرفوضه رجع يرفعها الدكتور" at bounding box center [504, 327] width 218 height 80
click at [423, 315] on p "ساره الغنام 1101111993 0553907077 التحاليل حقتي المرفوضه رجع يرفعها الدكتور" at bounding box center [504, 327] width 218 height 80
click at [423, 316] on p "ساره الغنام 1101111993 0553907077 التحاليل حقتي المرفوضه رجع يرفعها الدكتور" at bounding box center [504, 327] width 218 height 80
copy p "1101111993"
click at [232, 655] on p "Areej (Agent) : التواصل مع التامين لمعرفه عدم قبولها" at bounding box center [211, 653] width 184 height 41
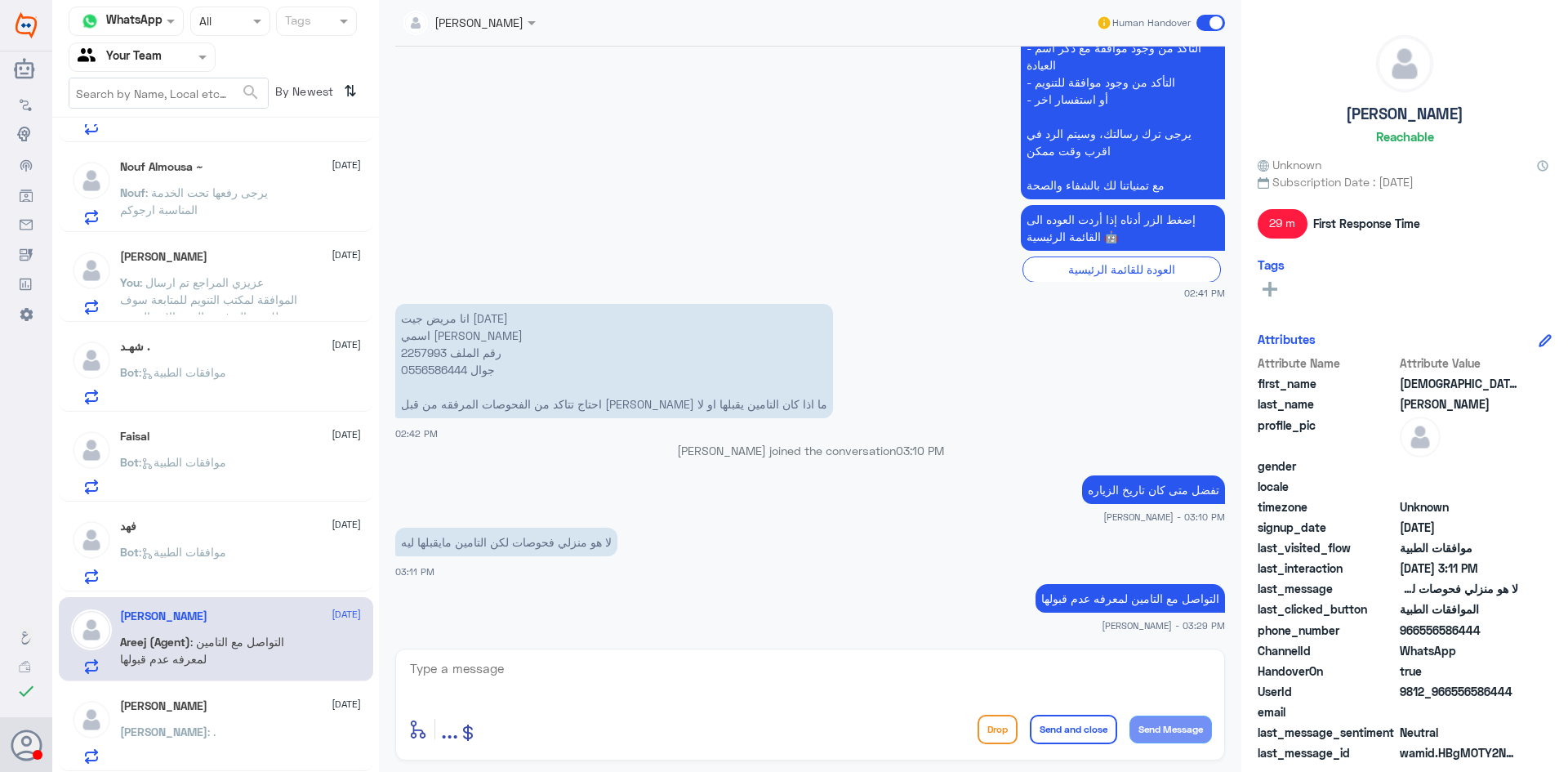
scroll to position [1568, 0]
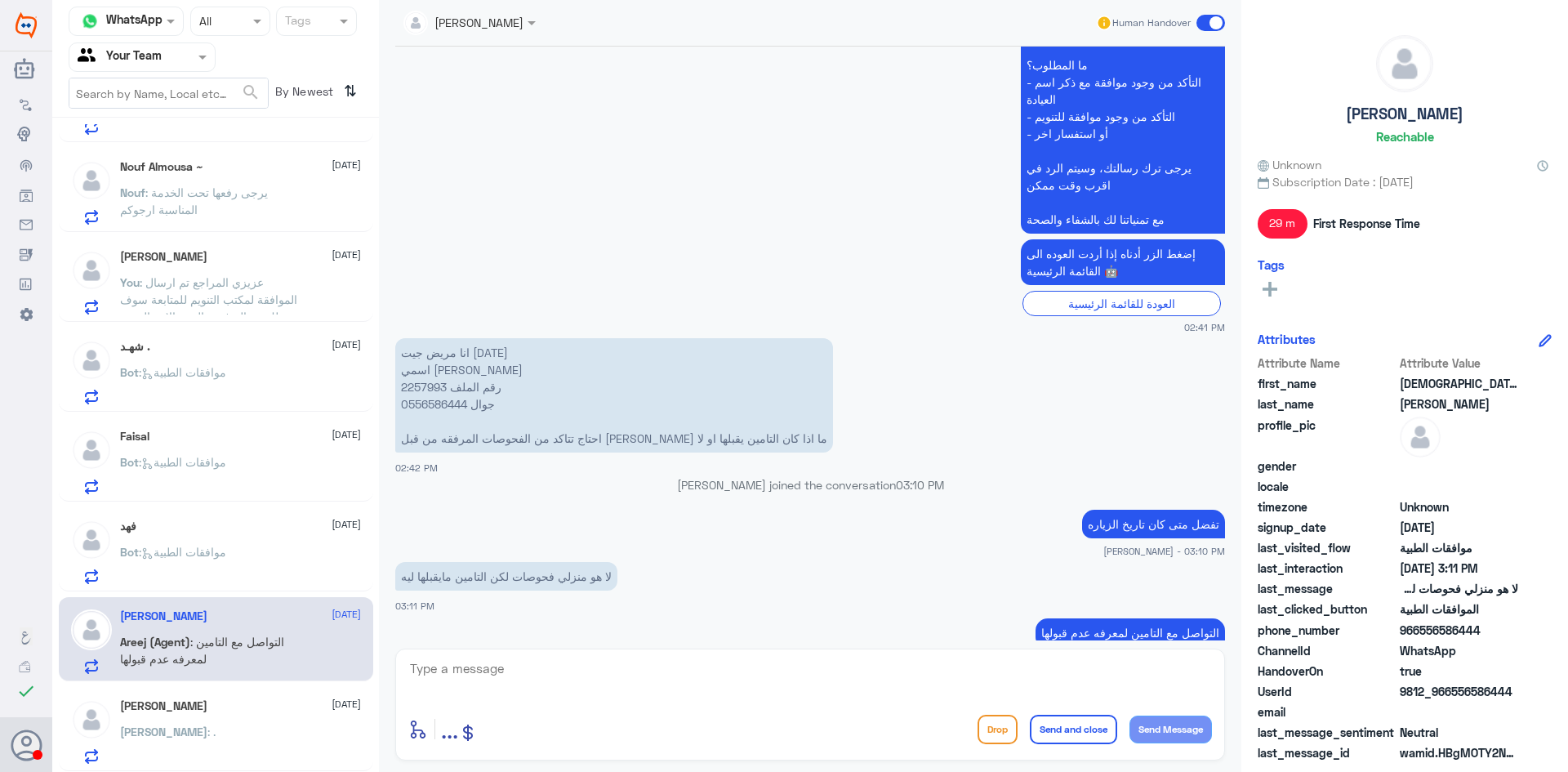
click at [422, 350] on p "انا مريض جيت اليوم اسمي محمد عبدالرحمن الحوام رقم الملف 2257993 جوال 0556586444…" at bounding box center [614, 395] width 438 height 115
copy p "2257993"
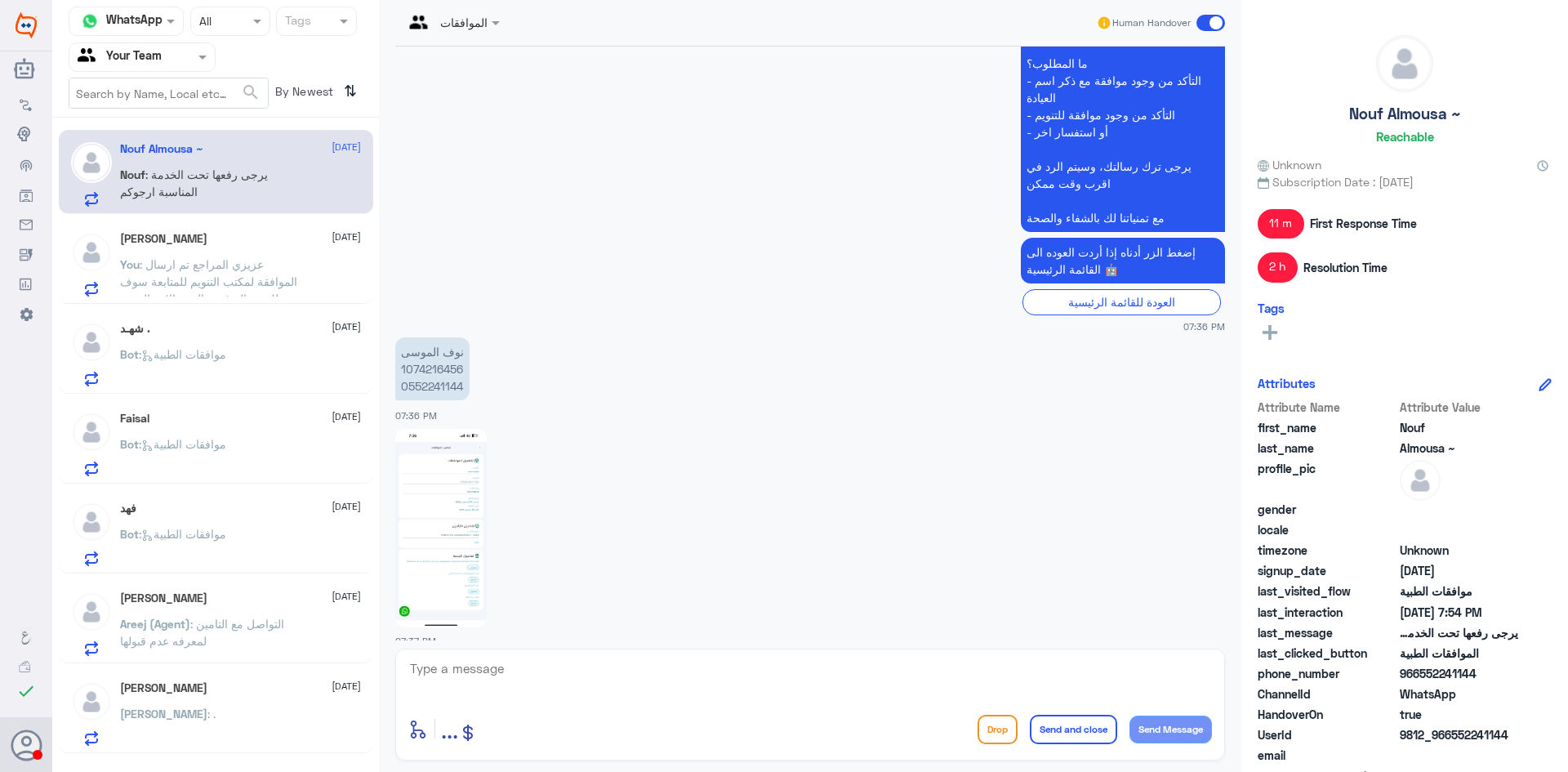
scroll to position [1222, 0]
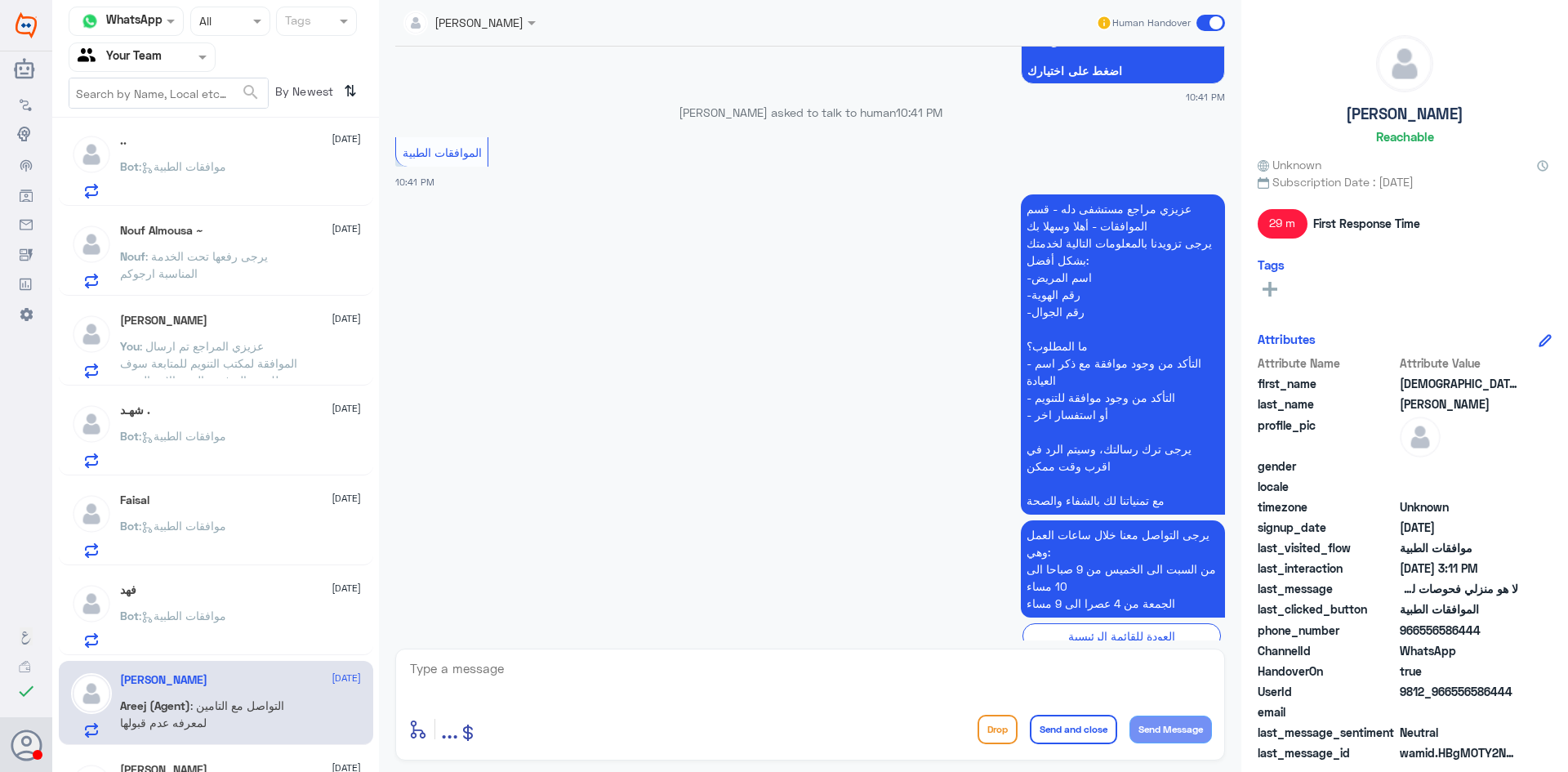
scroll to position [72, 0]
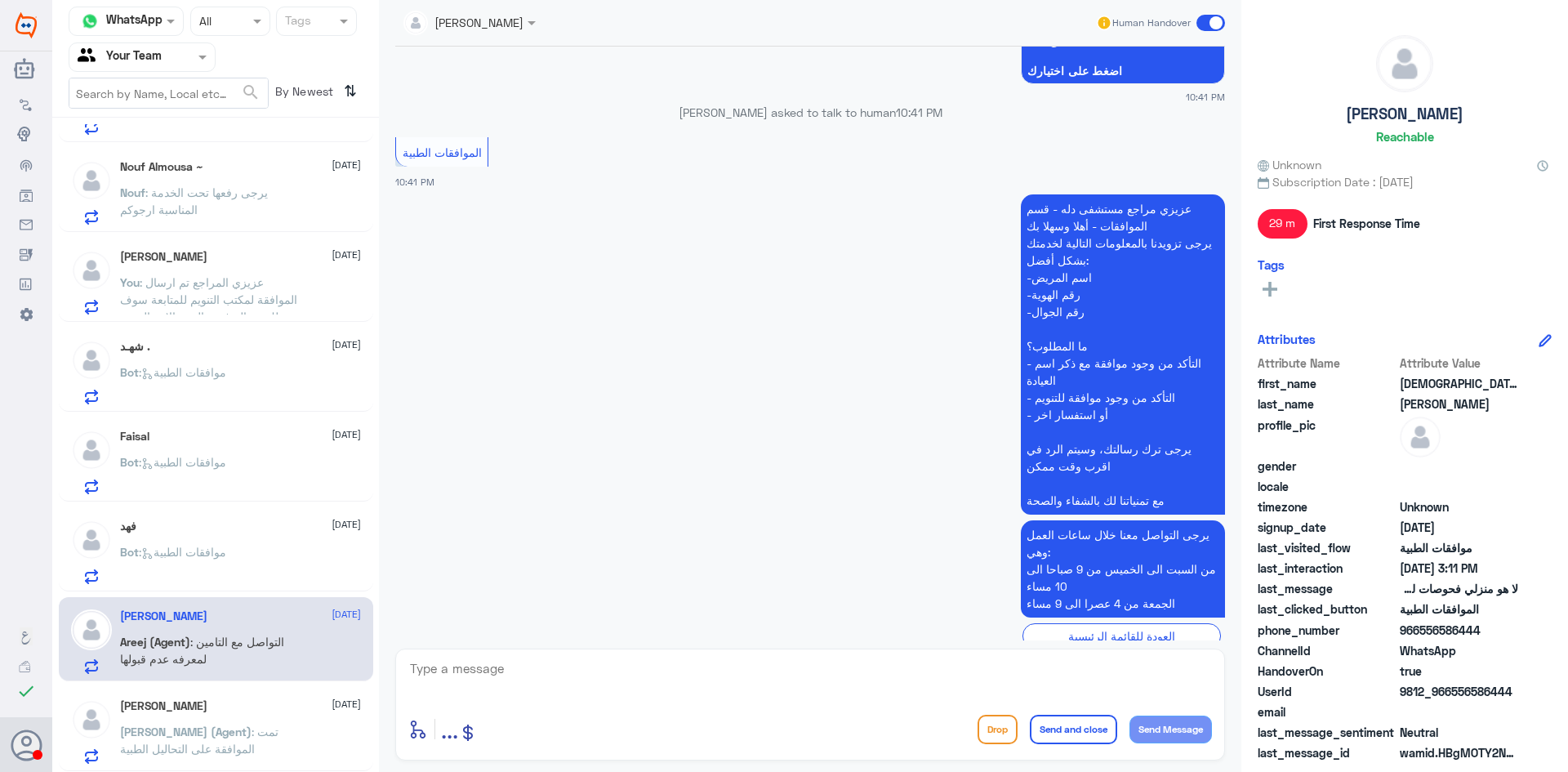
click at [218, 722] on div "Sara Alghannam 30 August Abdullah (Agent) : تمت الموافقة على التحاليل الطبية" at bounding box center [240, 731] width 241 height 64
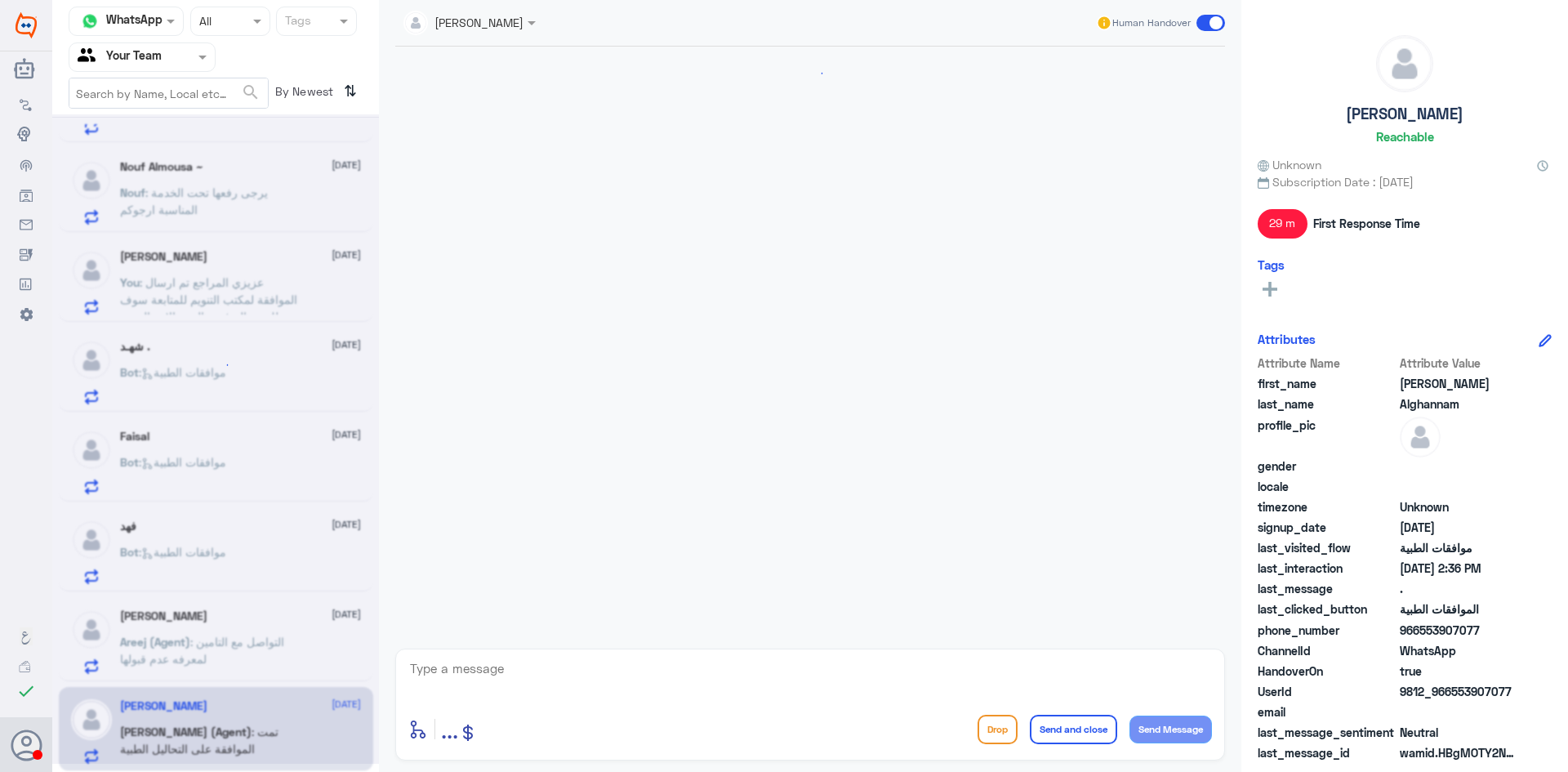
scroll to position [1499, 0]
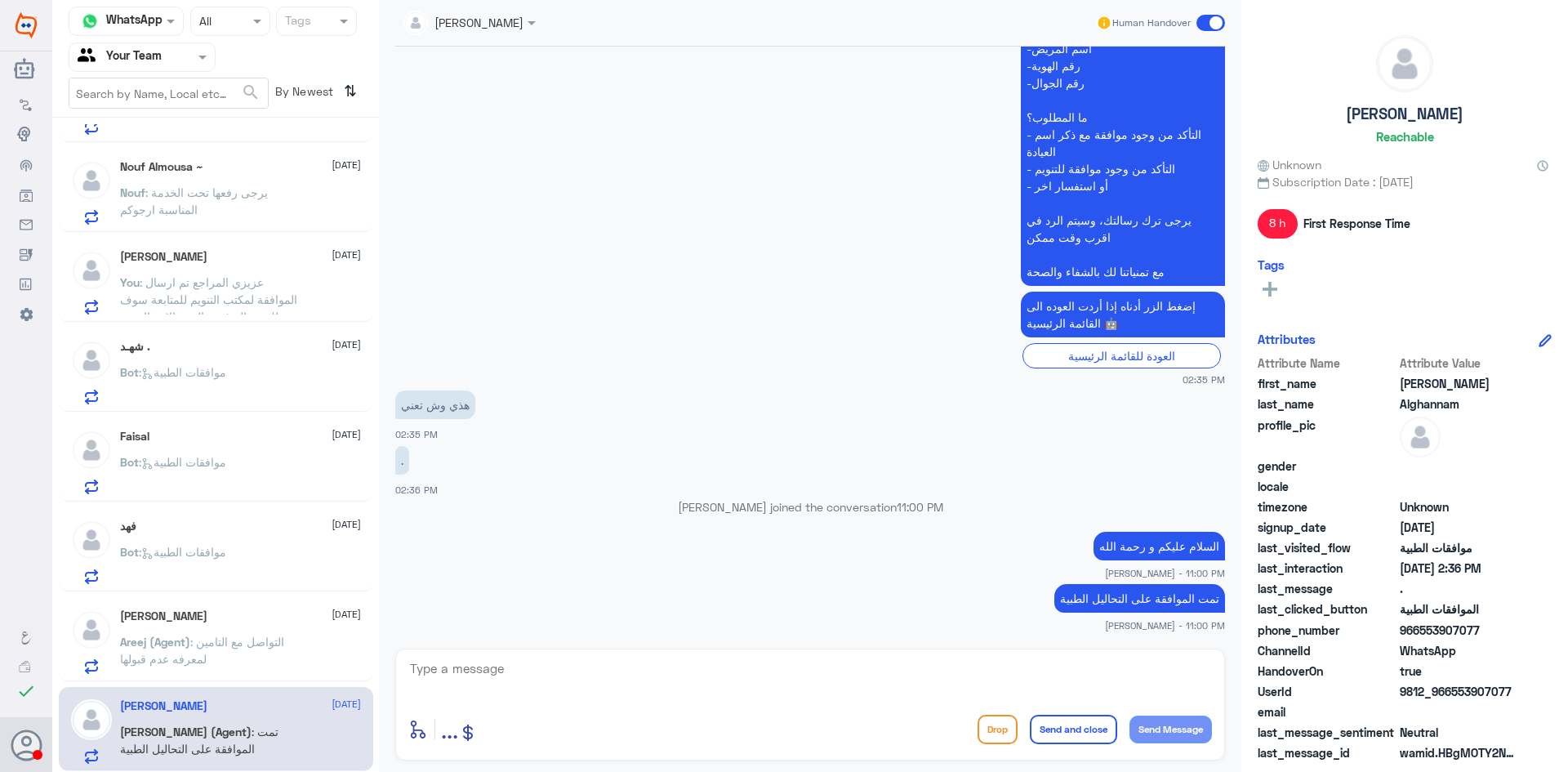
click at [284, 648] on span ": التواصل مع التامين لمعرفه عدم قبولها" at bounding box center [202, 650] width 165 height 31
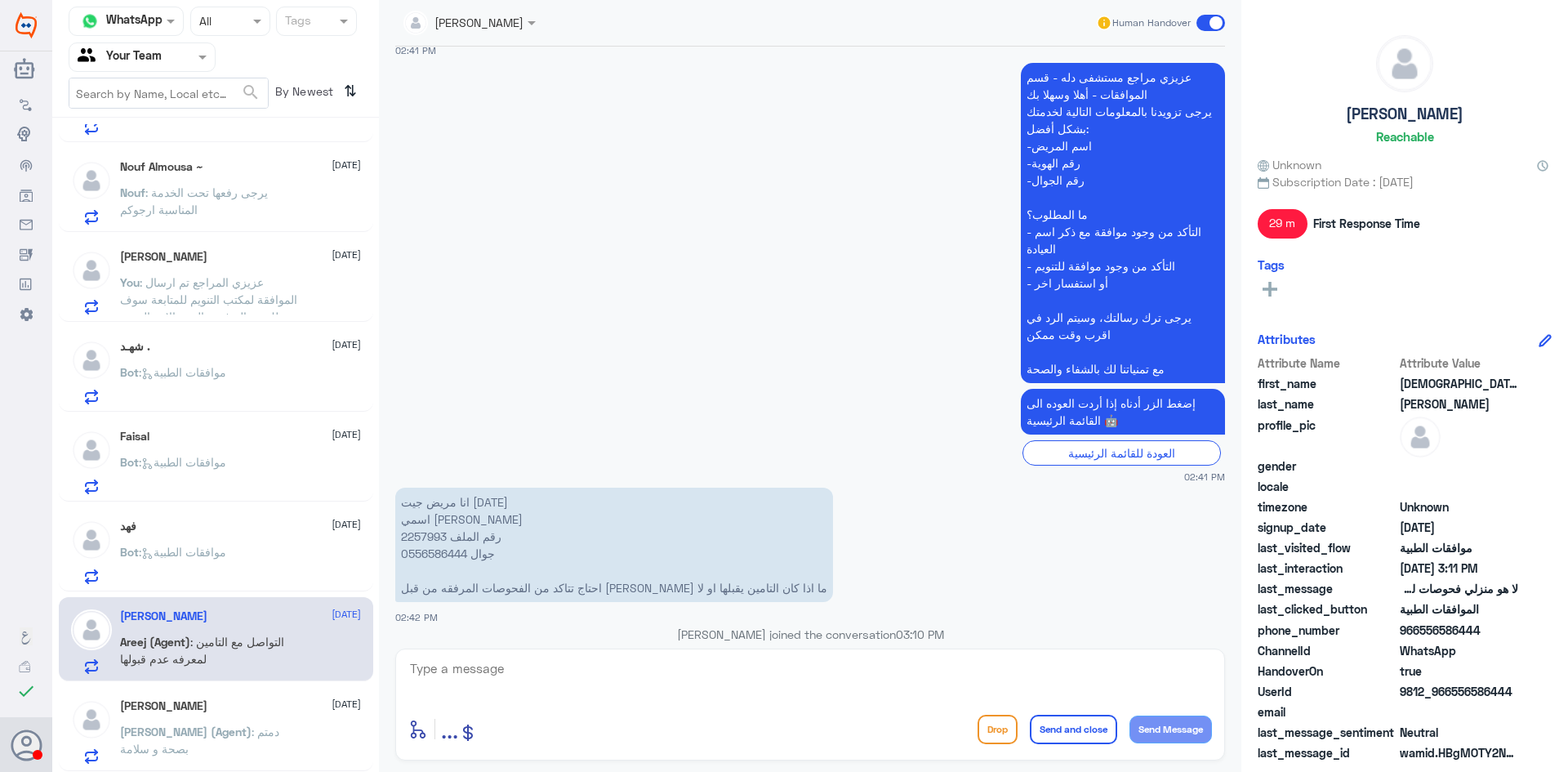
scroll to position [1568, 0]
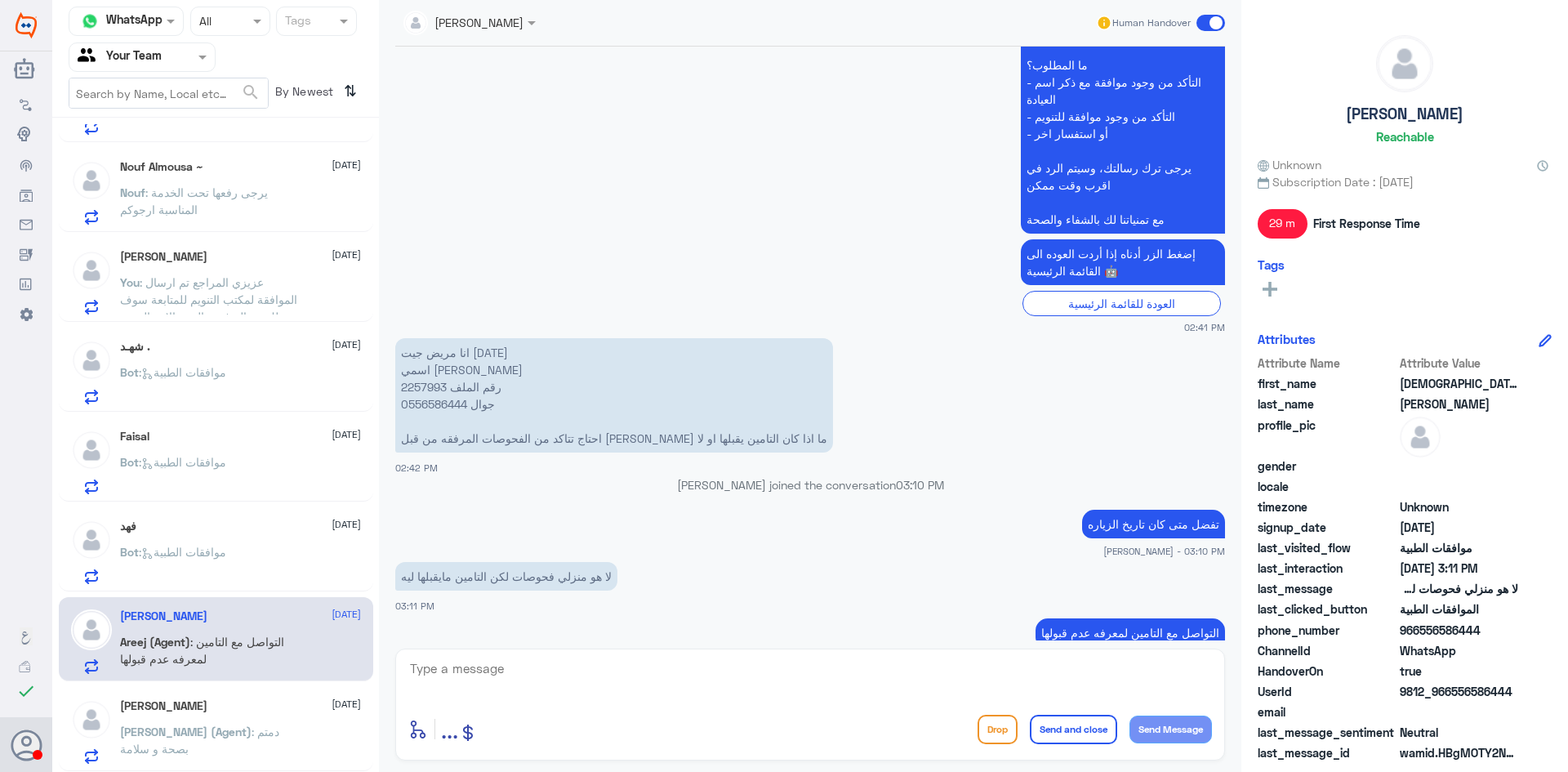
click at [138, 572] on p "Bot : موافقات الطبية" at bounding box center [172, 563] width 106 height 41
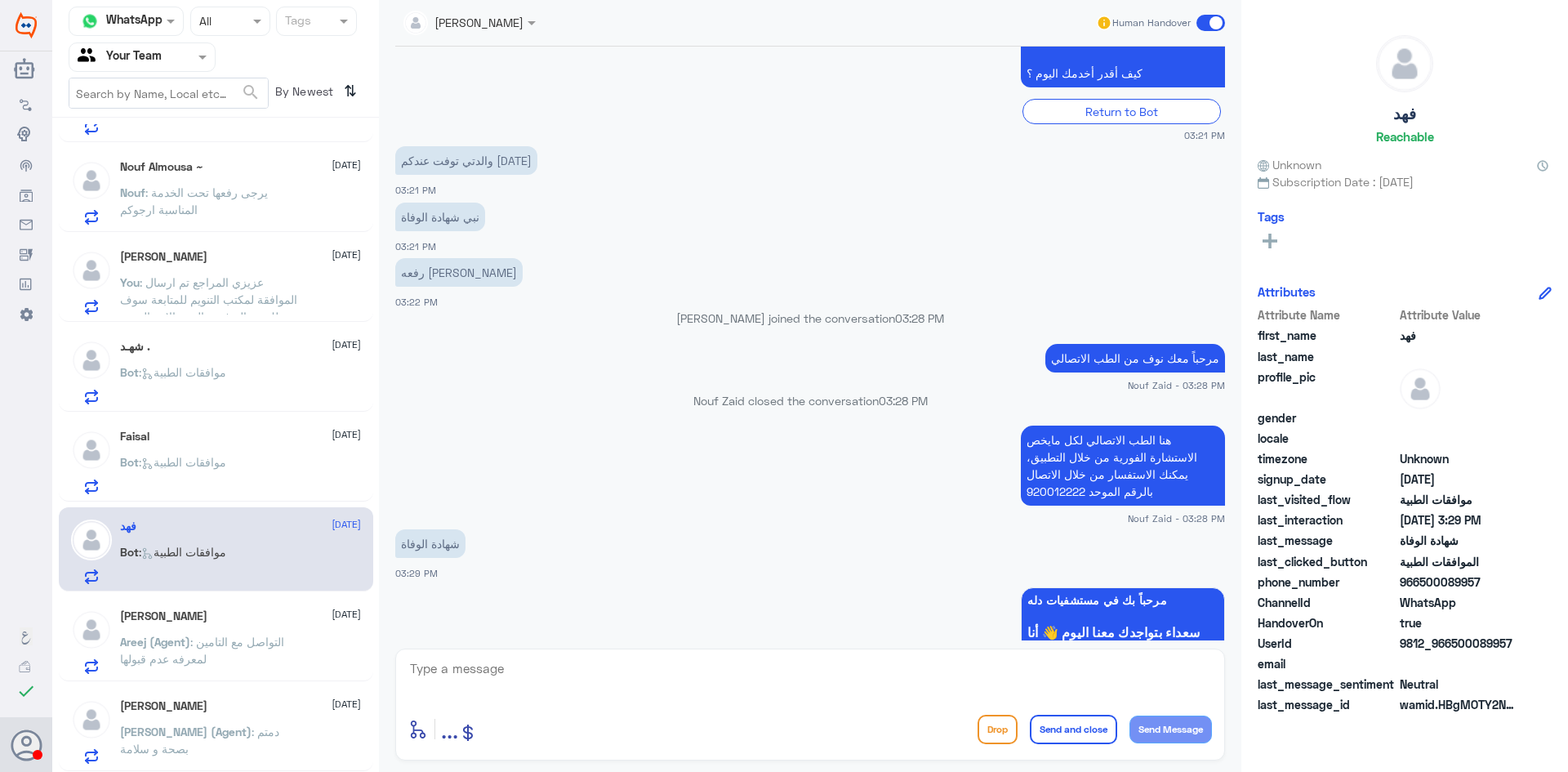
scroll to position [602, 0]
click at [203, 732] on span "[PERSON_NAME] (Agent)" at bounding box center [185, 731] width 131 height 14
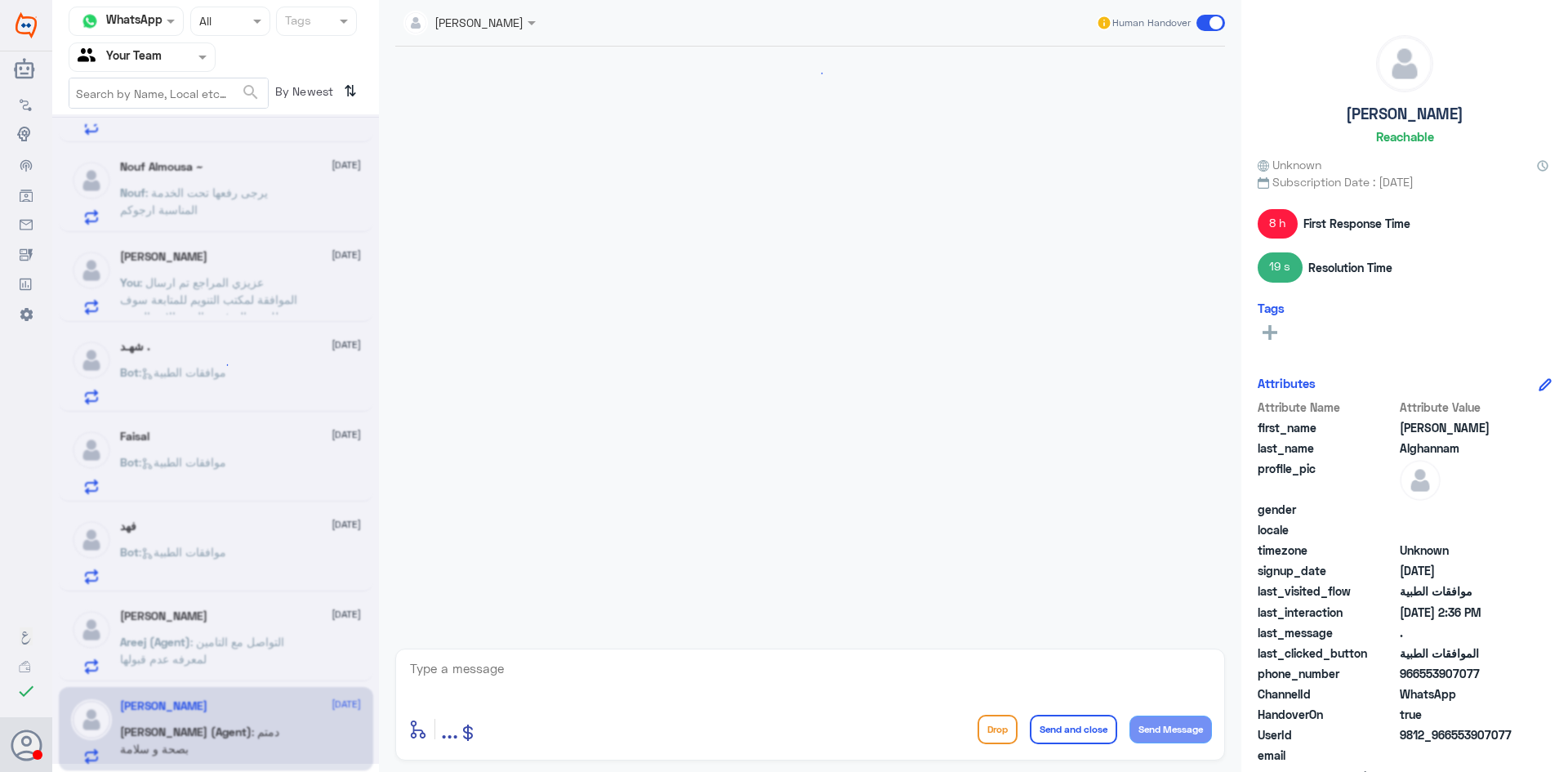
scroll to position [1049, 0]
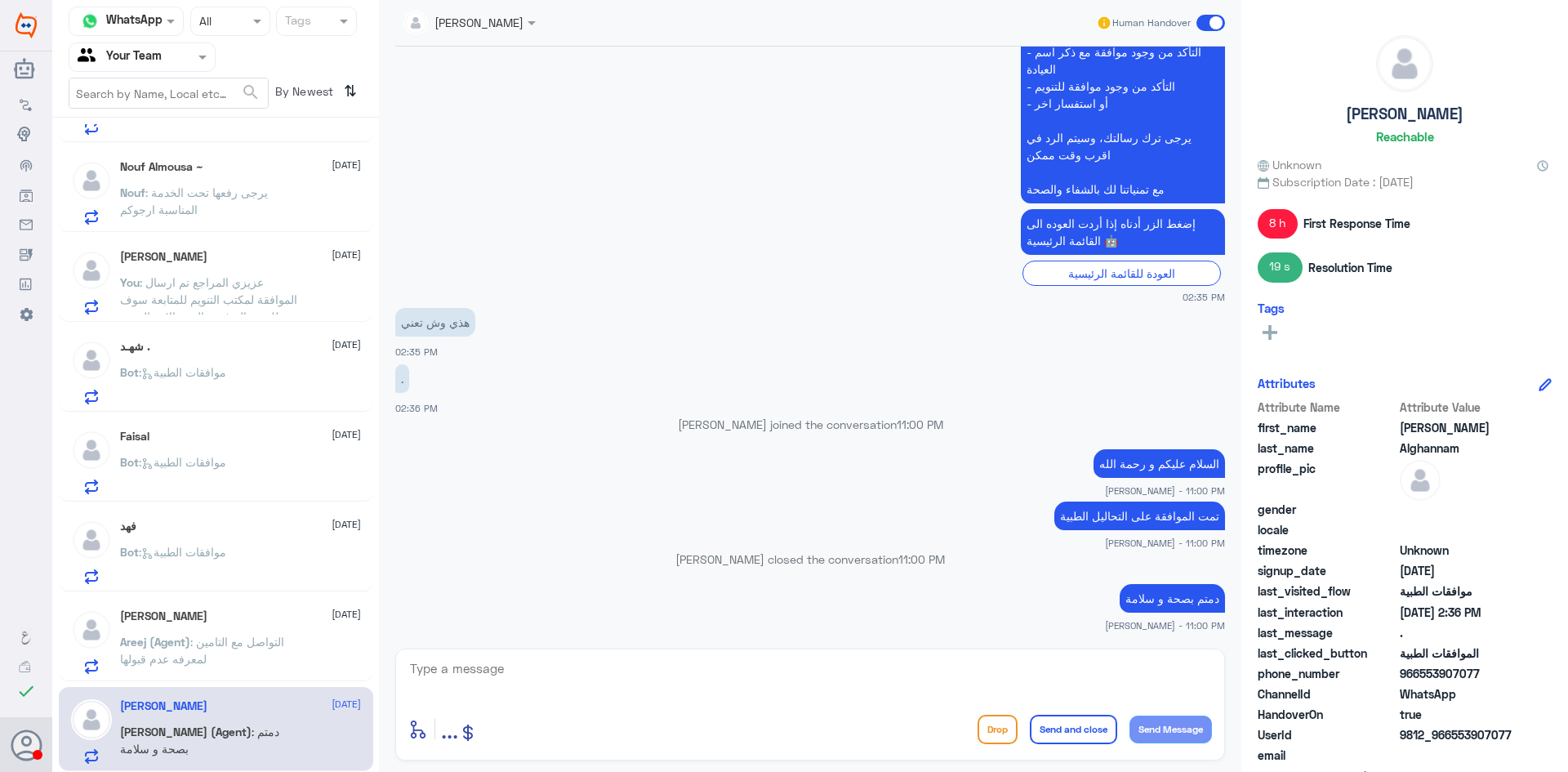
click at [255, 654] on p "Areej (Agent) : التواصل مع التامين لمعرفه عدم قبولها" at bounding box center [211, 653] width 184 height 41
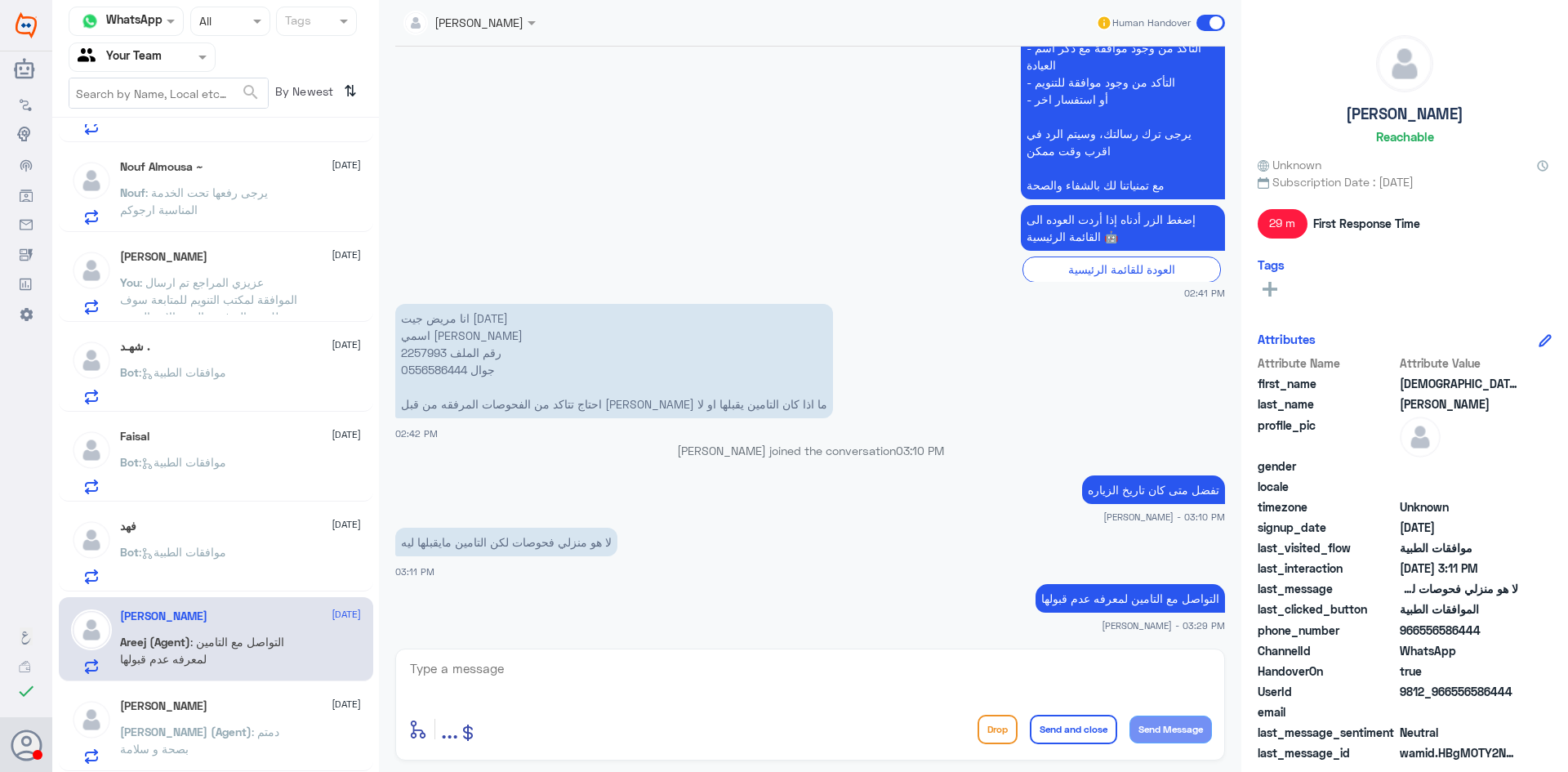
scroll to position [1568, 0]
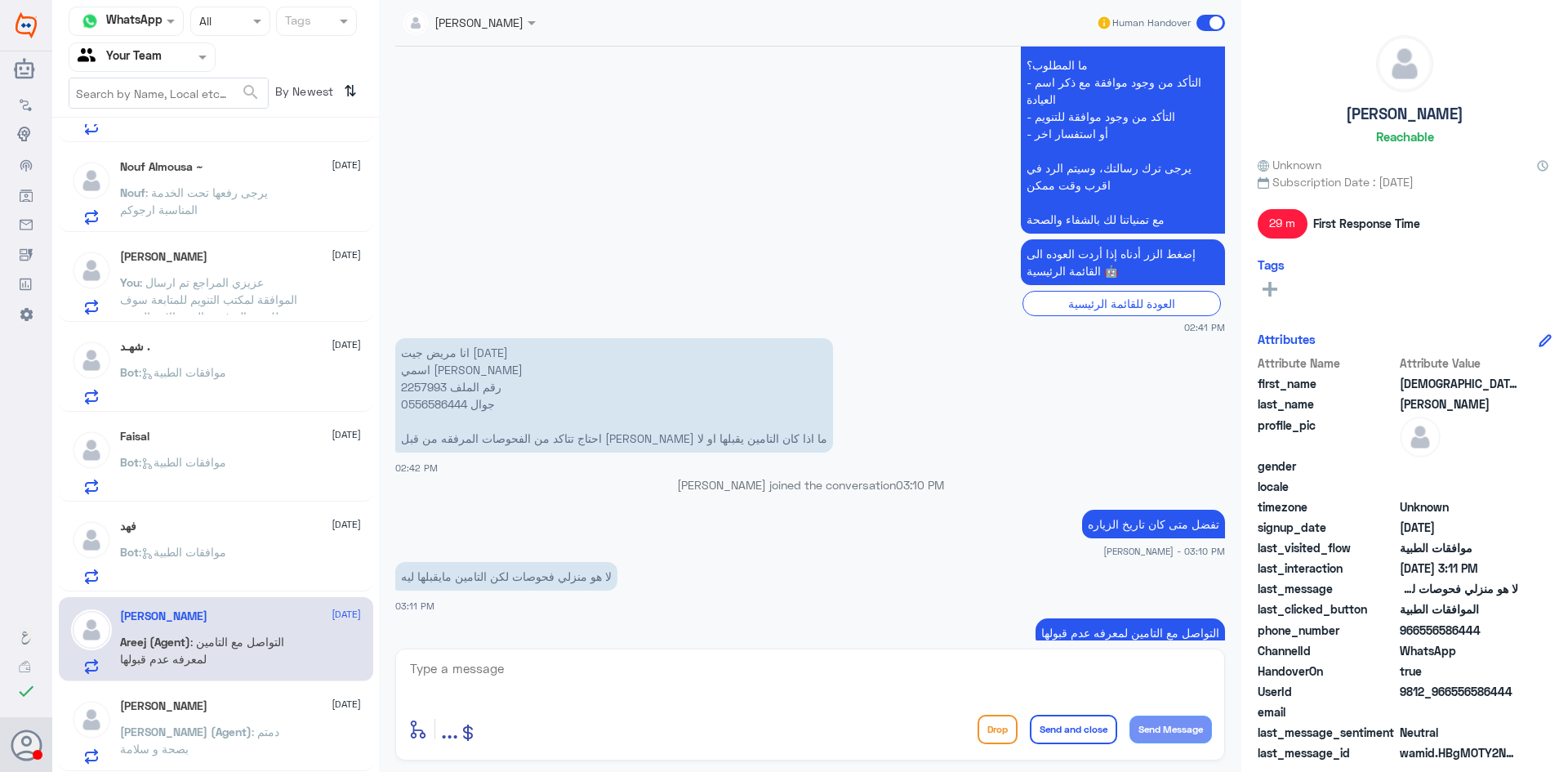
click at [215, 540] on div "فهد 30 August Bot : موافقات الطبية" at bounding box center [240, 551] width 241 height 64
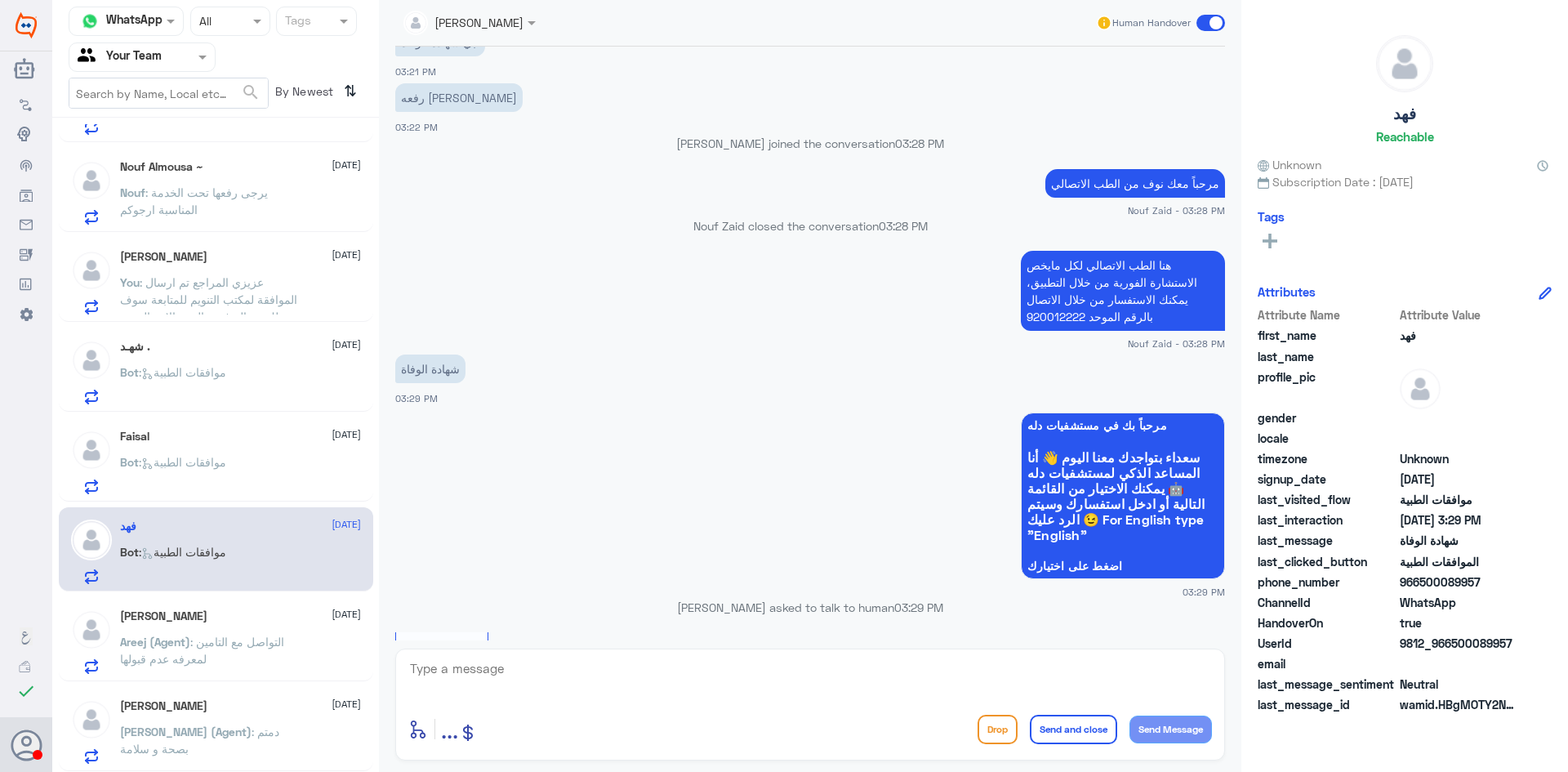
scroll to position [1255, 0]
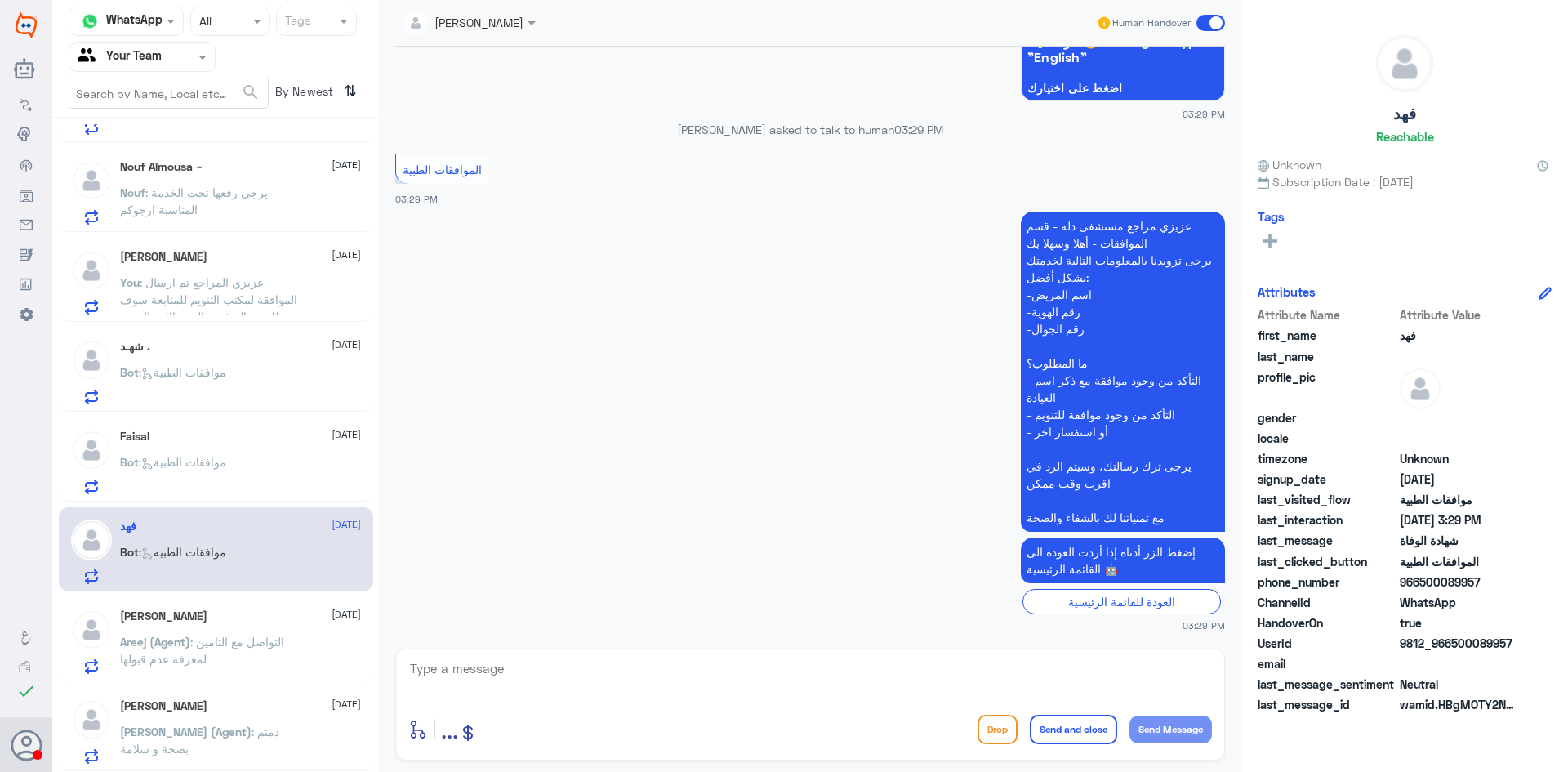
click at [208, 617] on h5 "[PERSON_NAME]" at bounding box center [163, 616] width 87 height 14
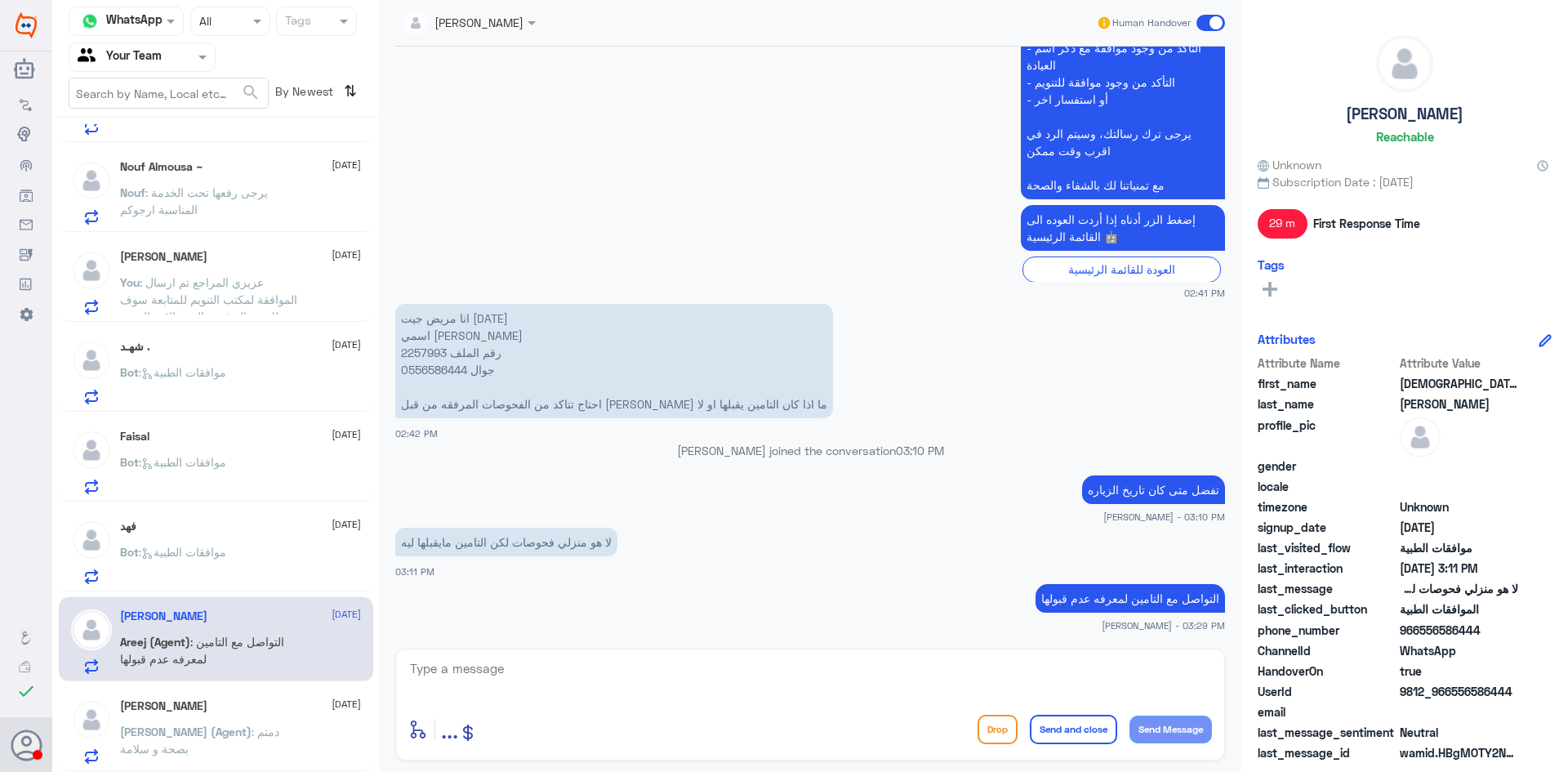
scroll to position [1568, 0]
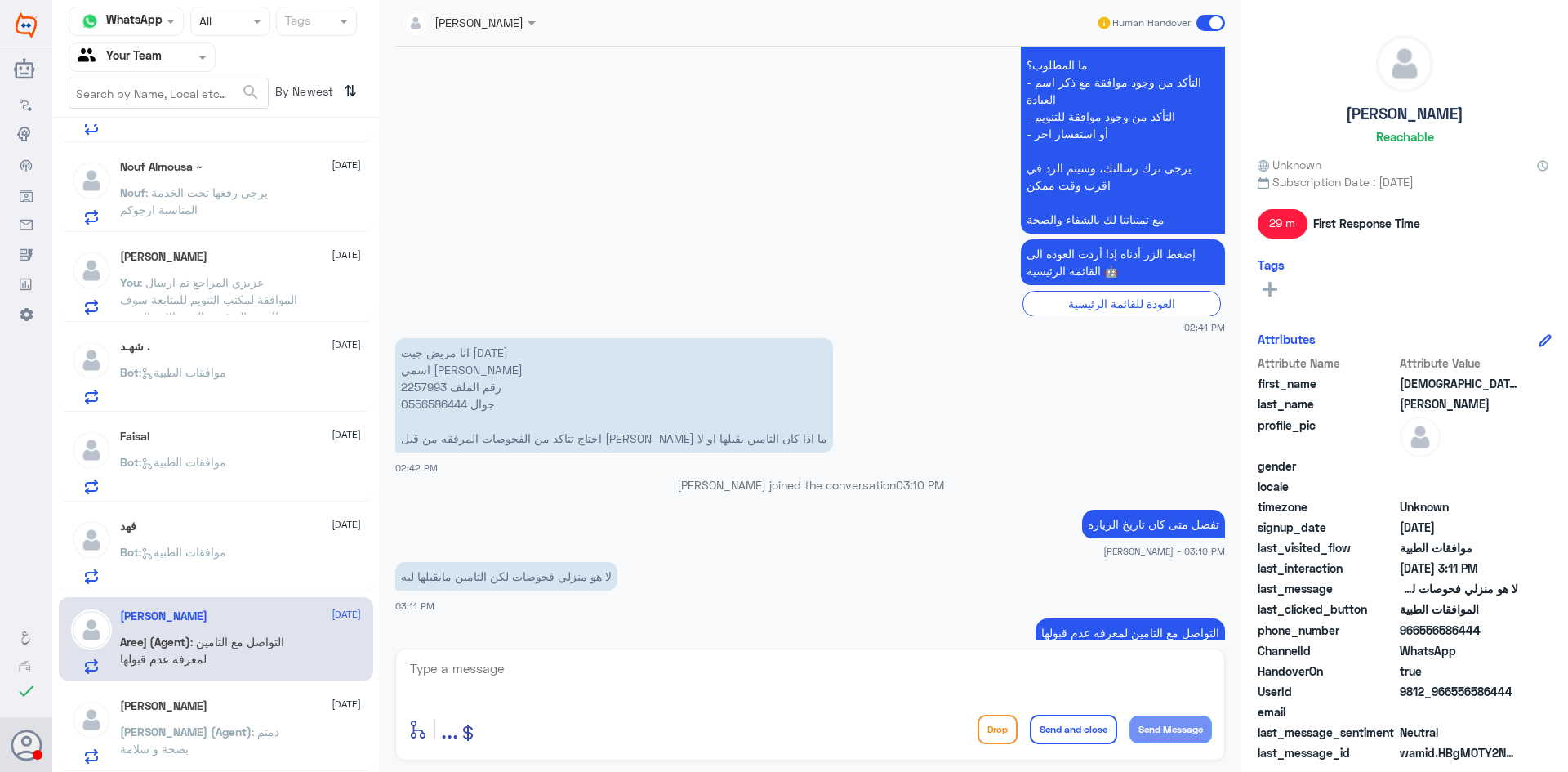
click at [499, 676] on textarea at bounding box center [810, 677] width 804 height 40
click at [1078, 618] on p "التواصل مع التامين لمعرفه عدم قبولها" at bounding box center [1130, 632] width 189 height 29
click at [1076, 618] on p "التواصل مع التامين لمعرفه عدم قبولها" at bounding box center [1130, 632] width 189 height 29
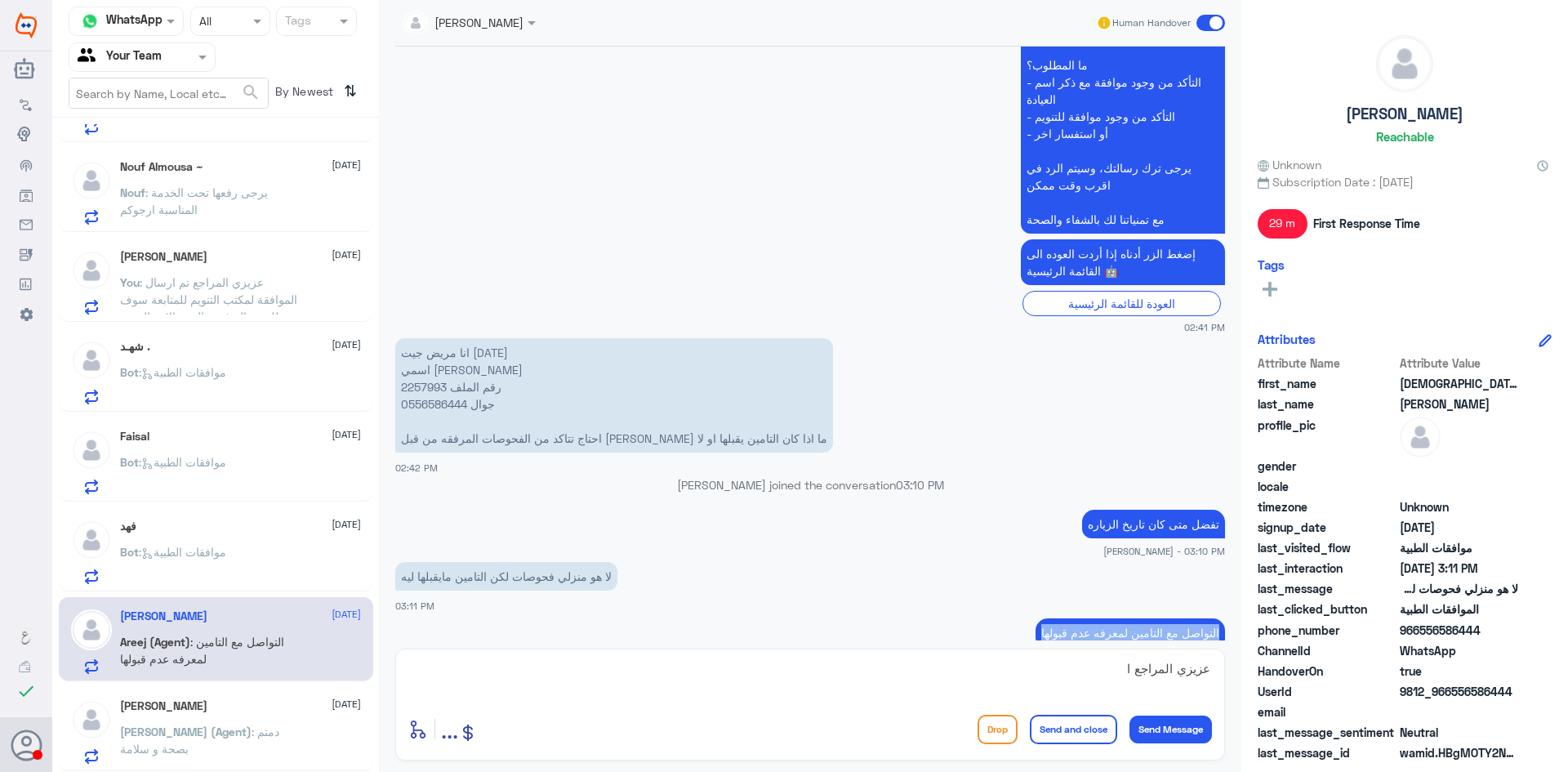
copy div "التواصل مع التامين لمعرفه عدم قبولها"
drag, startPoint x: 1247, startPoint y: 690, endPoint x: 1391, endPoint y: 689, distance: 144.0
click at [1436, 701] on div "Channel WhatsApp Status × All Tags Agent Filter Your Team search By Newest ⇅ ..…" at bounding box center [810, 388] width 1515 height 777
paste textarea "لتواصل مع التامين لمعرفه عدم قبولها"
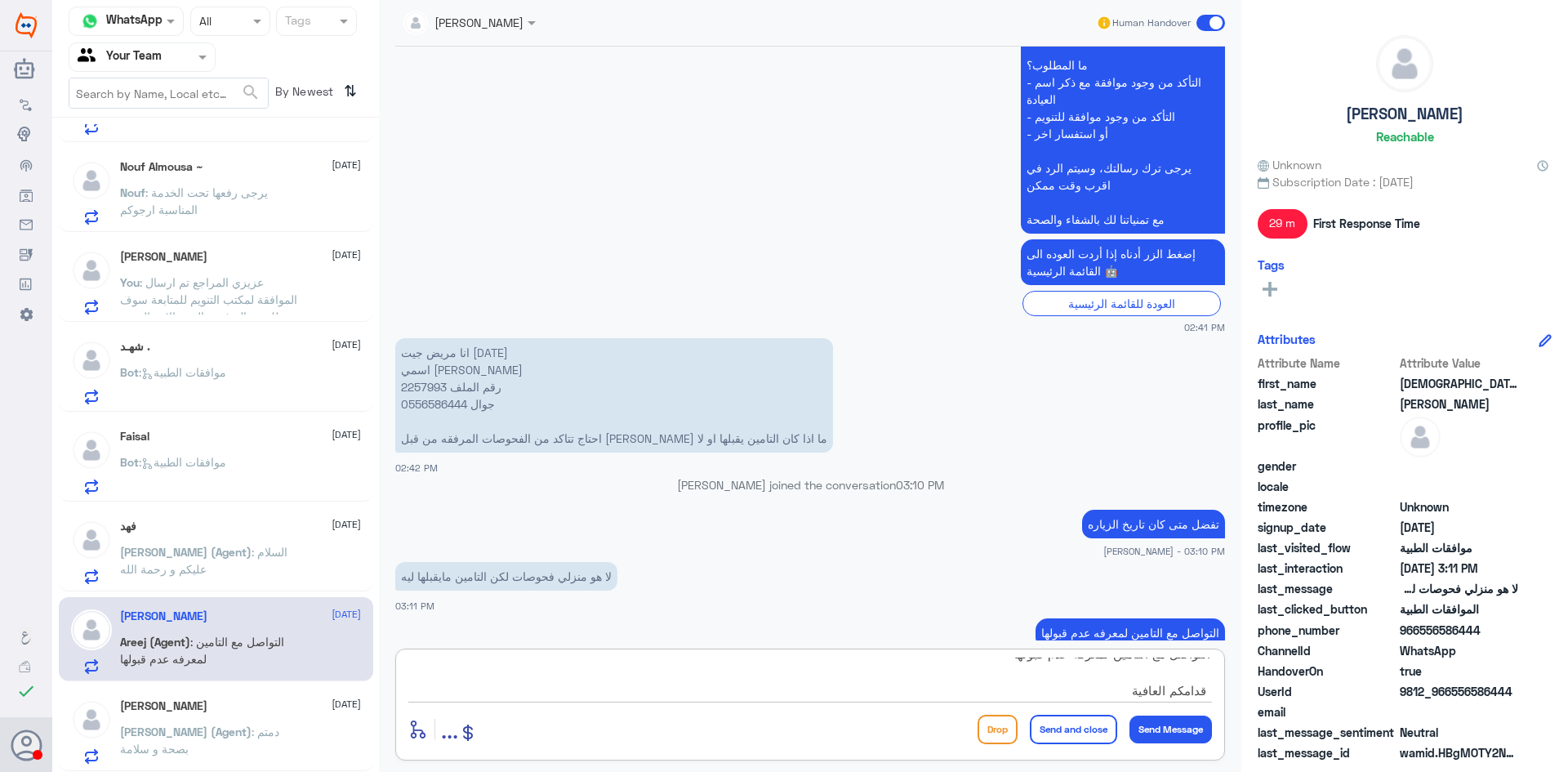
type textarea "التواصل مع التامين لمعرفه عدم قبولها قدامكم العافية"
click at [1049, 726] on button "Send and close" at bounding box center [1072, 729] width 87 height 30
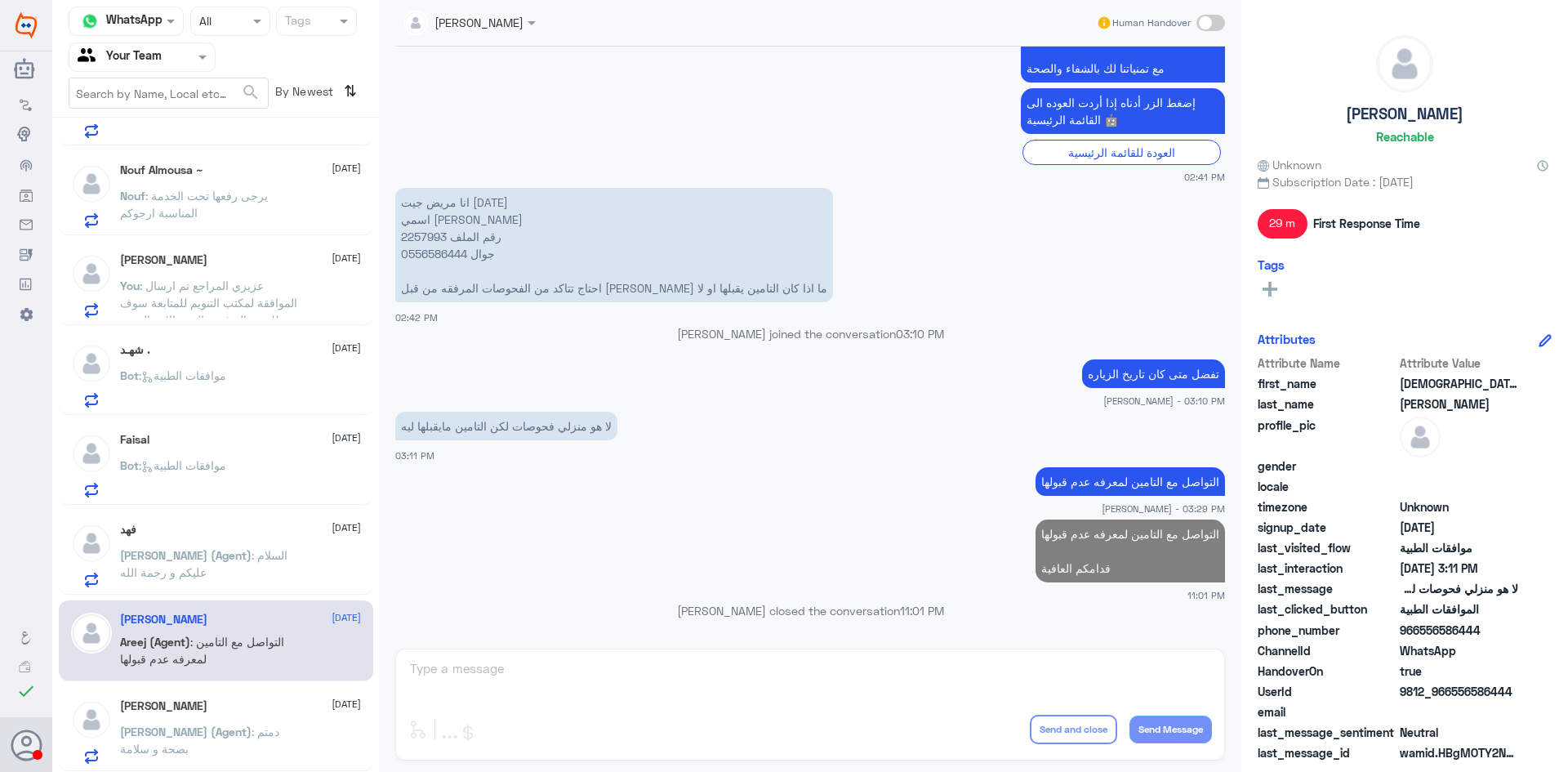
scroll to position [1654, 0]
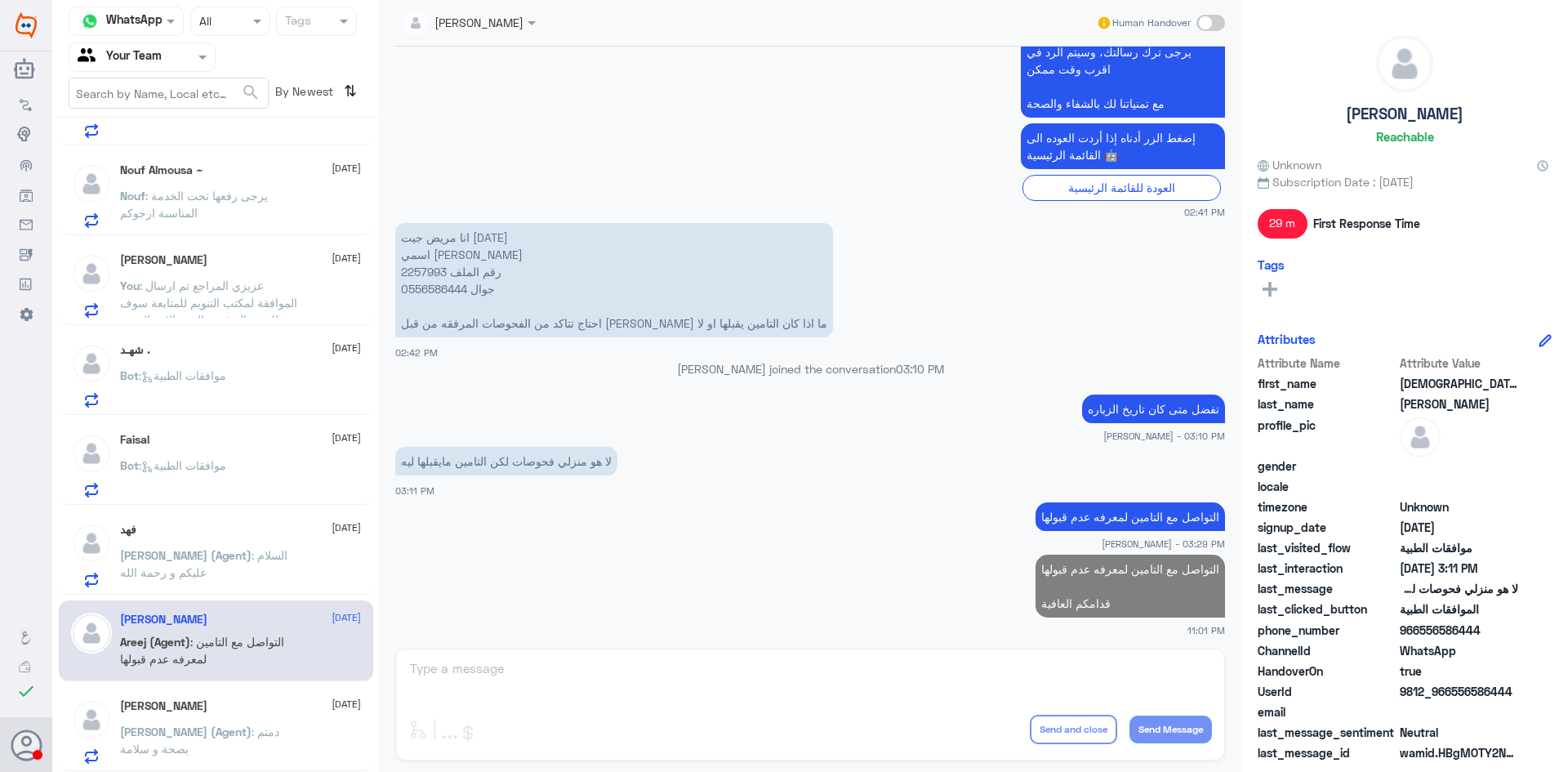
click at [226, 484] on p "Bot : موافقات الطبية" at bounding box center [172, 476] width 106 height 41
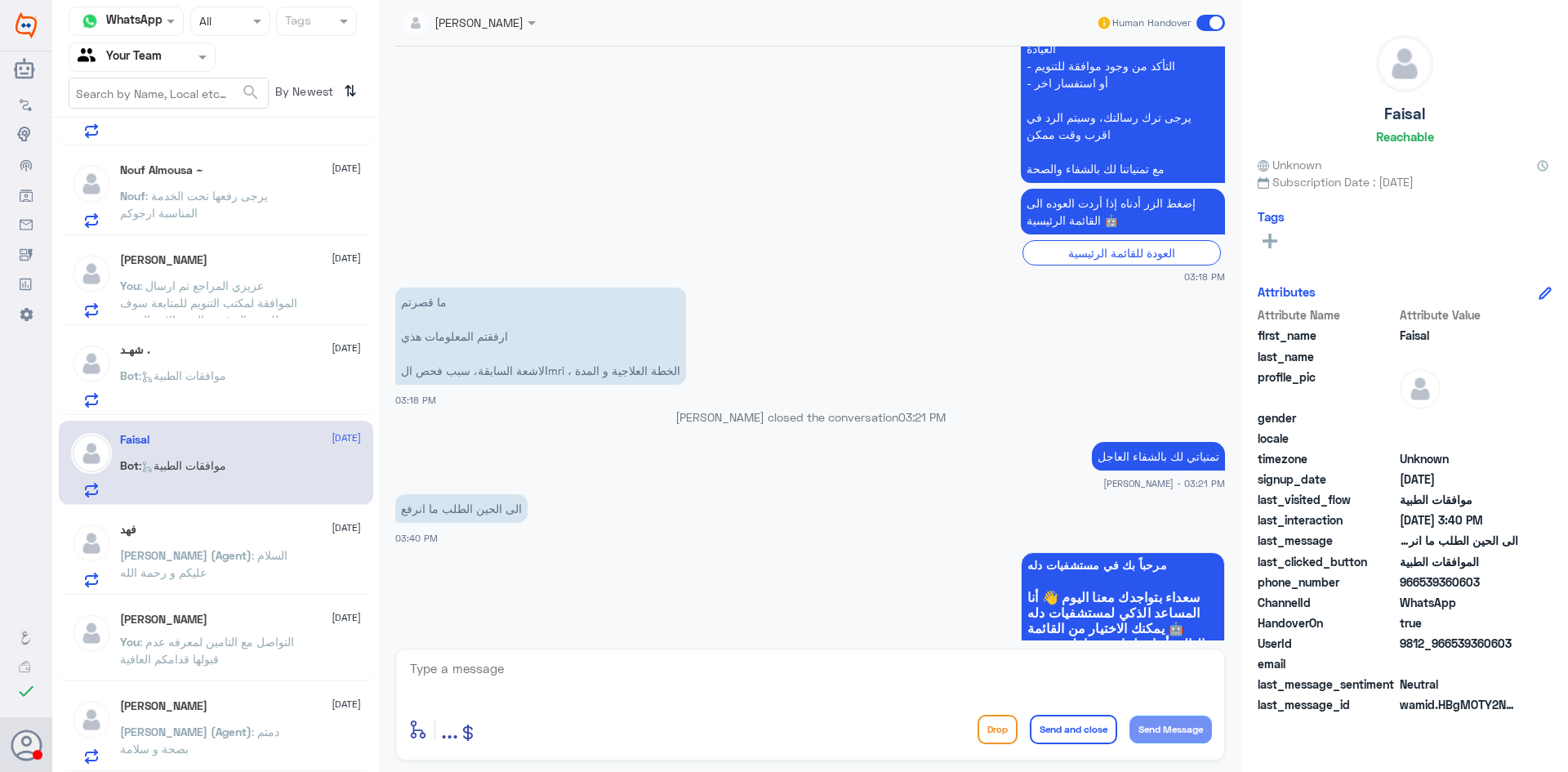
scroll to position [922, 0]
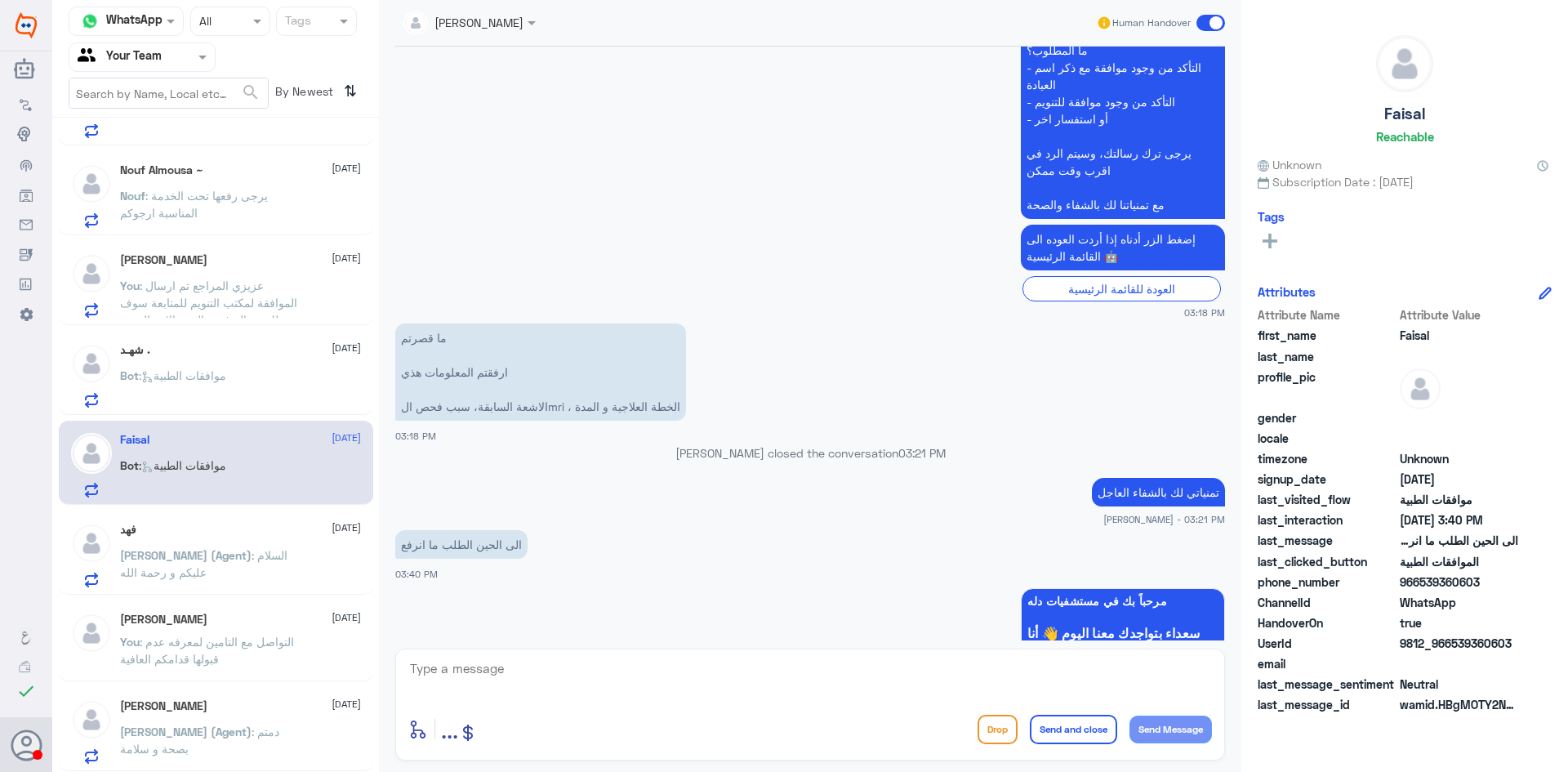
click at [220, 386] on p "Bot : موافقات الطبية" at bounding box center [172, 386] width 106 height 41
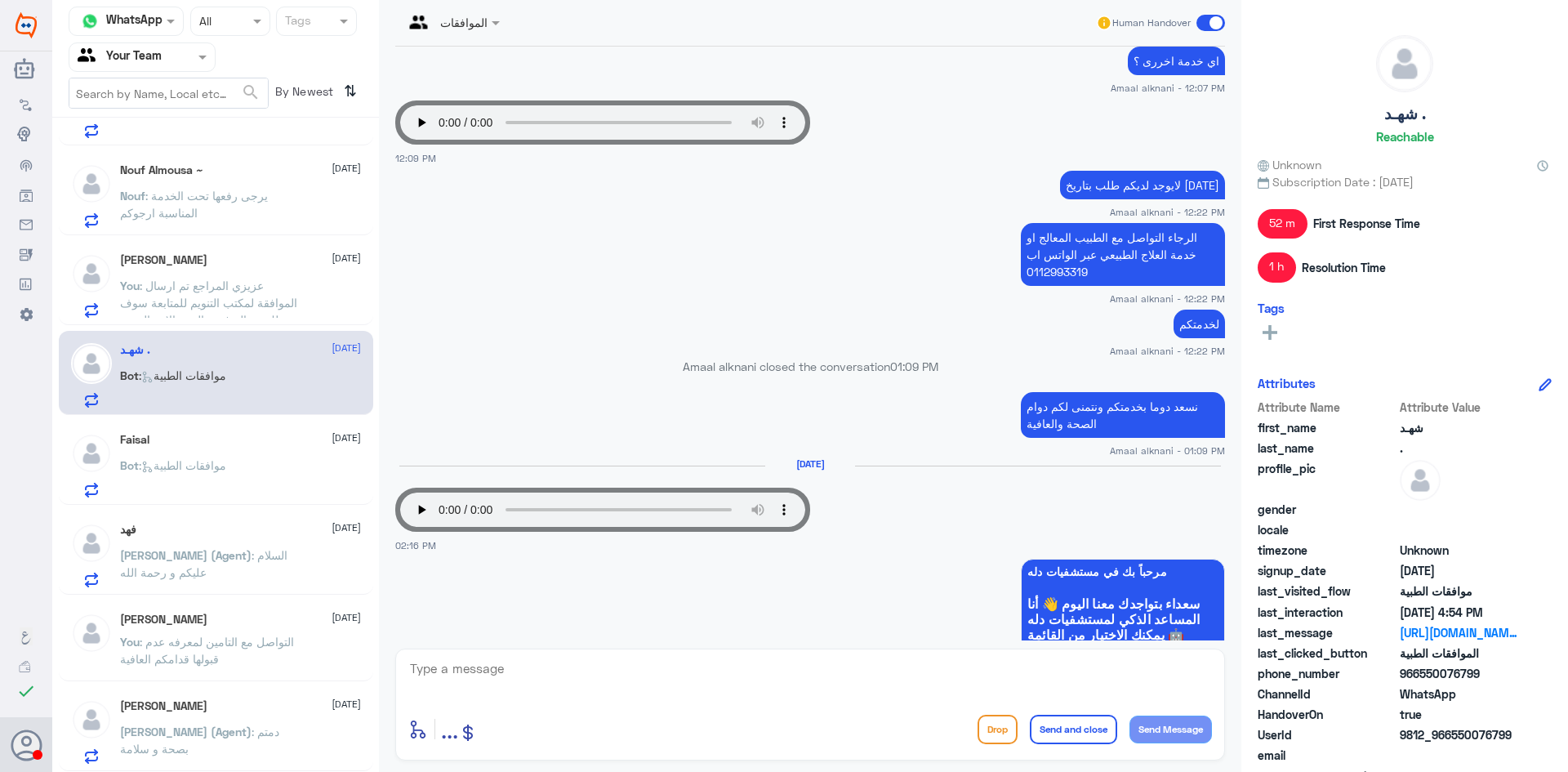
scroll to position [1004, 0]
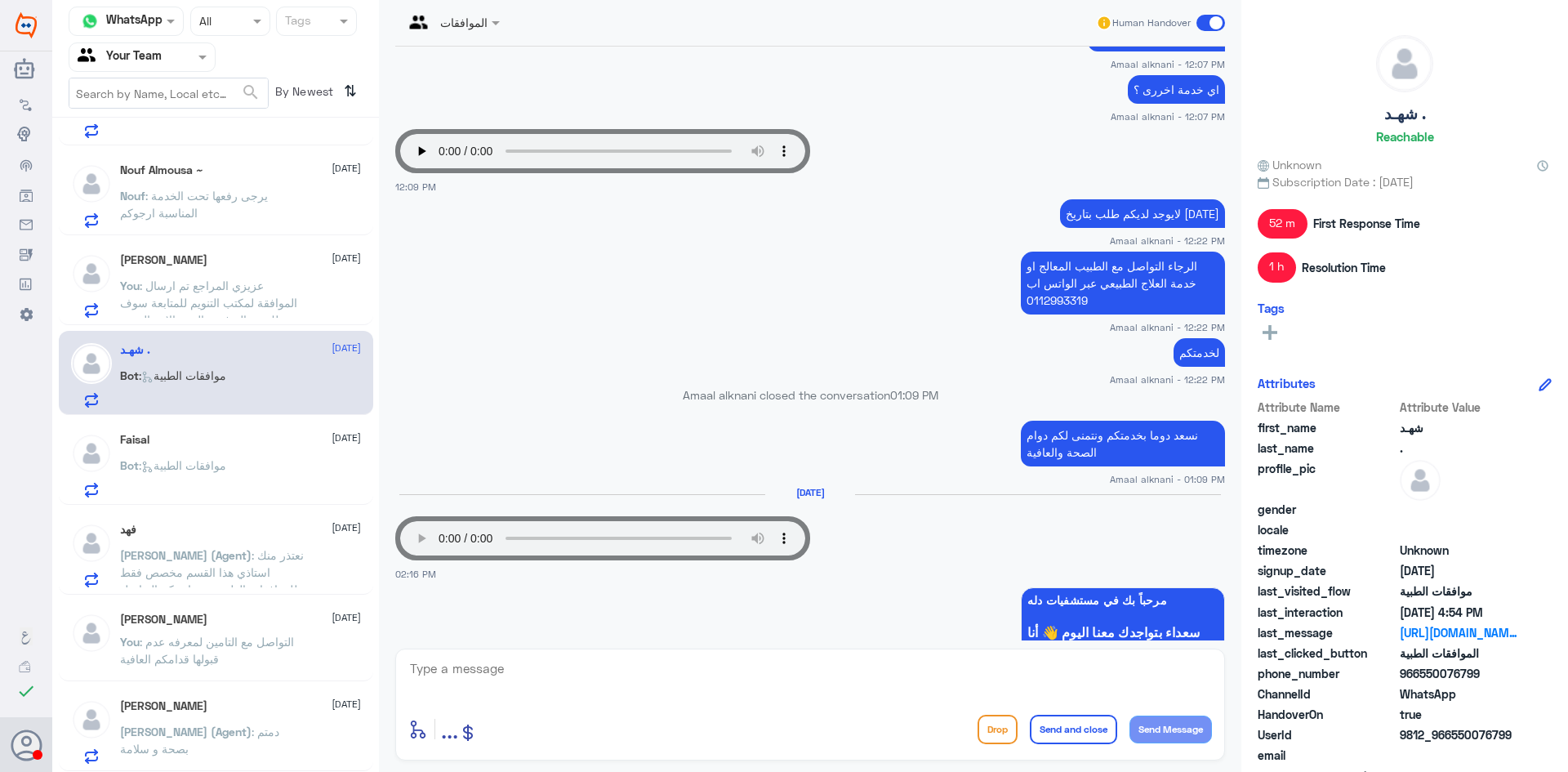
click at [937, 555] on app-msgs-audio "Your browser does not support the audio tag." at bounding box center [809, 539] width 829 height 44
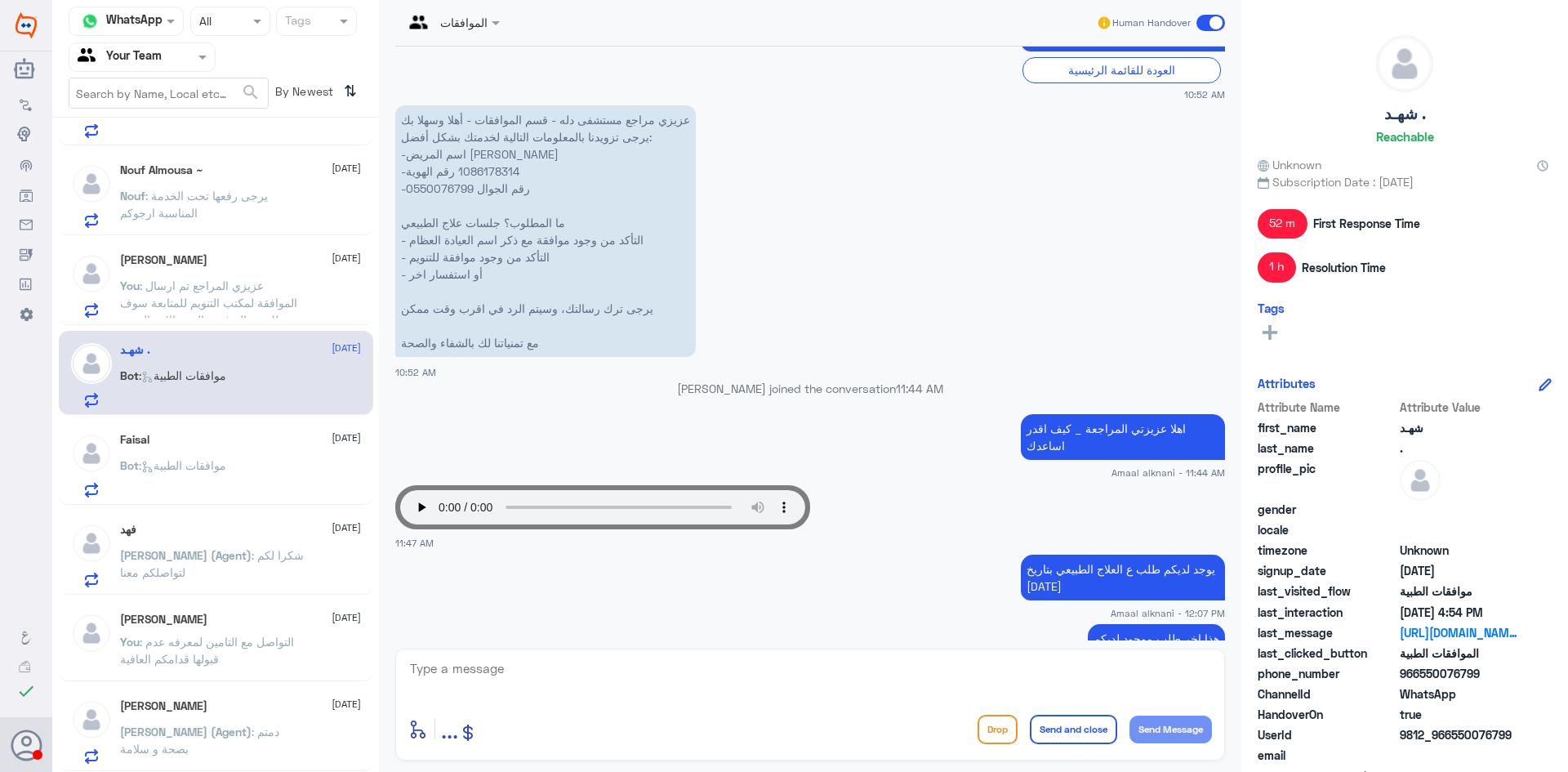
scroll to position [351, 0]
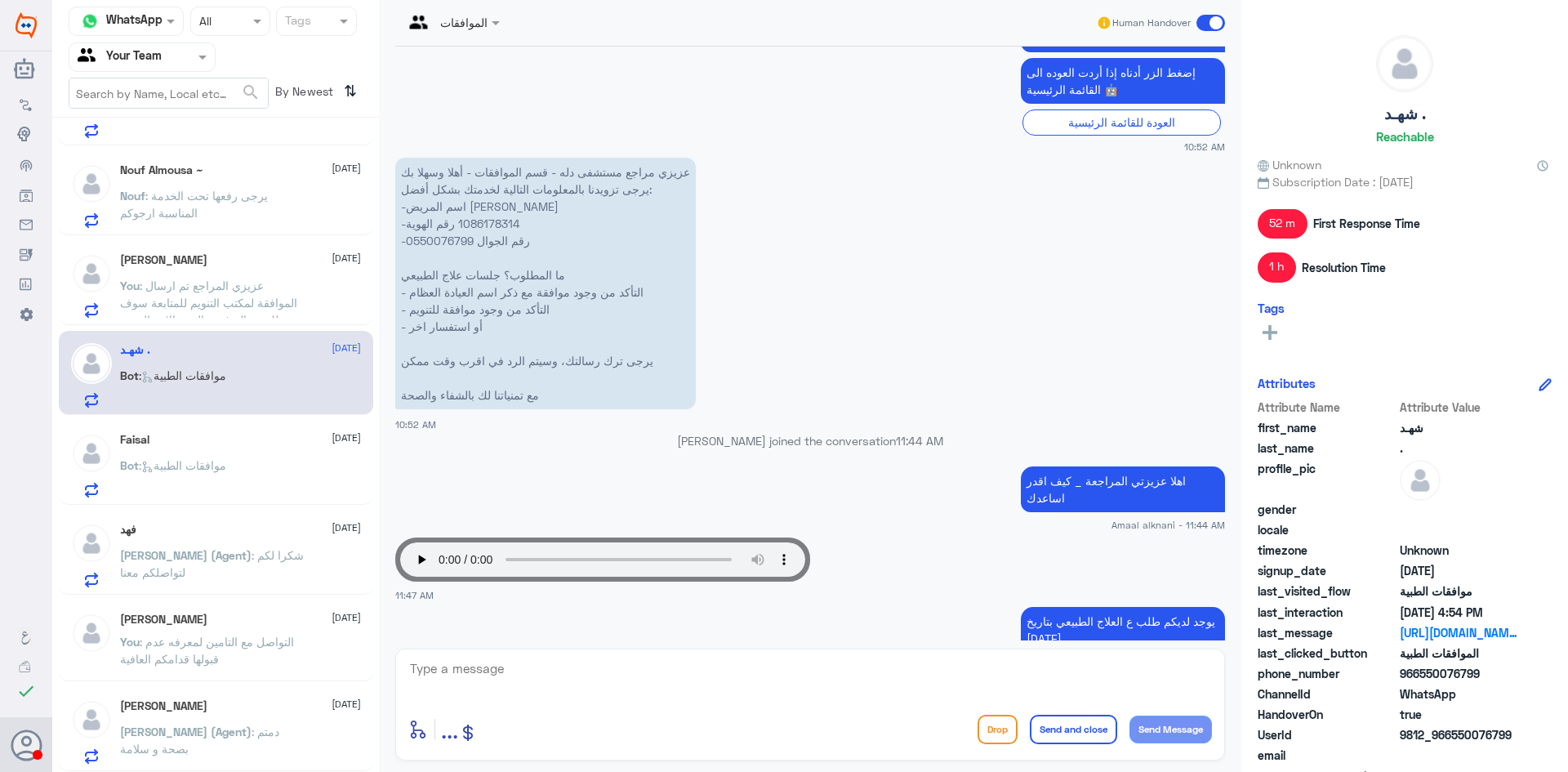
click at [475, 224] on p "عزيزي مراجع مستشفى دله - قسم الموافقات - أهلا وسهلا بك يرجى تزويدنا بالمعلومات …" at bounding box center [545, 283] width 300 height 252
copy p "1086178314‬"
click at [448, 241] on p "عزيزي مراجع مستشفى دله - قسم الموافقات - أهلا وسهلا بك يرجى تزويدنا بالمعلومات …" at bounding box center [545, 283] width 300 height 252
click at [445, 240] on p "عزيزي مراجع مستشفى دله - قسم الموافقات - أهلا وسهلا بك يرجى تزويدنا بالمعلومات …" at bounding box center [545, 283] width 300 height 252
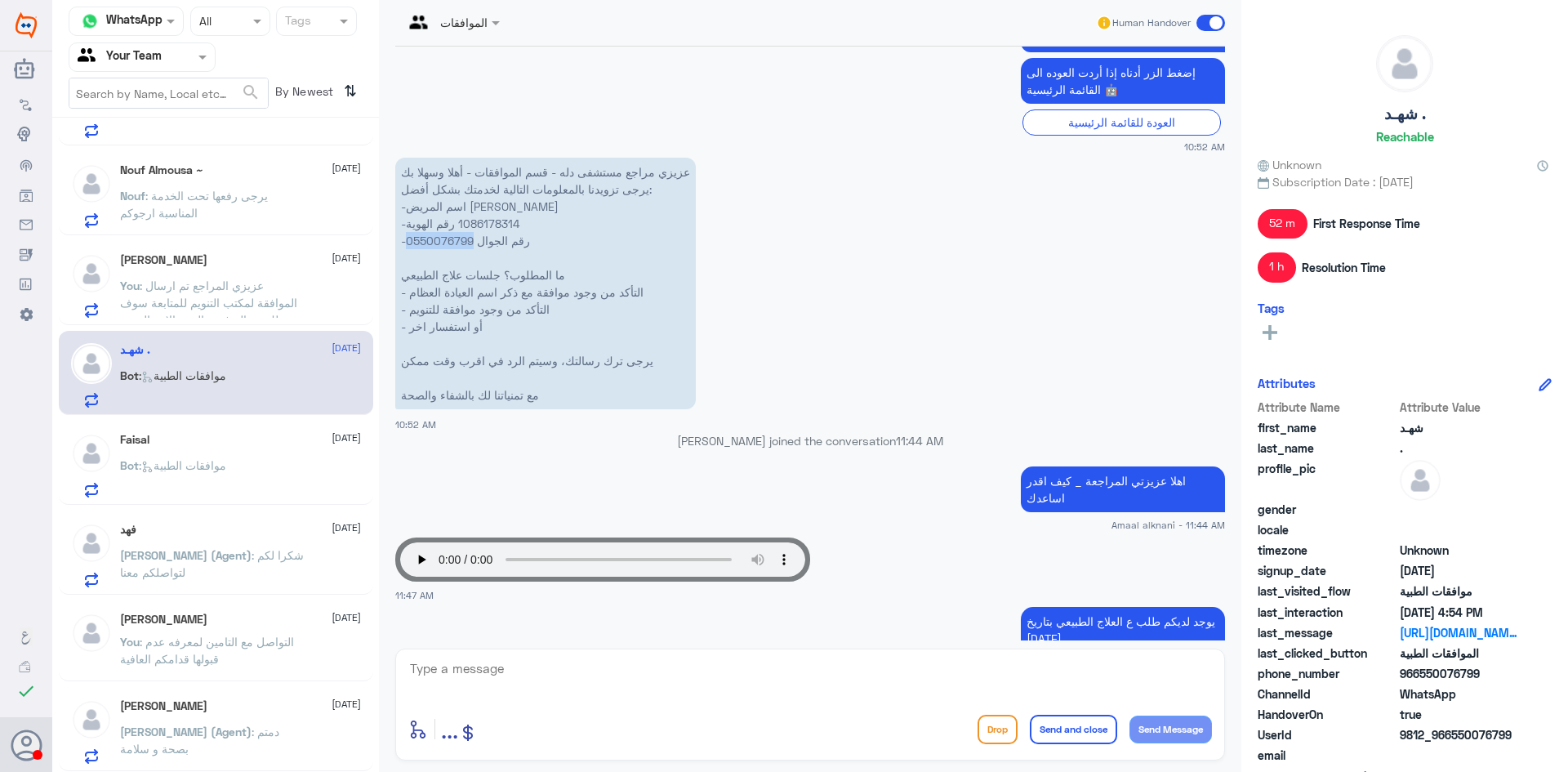
click at [445, 240] on p "عزيزي مراجع مستشفى دله - قسم الموافقات - أهلا وسهلا بك يرجى تزويدنا بالمعلومات …" at bounding box center [545, 283] width 300 height 252
copy p "0550076799"
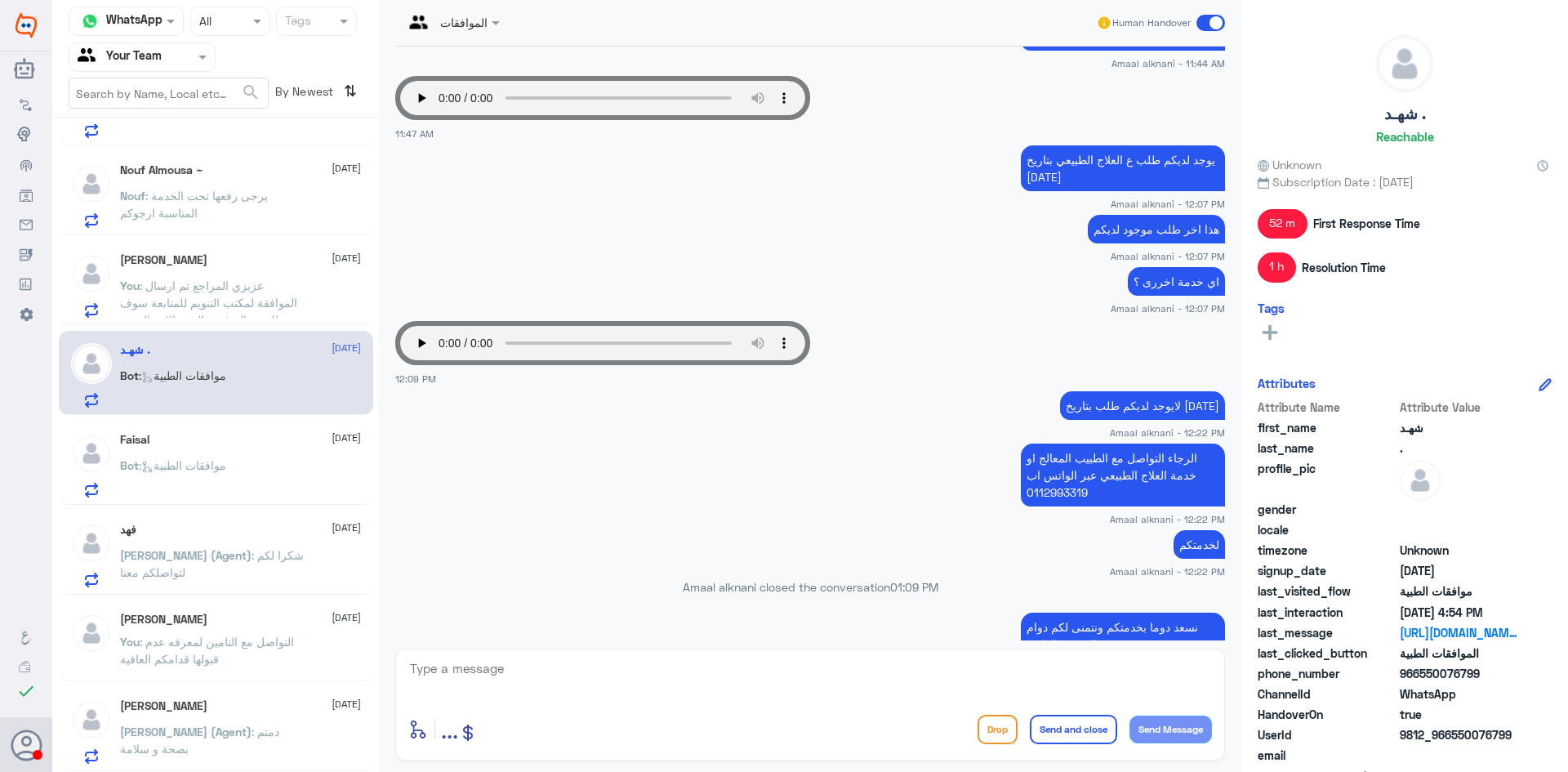
scroll to position [841, 0]
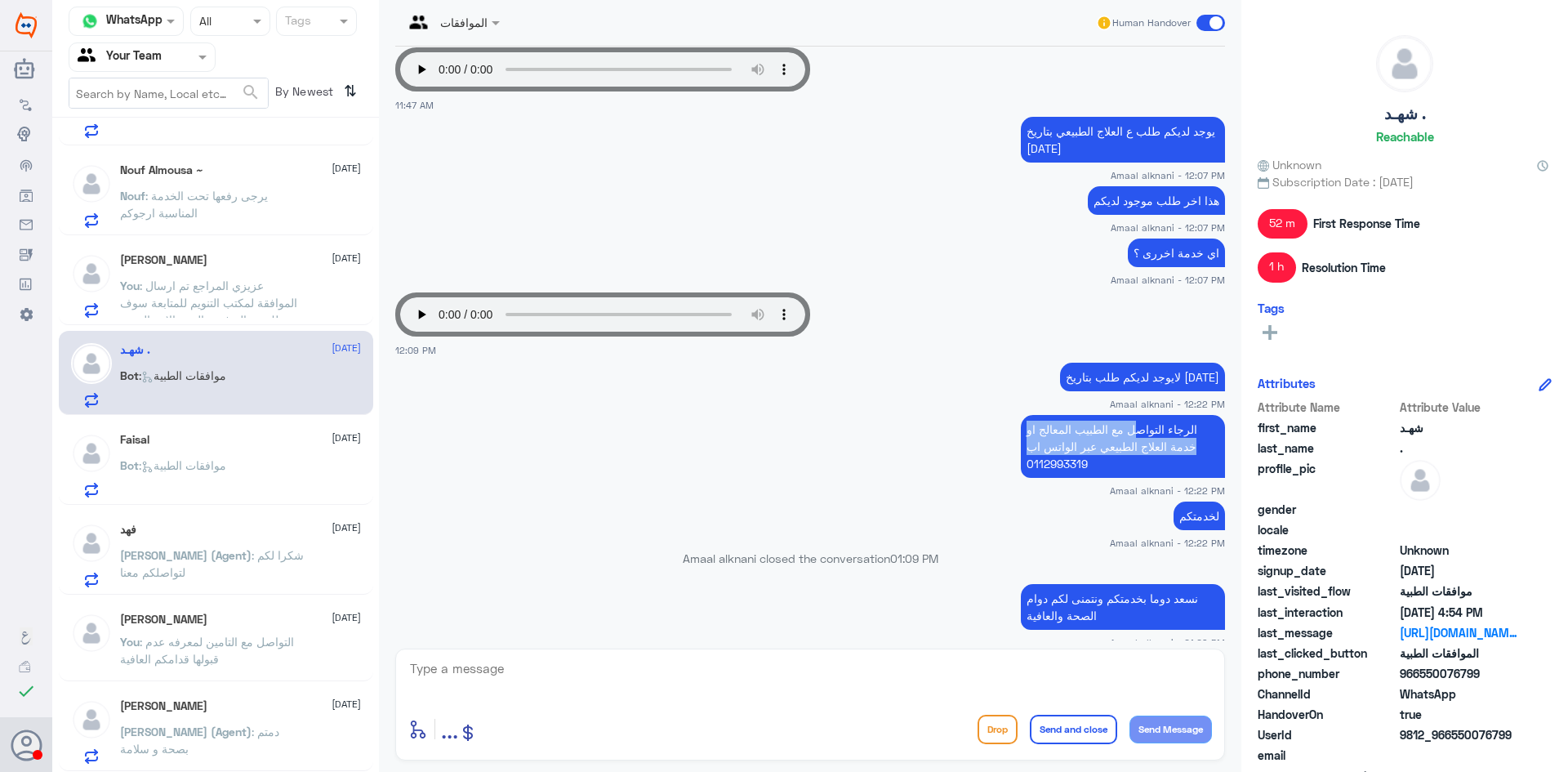
drag, startPoint x: 1024, startPoint y: 461, endPoint x: 1137, endPoint y: 435, distance: 116.0
click at [1137, 435] on p "الرجاء التواصل مع الطبيب المعالج او خدمة العلاج الطبيعي عبر الواتس اب 0112993319" at bounding box center [1122, 447] width 204 height 63
click at [1089, 448] on p "الرجاء التواصل مع الطبيب المعالج او خدمة العلاج الطبيعي عبر الواتس اب 0112993319" at bounding box center [1122, 447] width 204 height 63
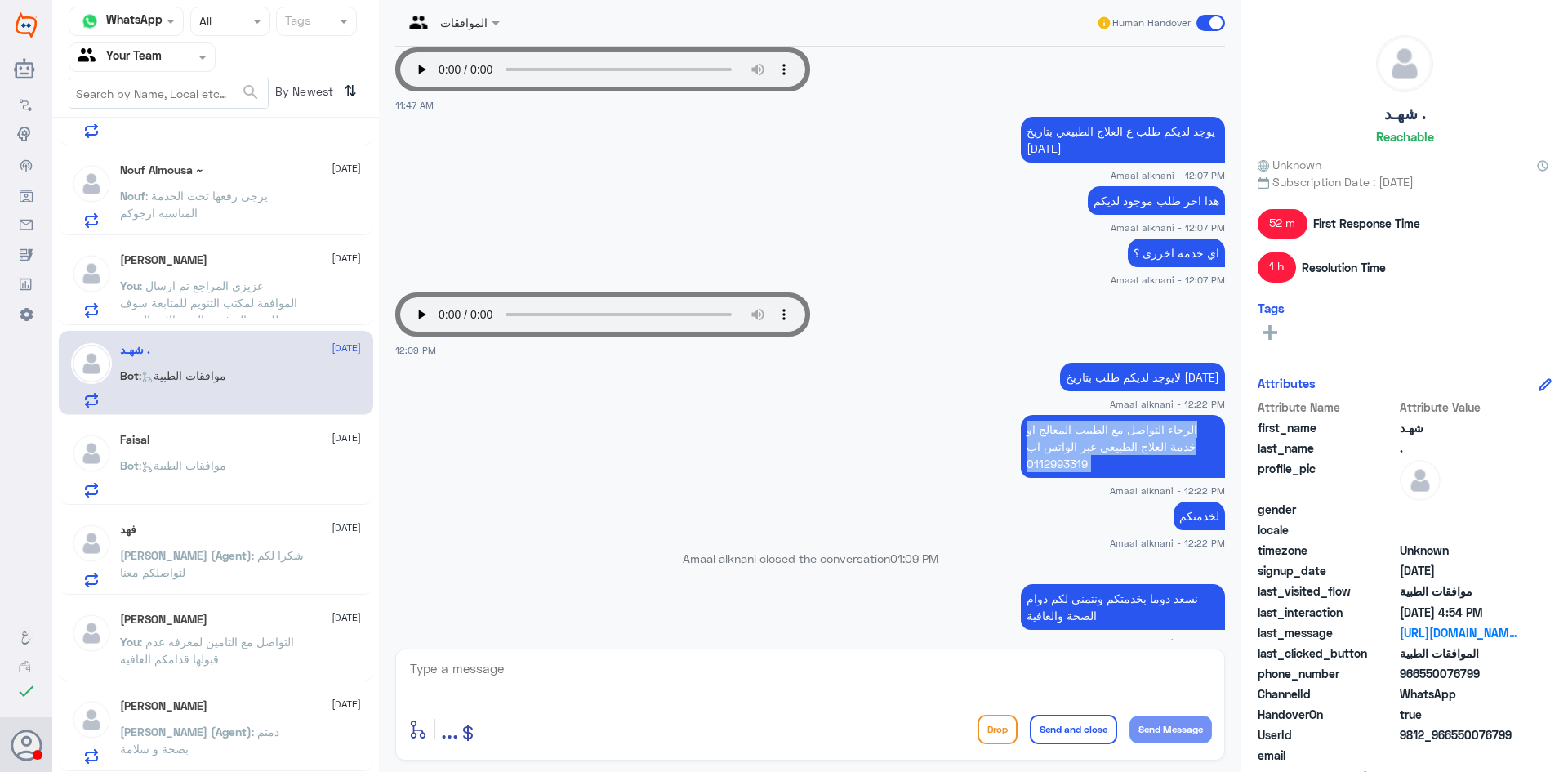
click at [1089, 448] on p "الرجاء التواصل مع الطبيب المعالج او خدمة العلاج الطبيعي عبر الواتس اب 0112993319" at bounding box center [1122, 447] width 204 height 63
click at [1041, 667] on textarea at bounding box center [810, 677] width 804 height 40
paste textarea "الرجاء التواصل مع الطبيب المعالج او خدمة العلاج الطبيعي عبر الواتس اب 0112993319"
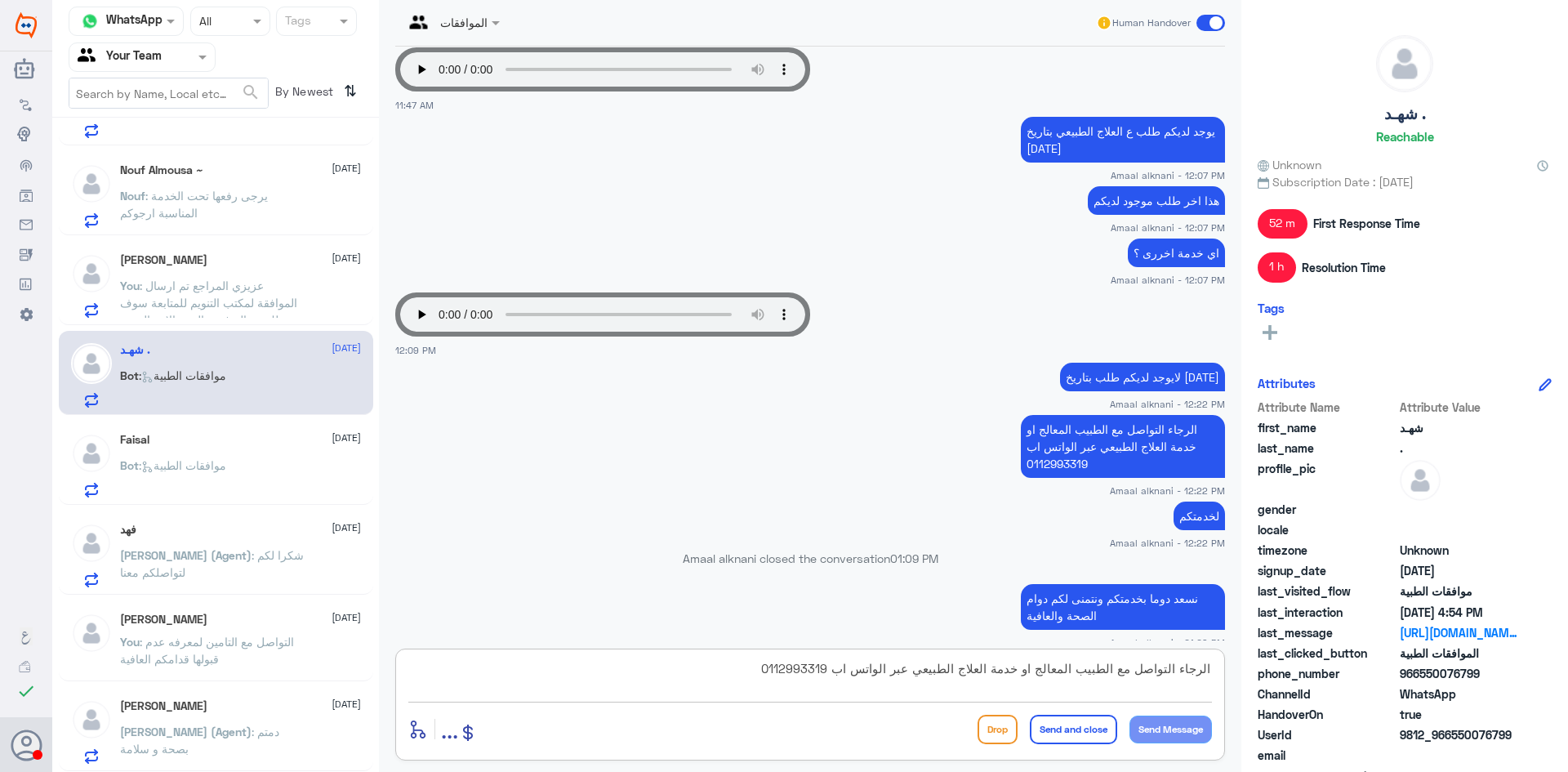
scroll to position [14, 0]
type textarea "الرجاء التواصل مع الطبيب المعالج او خدمة العلاج الطبيعي عبر الواتس اب 0112993319"
click at [1045, 734] on button "Send and close" at bounding box center [1072, 729] width 87 height 30
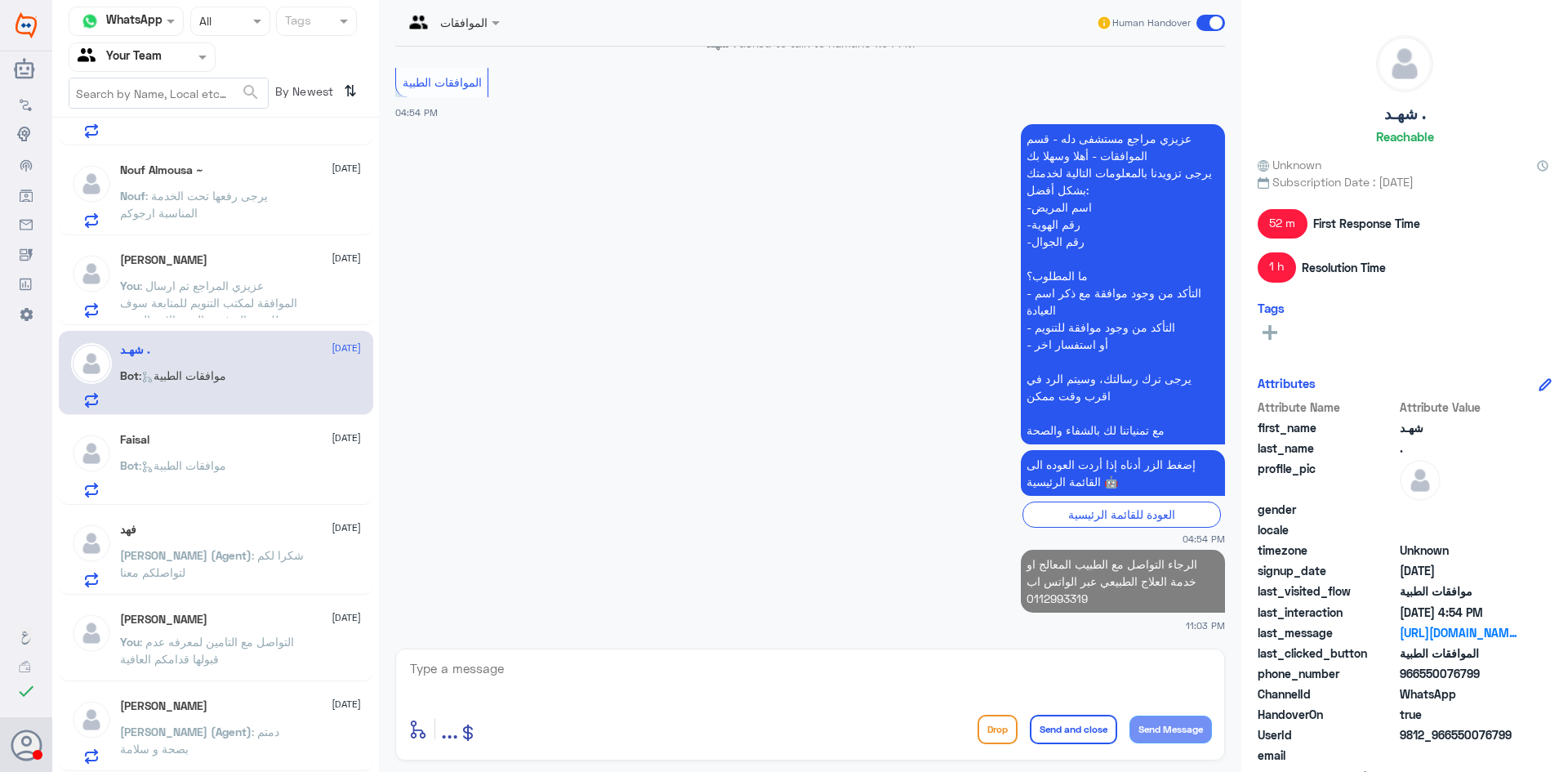
scroll to position [65, 0]
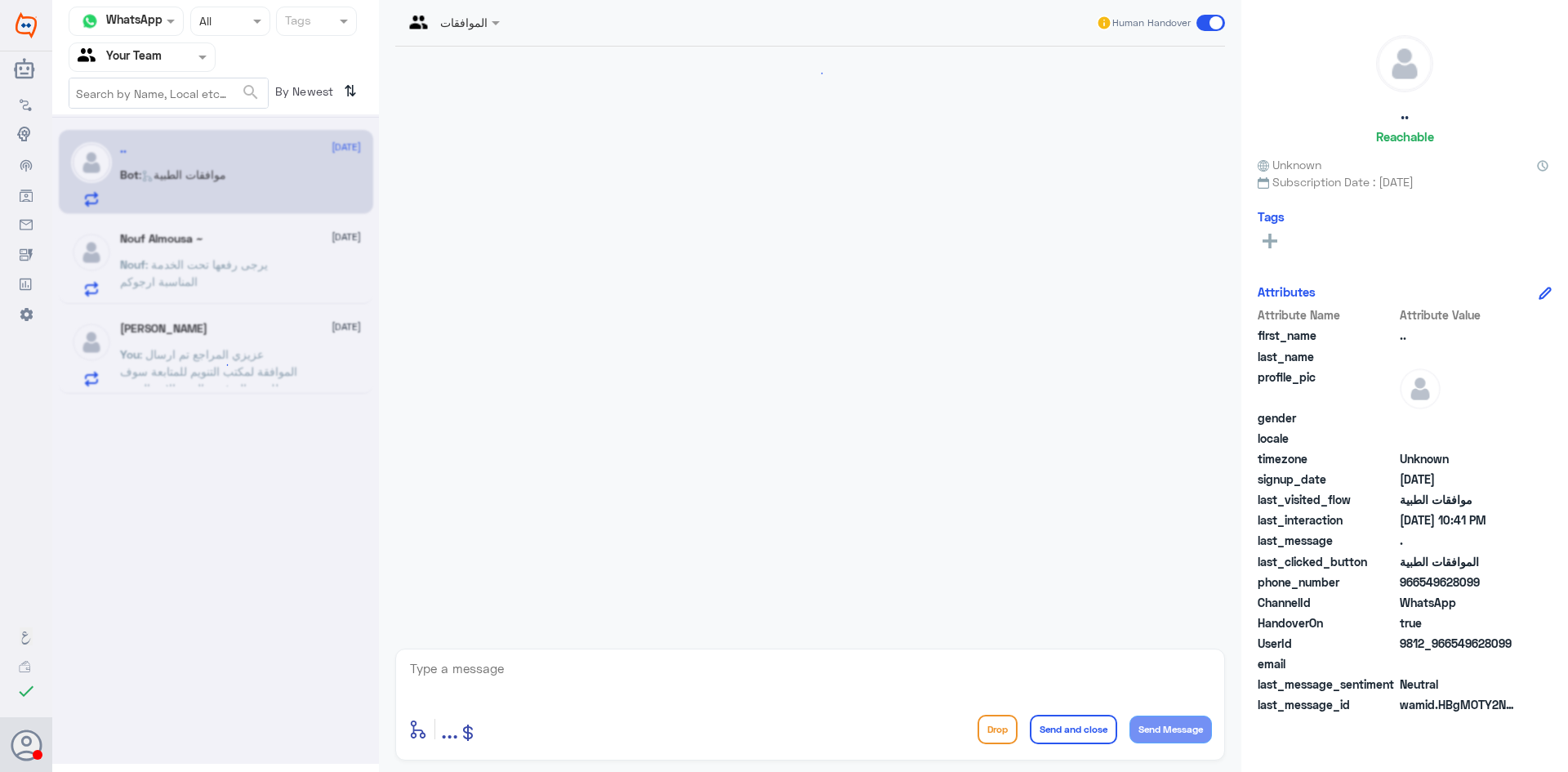
scroll to position [950, 0]
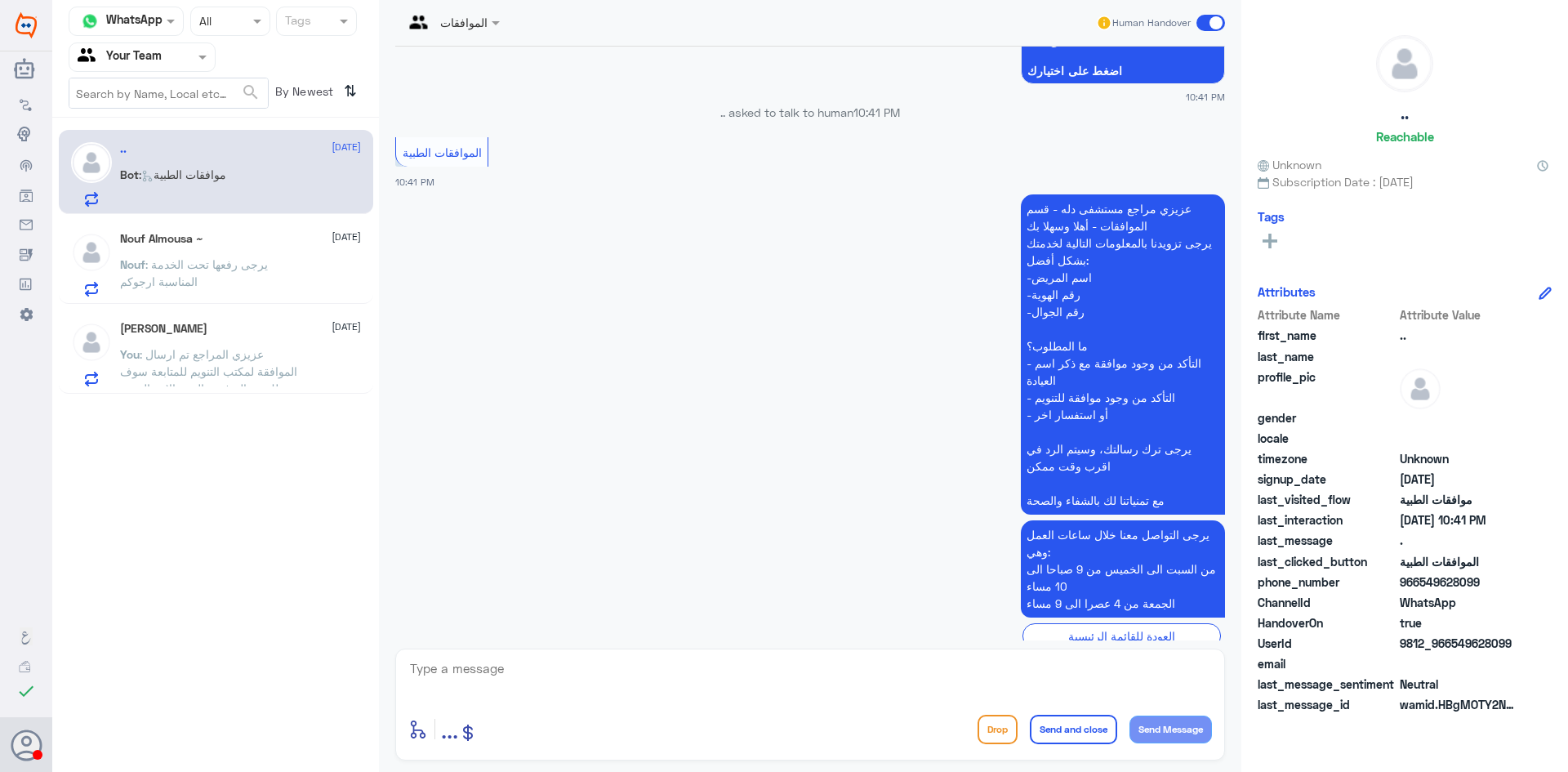
click at [247, 257] on span ": يرجى رفعها تحت الخدمة المناسبة ارجوكم" at bounding box center [193, 273] width 148 height 31
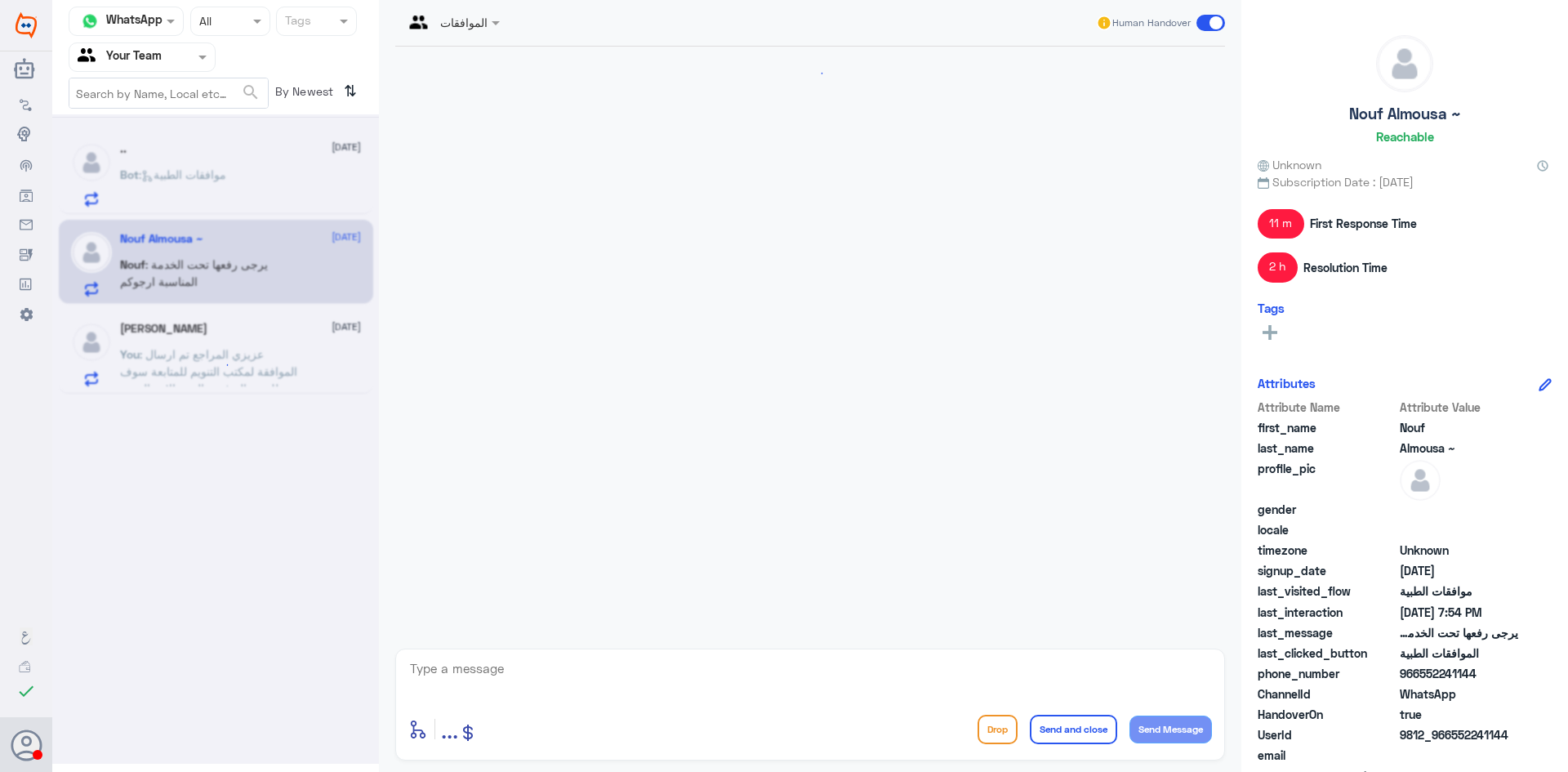
scroll to position [1222, 0]
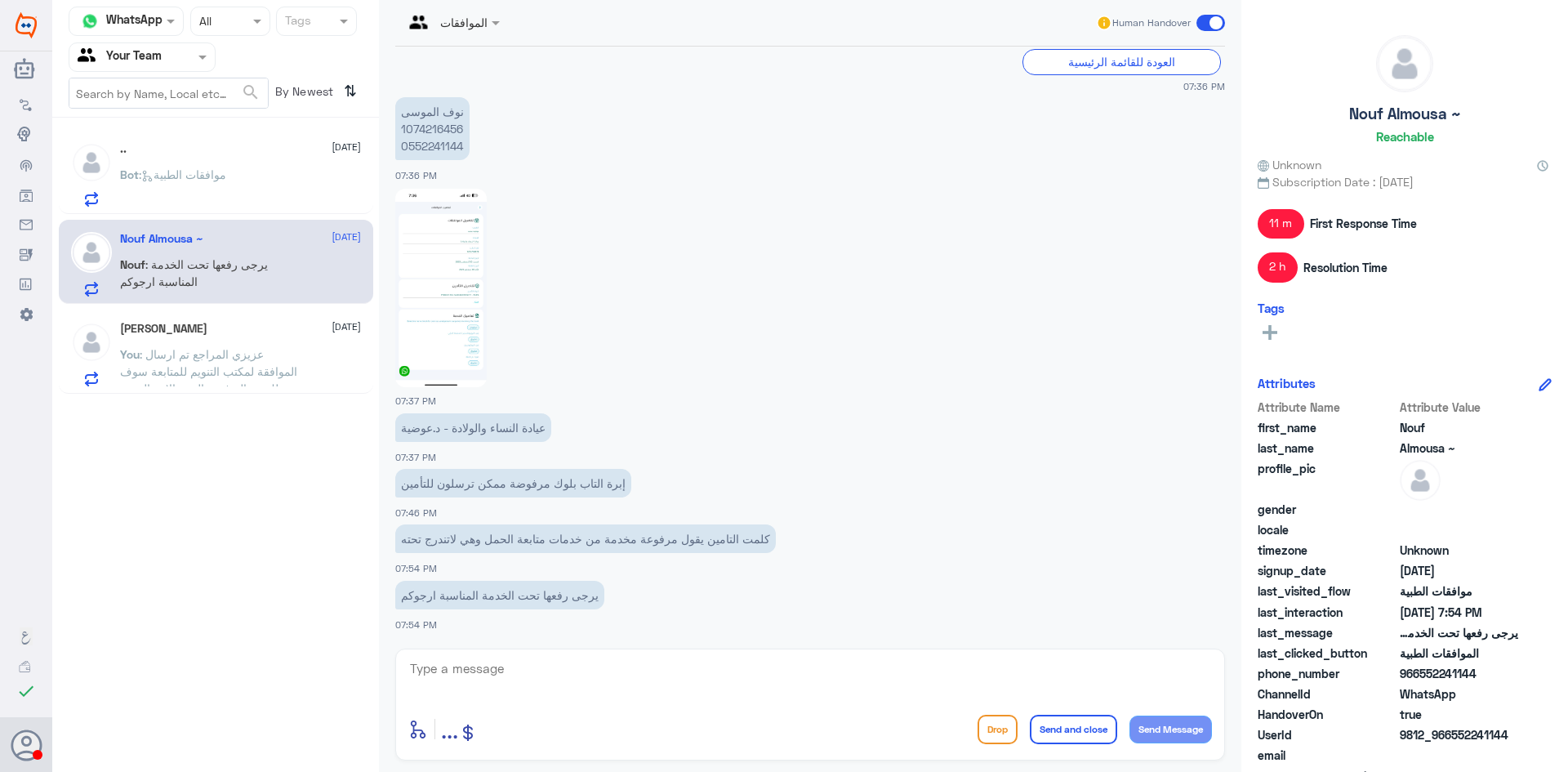
click at [438, 330] on img at bounding box center [441, 287] width 92 height 198
click at [163, 343] on div "[PERSON_NAME] [DATE] You : عزيزي المراجع تم ارسال الموافقة لمكتب التنويم للمتاب…" at bounding box center [240, 353] width 241 height 64
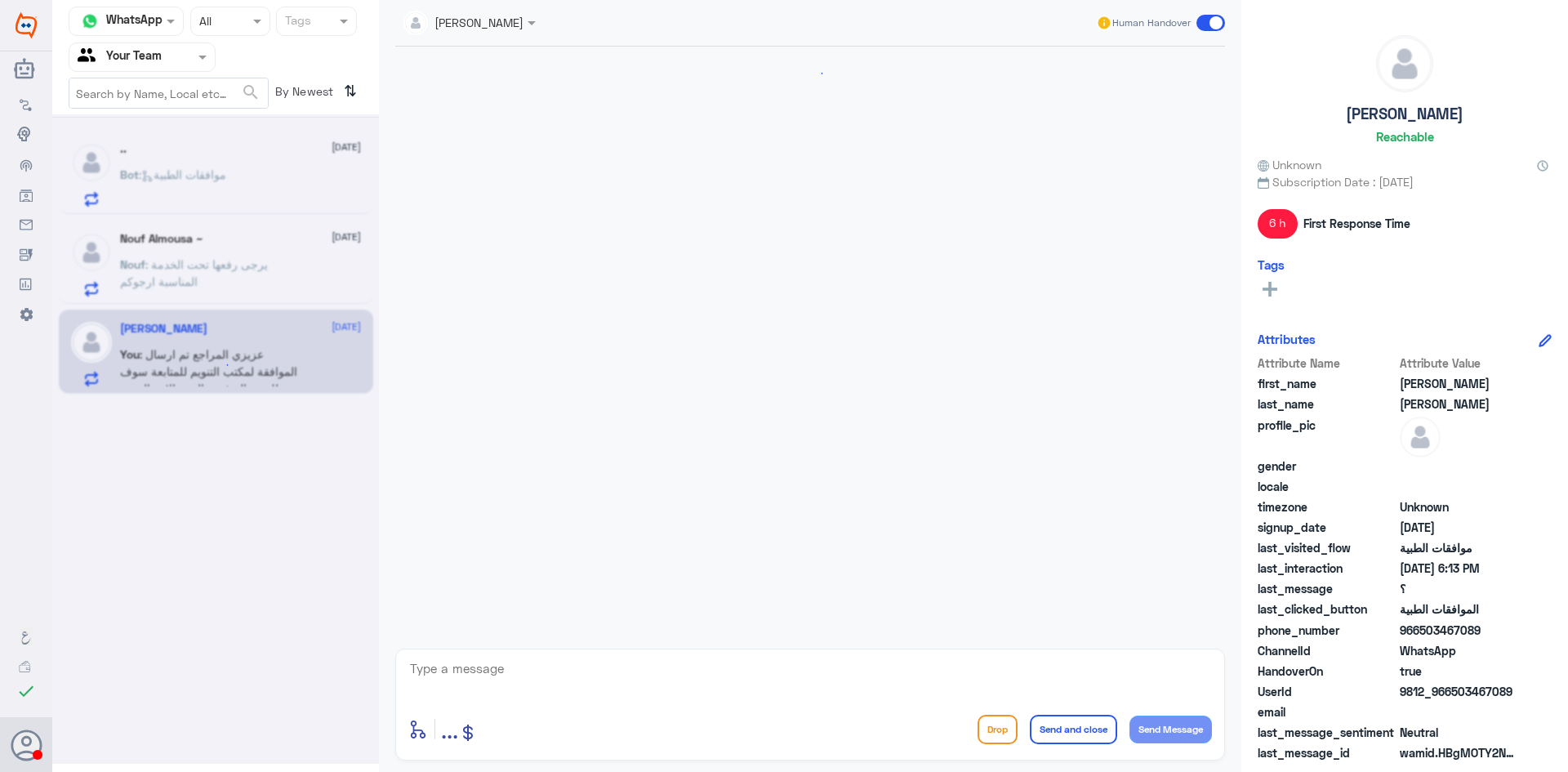
scroll to position [1776, 0]
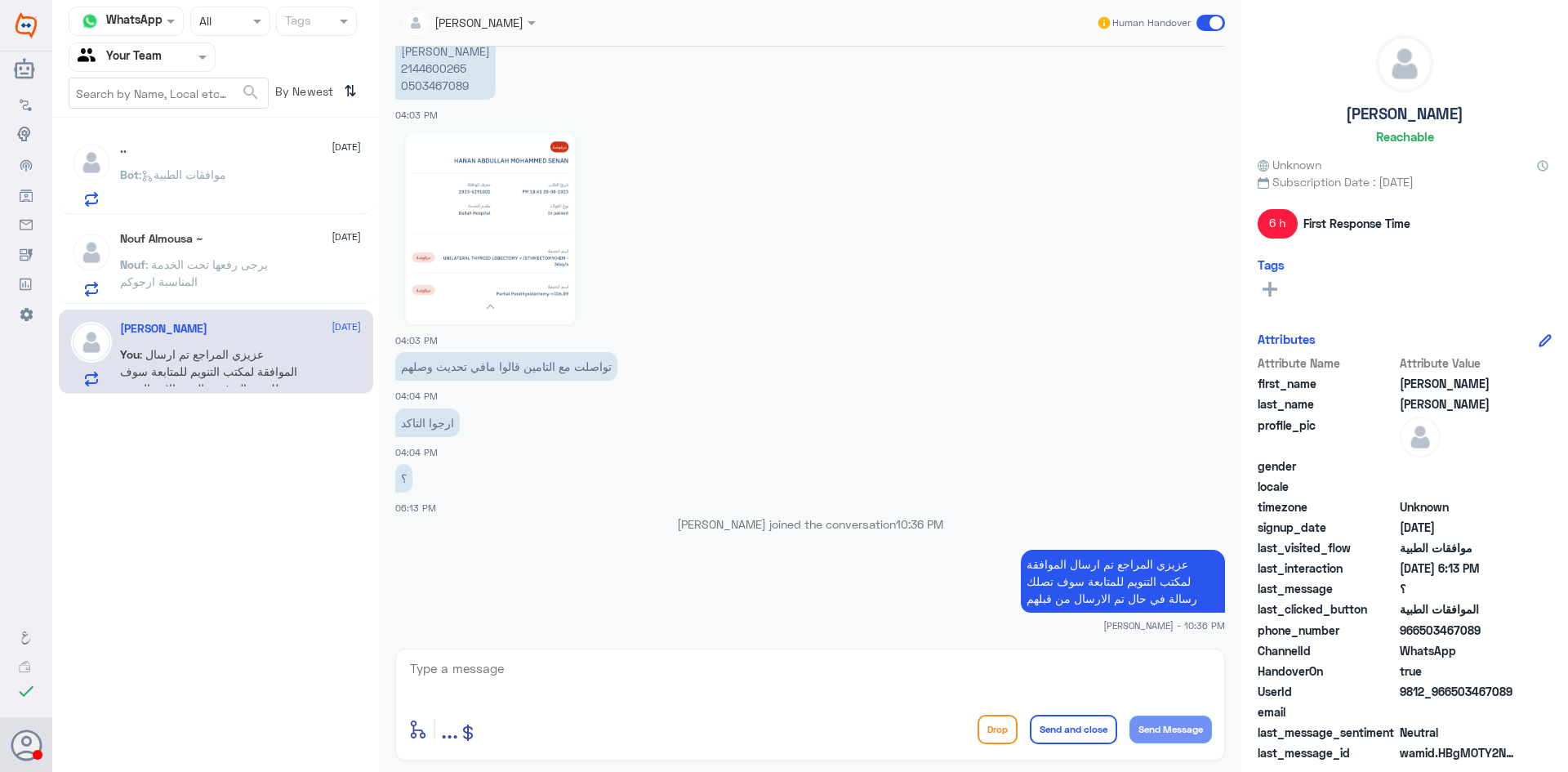
click at [892, 653] on div "enter flow name ... Drop Send and close Send Message" at bounding box center [809, 704] width 829 height 112
click at [889, 663] on textarea at bounding box center [810, 677] width 804 height 40
type textarea "قدامكم العافية"
click at [1080, 734] on button "Send and close" at bounding box center [1072, 729] width 87 height 30
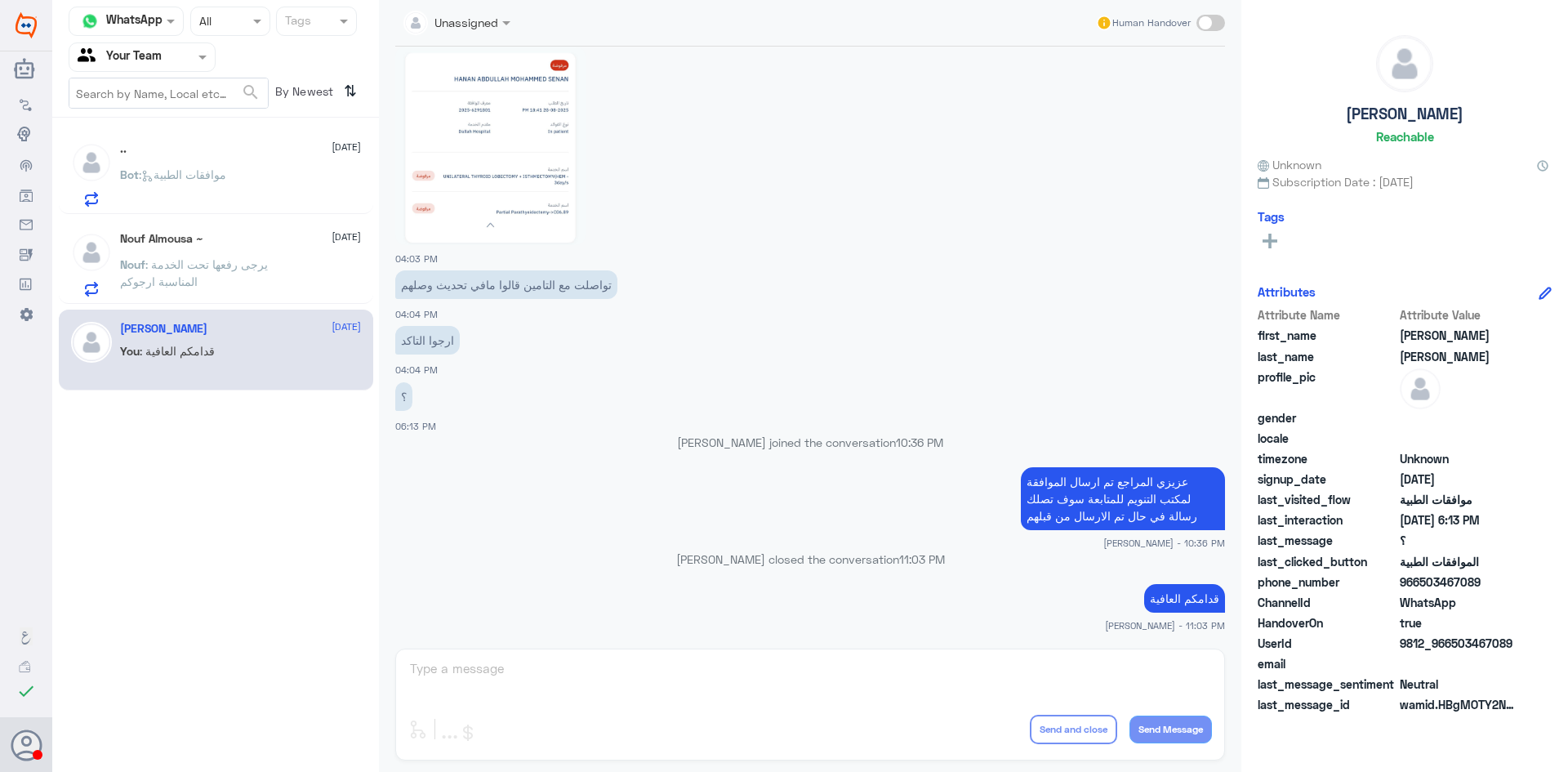
click at [271, 256] on p "Nouf : يرجى رفعها تحت الخدمة المناسبة ارجوكم" at bounding box center [211, 276] width 184 height 41
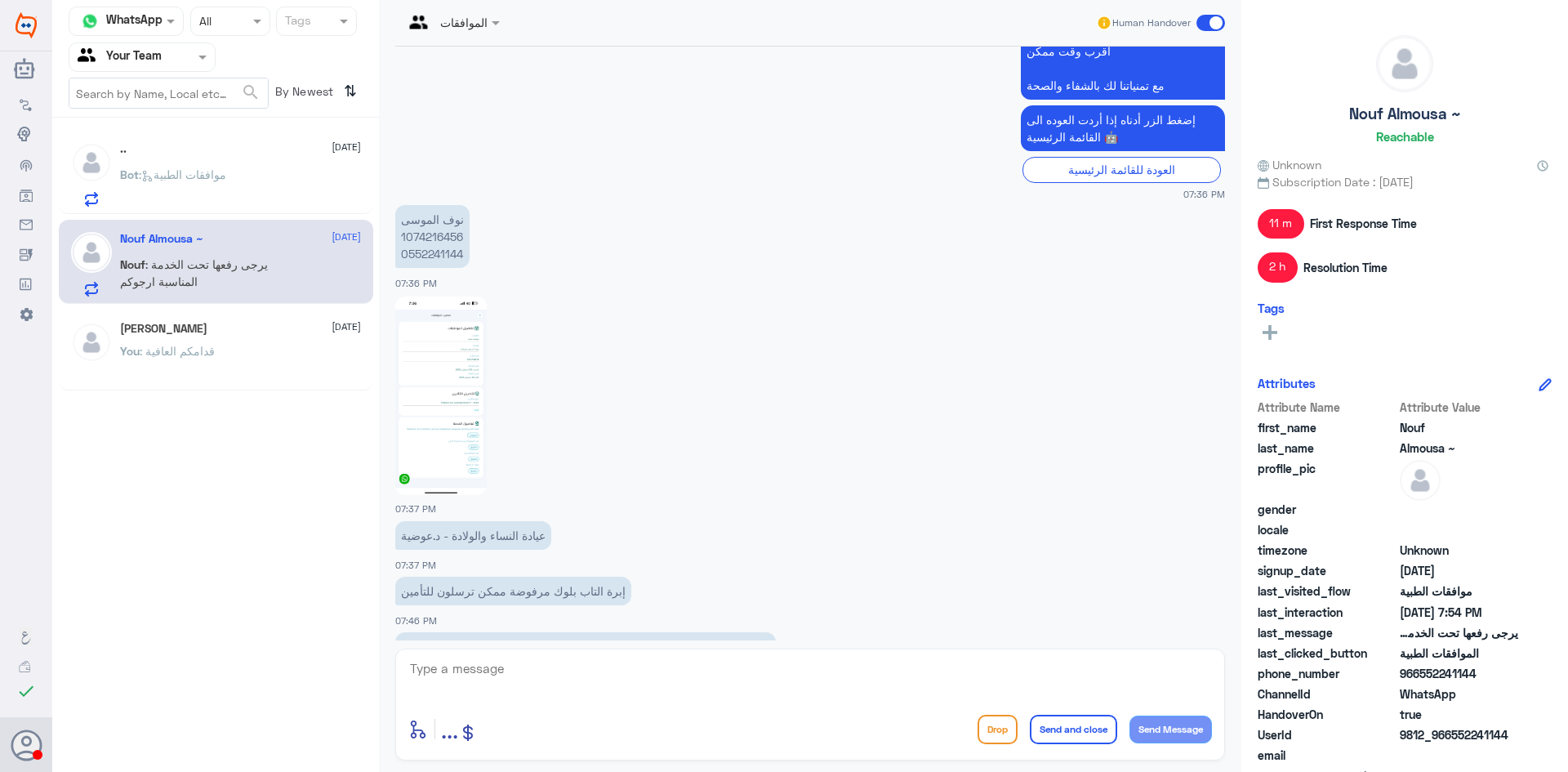
scroll to position [1222, 0]
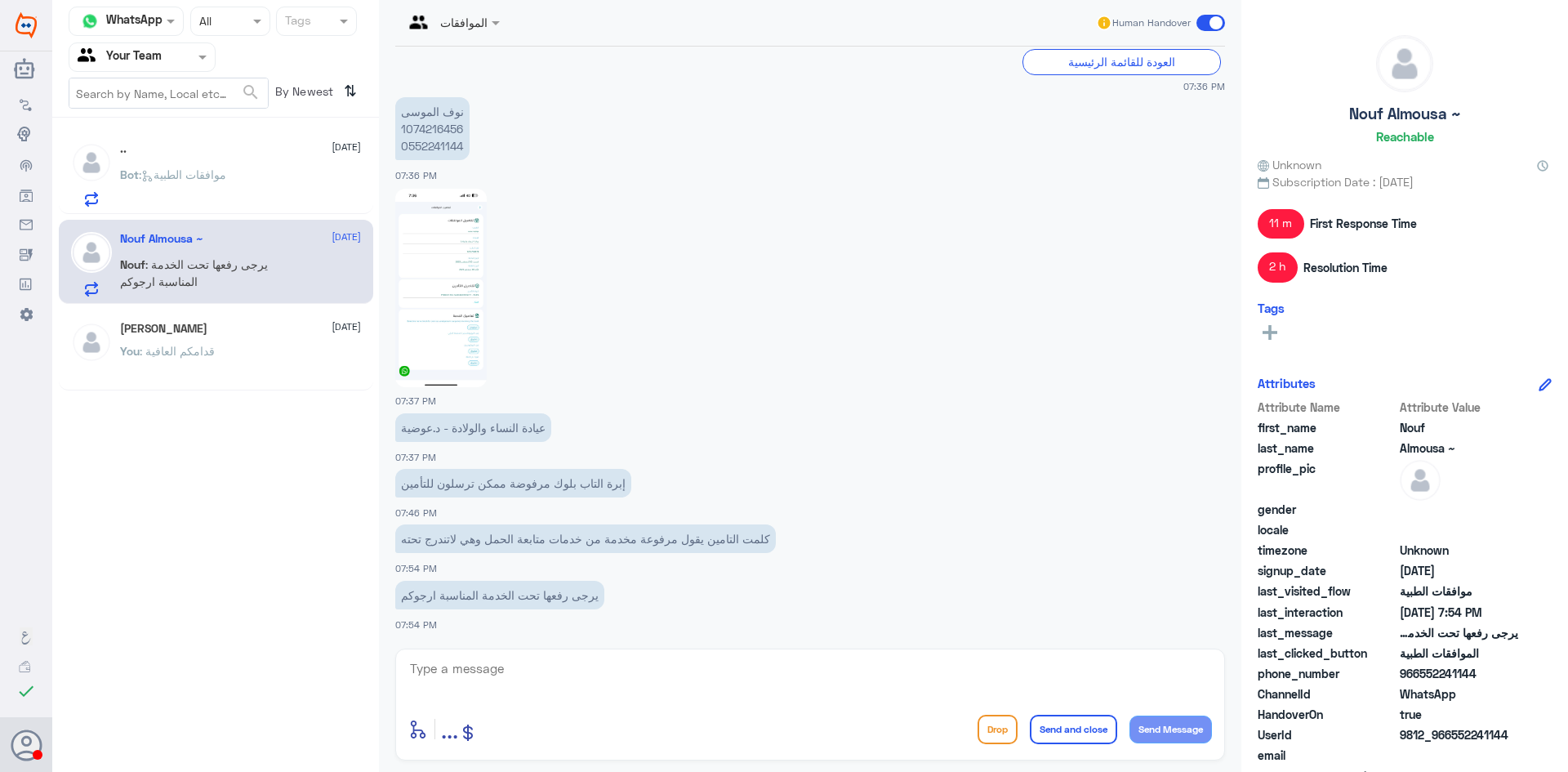
click at [436, 121] on p "نوف الموسى 1074216456 0552241144" at bounding box center [432, 129] width 75 height 63
click at [438, 121] on p "نوف الموسى 1074216456 0552241144" at bounding box center [432, 129] width 75 height 63
copy p "1074216456"
click at [172, 165] on div ".. 30 August Bot : موافقات الطبية" at bounding box center [240, 174] width 241 height 64
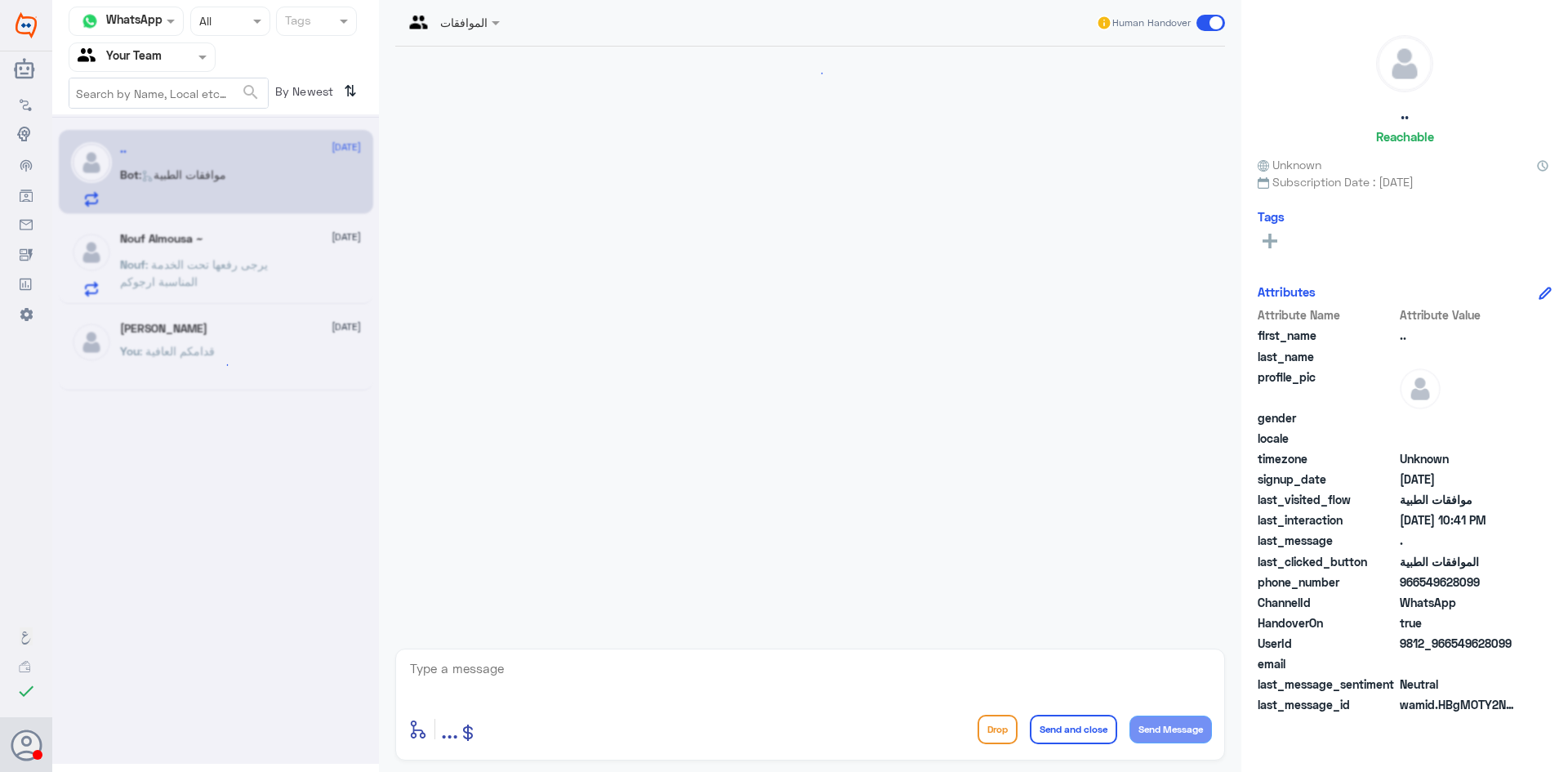
scroll to position [950, 0]
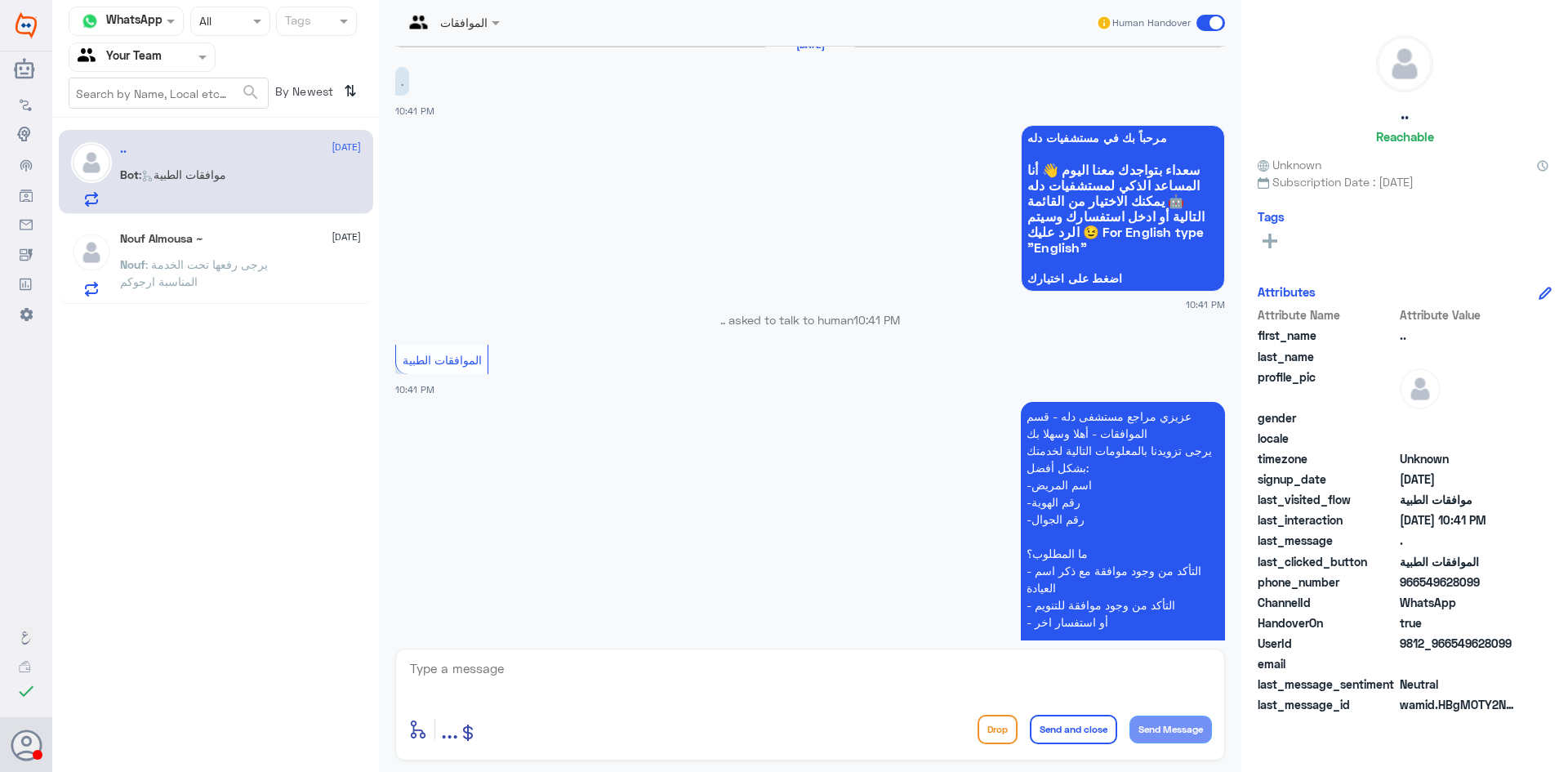
scroll to position [950, 0]
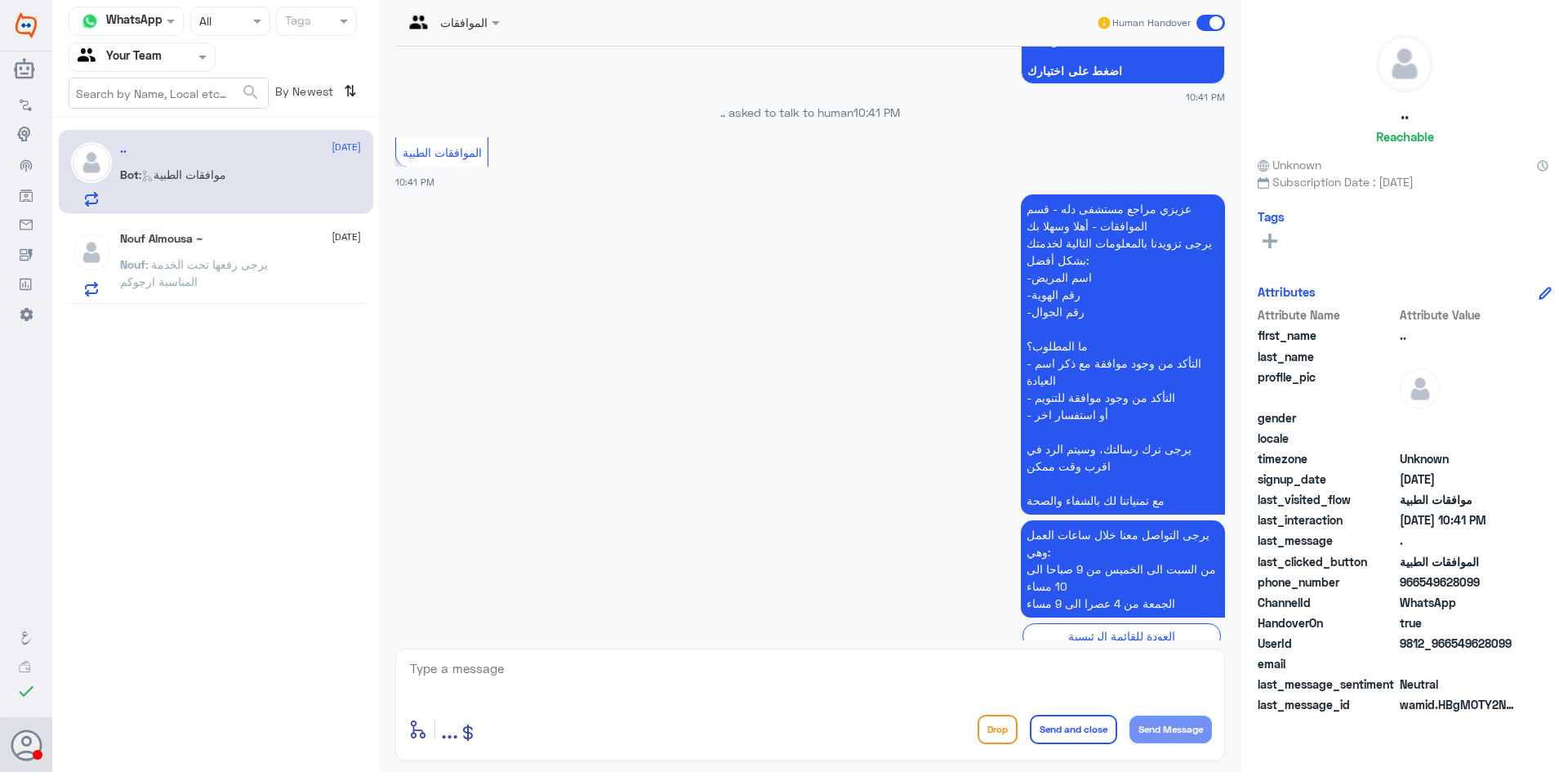
click at [982, 729] on button "Drop" at bounding box center [998, 729] width 40 height 30
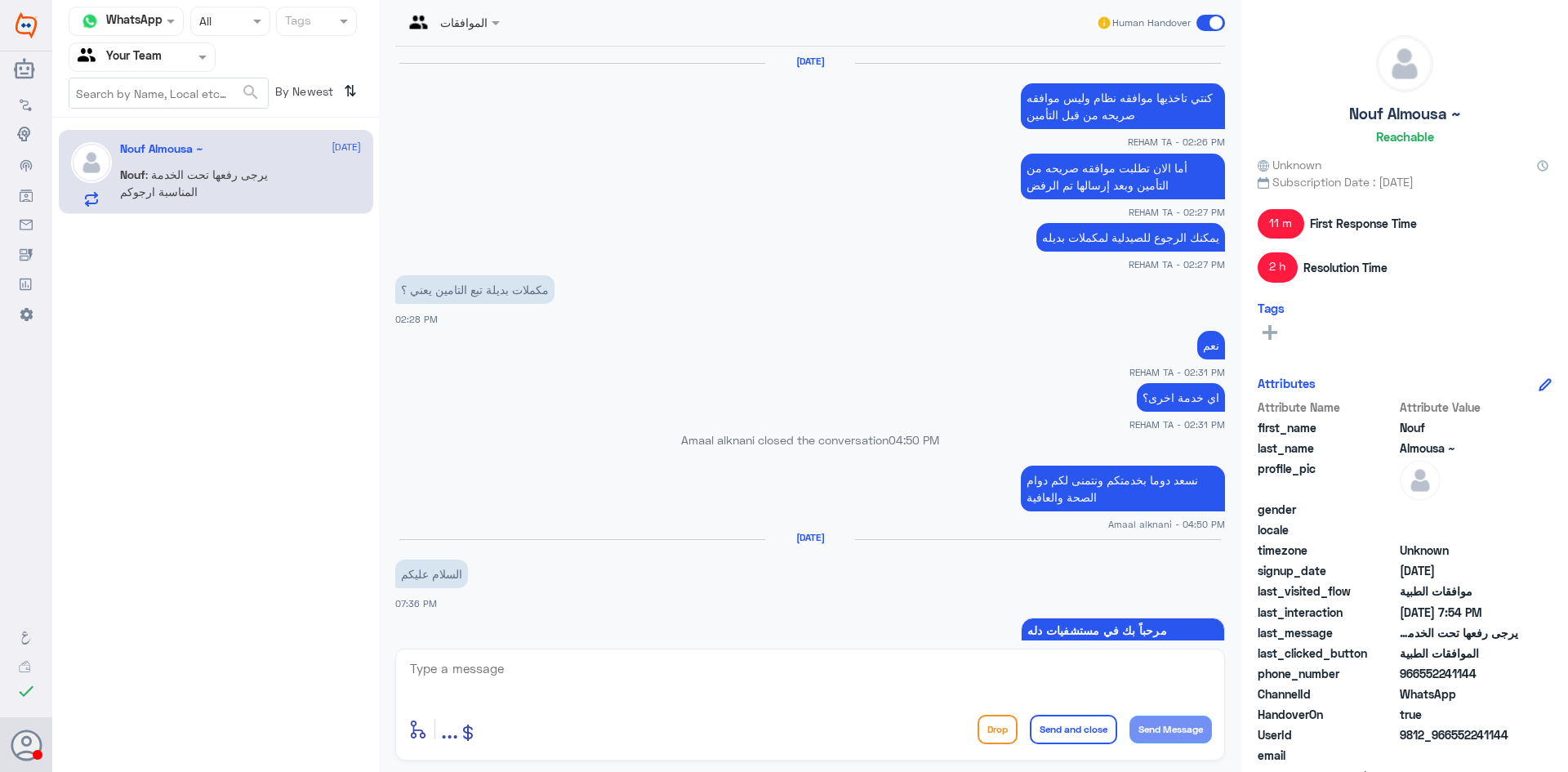
scroll to position [1222, 0]
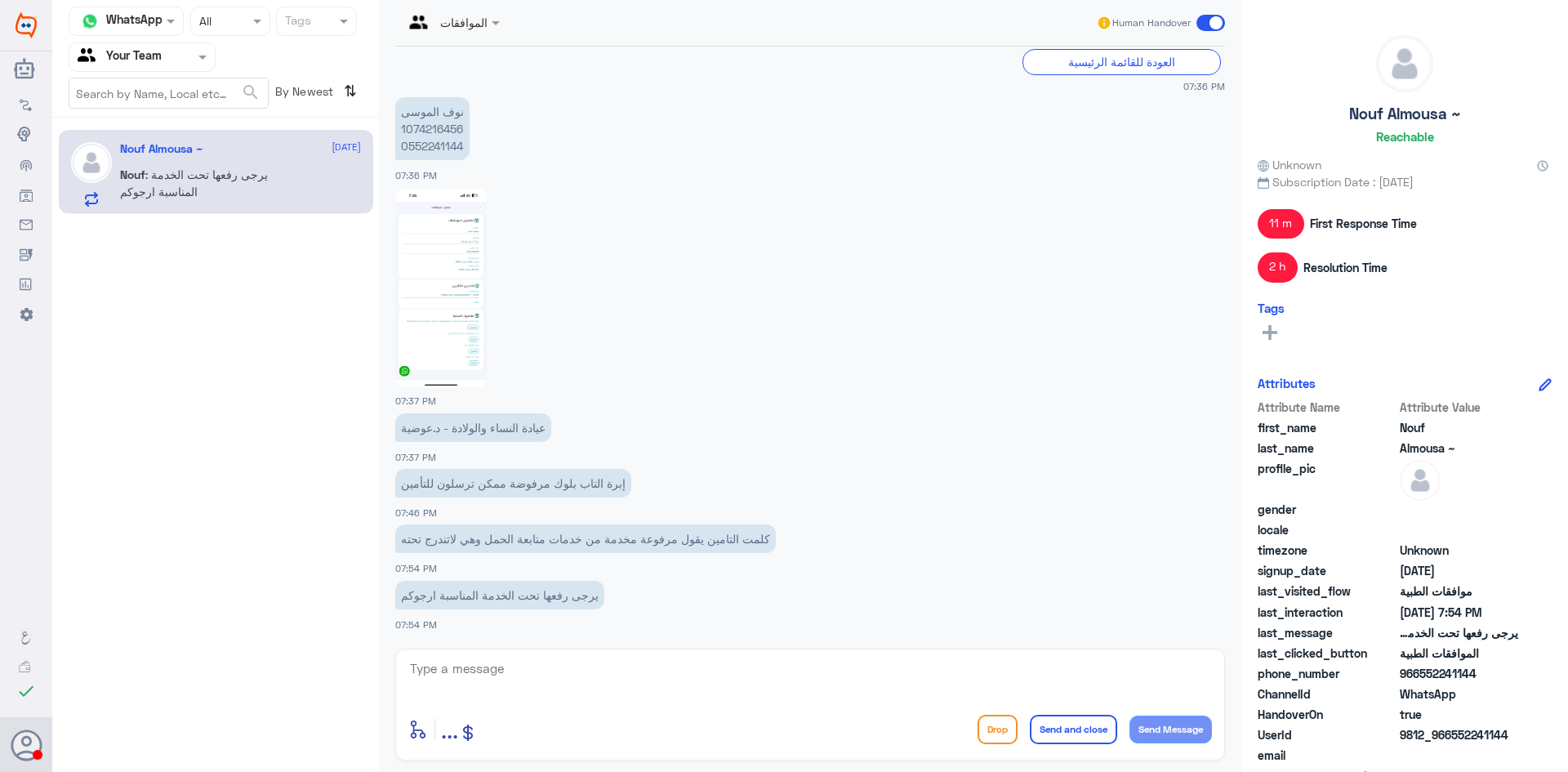
click at [233, 364] on div "Channel WhatsApp Status × All Tags Agent Filter Your Team search By Newest ⇅ [P…" at bounding box center [215, 388] width 326 height 777
click at [945, 177] on div "نوف الموسى 1074216456 0552241144 07:36 PM" at bounding box center [809, 138] width 829 height 90
